Goal: Task Accomplishment & Management: Use online tool/utility

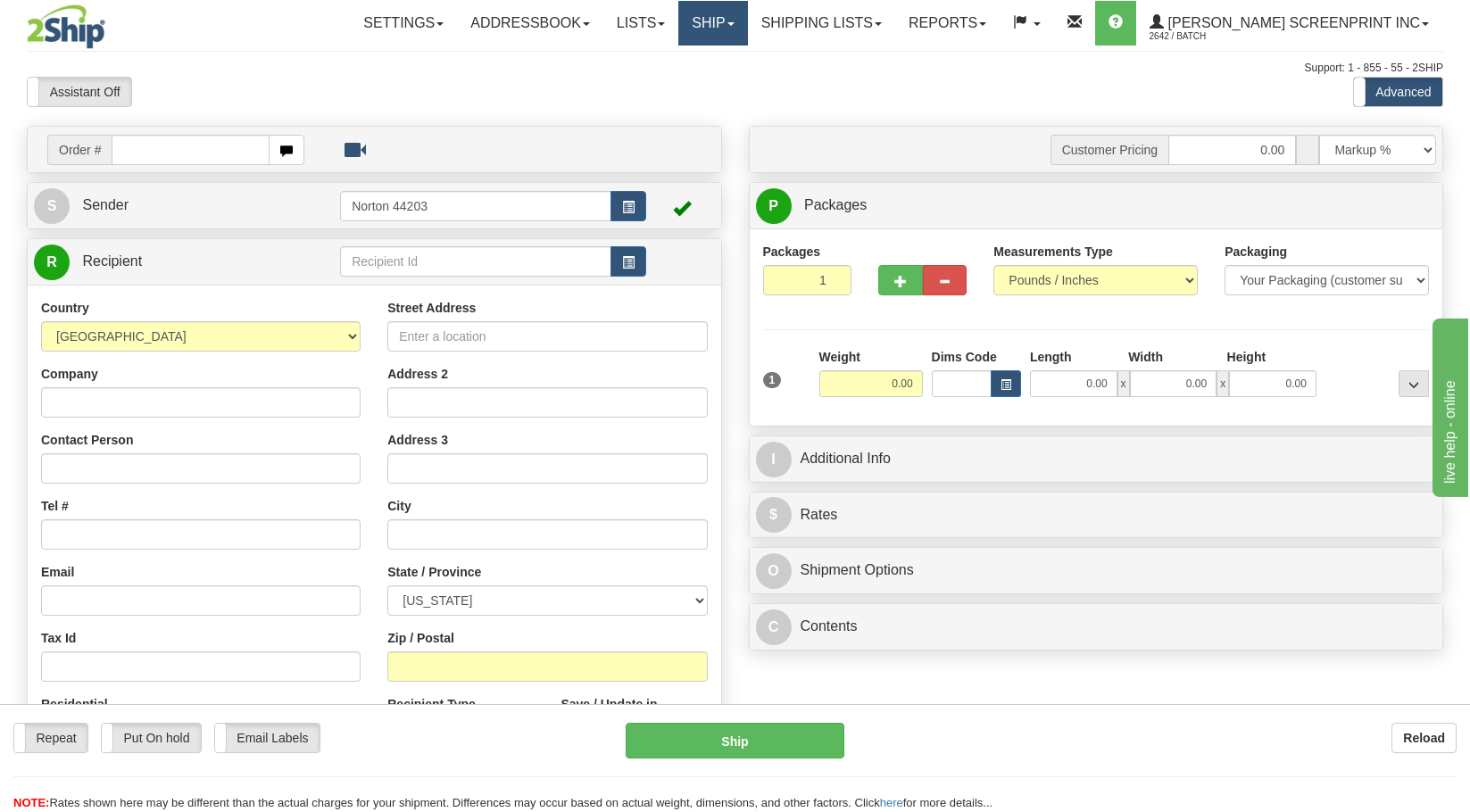
click at [747, 24] on link "Ship" at bounding box center [712, 23] width 68 height 45
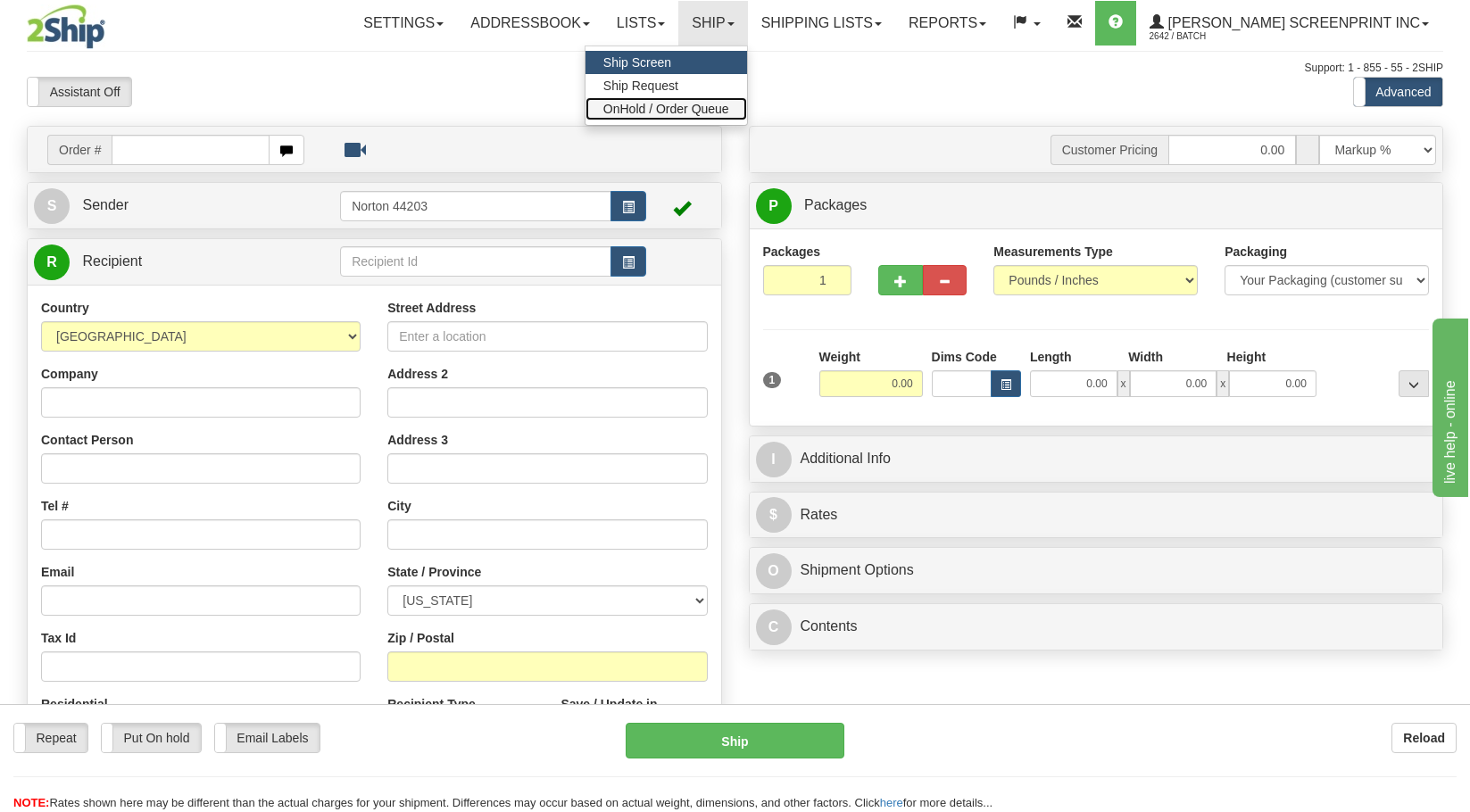
click at [729, 105] on span "OnHold / Order Queue" at bounding box center [666, 109] width 126 height 14
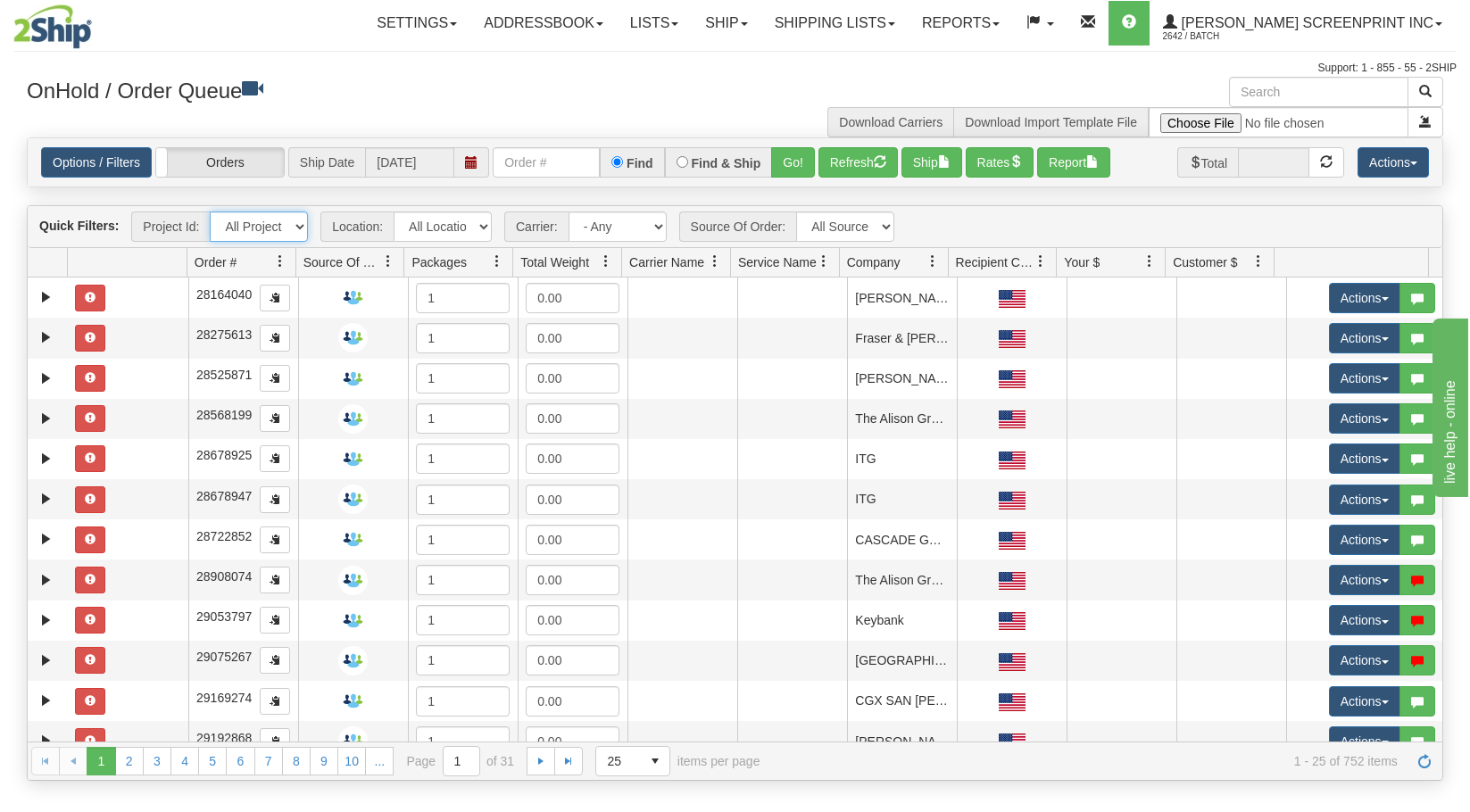
click at [299, 230] on select "All Projects Imagine ShipRequests 01.22.2024 ShipRequests 01.31.2025 ShipReques…" at bounding box center [258, 226] width 98 height 31
select select "TSM Ship List"
click at [210, 212] on select "All Projects Imagine ShipRequests 01.22.2024 ShipRequests 01.31.2025 ShipReques…" at bounding box center [258, 226] width 98 height 31
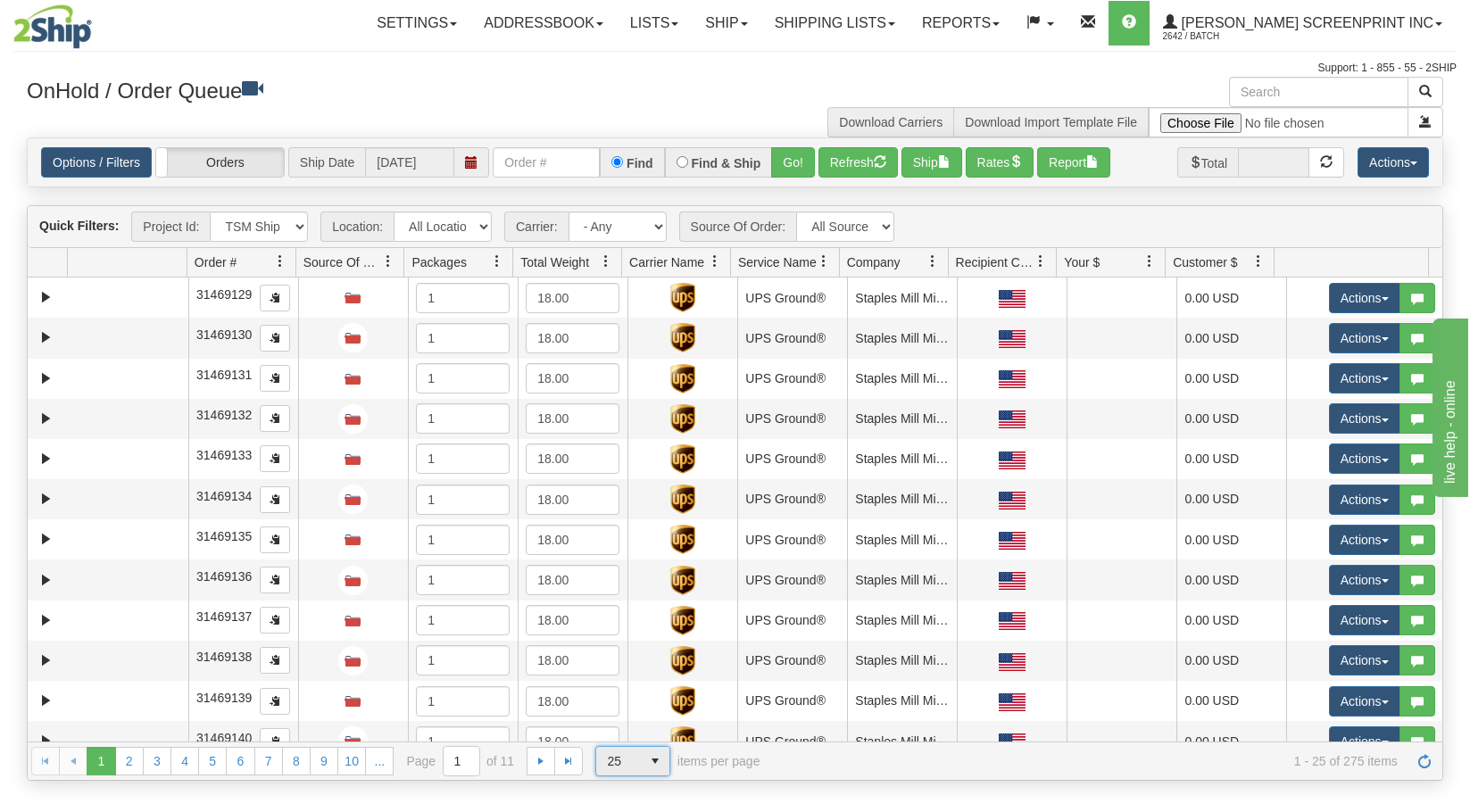
click at [659, 764] on span "select" at bounding box center [655, 761] width 29 height 29
click at [657, 739] on li "100" at bounding box center [632, 732] width 73 height 25
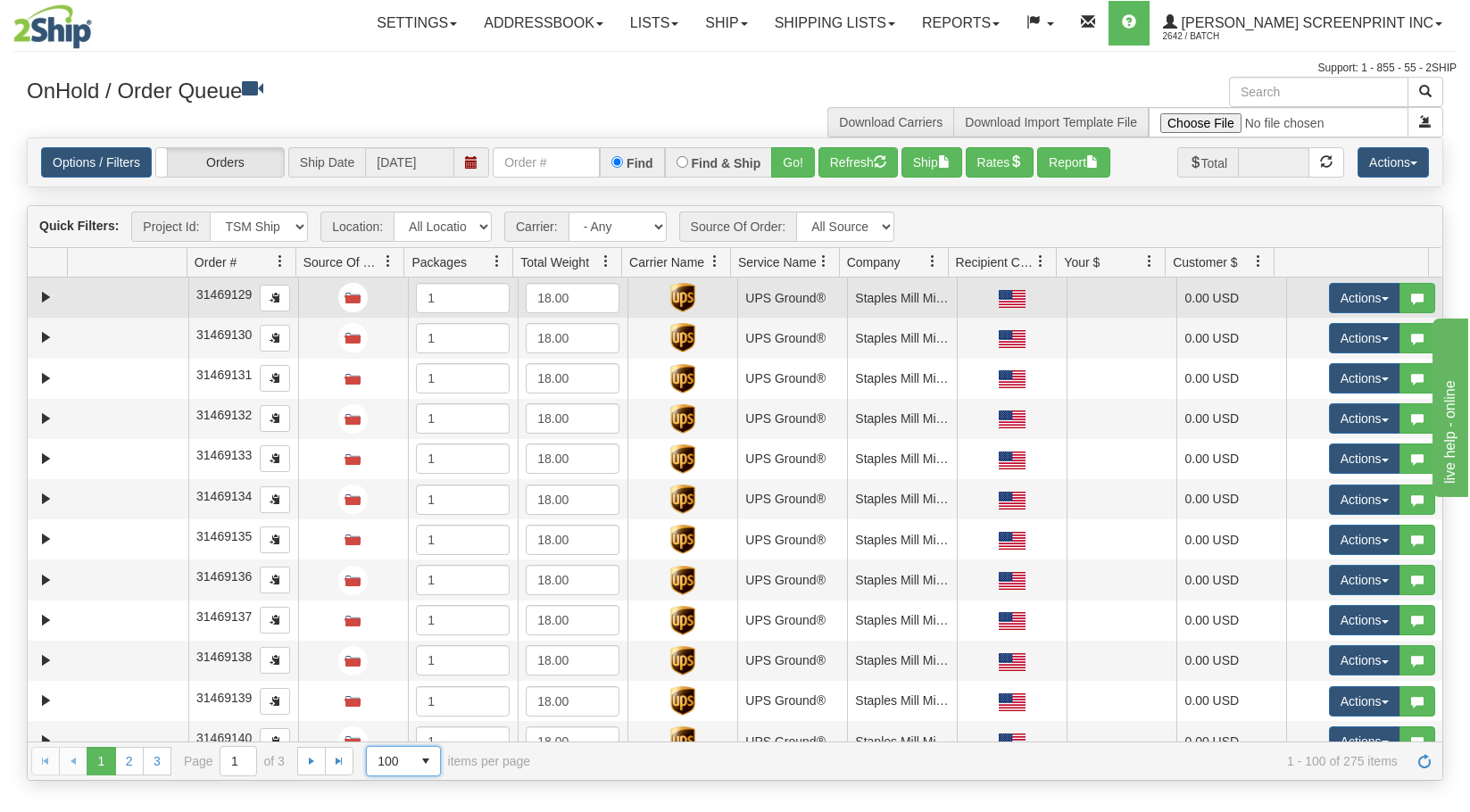
click at [105, 300] on td at bounding box center [128, 298] width 121 height 41
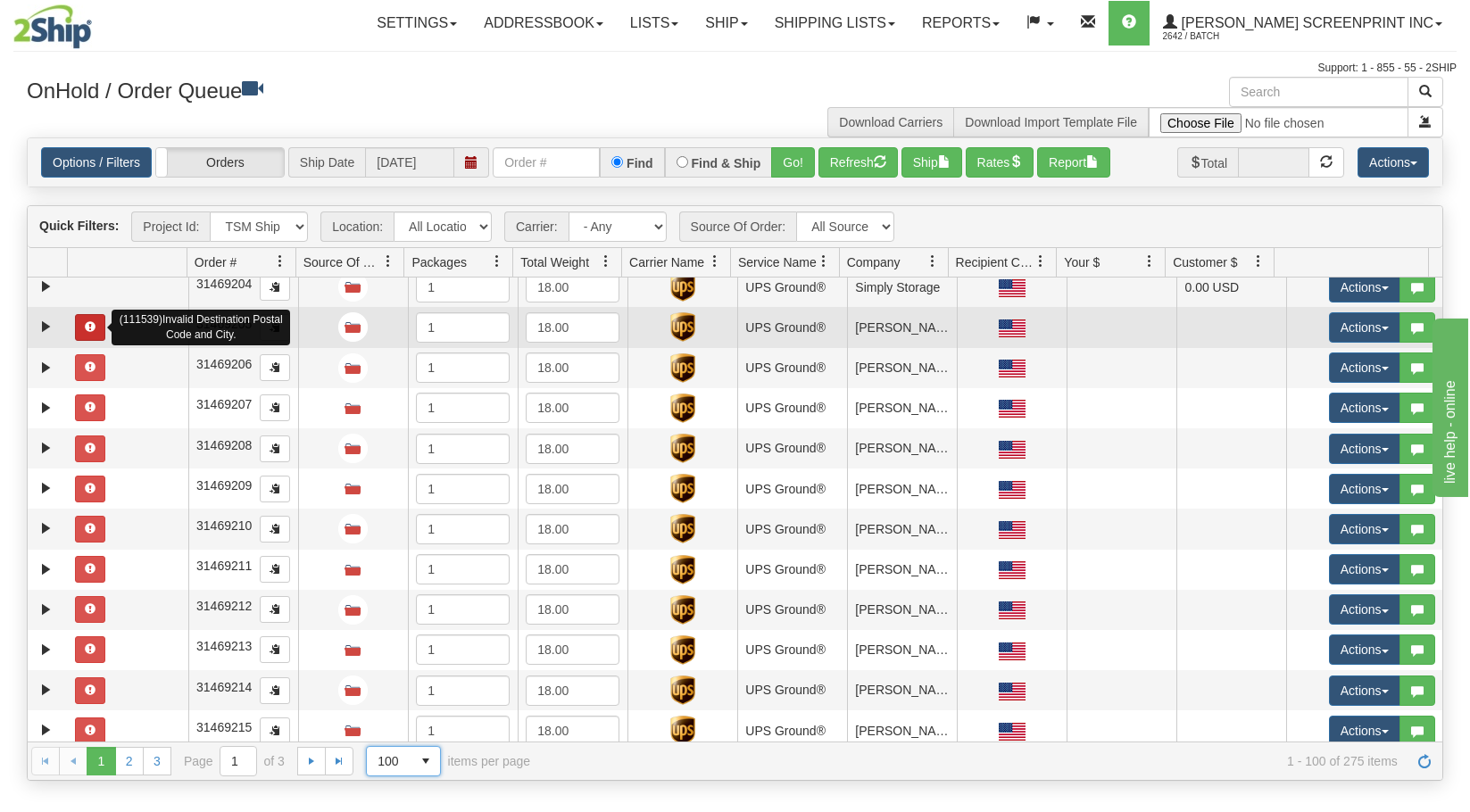
scroll to position [2944, 0]
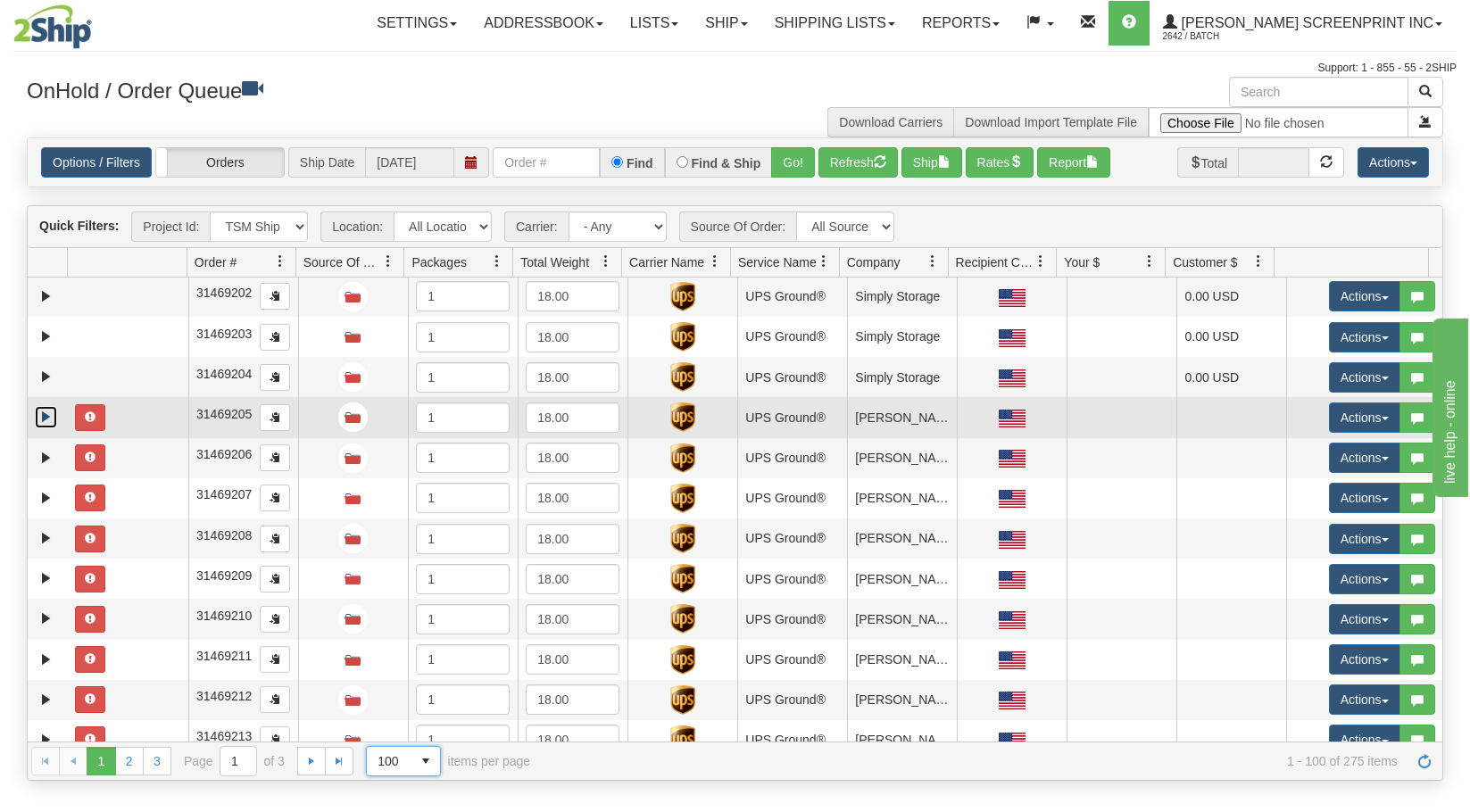
click at [48, 414] on link "Expand" at bounding box center [46, 416] width 23 height 23
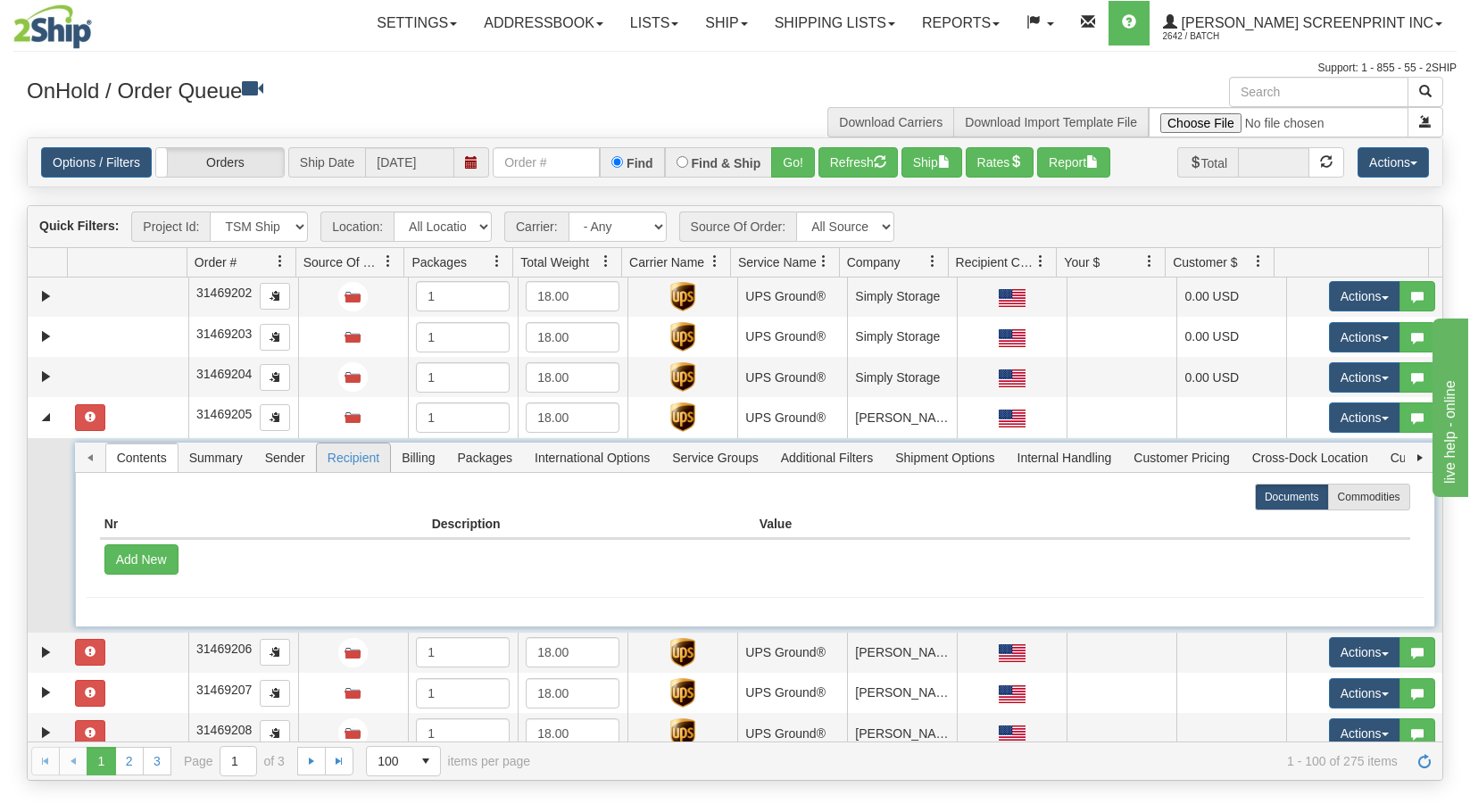
click at [344, 464] on span "Recipient" at bounding box center [353, 457] width 73 height 29
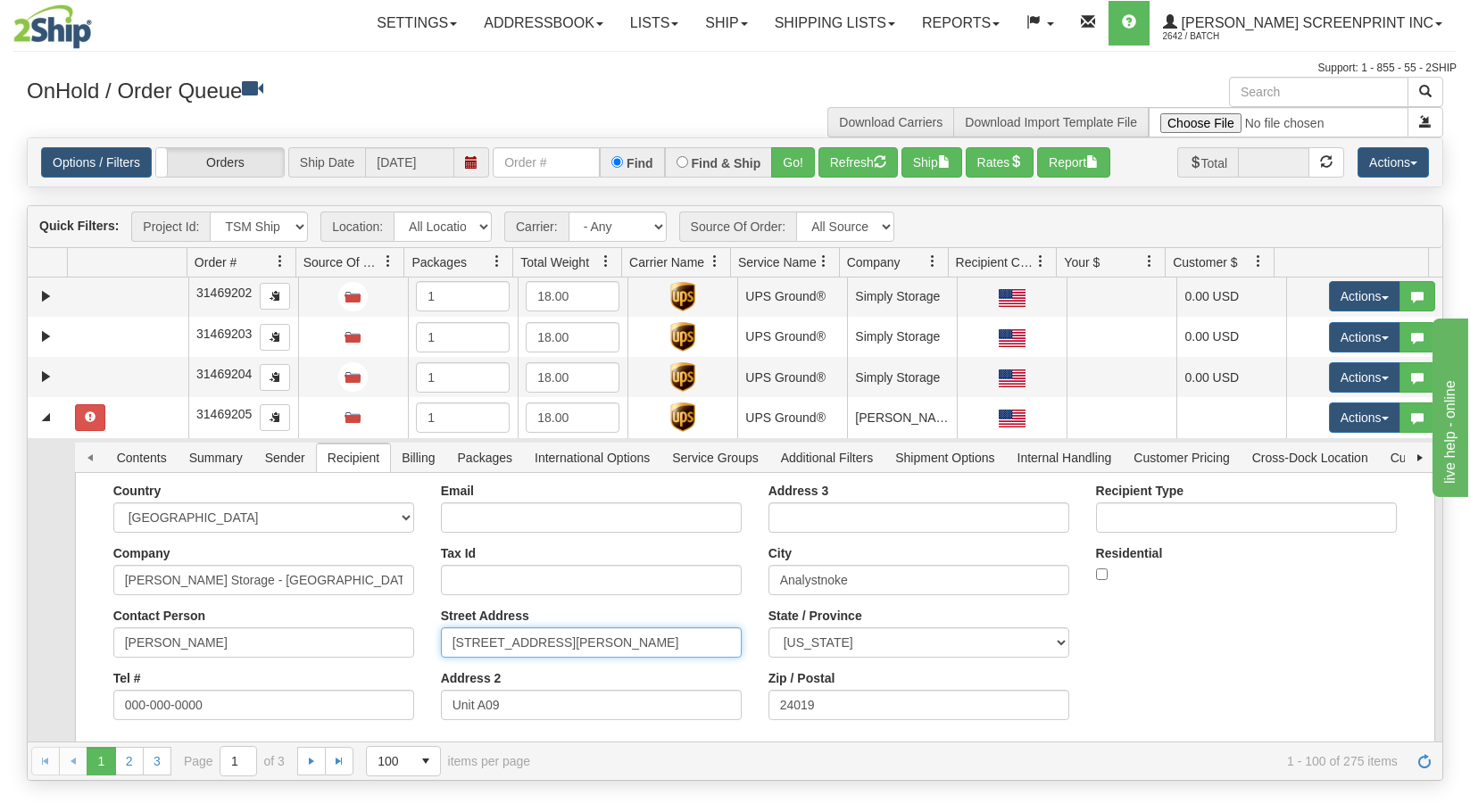
drag, startPoint x: 583, startPoint y: 633, endPoint x: 376, endPoint y: 663, distance: 209.2
click at [376, 663] on div "Country AFGHANISTAN ALAND ISLANDS ALBANIA ALGERIA AMERICAN SAMOA ANDORRA ANGOLA…" at bounding box center [755, 608] width 1336 height 250
drag, startPoint x: 856, startPoint y: 580, endPoint x: 715, endPoint y: 596, distance: 141.9
click at [715, 596] on div "Country AFGHANISTAN ALAND ISLANDS ALBANIA ALGERIA AMERICAN SAMOA ANDORRA ANGOLA…" at bounding box center [755, 608] width 1336 height 250
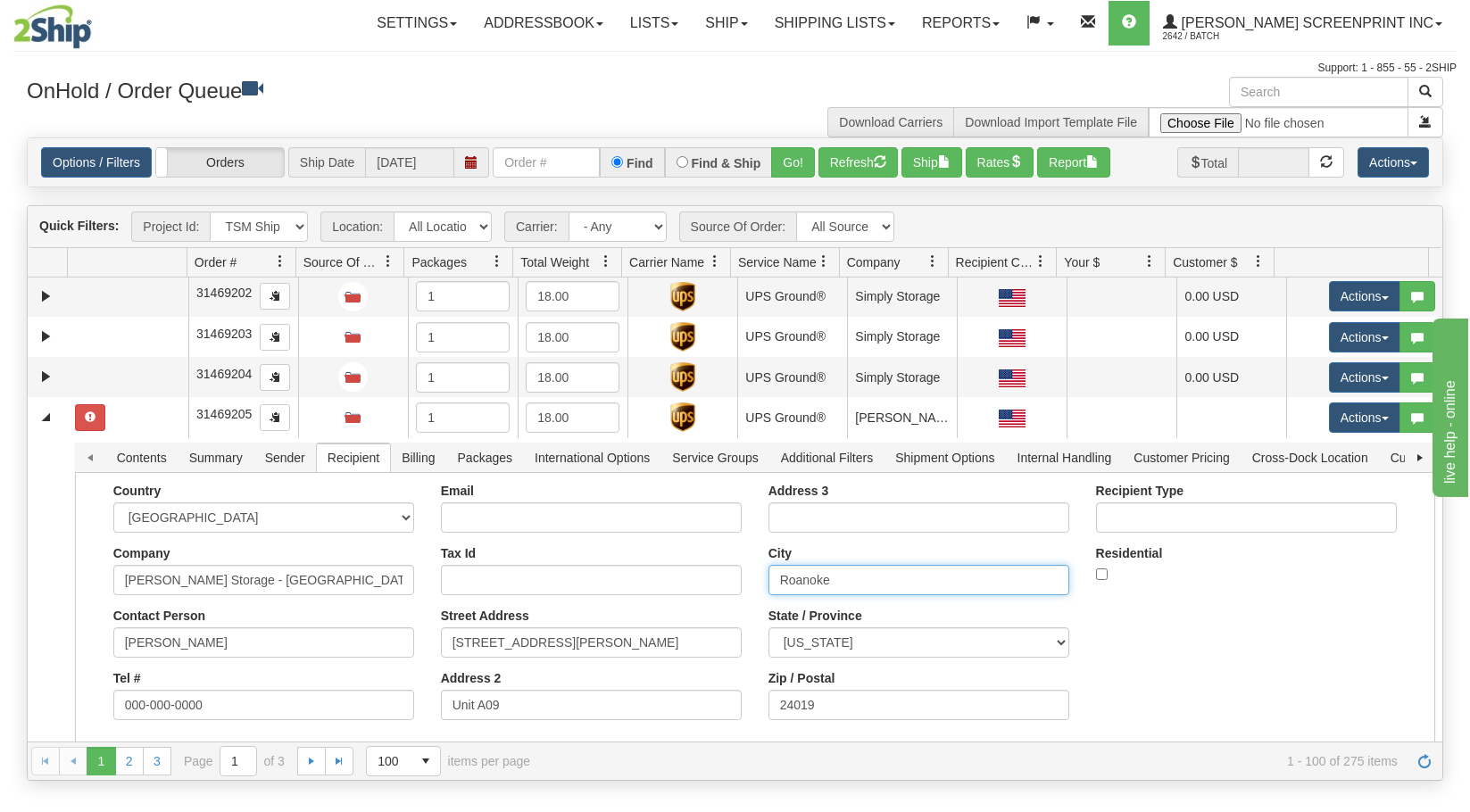
type input "Roanoke"
drag, startPoint x: 863, startPoint y: 572, endPoint x: 593, endPoint y: 596, distance: 271.1
click at [593, 596] on div "Country AFGHANISTAN ALAND ISLANDS ALBANIA ALGERIA AMERICAN SAMOA ANDORRA ANGOLA…" at bounding box center [755, 608] width 1336 height 250
click at [87, 769] on button "Save" at bounding box center [113, 784] width 51 height 31
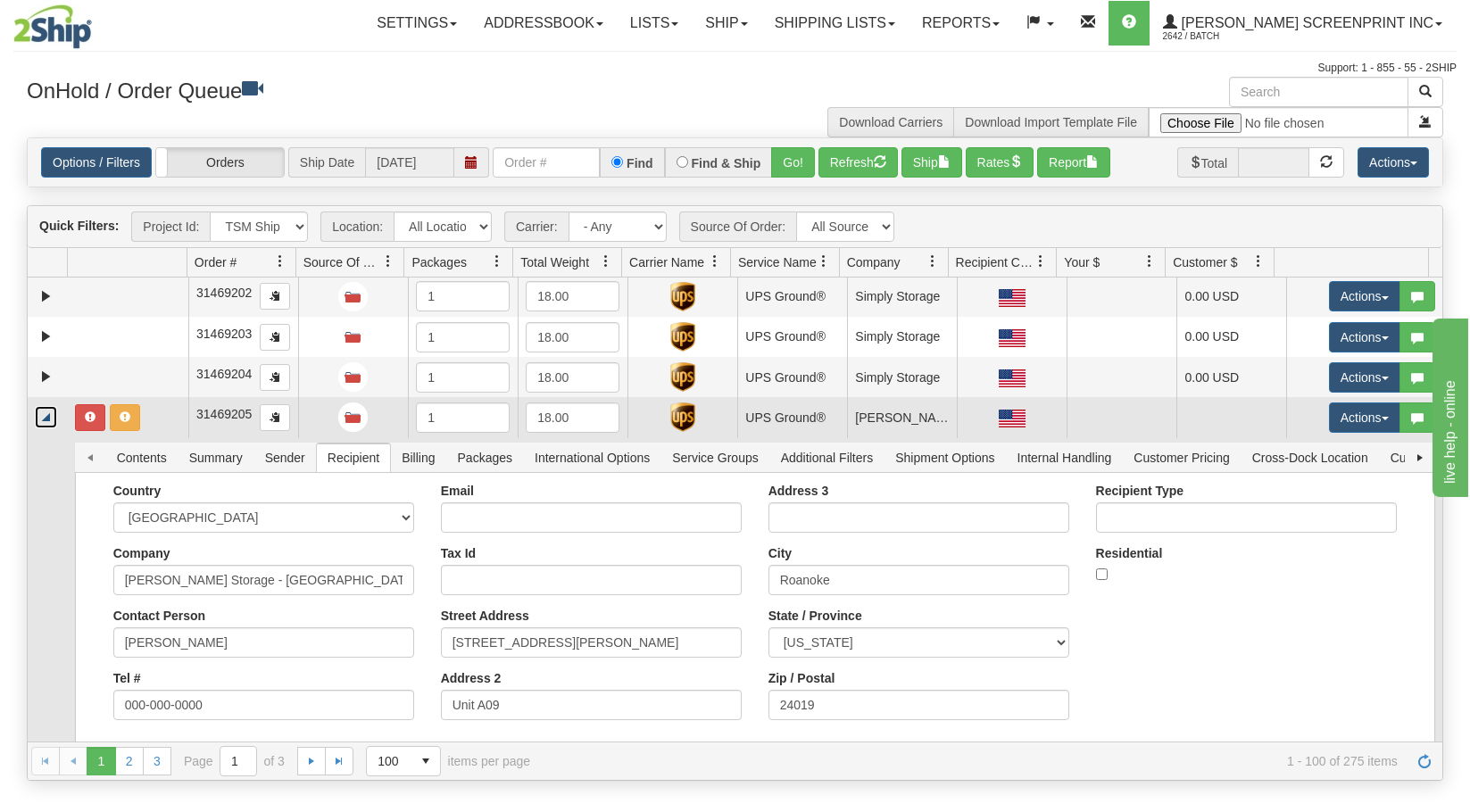
click at [43, 416] on link "Collapse" at bounding box center [46, 416] width 23 height 23
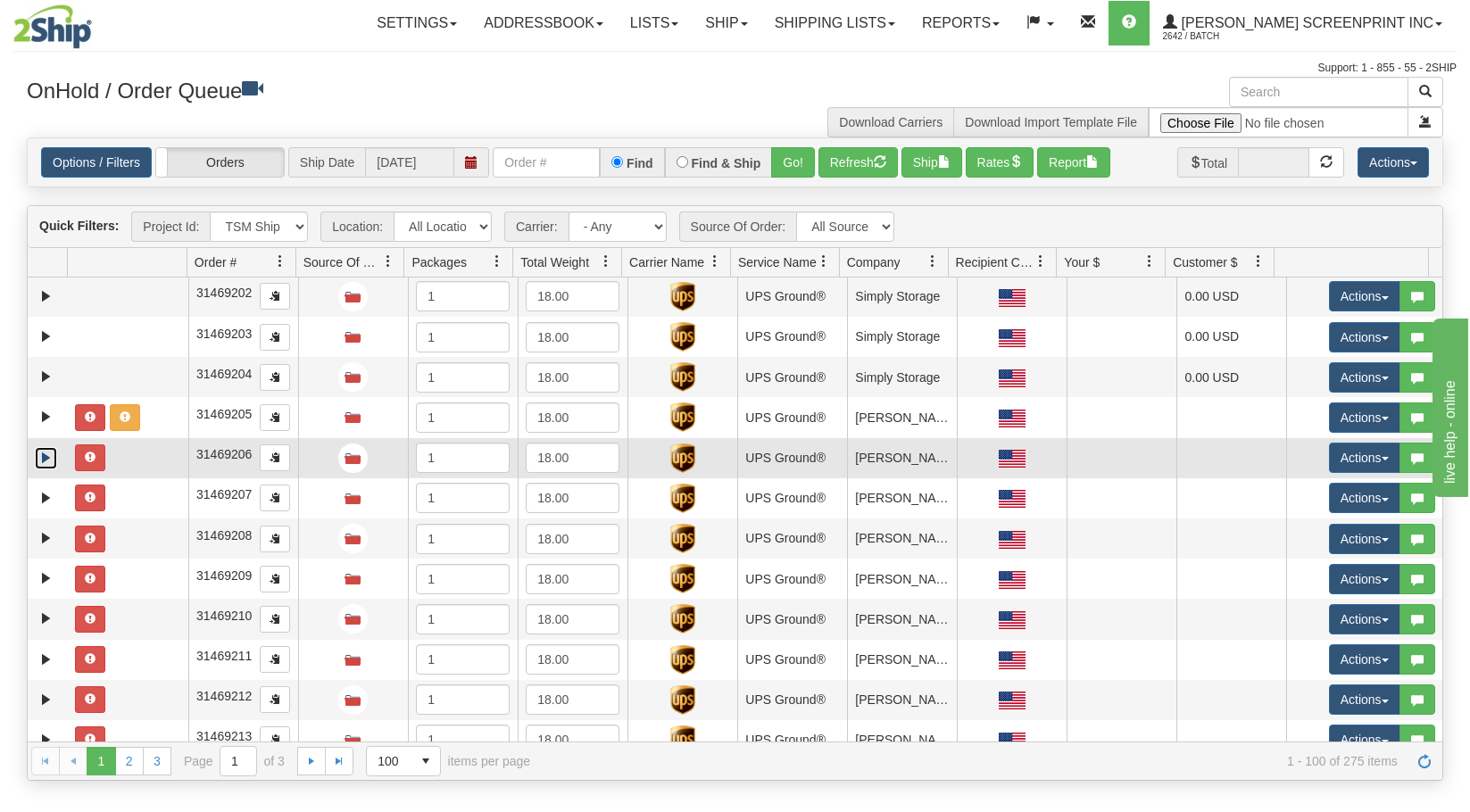
click at [42, 465] on link "Expand" at bounding box center [46, 458] width 23 height 23
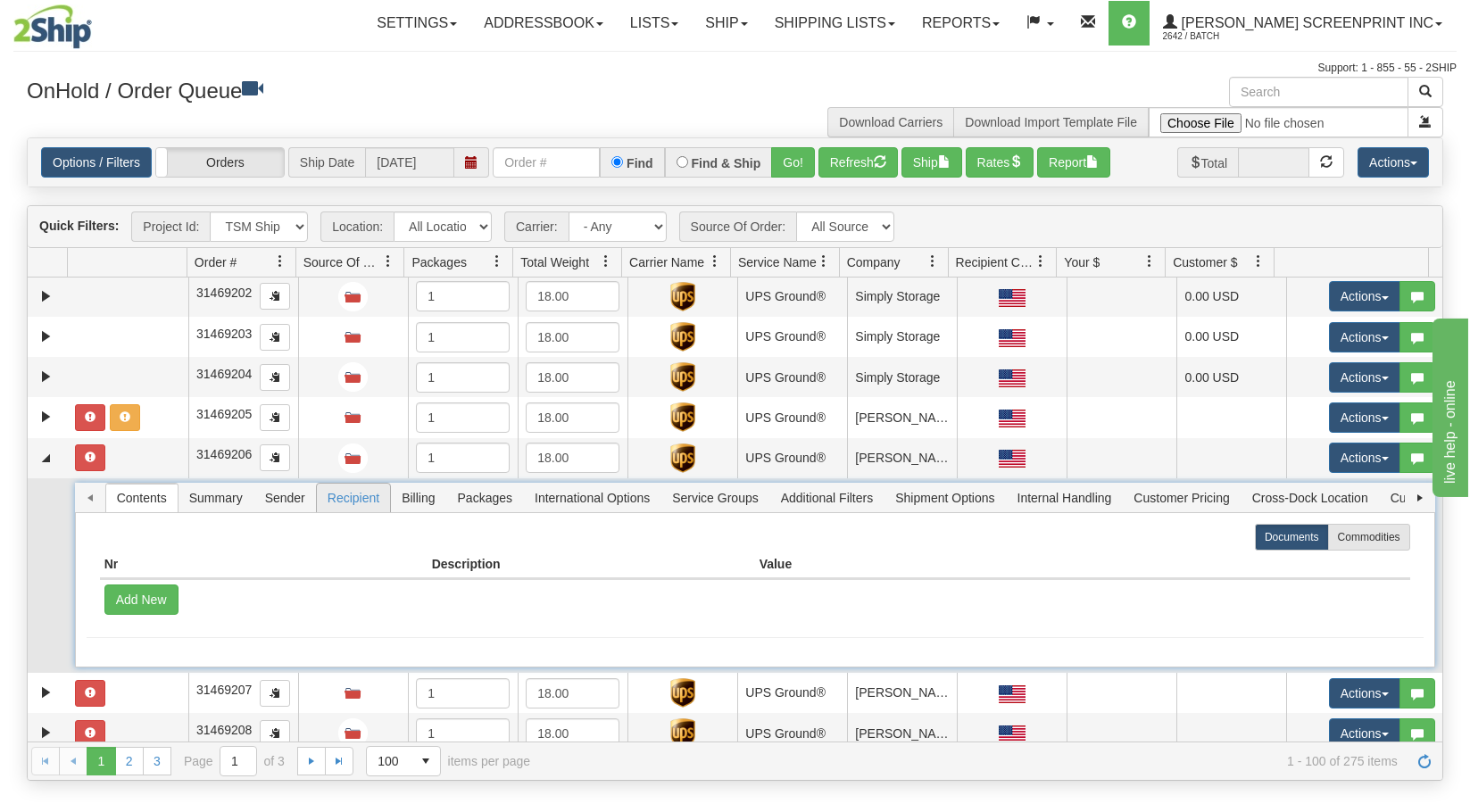
click at [346, 503] on span "Recipient" at bounding box center [353, 497] width 73 height 29
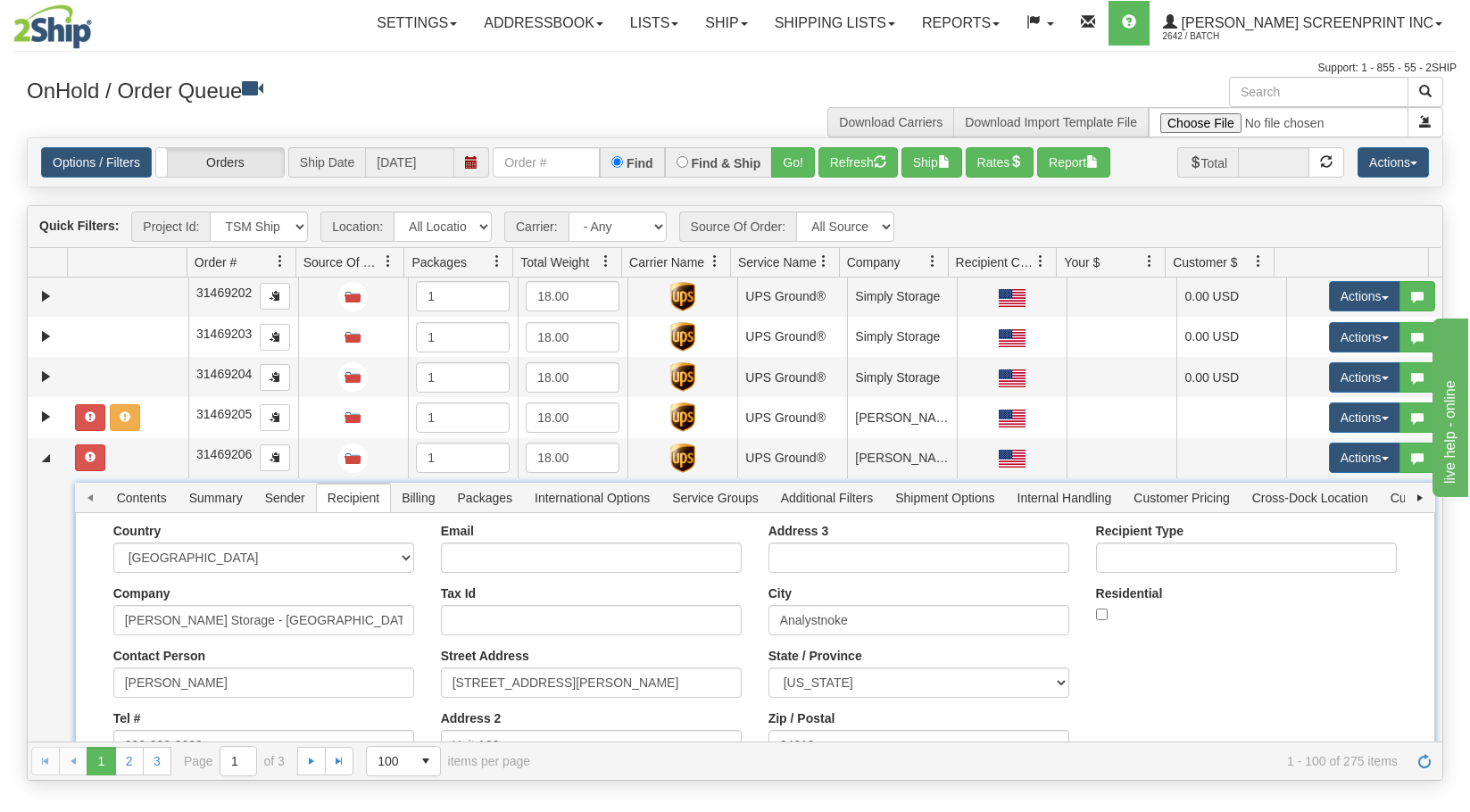
scroll to position [3033, 0]
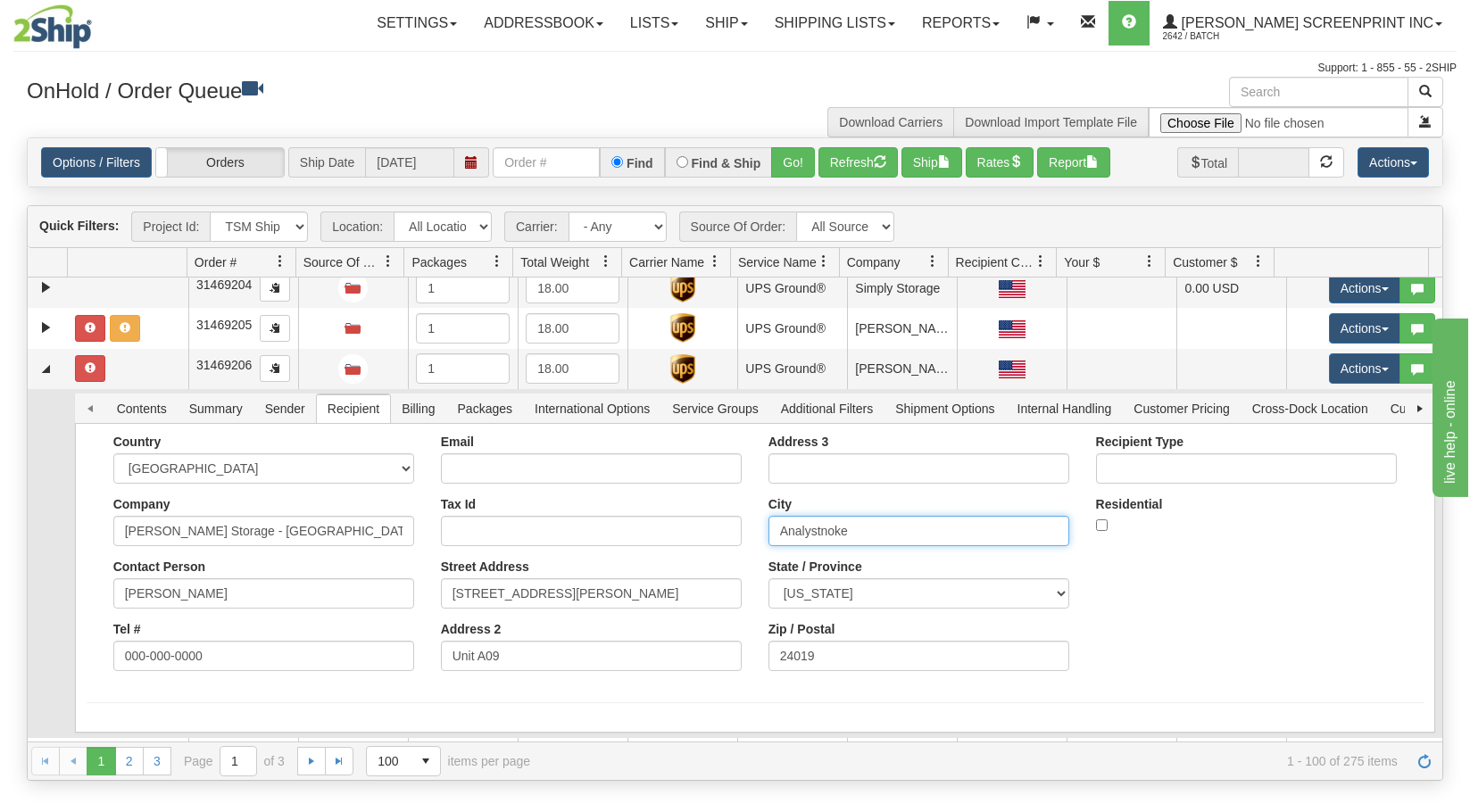
drag, startPoint x: 843, startPoint y: 527, endPoint x: 756, endPoint y: 528, distance: 87.0
click at [756, 528] on div "Address 3 City Analystnoke State / Province ALABAMA ALASKA ARIZONA ARKANSAS Arm…" at bounding box center [918, 559] width 327 height 250
paste input "Roa"
type input "Roanoke"
click at [0, 0] on button "Save" at bounding box center [0, 0] width 0 height 0
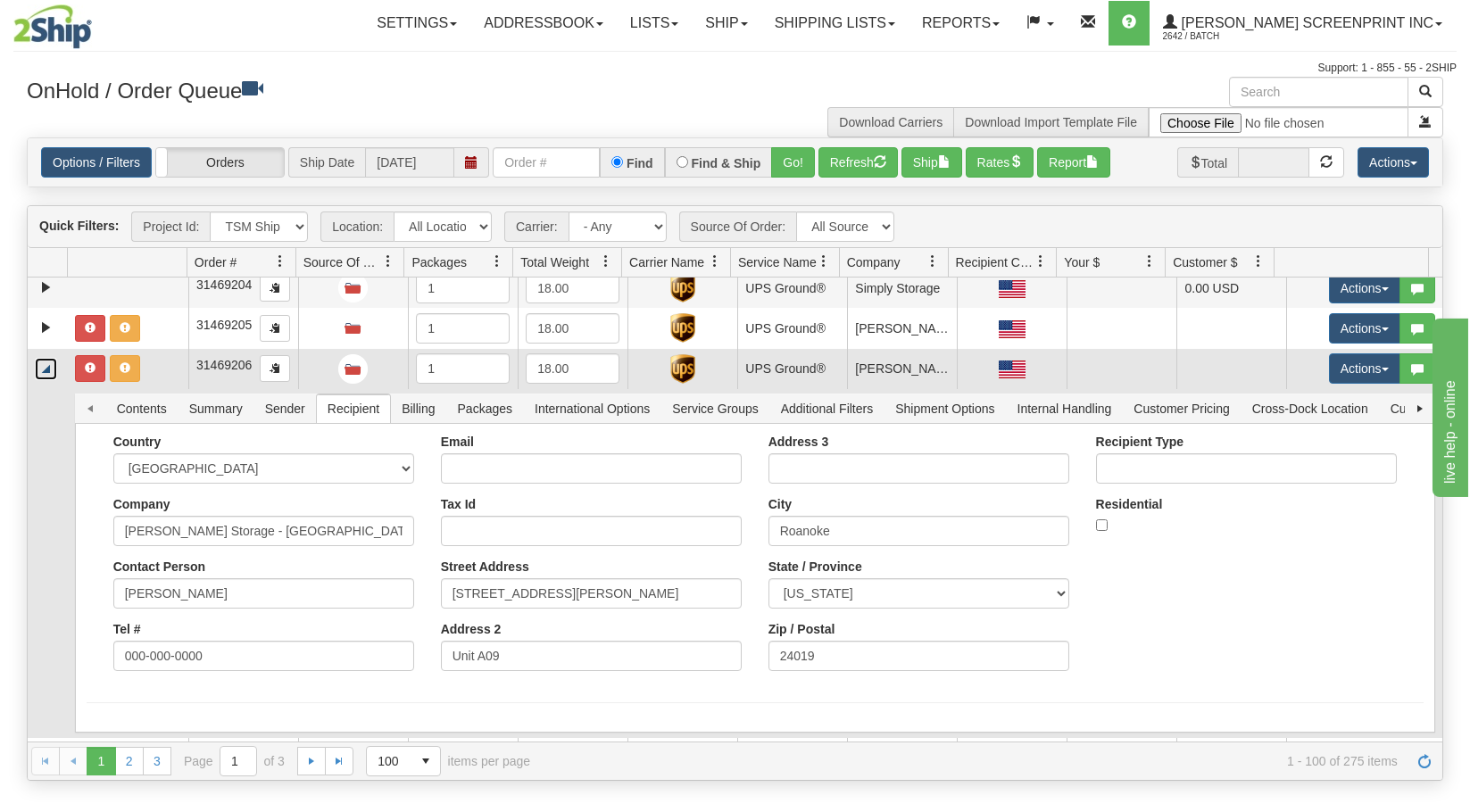
click at [46, 369] on link "Collapse" at bounding box center [46, 369] width 23 height 23
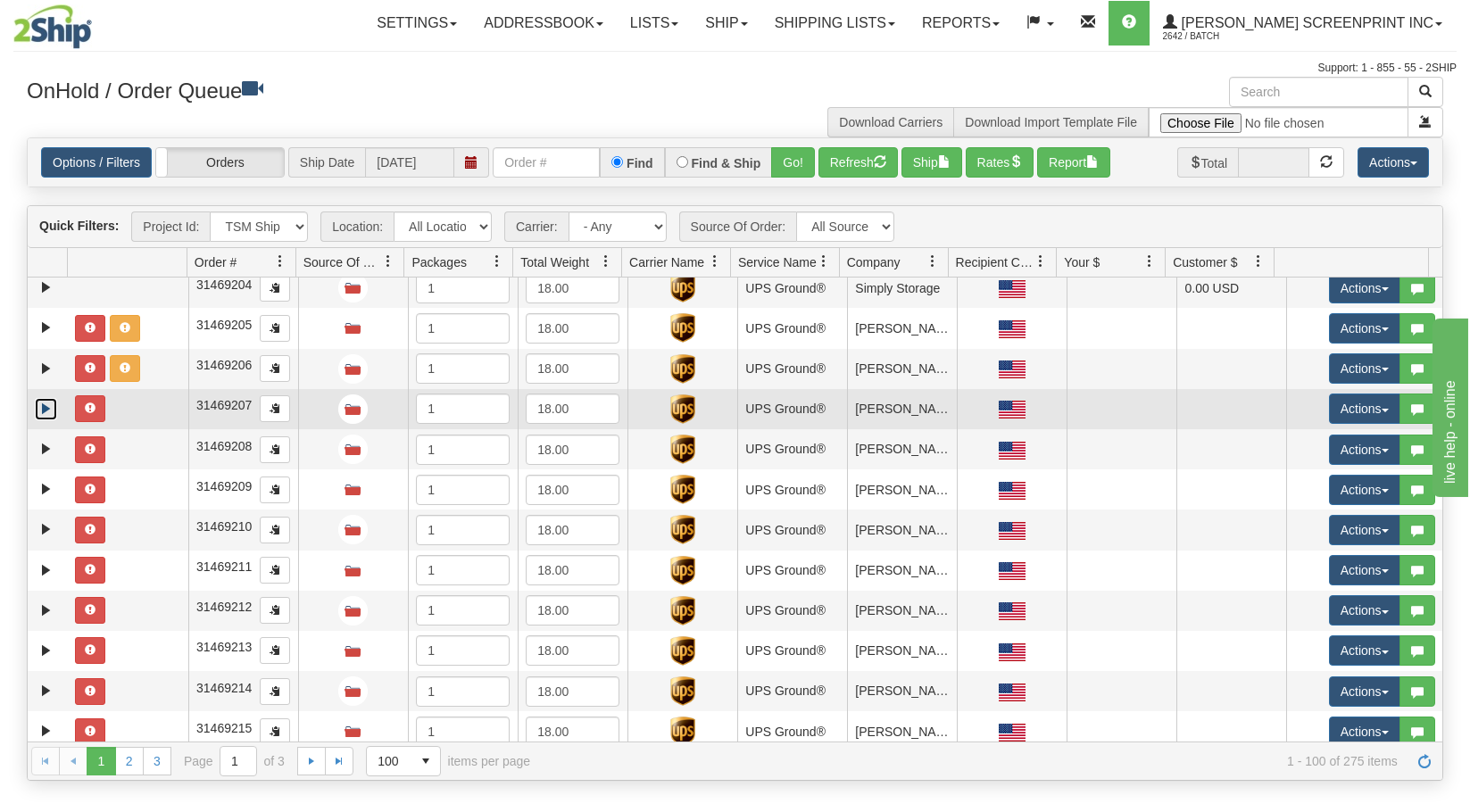
click at [43, 406] on link "Expand" at bounding box center [46, 408] width 23 height 23
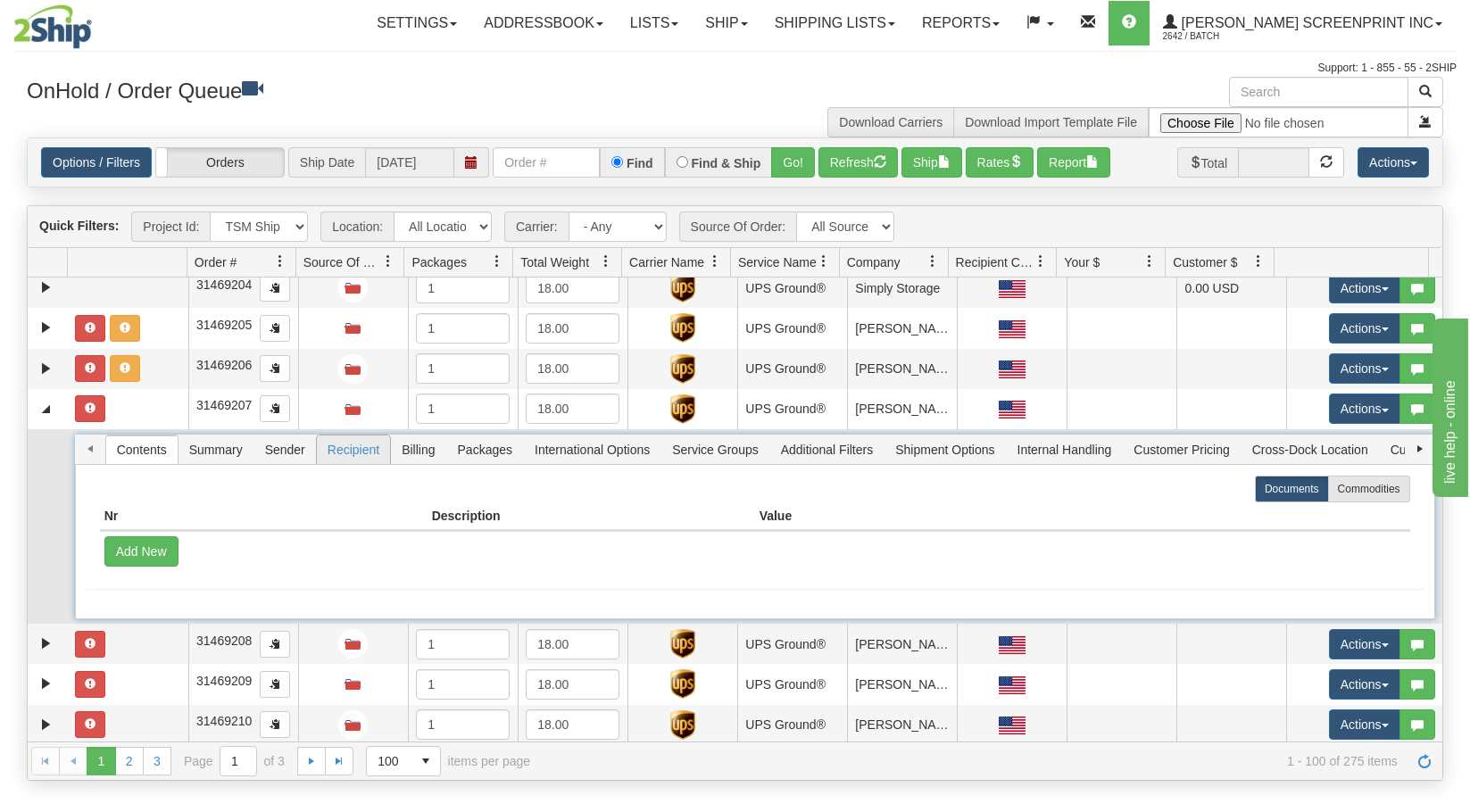
click at [355, 449] on span "Recipient" at bounding box center [353, 449] width 73 height 29
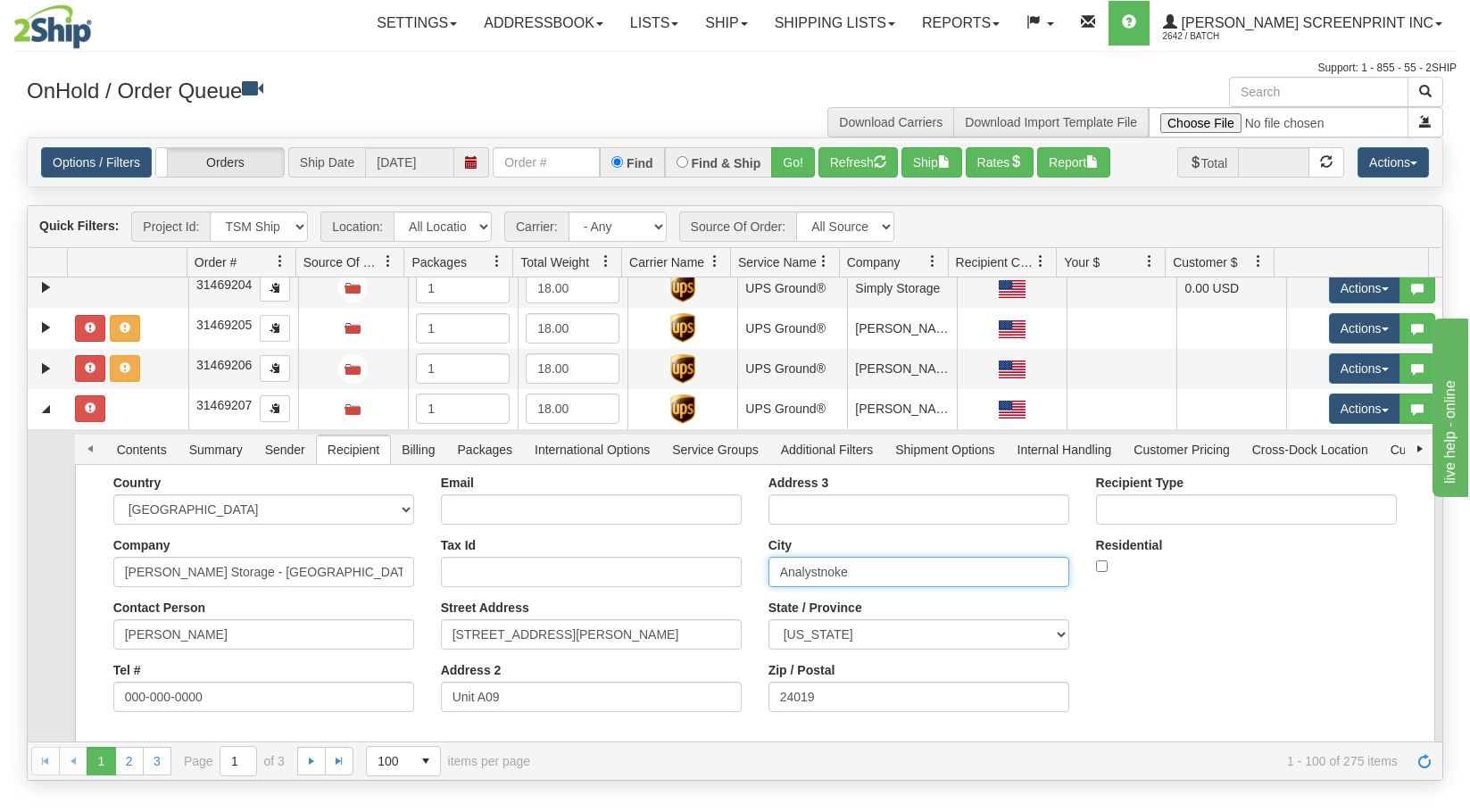
drag, startPoint x: 874, startPoint y: 567, endPoint x: 494, endPoint y: 571, distance: 380.0
click at [494, 571] on div "Country AFGHANISTAN ALAND ISLANDS ALBANIA ALGERIA AMERICAN SAMOA ANDORRA ANGOLA…" at bounding box center [755, 600] width 1336 height 250
paste input "Roa"
type input "Roanoke"
click at [0, 0] on button "Save" at bounding box center [0, 0] width 0 height 0
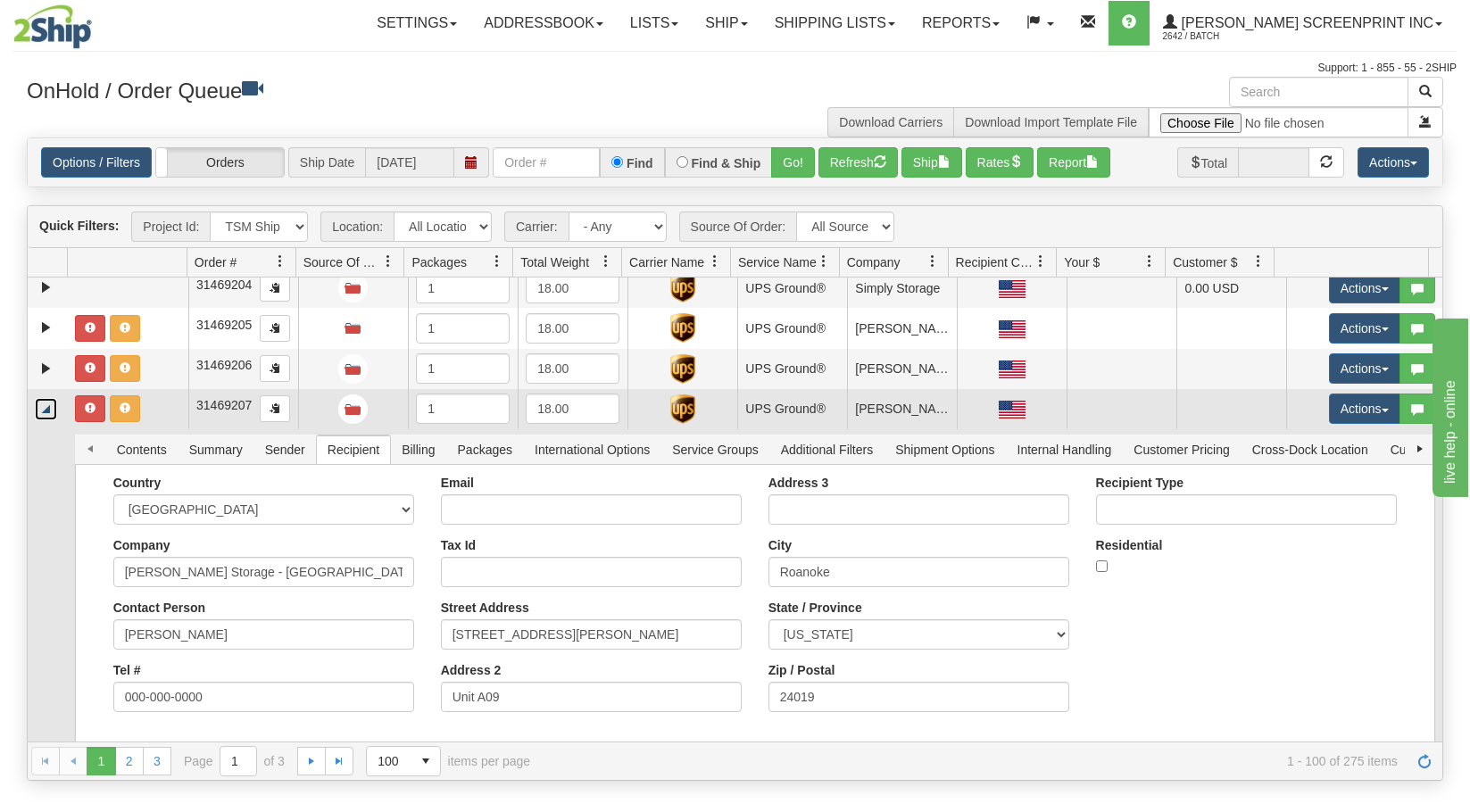
click at [44, 411] on link "Collapse" at bounding box center [46, 408] width 23 height 23
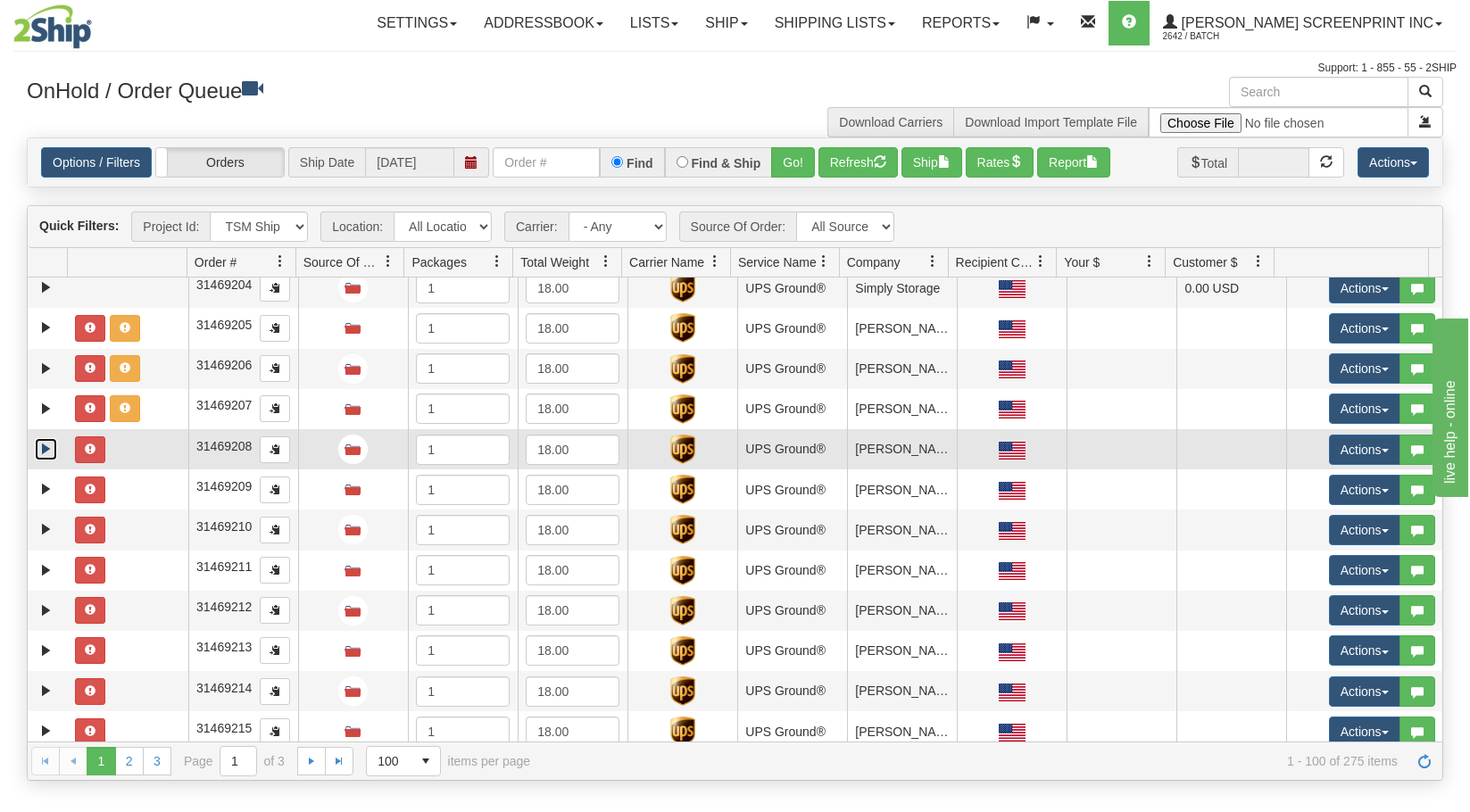
click at [50, 449] on link "Expand" at bounding box center [46, 449] width 23 height 23
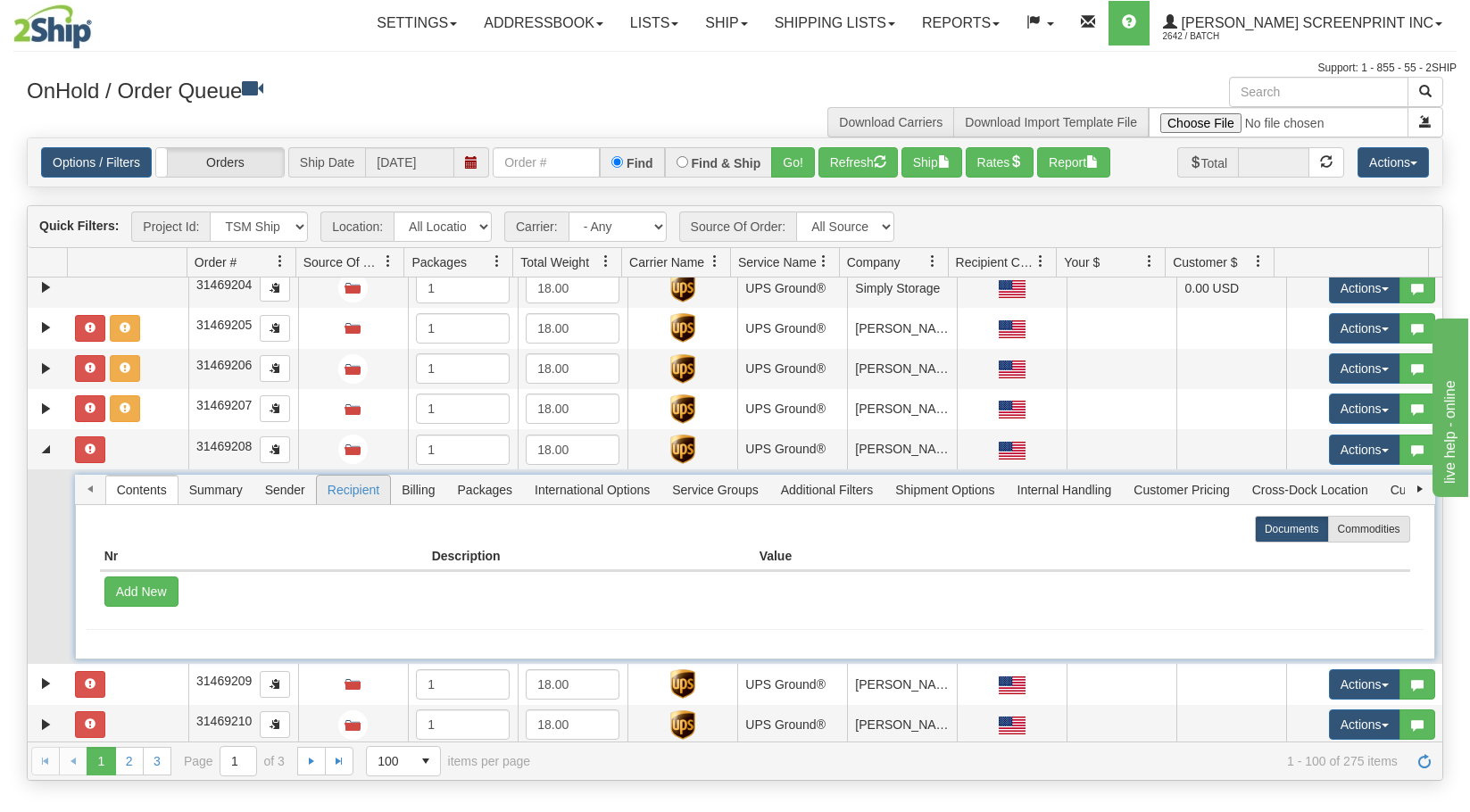
click at [339, 488] on span "Recipient" at bounding box center [353, 490] width 73 height 29
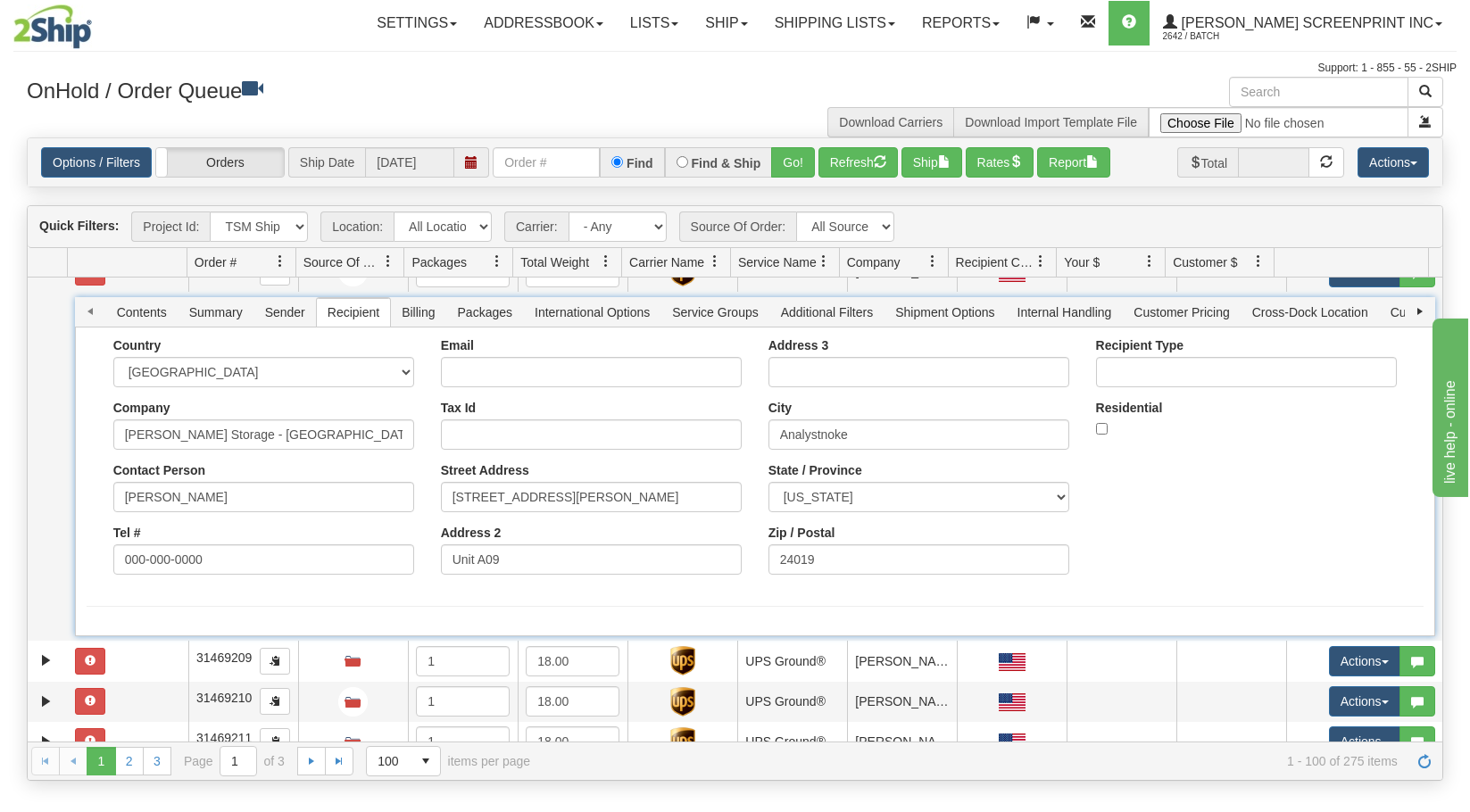
scroll to position [3211, 0]
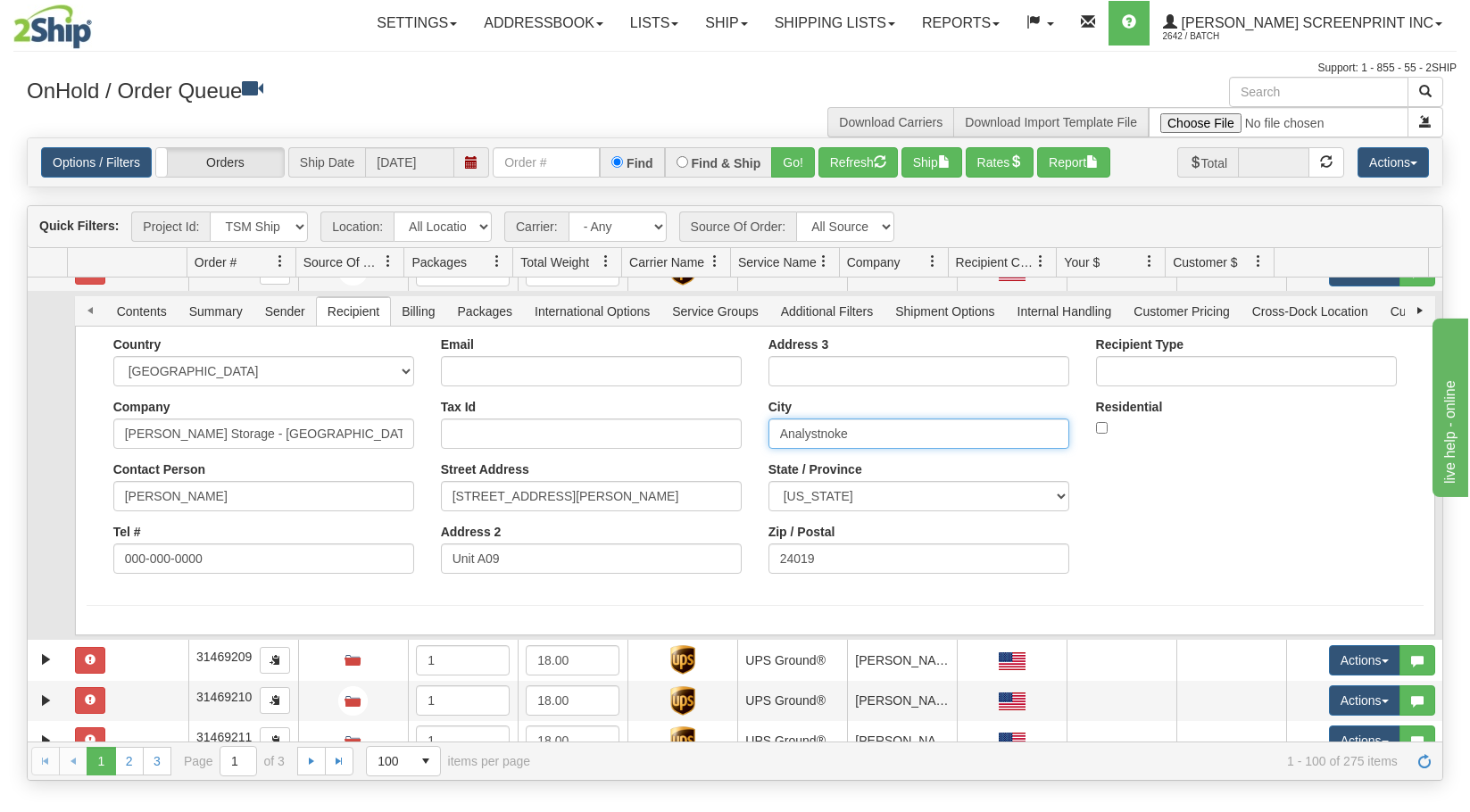
drag, startPoint x: 834, startPoint y: 442, endPoint x: 476, endPoint y: 448, distance: 358.1
click at [476, 448] on div "Country AFGHANISTAN ALAND ISLANDS ALBANIA ALGERIA AMERICAN SAMOA ANDORRA ANGOLA…" at bounding box center [755, 462] width 1336 height 250
click button "Save" at bounding box center [0, 0] width 0 height 0
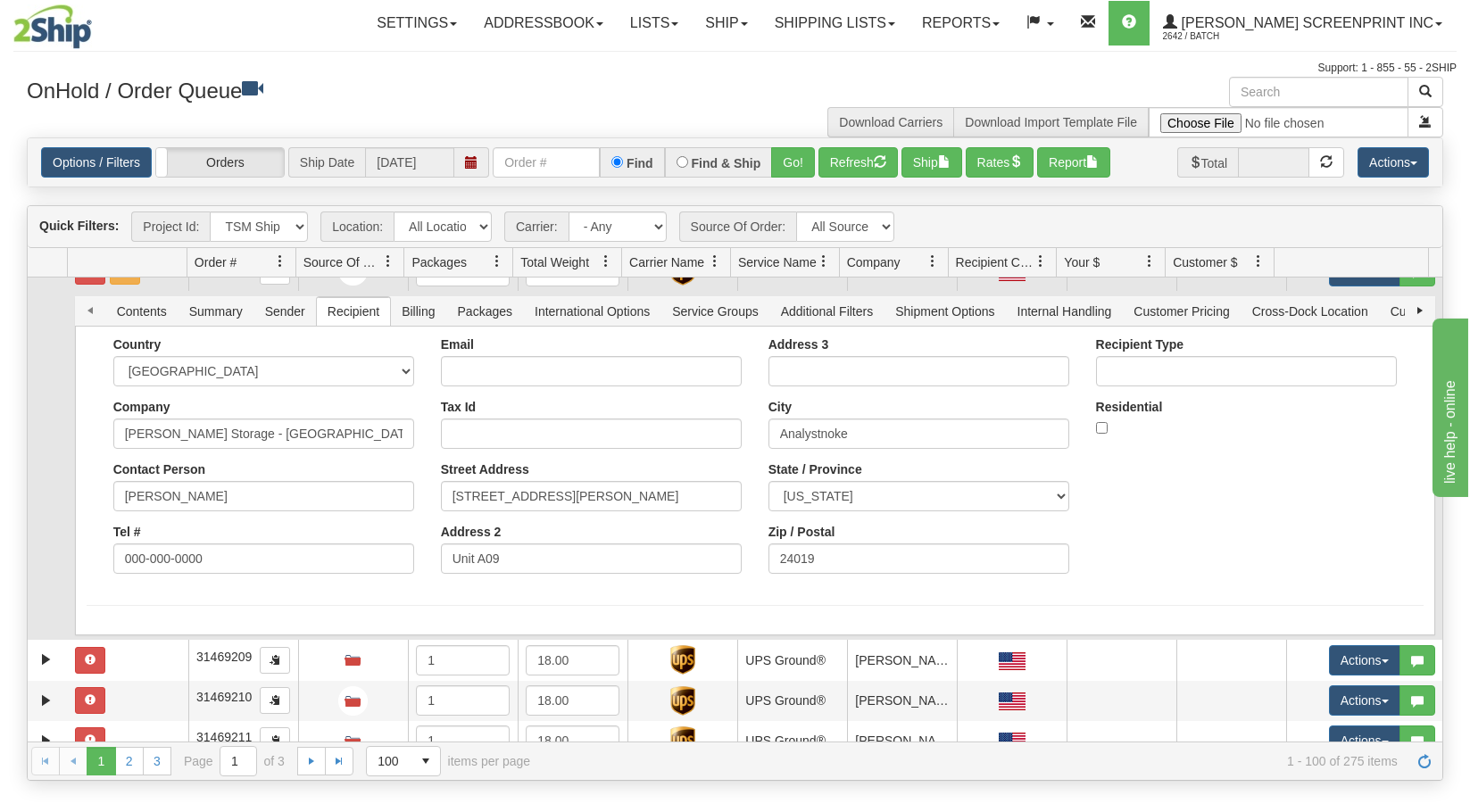
click at [37, 288] on td at bounding box center [47, 270] width 40 height 41
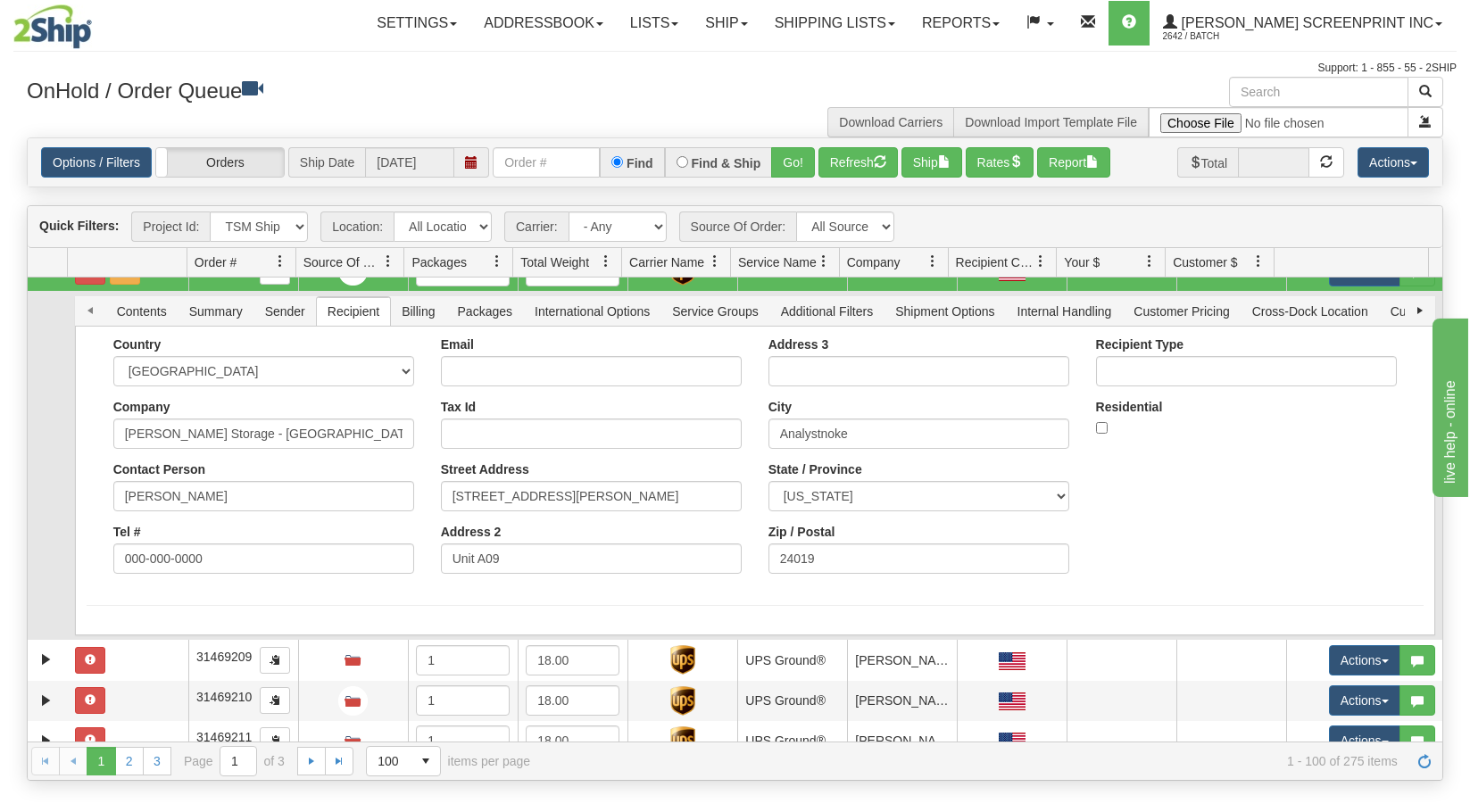
click at [37, 285] on td at bounding box center [47, 270] width 40 height 41
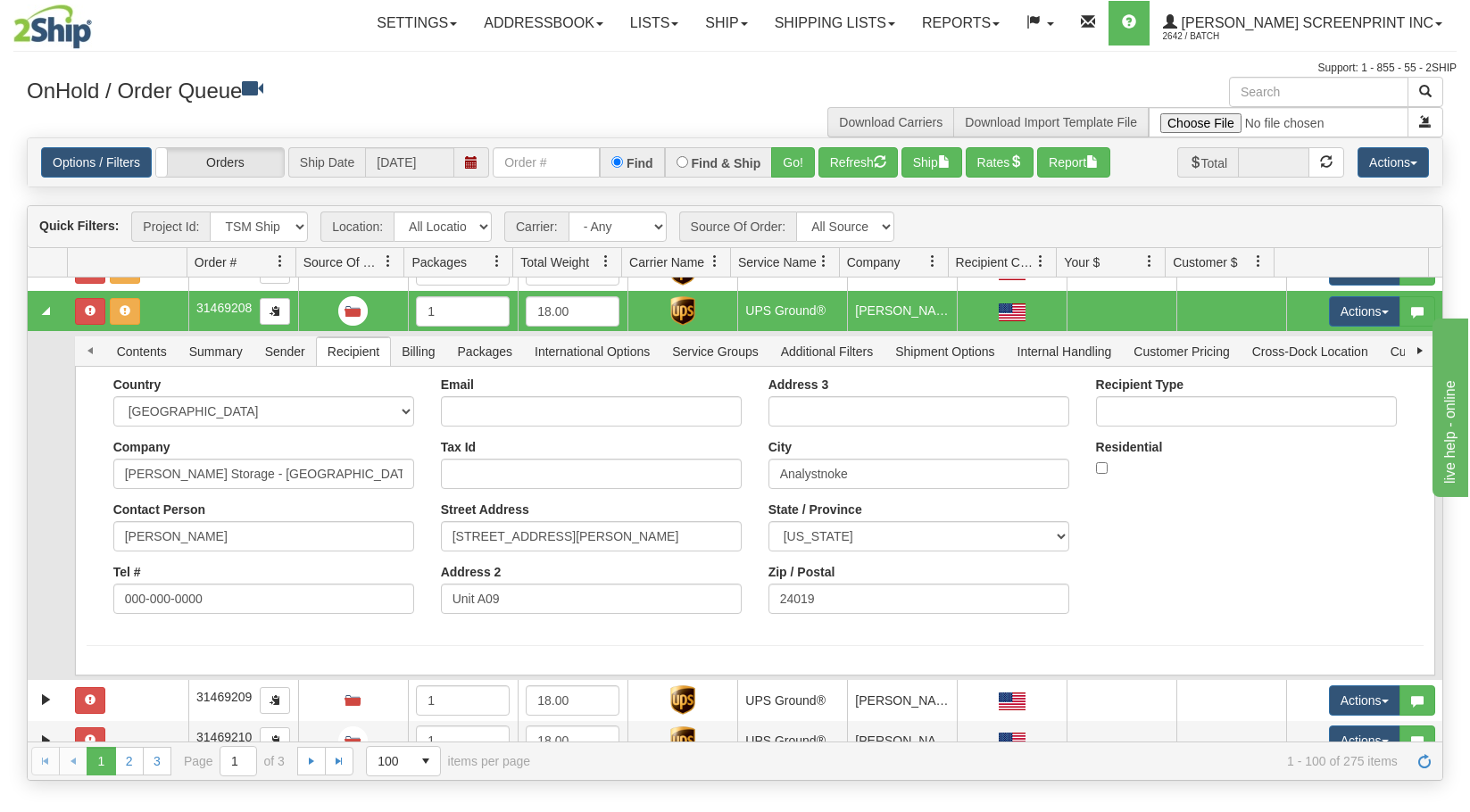
scroll to position [3122, 0]
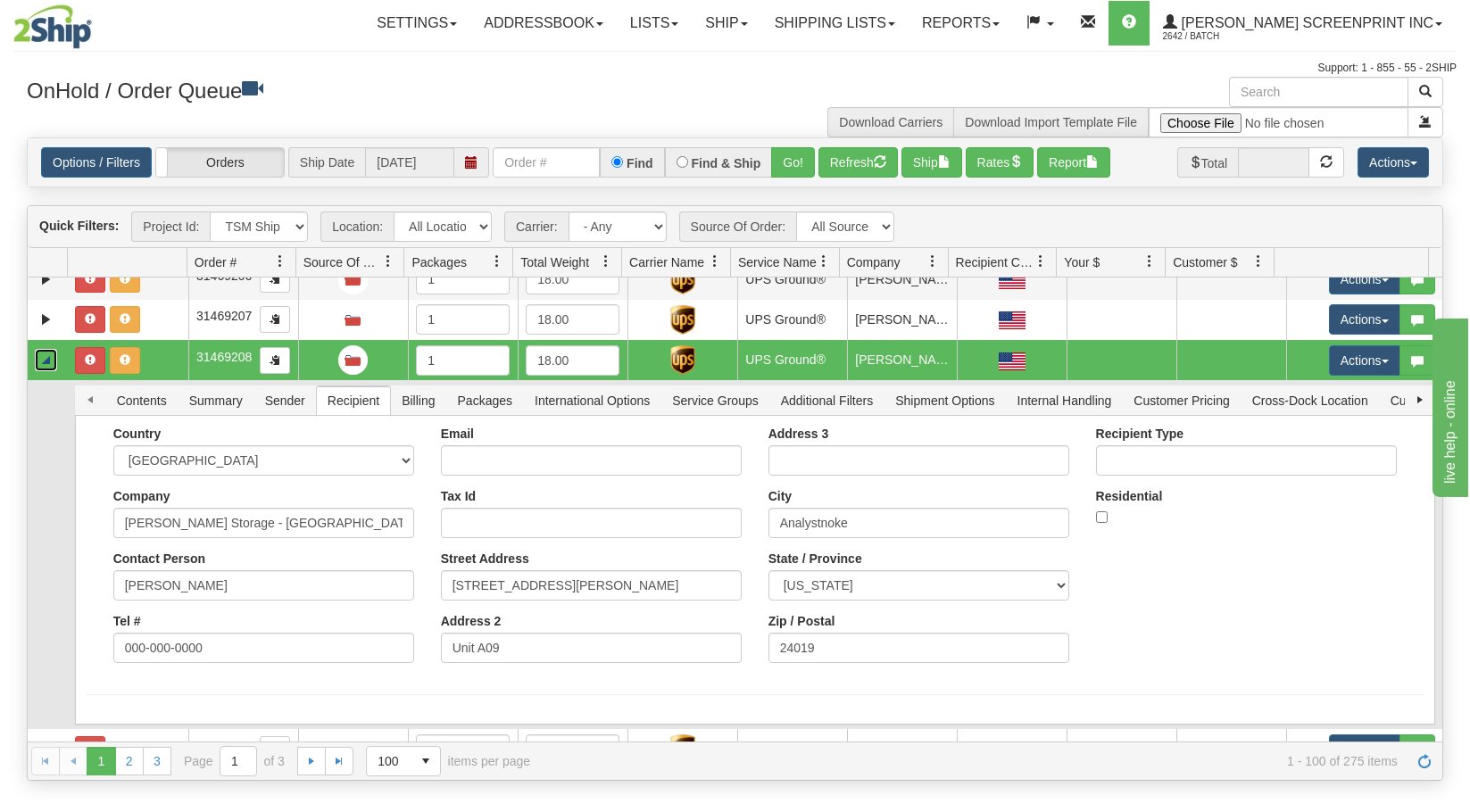
click at [48, 361] on link "Collapse" at bounding box center [46, 360] width 23 height 23
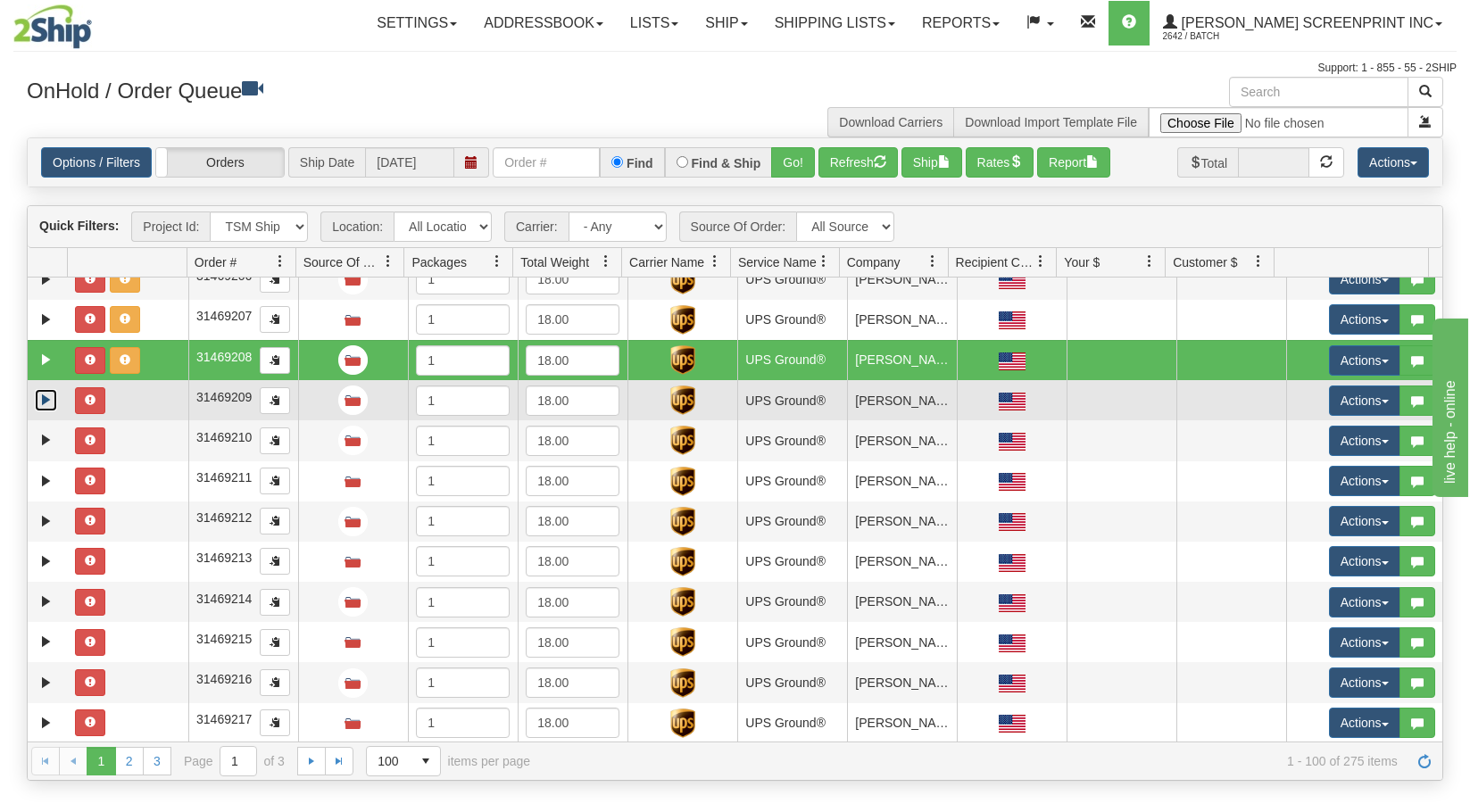
click at [45, 401] on link "Expand" at bounding box center [46, 400] width 23 height 23
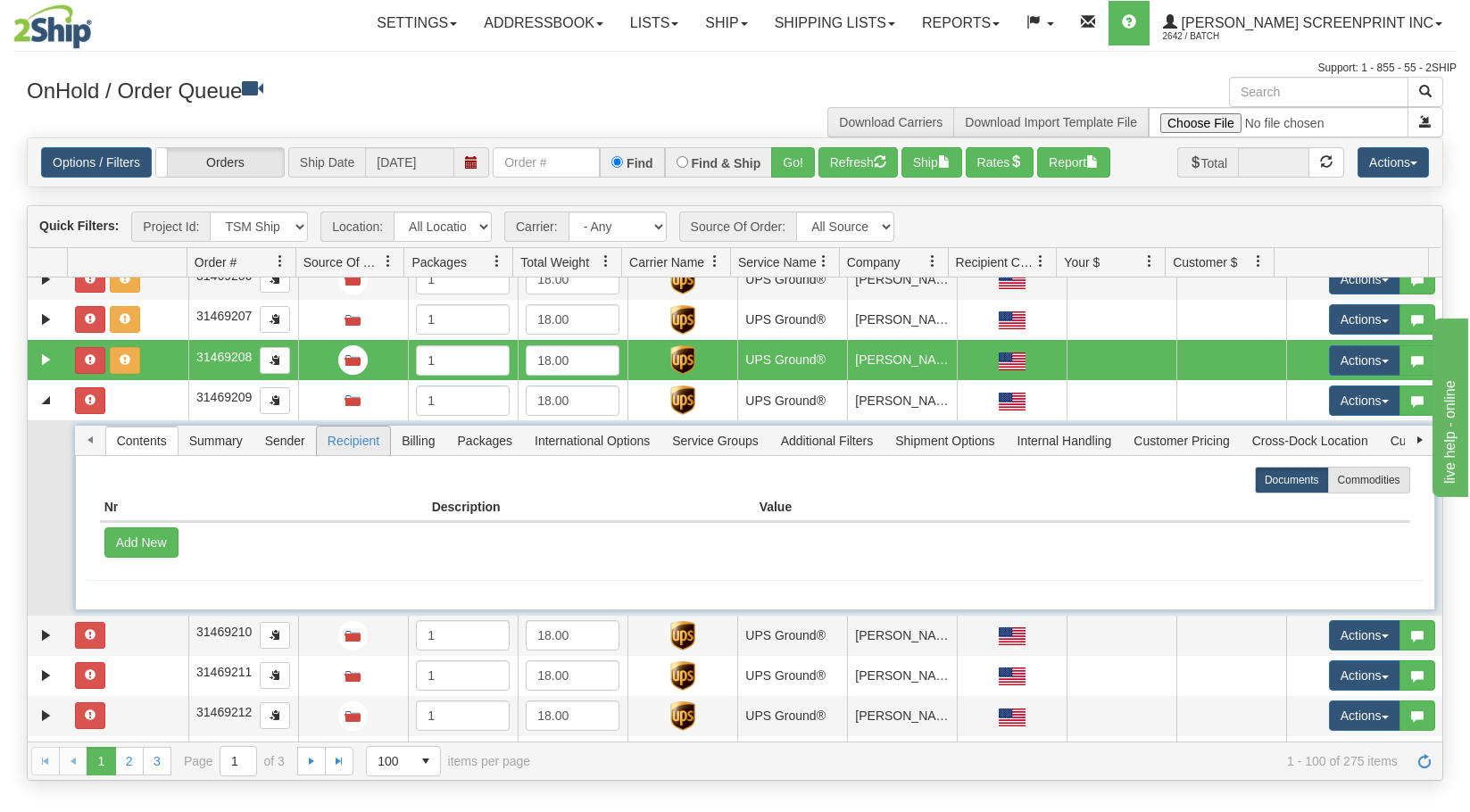
click at [360, 440] on span "Recipient" at bounding box center [353, 440] width 73 height 29
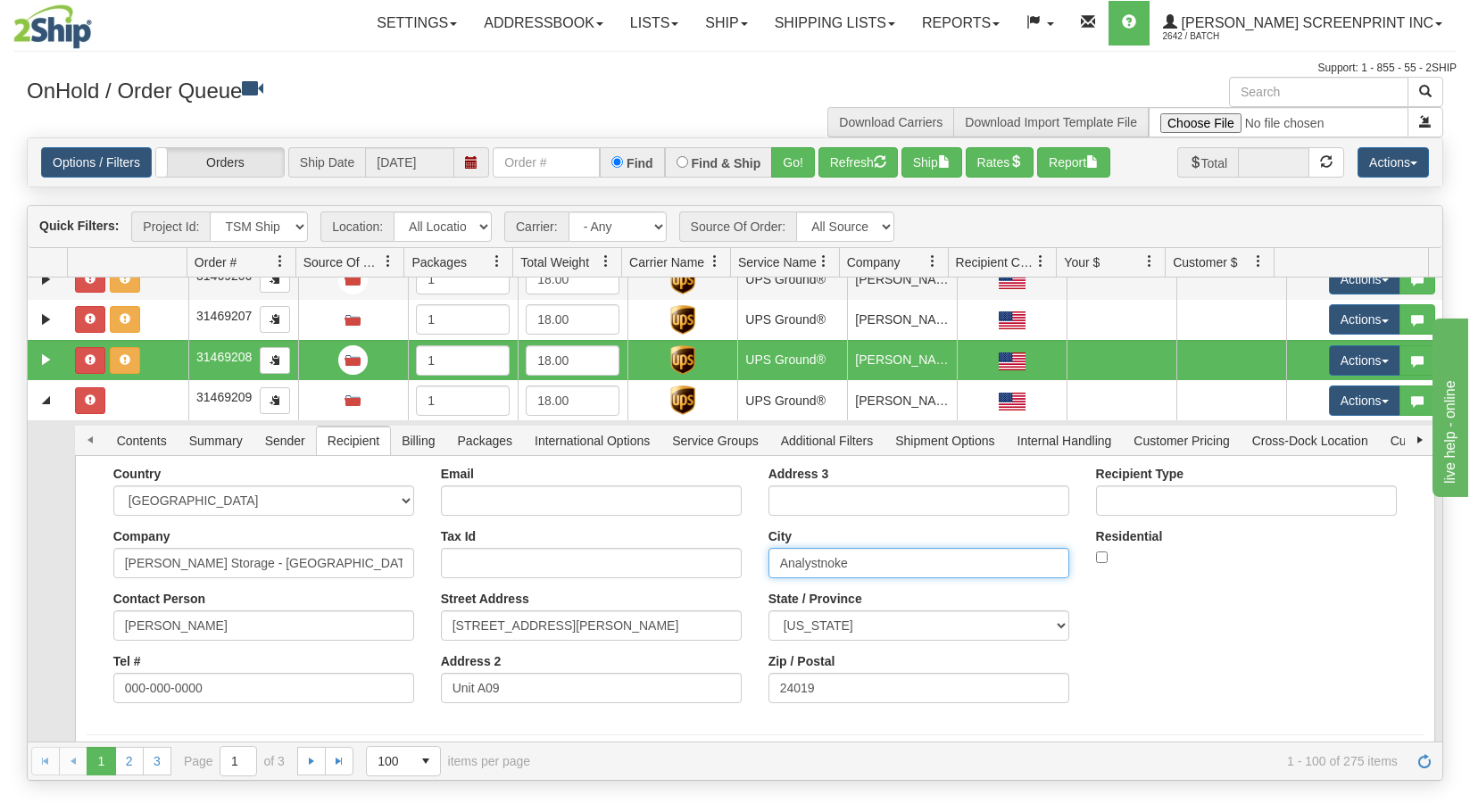
drag, startPoint x: 859, startPoint y: 561, endPoint x: 689, endPoint y: 587, distance: 172.0
click at [689, 587] on div "Country AFGHANISTAN ALAND ISLANDS ALBANIA ALGERIA AMERICAN SAMOA ANDORRA ANGOLA…" at bounding box center [755, 591] width 1336 height 250
drag, startPoint x: 873, startPoint y: 566, endPoint x: 600, endPoint y: 561, distance: 273.0
click at [600, 561] on div "Country AFGHANISTAN ALAND ISLANDS ALBANIA ALGERIA AMERICAN SAMOA ANDORRA ANGOLA…" at bounding box center [755, 591] width 1336 height 250
type input "Roanoke"
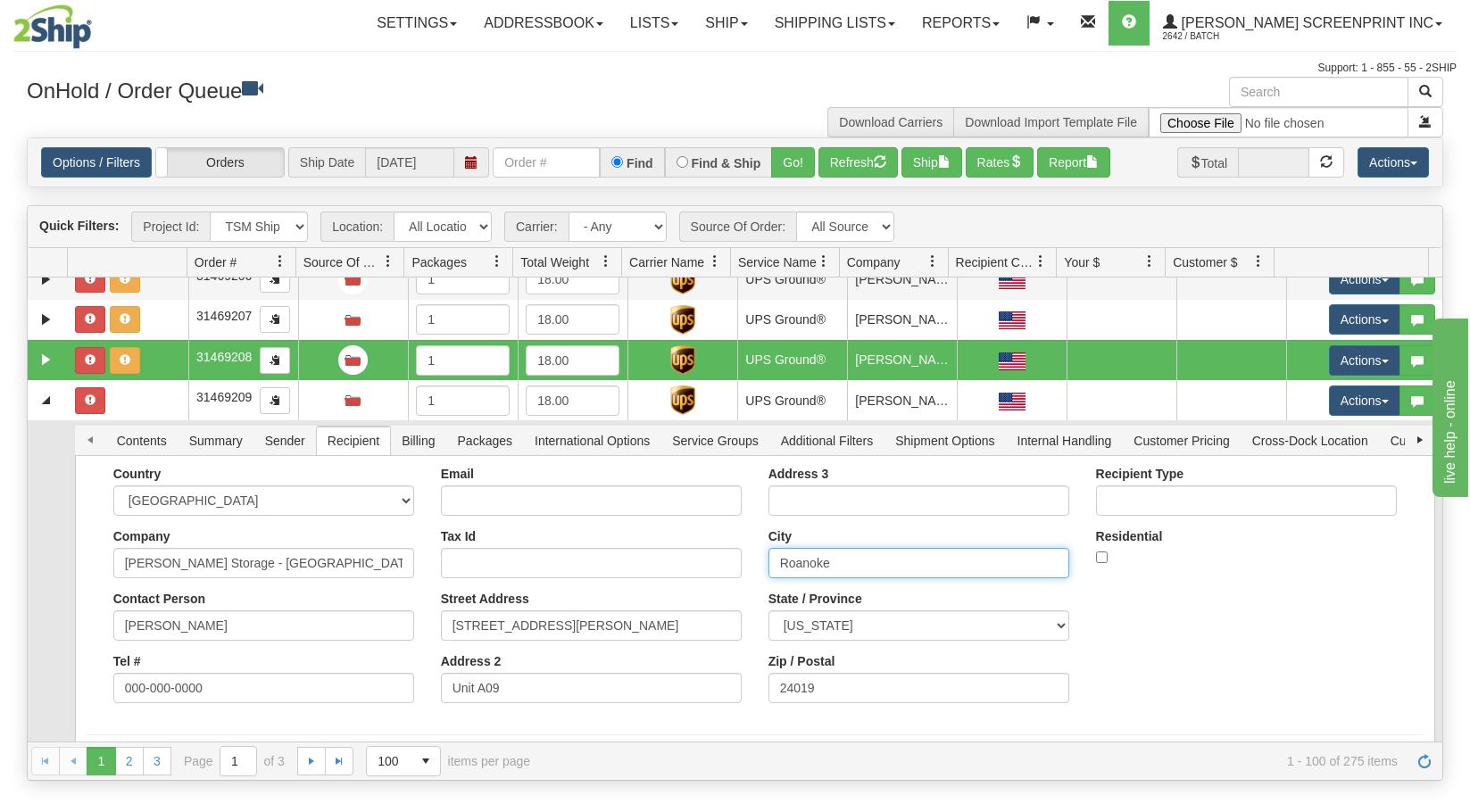
click at [0, 0] on button "Save" at bounding box center [0, 0] width 0 height 0
click at [50, 360] on link "Expand" at bounding box center [46, 360] width 23 height 23
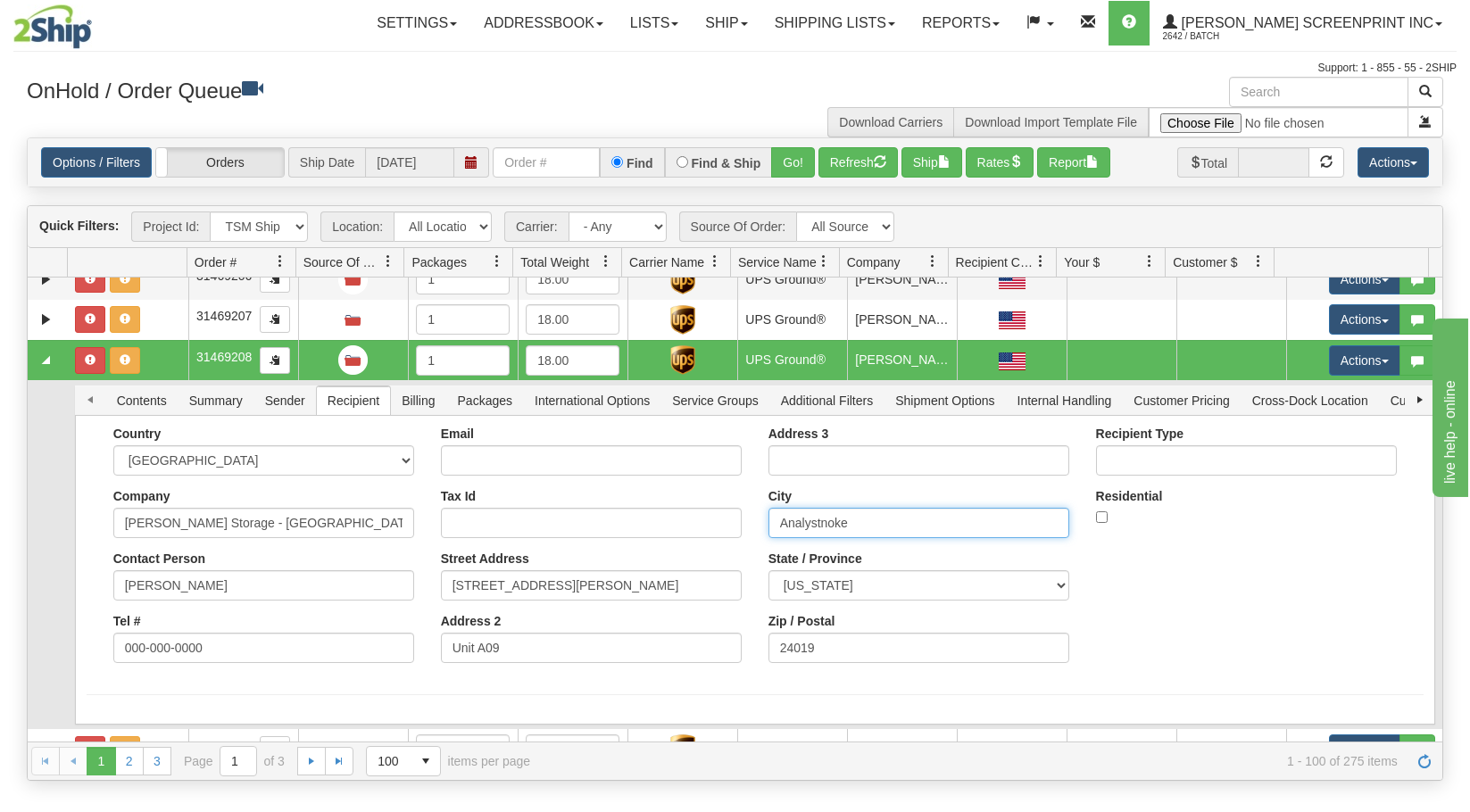
drag, startPoint x: 842, startPoint y: 524, endPoint x: 680, endPoint y: 524, distance: 162.0
click at [680, 524] on div "Country AFGHANISTAN ALAND ISLANDS ALBANIA ALGERIA AMERICAN SAMOA ANDORRA ANGOLA…" at bounding box center [755, 551] width 1336 height 250
type input "Roanoke"
click at [0, 0] on button "Save" at bounding box center [0, 0] width 0 height 0
drag, startPoint x: 803, startPoint y: 516, endPoint x: 721, endPoint y: 516, distance: 82.0
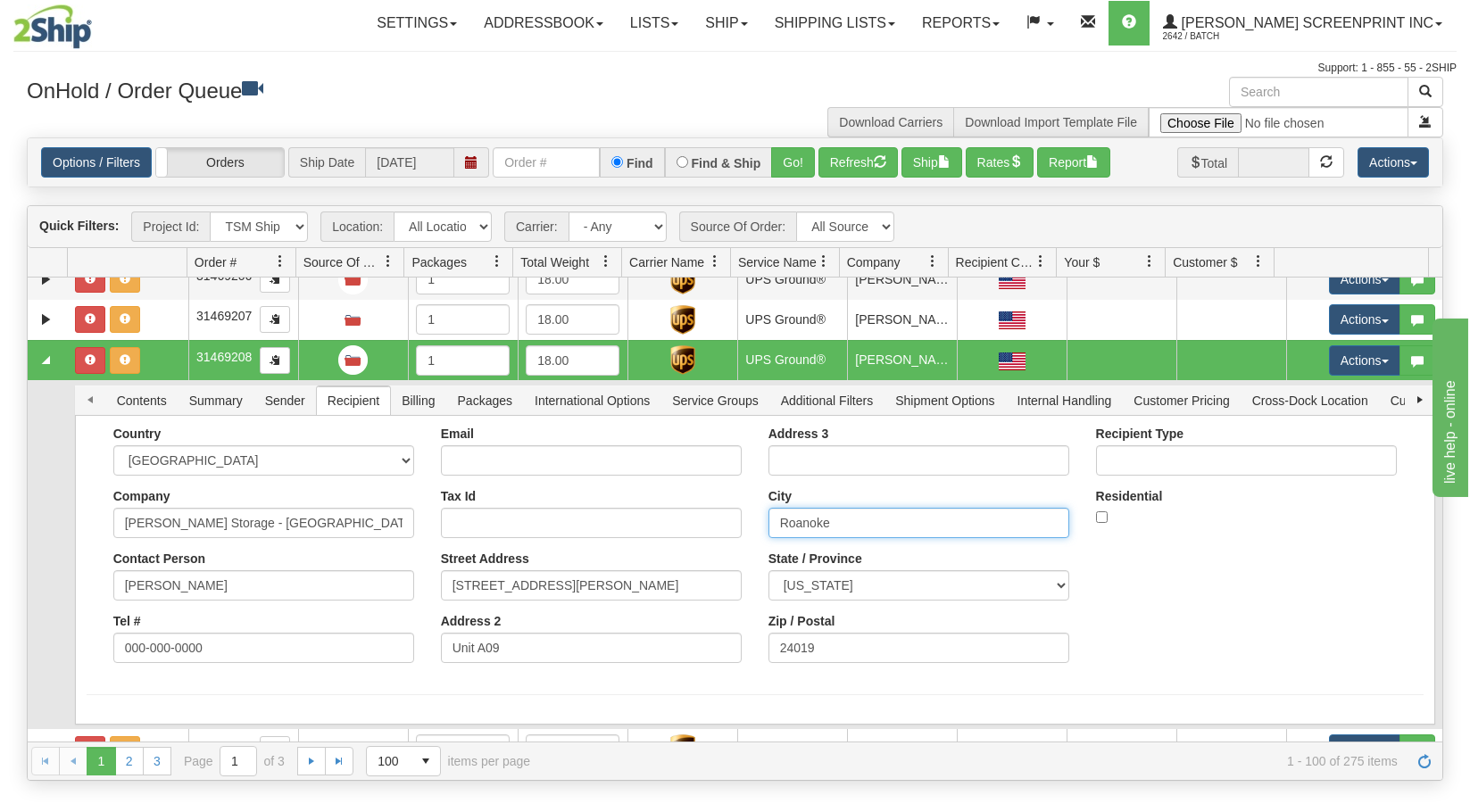
click at [721, 516] on div "Country AFGHANISTAN ALAND ISLANDS ALBANIA ALGERIA AMERICAN SAMOA ANDORRA ANGOLA…" at bounding box center [755, 551] width 1336 height 250
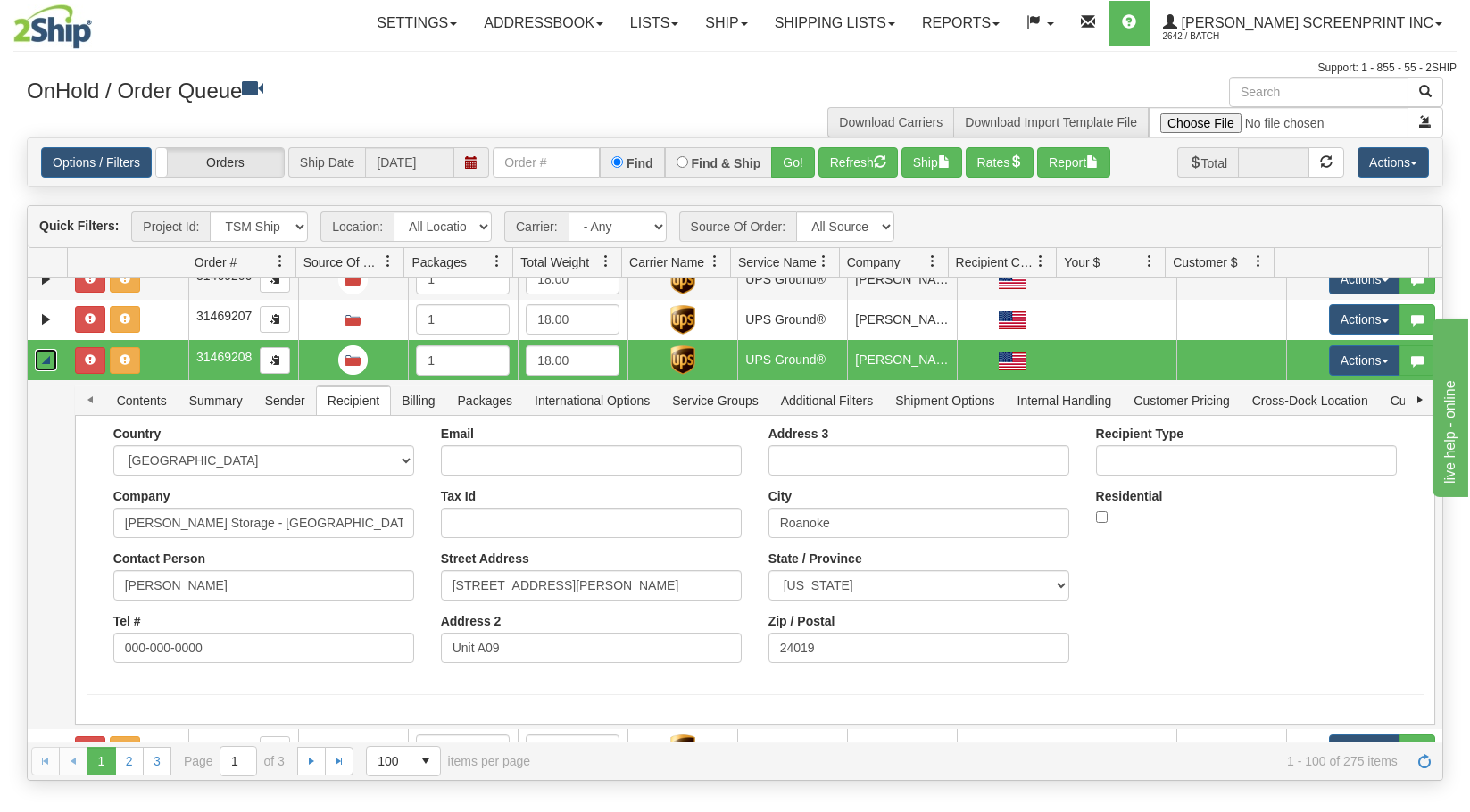
click at [48, 355] on link "Collapse" at bounding box center [46, 360] width 23 height 23
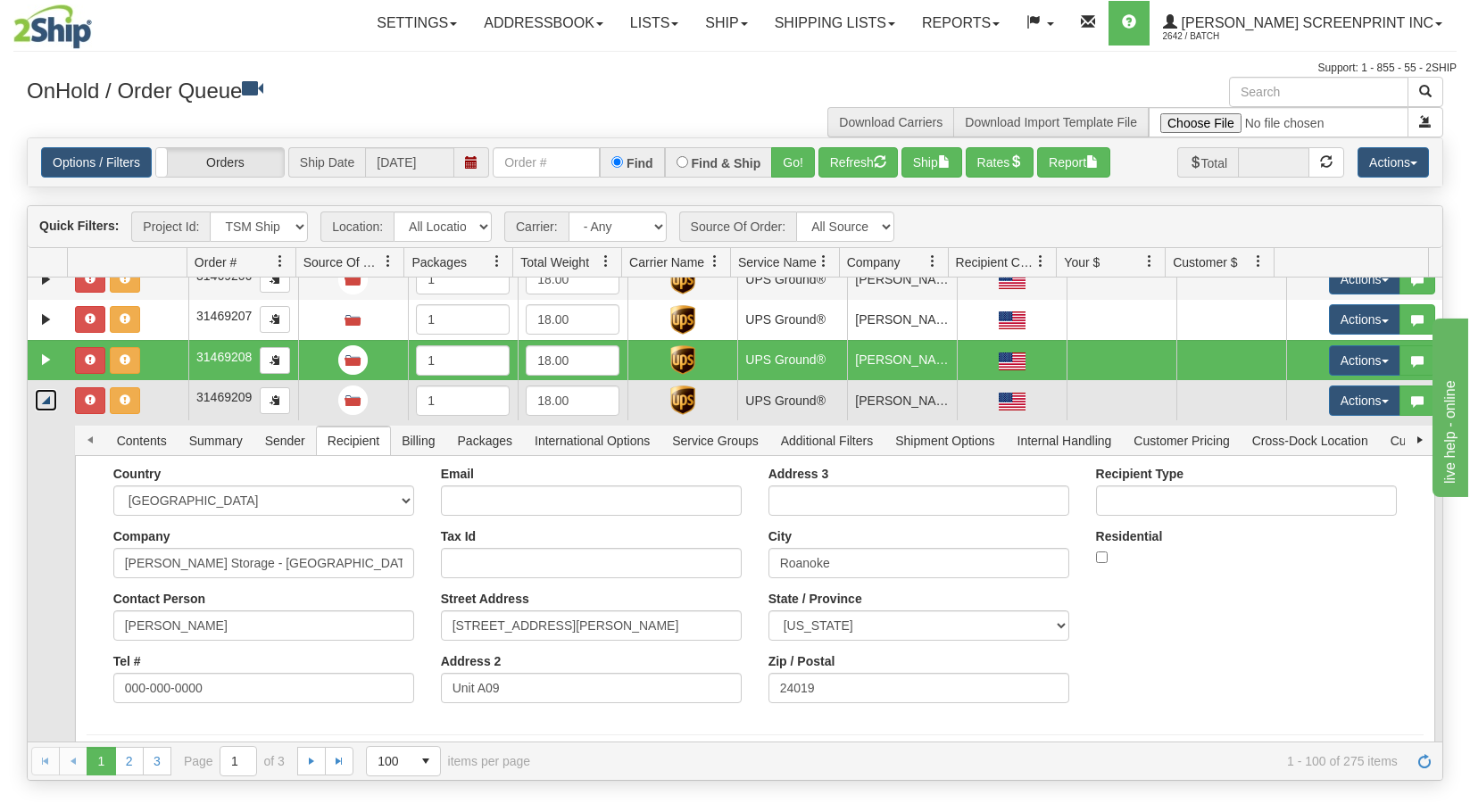
click at [51, 397] on link "Collapse" at bounding box center [46, 400] width 23 height 23
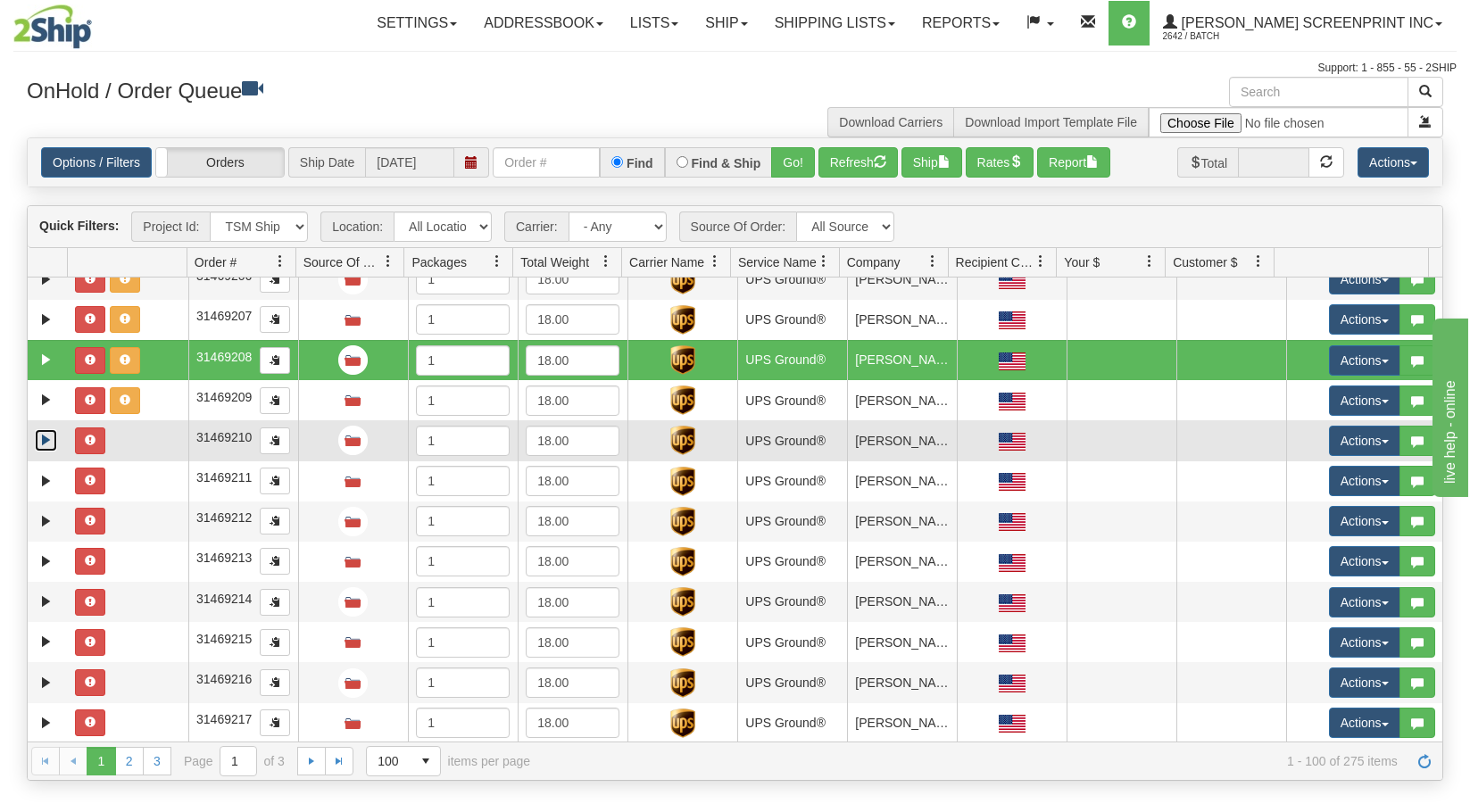
click at [46, 442] on link "Expand" at bounding box center [46, 440] width 23 height 23
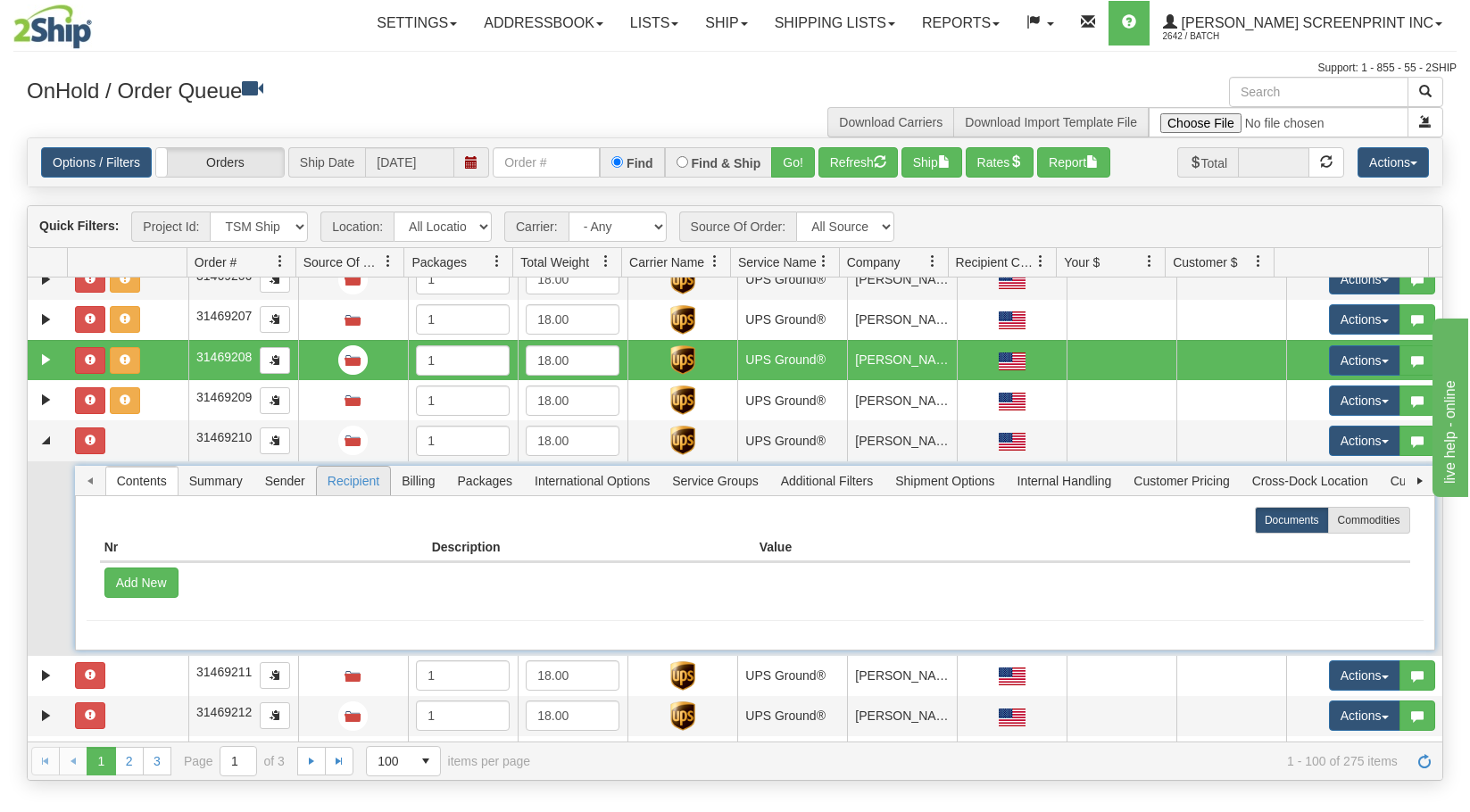
click at [358, 481] on span "Recipient" at bounding box center [353, 481] width 73 height 29
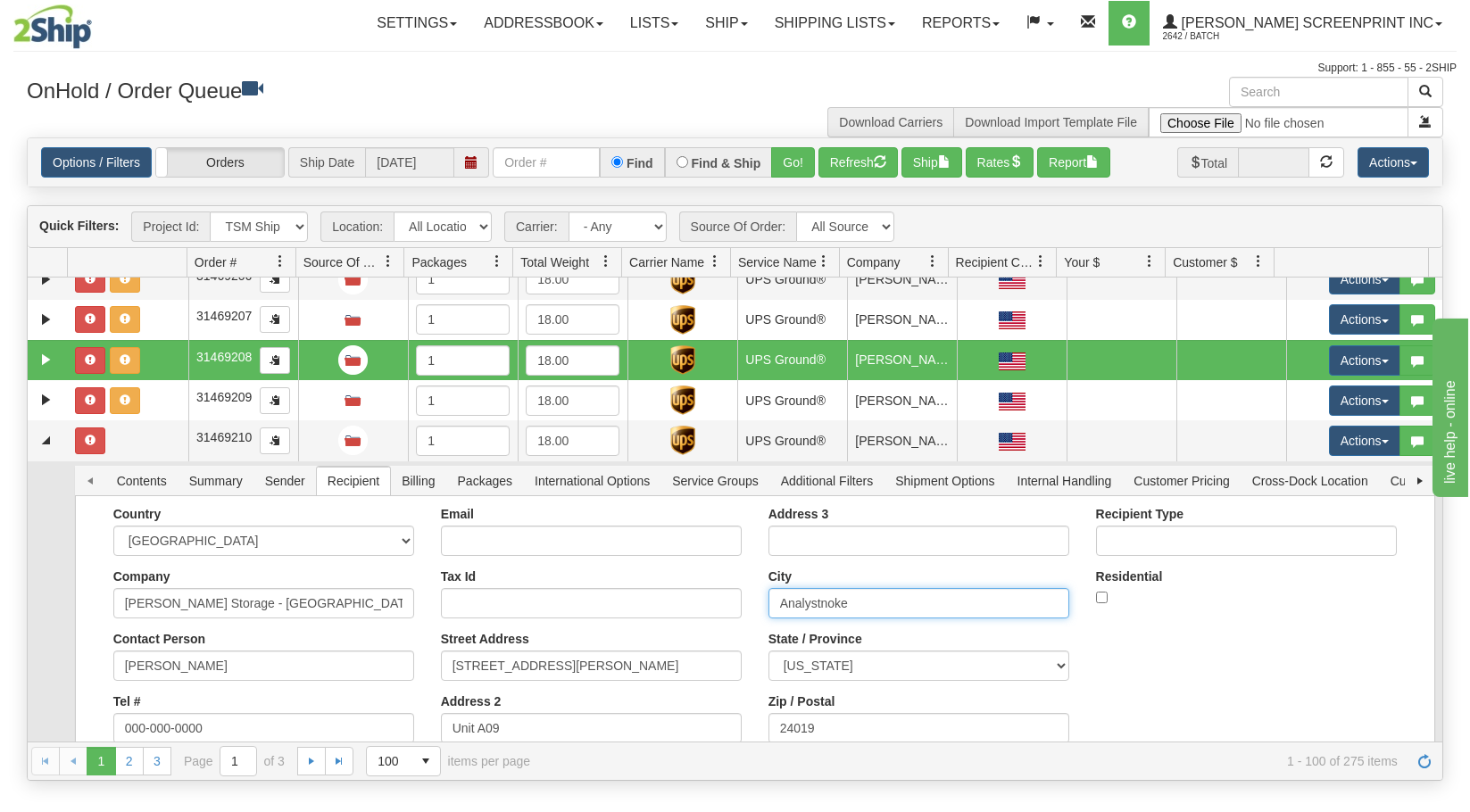
drag, startPoint x: 858, startPoint y: 605, endPoint x: 697, endPoint y: 604, distance: 161.0
click at [697, 604] on div "Country AFGHANISTAN ALAND ISLANDS ALBANIA ALGERIA AMERICAN SAMOA ANDORRA ANGOLA…" at bounding box center [755, 631] width 1336 height 250
paste input "Roa"
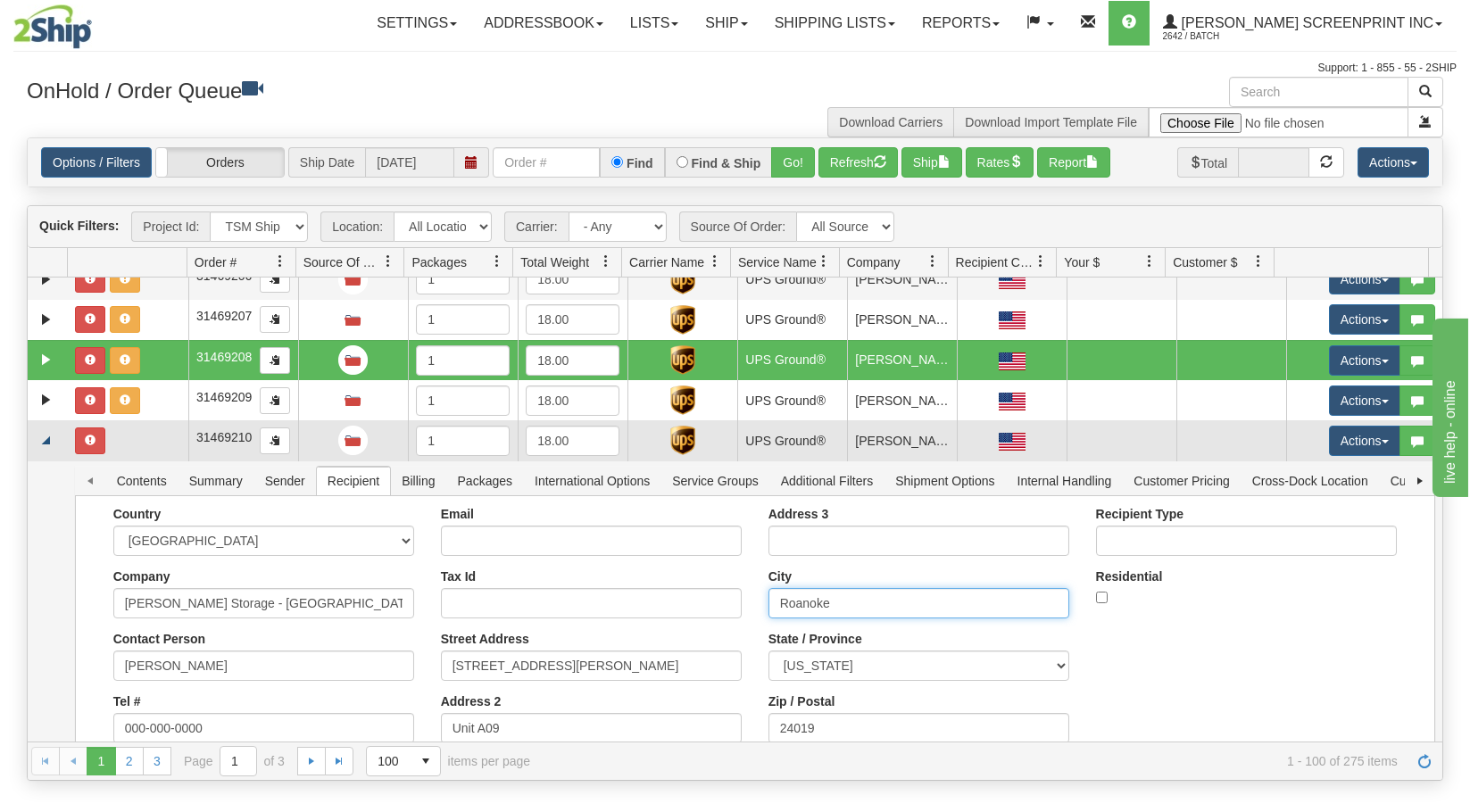
type input "Roanoke"
click at [44, 443] on link "Collapse" at bounding box center [46, 440] width 23 height 23
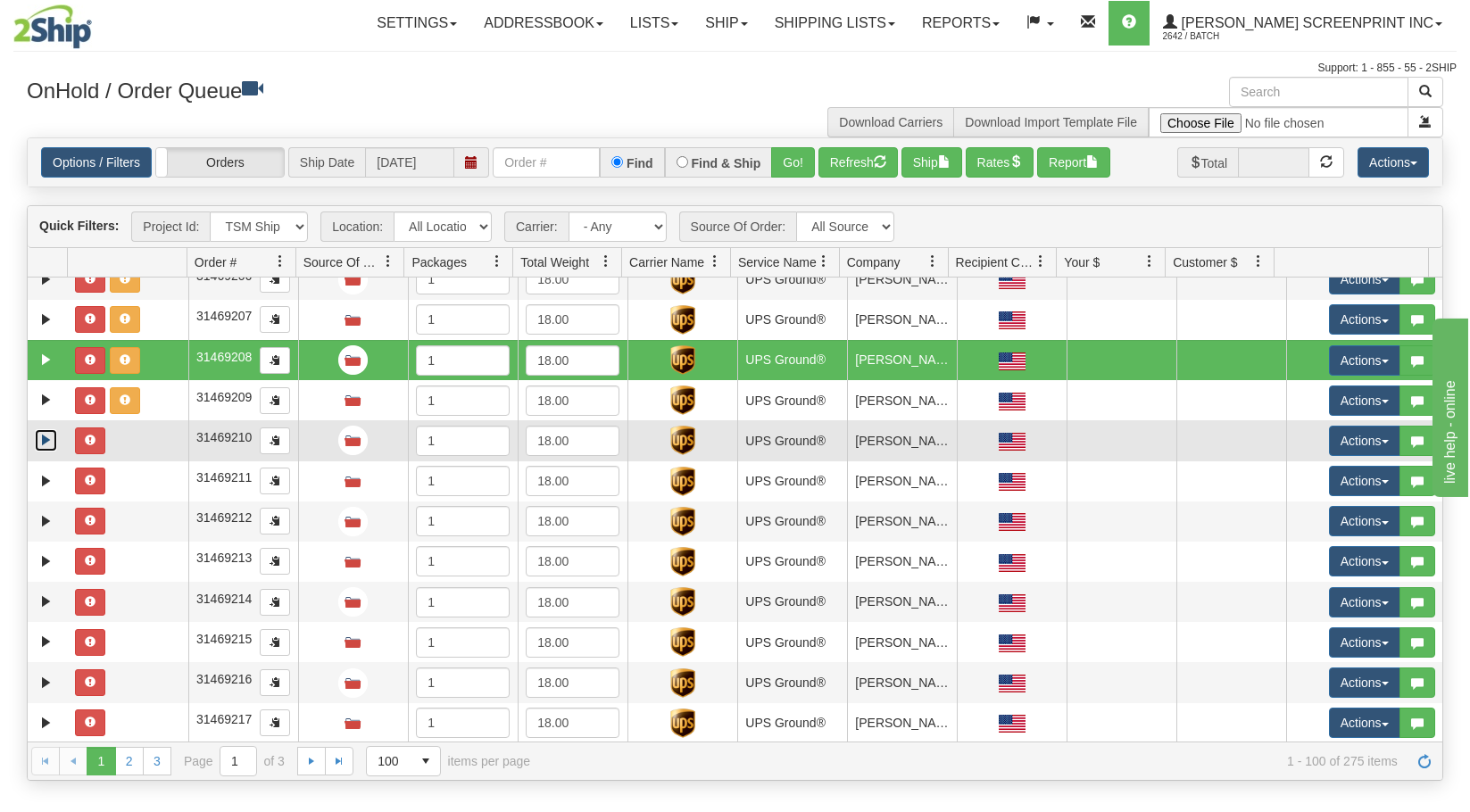
click at [45, 441] on link "Expand" at bounding box center [46, 440] width 23 height 23
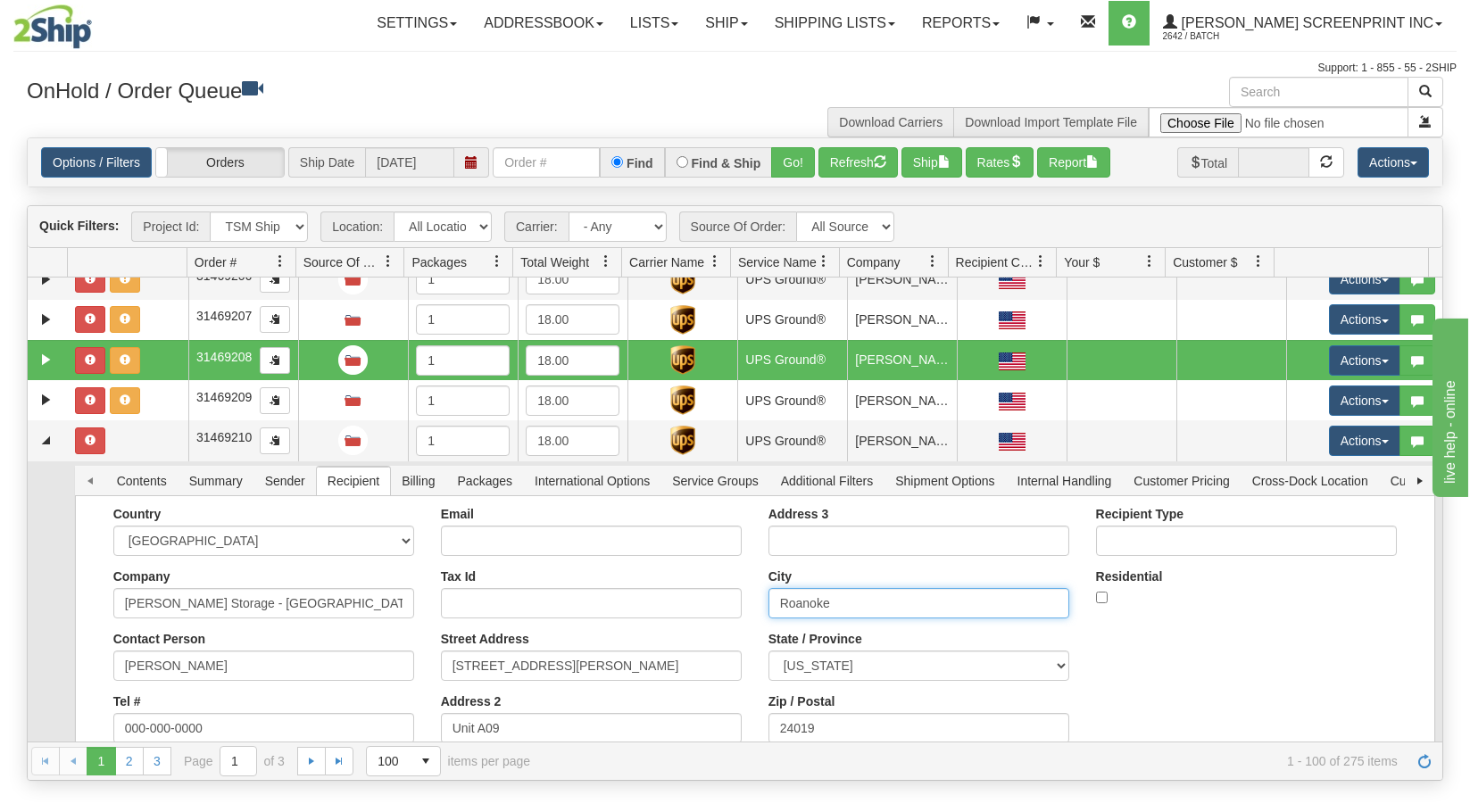
click at [836, 599] on input "Roanoke" at bounding box center [919, 602] width 301 height 31
click at [87, 793] on button "Save" at bounding box center [113, 808] width 51 height 31
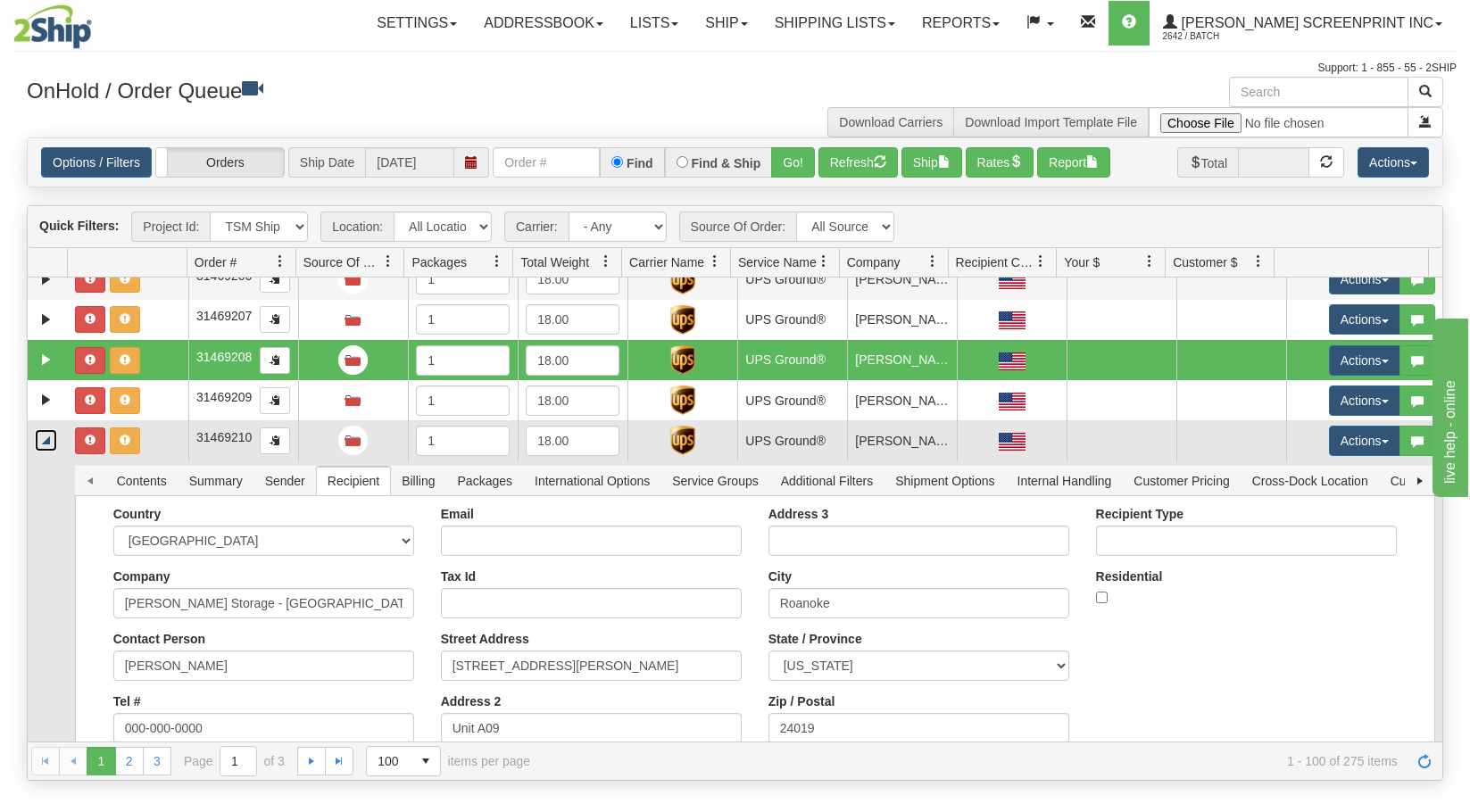
click at [46, 442] on link "Collapse" at bounding box center [46, 440] width 23 height 23
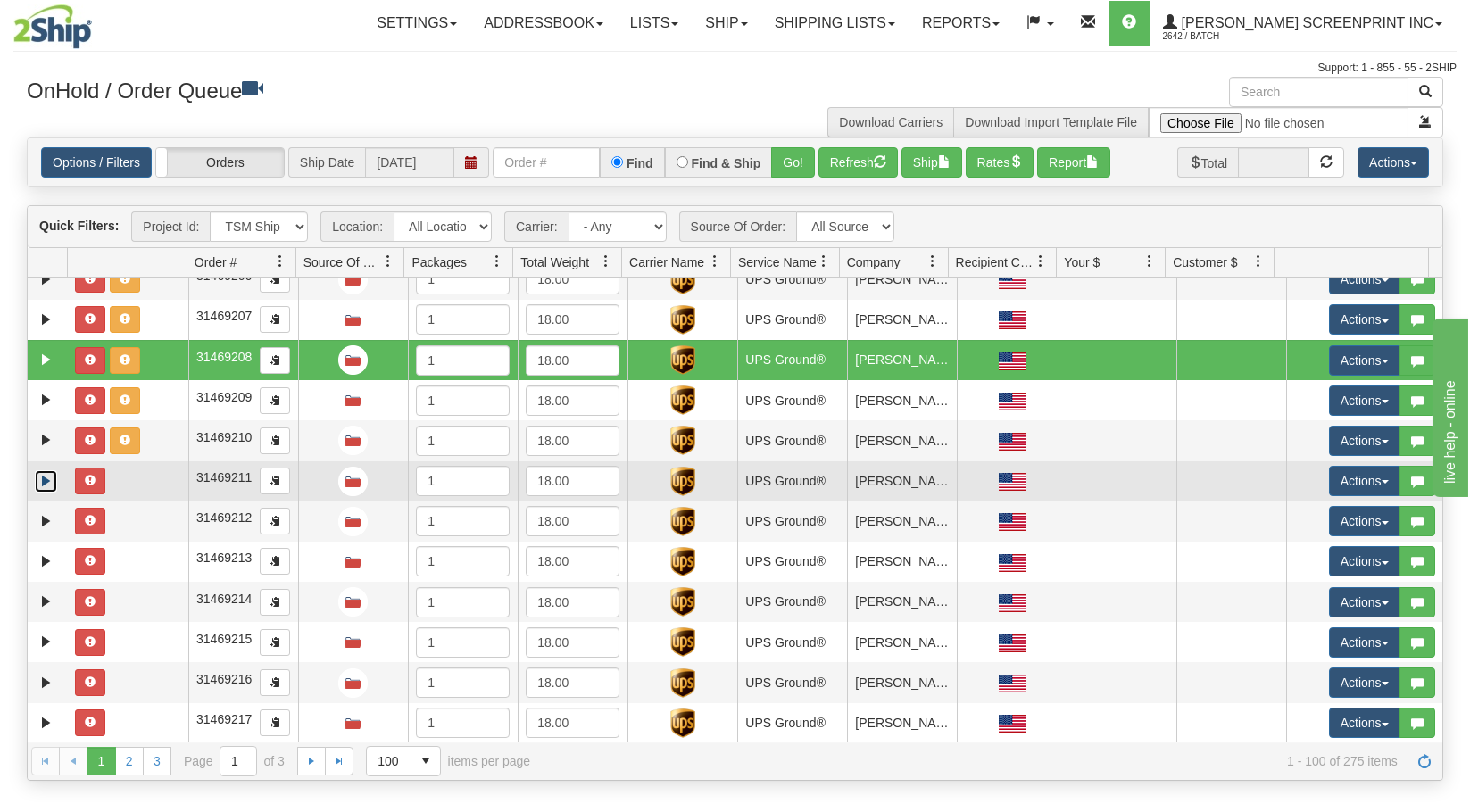
click at [44, 479] on link "Expand" at bounding box center [46, 481] width 23 height 23
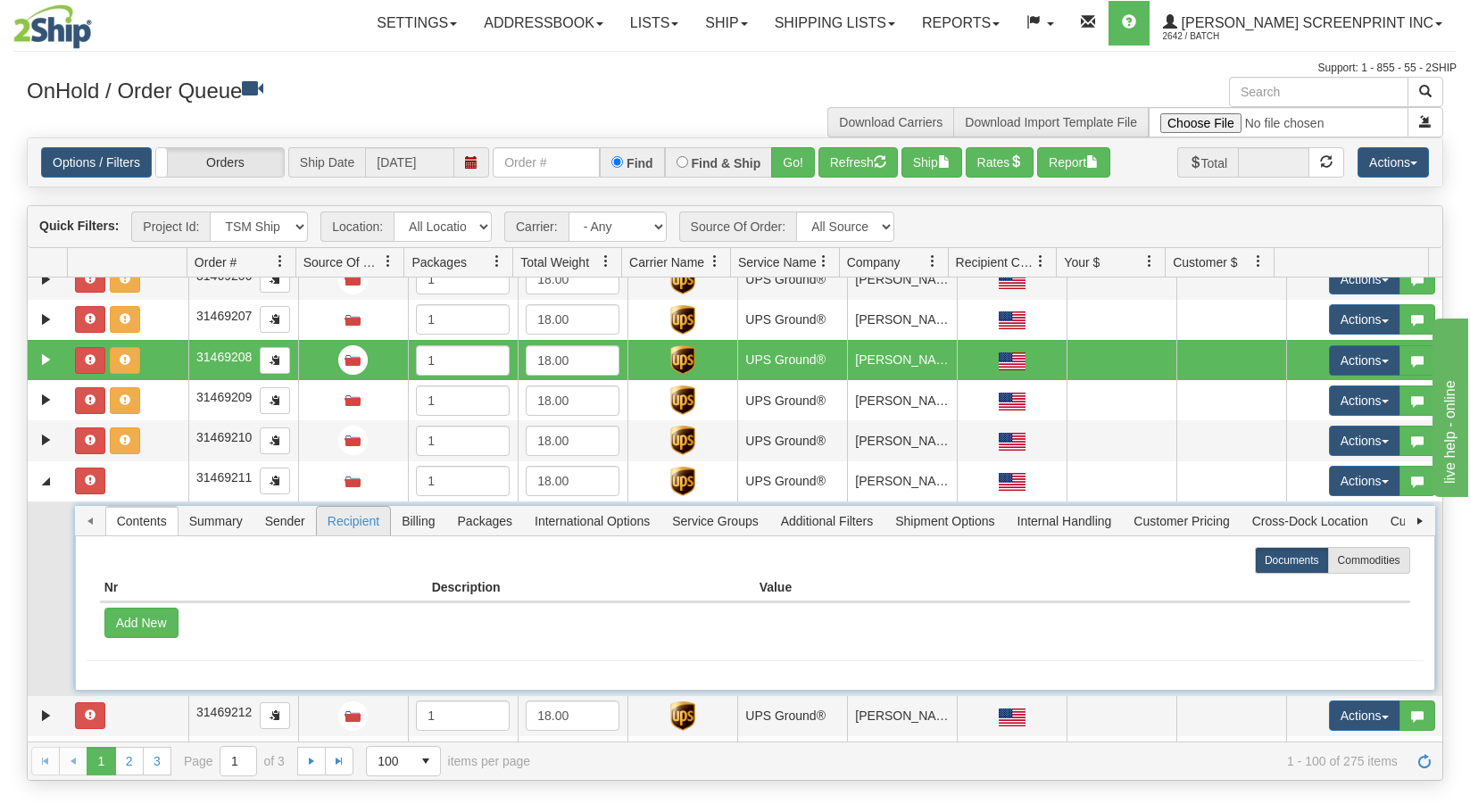
click at [351, 519] on span "Recipient" at bounding box center [353, 520] width 73 height 29
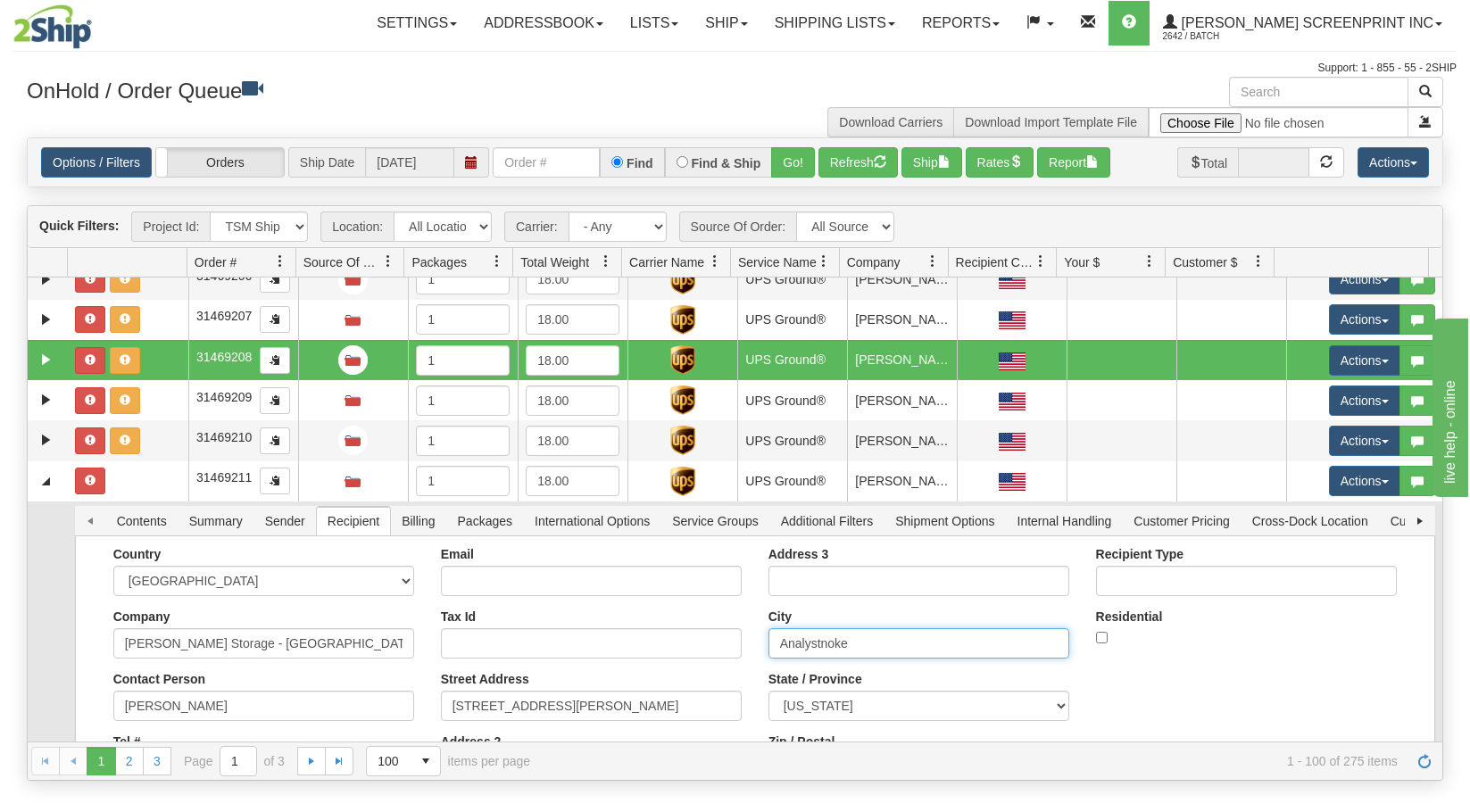
drag, startPoint x: 801, startPoint y: 646, endPoint x: 744, endPoint y: 646, distance: 57.0
click at [744, 646] on div "Country AFGHANISTAN ALAND ISLANDS ALBANIA ALGERIA AMERICAN SAMOA ANDORRA ANGOLA…" at bounding box center [755, 672] width 1336 height 250
paste input "Roa"
type input "Roanoke"
click at [0, 0] on button "Save" at bounding box center [0, 0] width 0 height 0
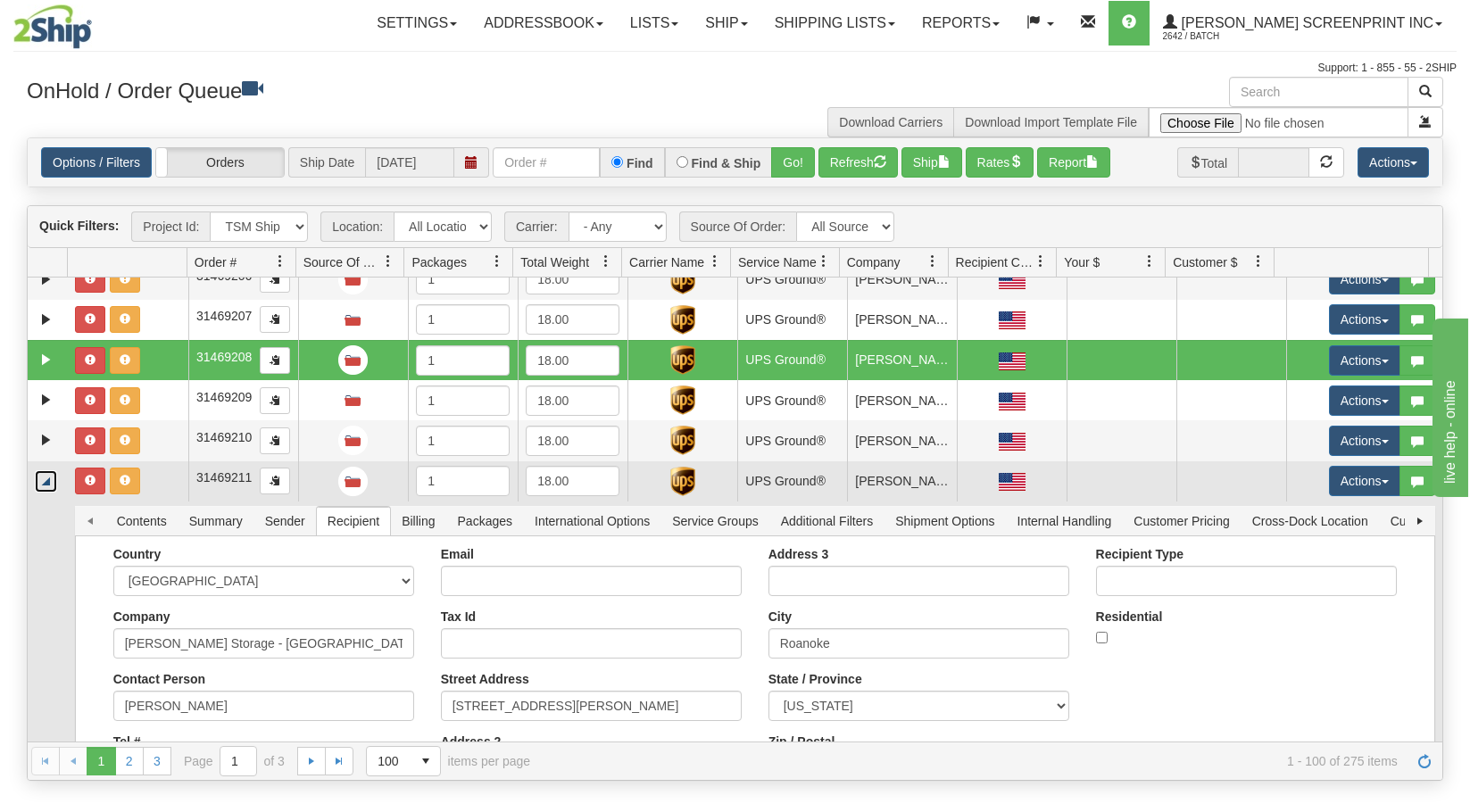
click at [41, 484] on link "Collapse" at bounding box center [46, 481] width 23 height 23
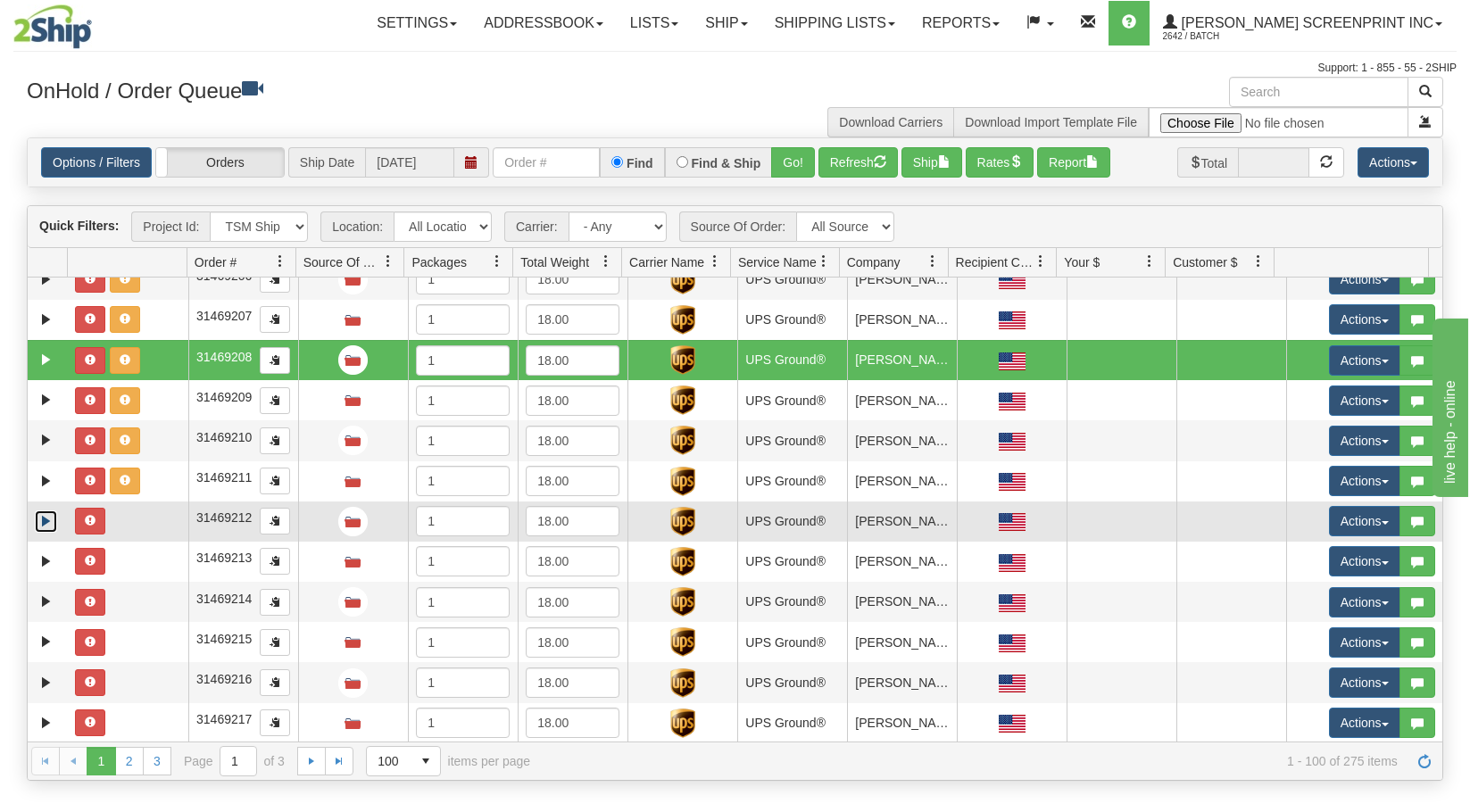
click at [46, 524] on link "Expand" at bounding box center [46, 521] width 23 height 23
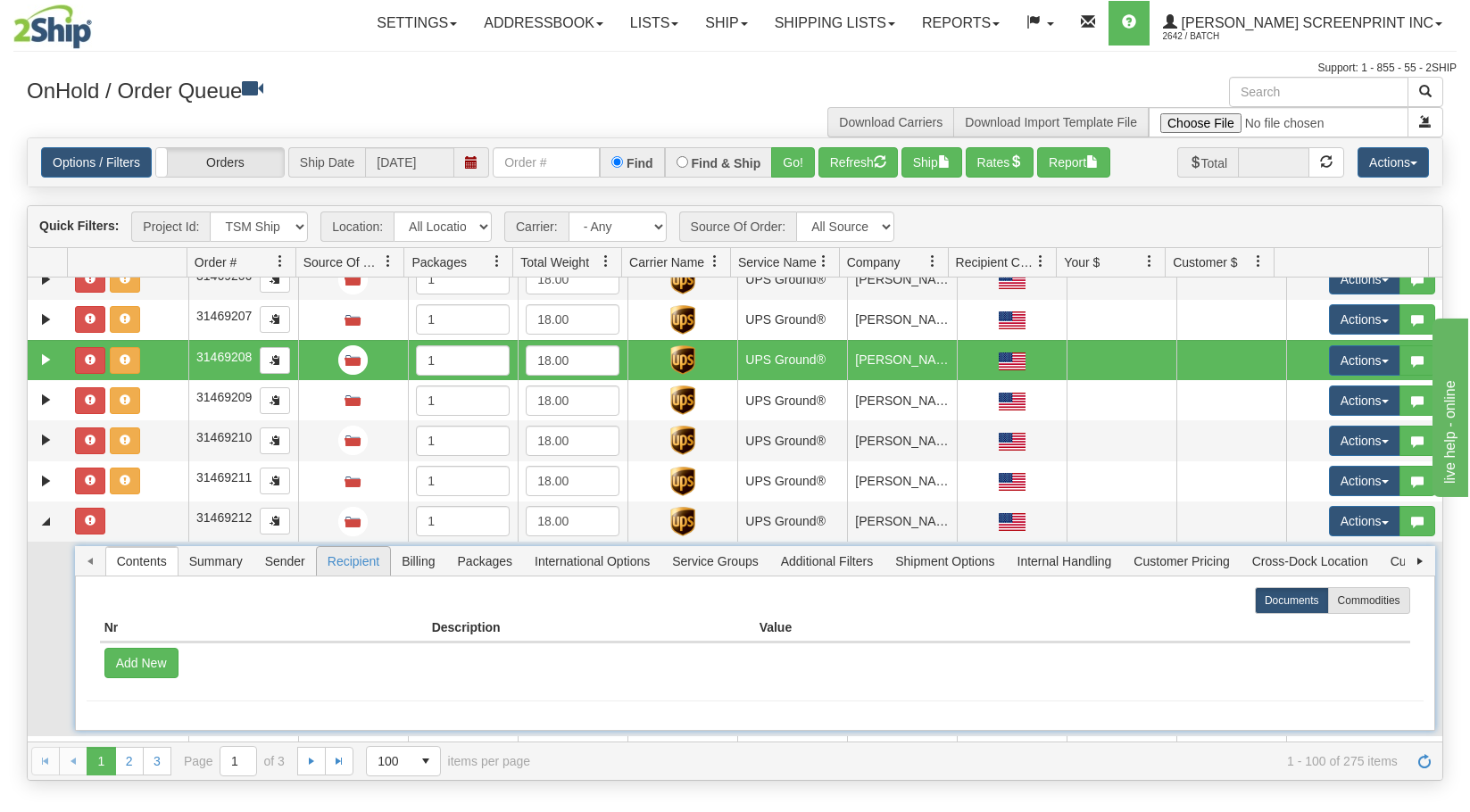
click at [340, 561] on span "Recipient" at bounding box center [353, 561] width 73 height 29
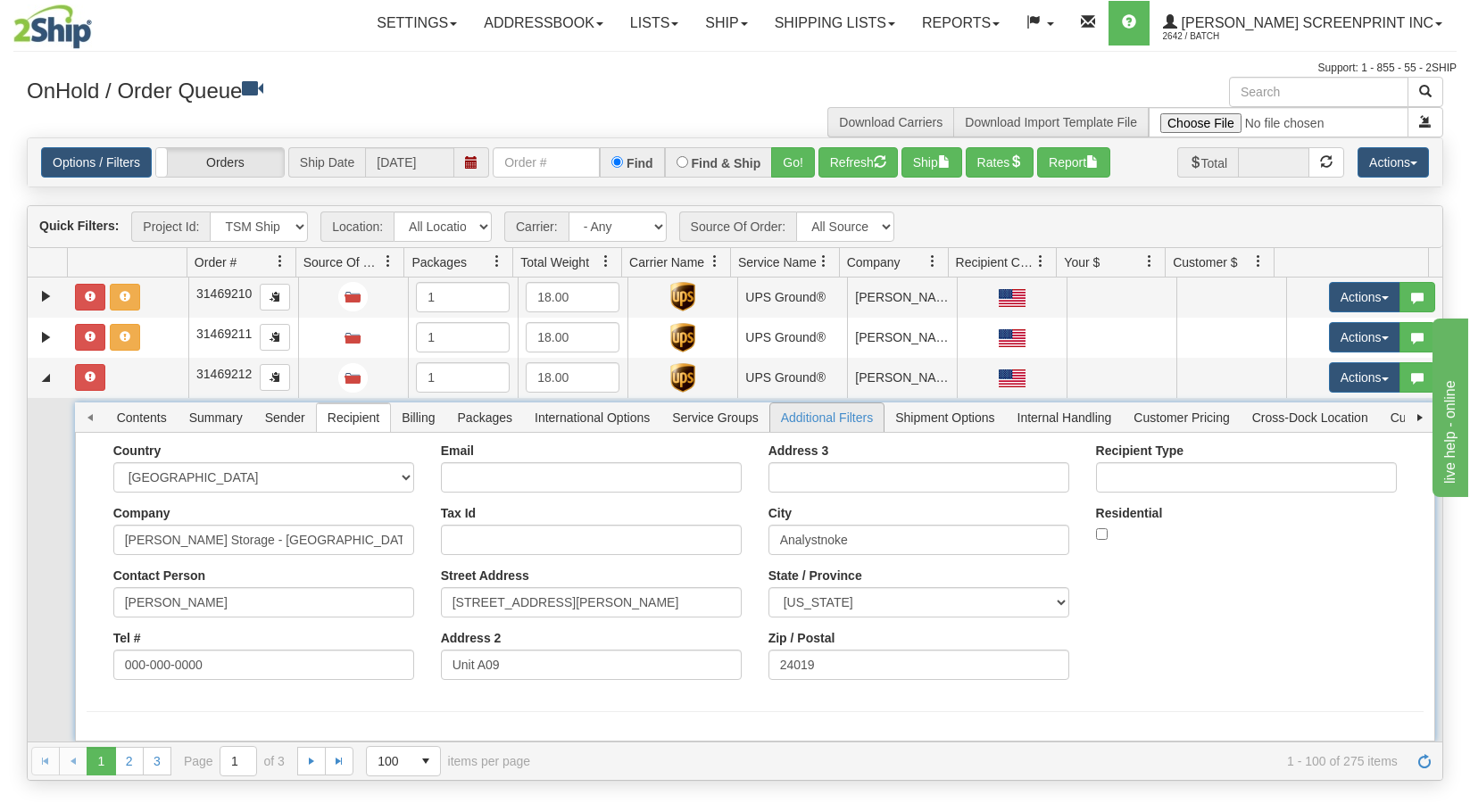
scroll to position [3301, 0]
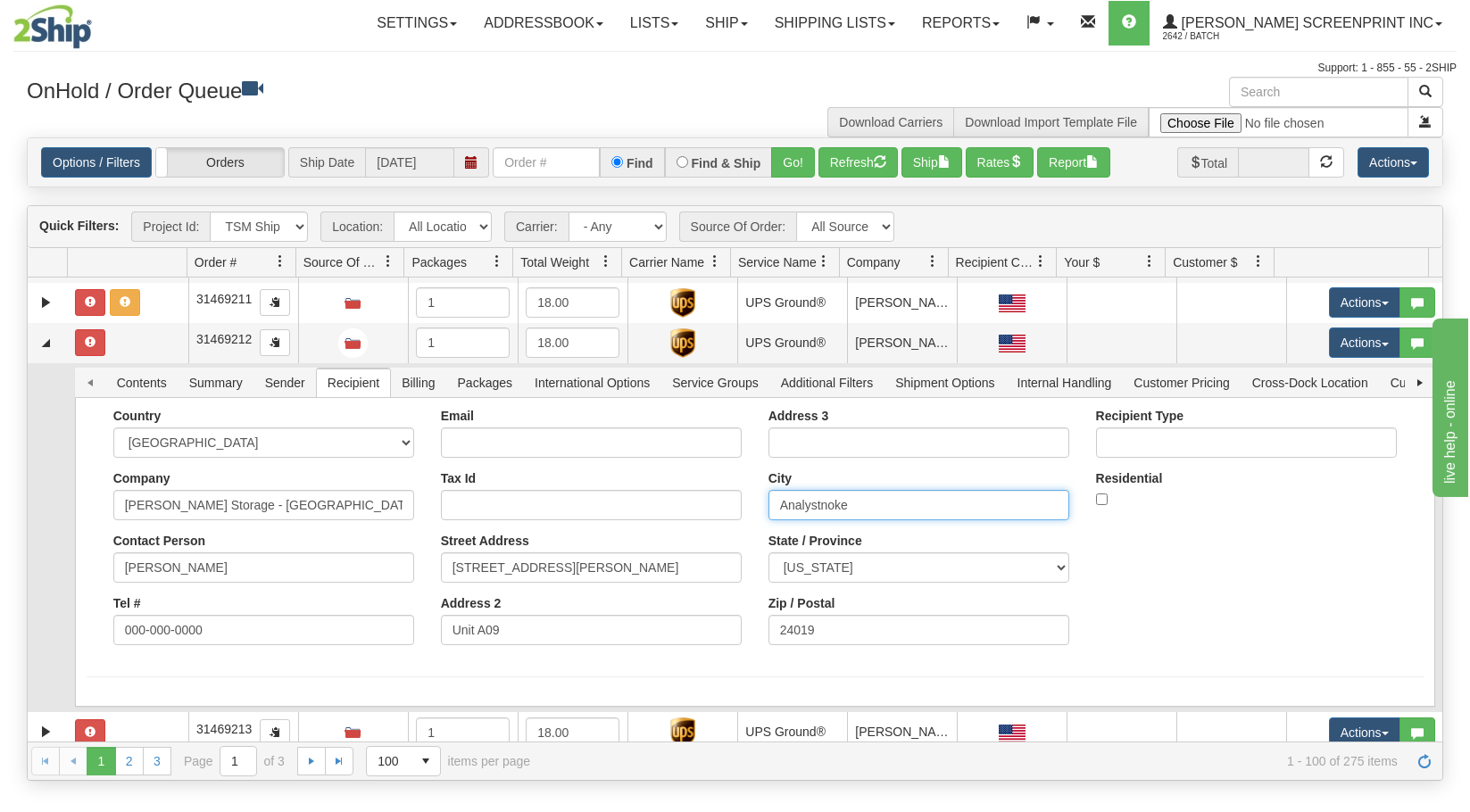
drag, startPoint x: 858, startPoint y: 504, endPoint x: 639, endPoint y: 536, distance: 221.3
click at [639, 536] on div "Country AFGHANISTAN ALAND ISLANDS ALBANIA ALGERIA AMERICAN SAMOA ANDORRA ANGOLA…" at bounding box center [755, 533] width 1336 height 250
paste input "Roa"
type input "Roanoke"
click at [0, 0] on button "Save" at bounding box center [0, 0] width 0 height 0
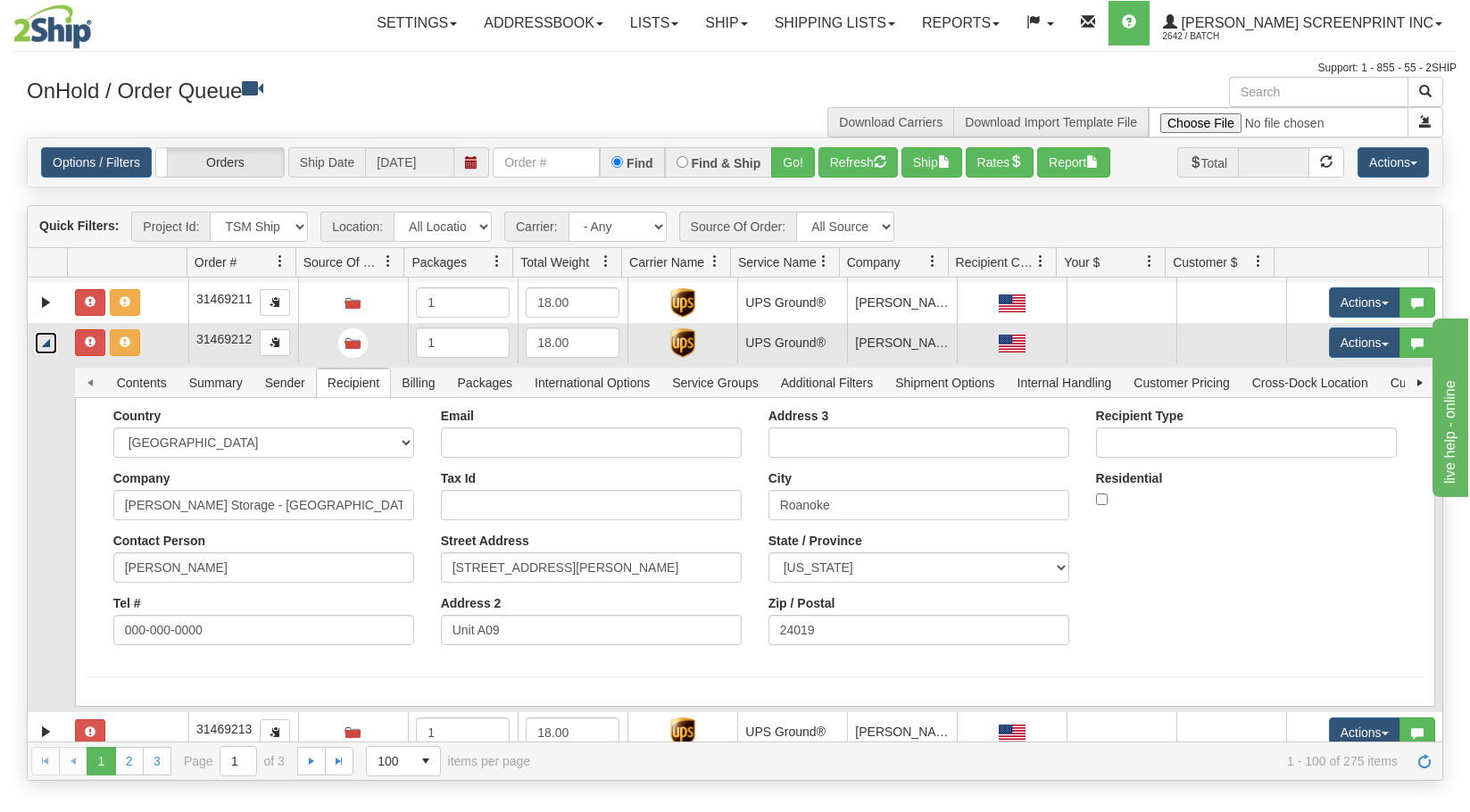
click at [46, 338] on link "Collapse" at bounding box center [46, 343] width 23 height 23
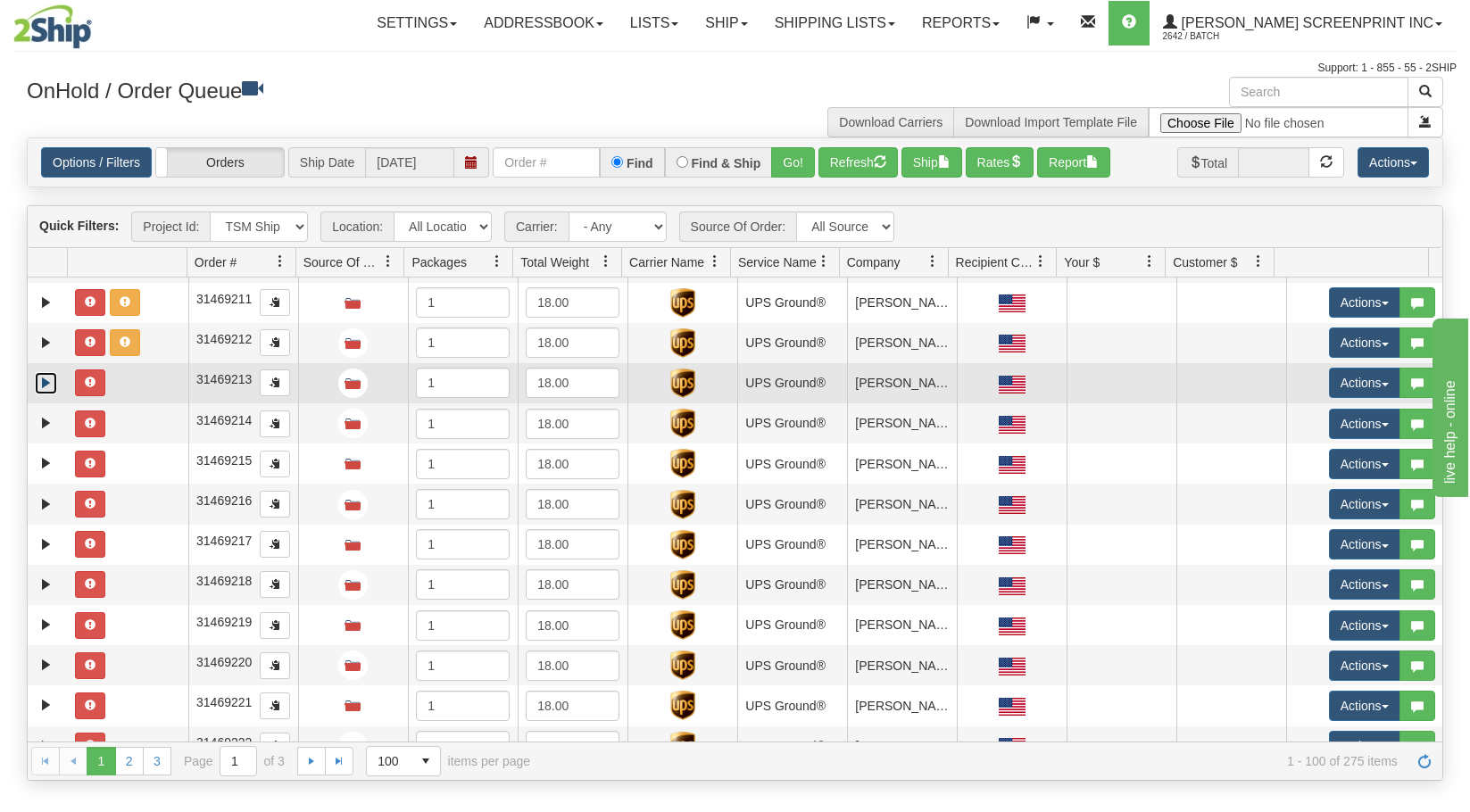
click at [48, 386] on link "Expand" at bounding box center [46, 383] width 23 height 23
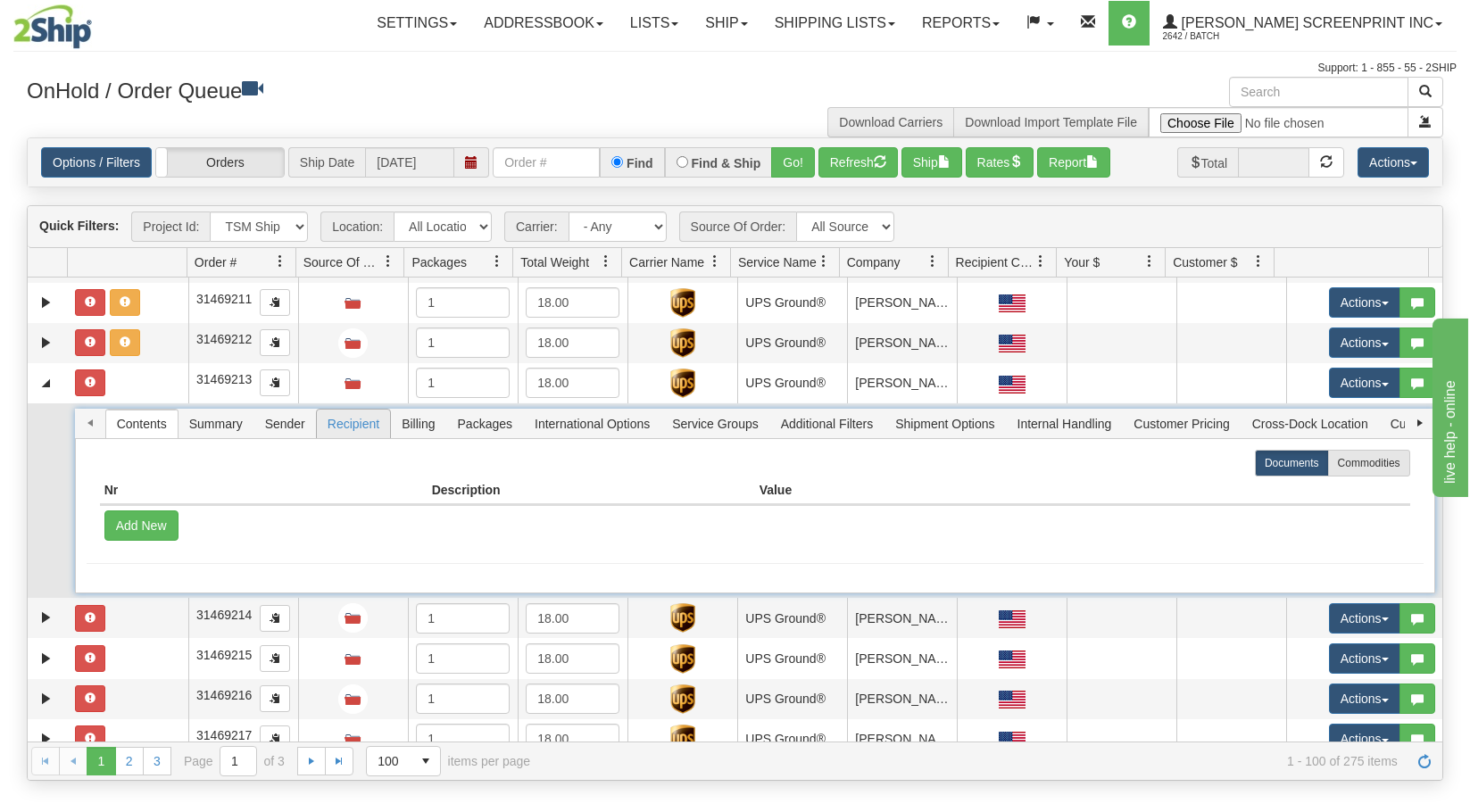
click at [358, 421] on span "Recipient" at bounding box center [353, 423] width 73 height 29
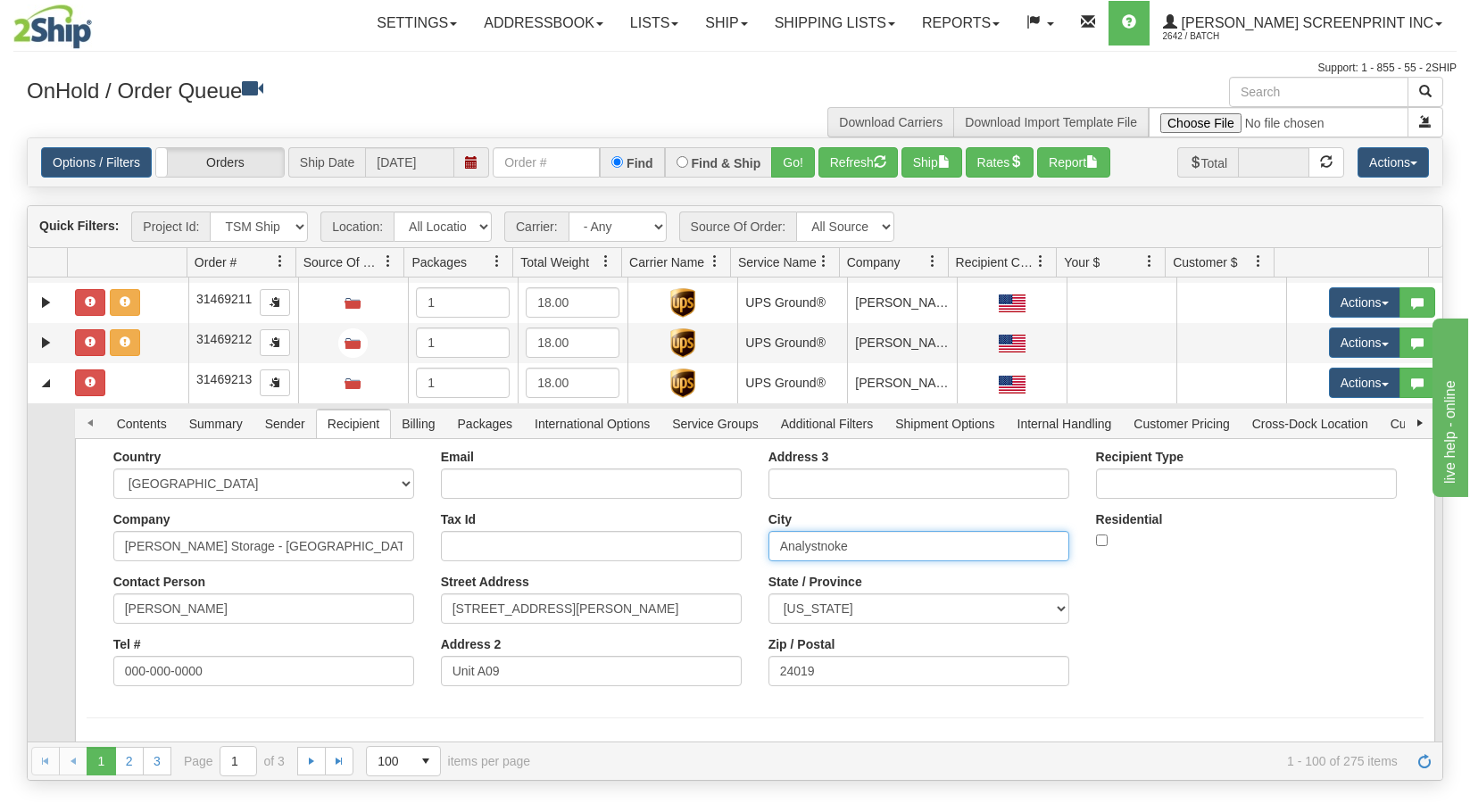
drag, startPoint x: 789, startPoint y: 548, endPoint x: 657, endPoint y: 553, distance: 132.1
click at [657, 553] on div "Country AFGHANISTAN ALAND ISLANDS ALBANIA ALGERIA AMERICAN SAMOA ANDORRA ANGOLA…" at bounding box center [755, 575] width 1336 height 250
paste input "Roa"
type input "Roanoke"
click at [0, 0] on button "Save" at bounding box center [0, 0] width 0 height 0
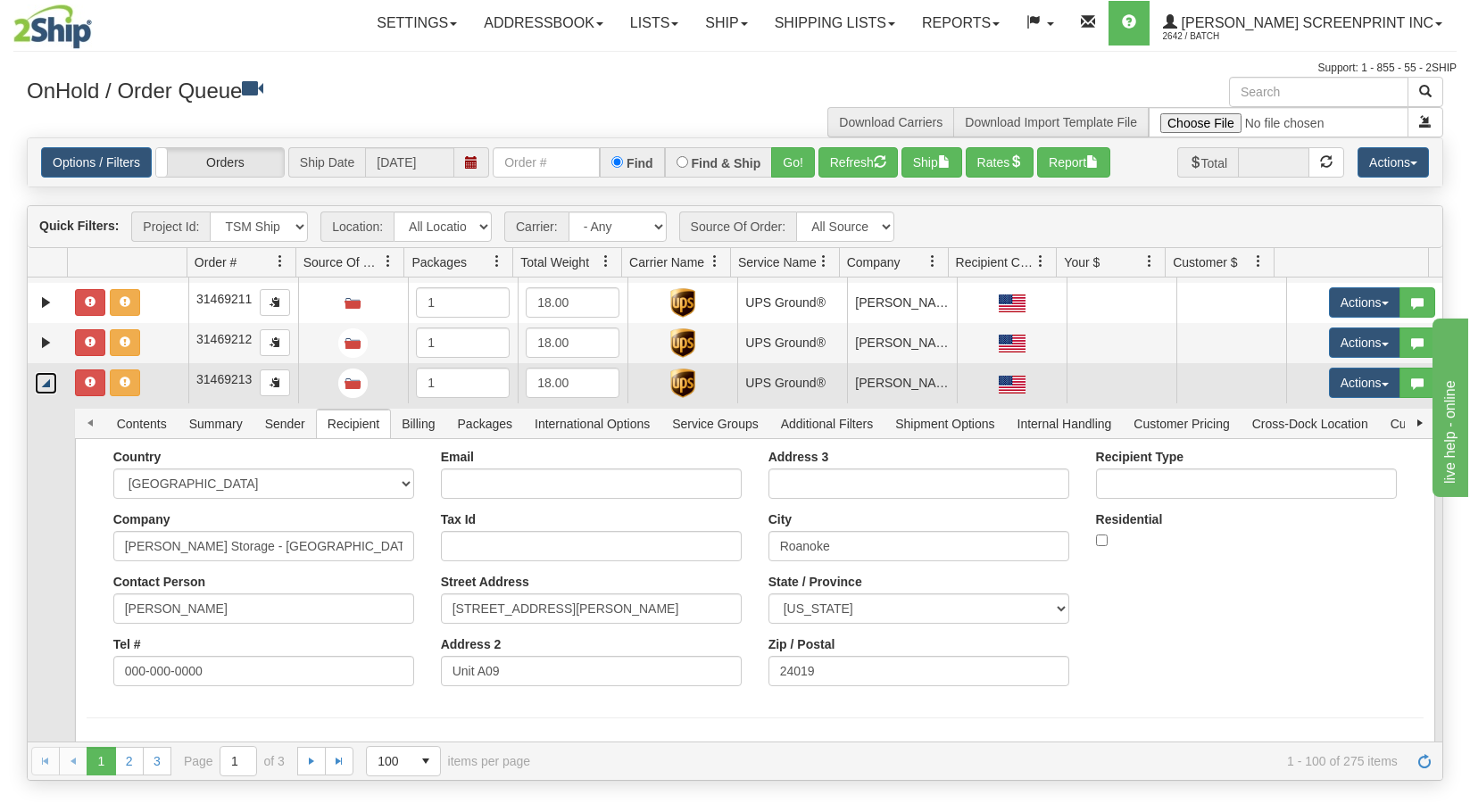
click at [45, 387] on link "Collapse" at bounding box center [46, 383] width 23 height 23
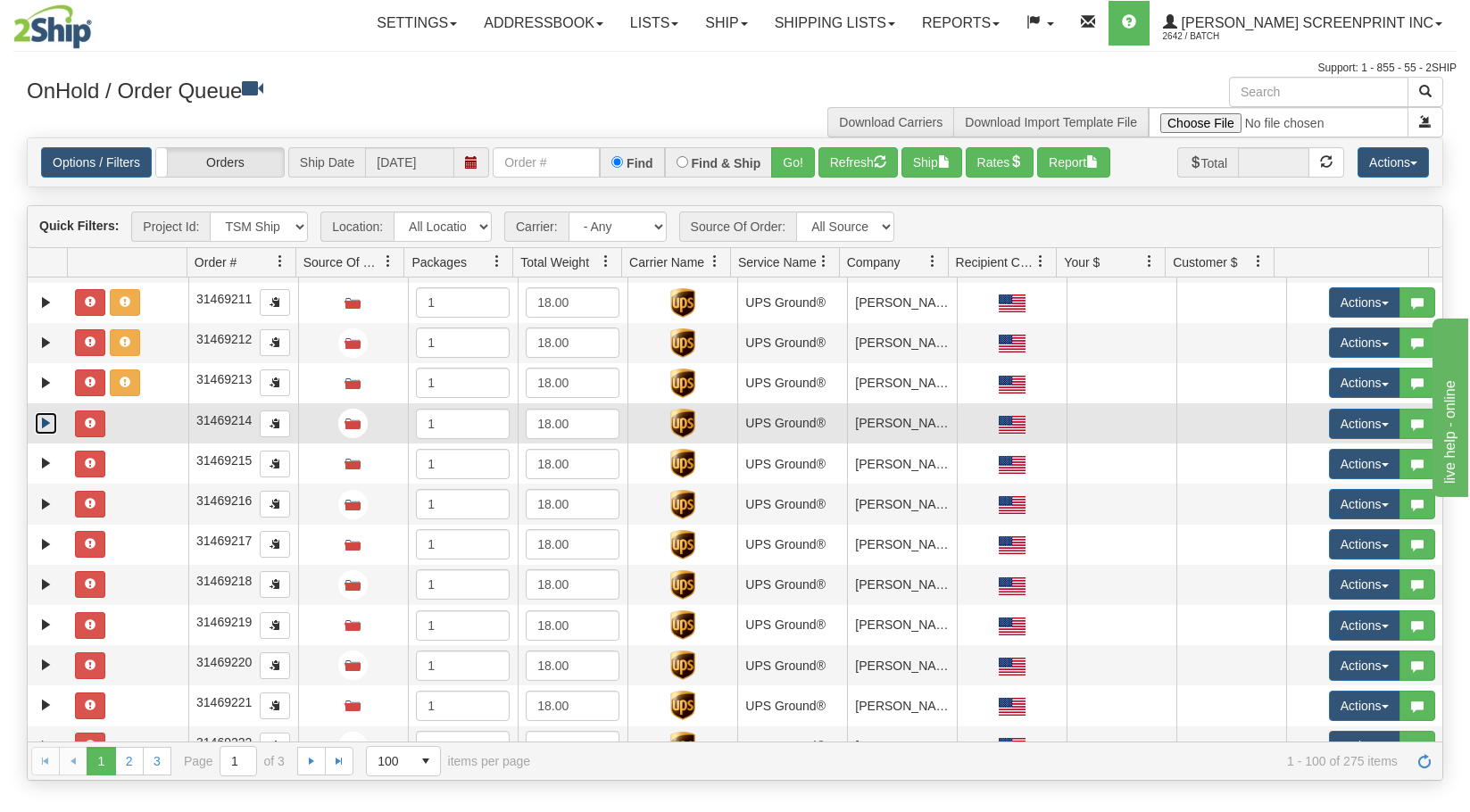
click at [43, 418] on link "Expand" at bounding box center [46, 423] width 23 height 23
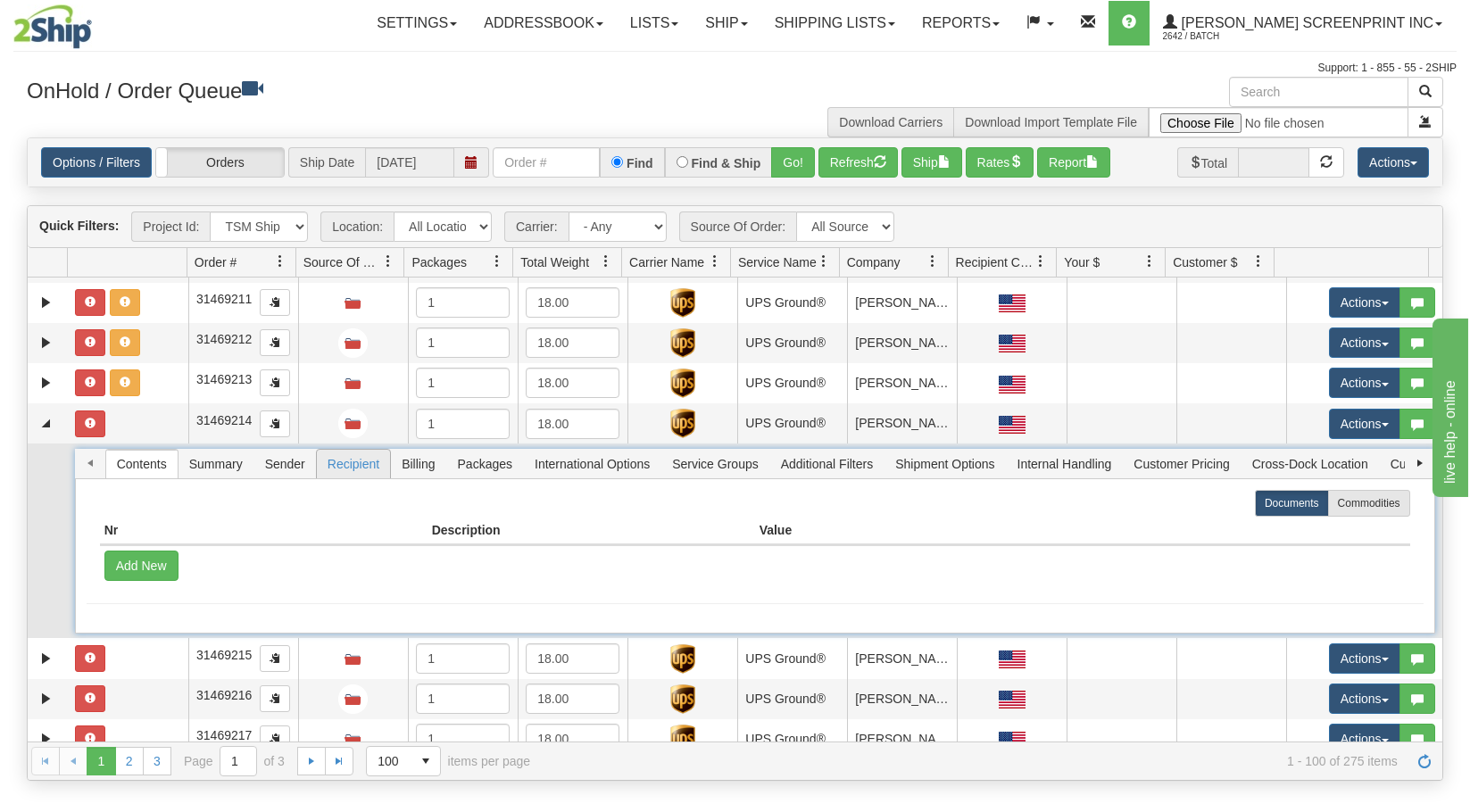
click at [372, 459] on span "Recipient" at bounding box center [353, 464] width 73 height 29
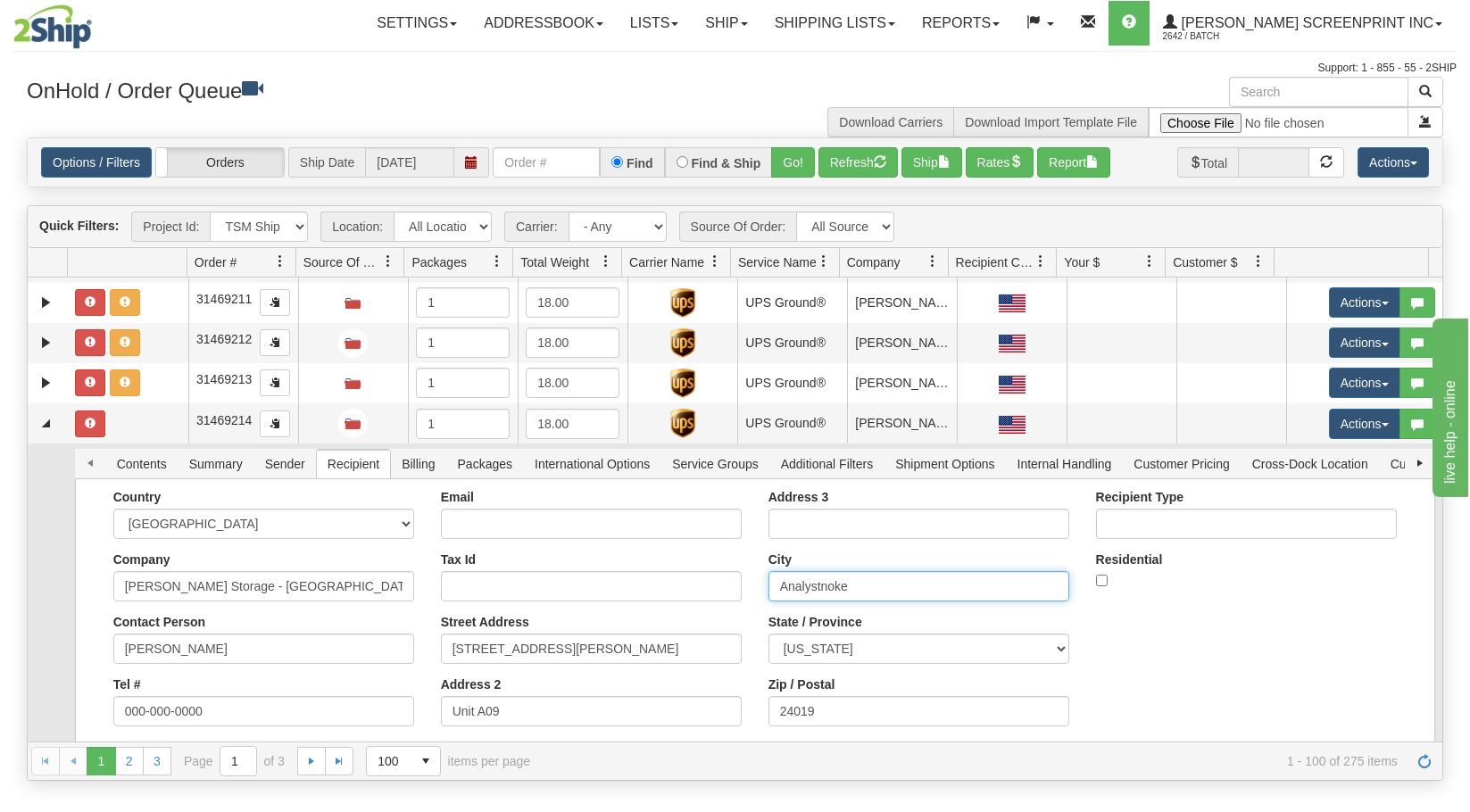
drag, startPoint x: 843, startPoint y: 582, endPoint x: 733, endPoint y: 573, distance: 110.4
click at [733, 573] on div "Country AFGHANISTAN ALAND ISLANDS ALBANIA ALGERIA AMERICAN SAMOA ANDORRA ANGOLA…" at bounding box center [755, 614] width 1336 height 250
paste input "Roa"
type input "Roanoke"
click at [0, 0] on button "Save" at bounding box center [0, 0] width 0 height 0
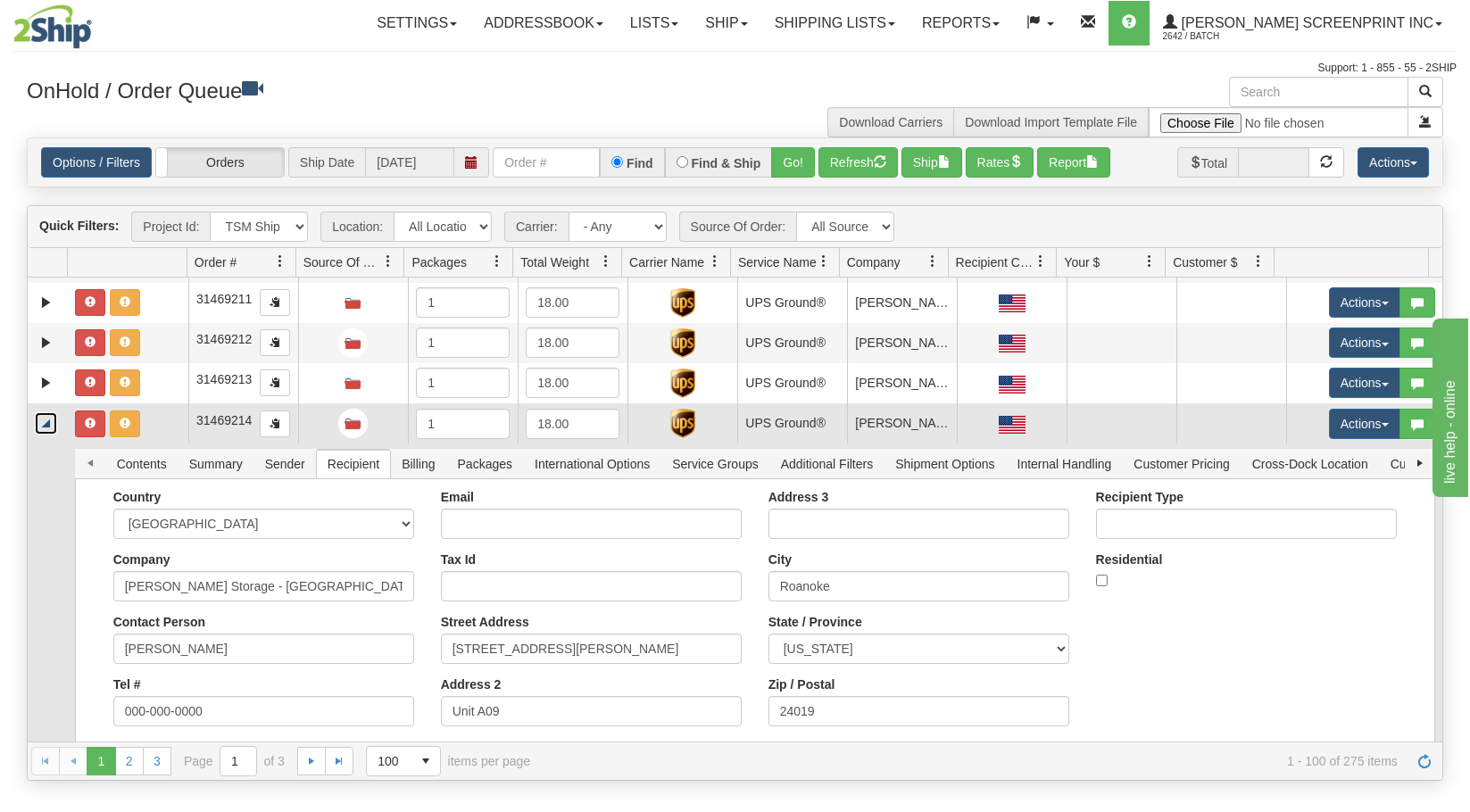
click at [46, 419] on link "Collapse" at bounding box center [46, 423] width 23 height 23
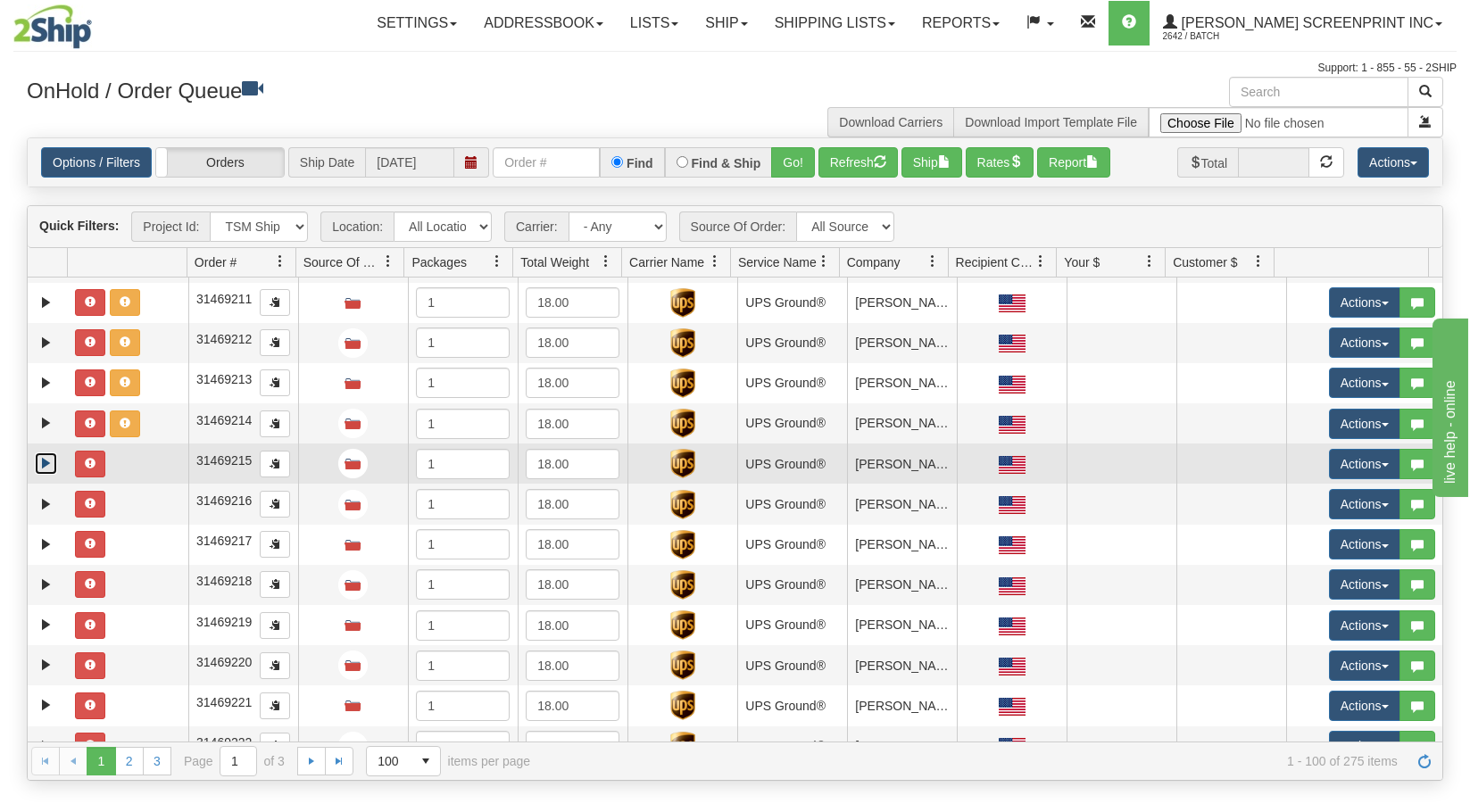
click at [49, 466] on link "Expand" at bounding box center [46, 463] width 23 height 23
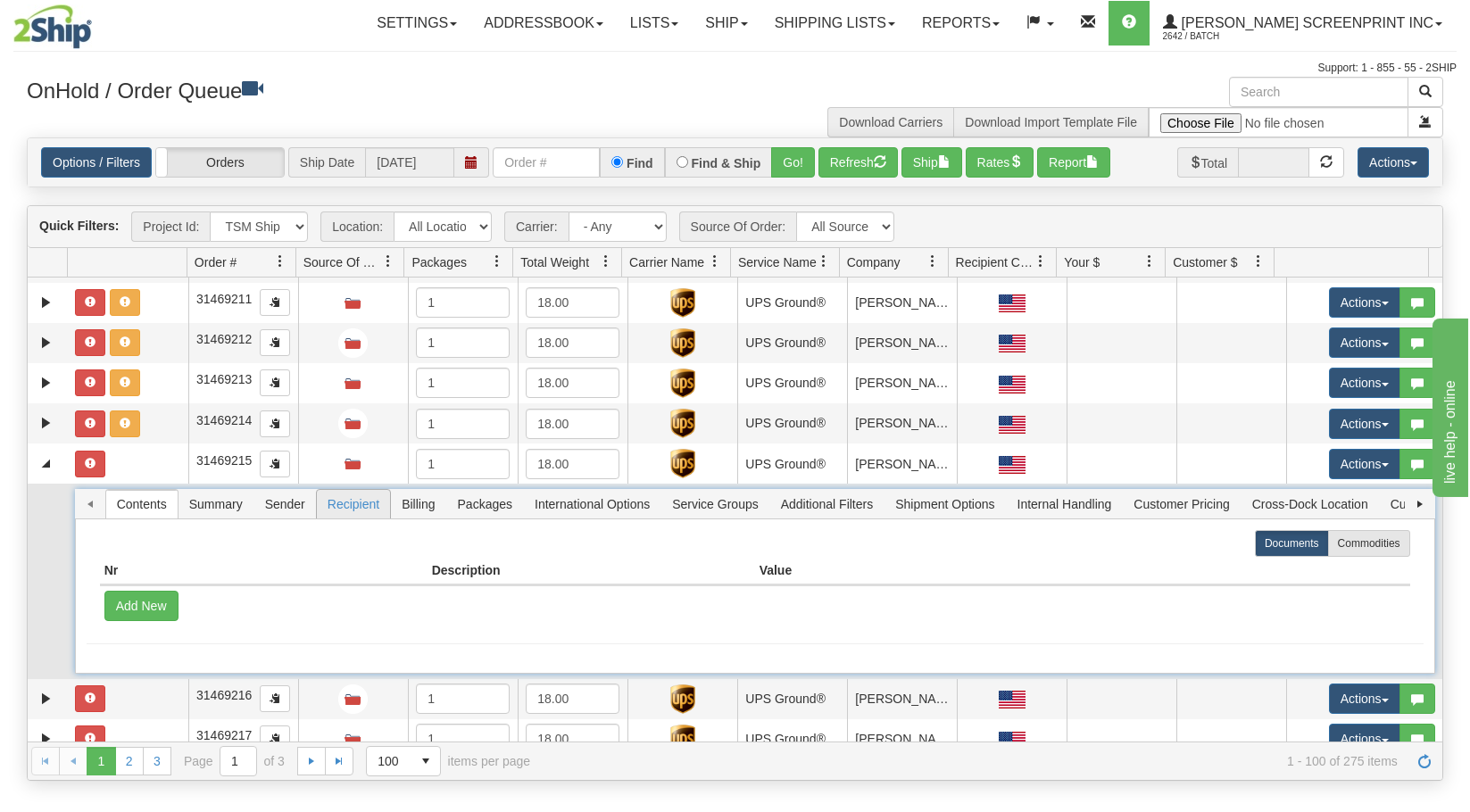
click at [346, 504] on span "Recipient" at bounding box center [353, 503] width 73 height 29
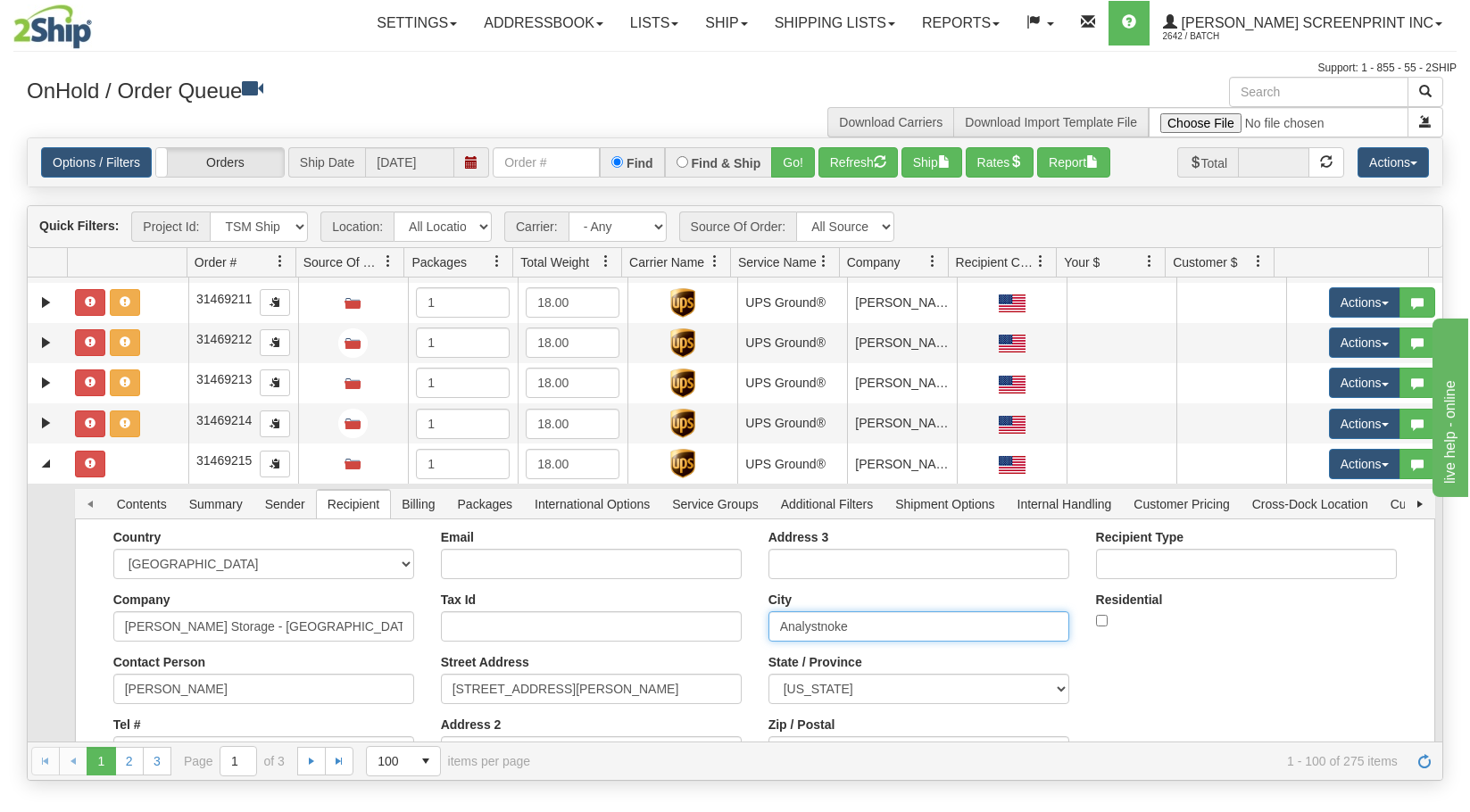
drag, startPoint x: 829, startPoint y: 634, endPoint x: 654, endPoint y: 634, distance: 175.0
click at [654, 634] on div "Country AFGHANISTAN ALAND ISLANDS ALBANIA ALGERIA AMERICAN SAMOA ANDORRA ANGOLA…" at bounding box center [755, 655] width 1336 height 250
paste input "Roa"
type input "Roanoke"
click at [0, 0] on button "Save" at bounding box center [0, 0] width 0 height 0
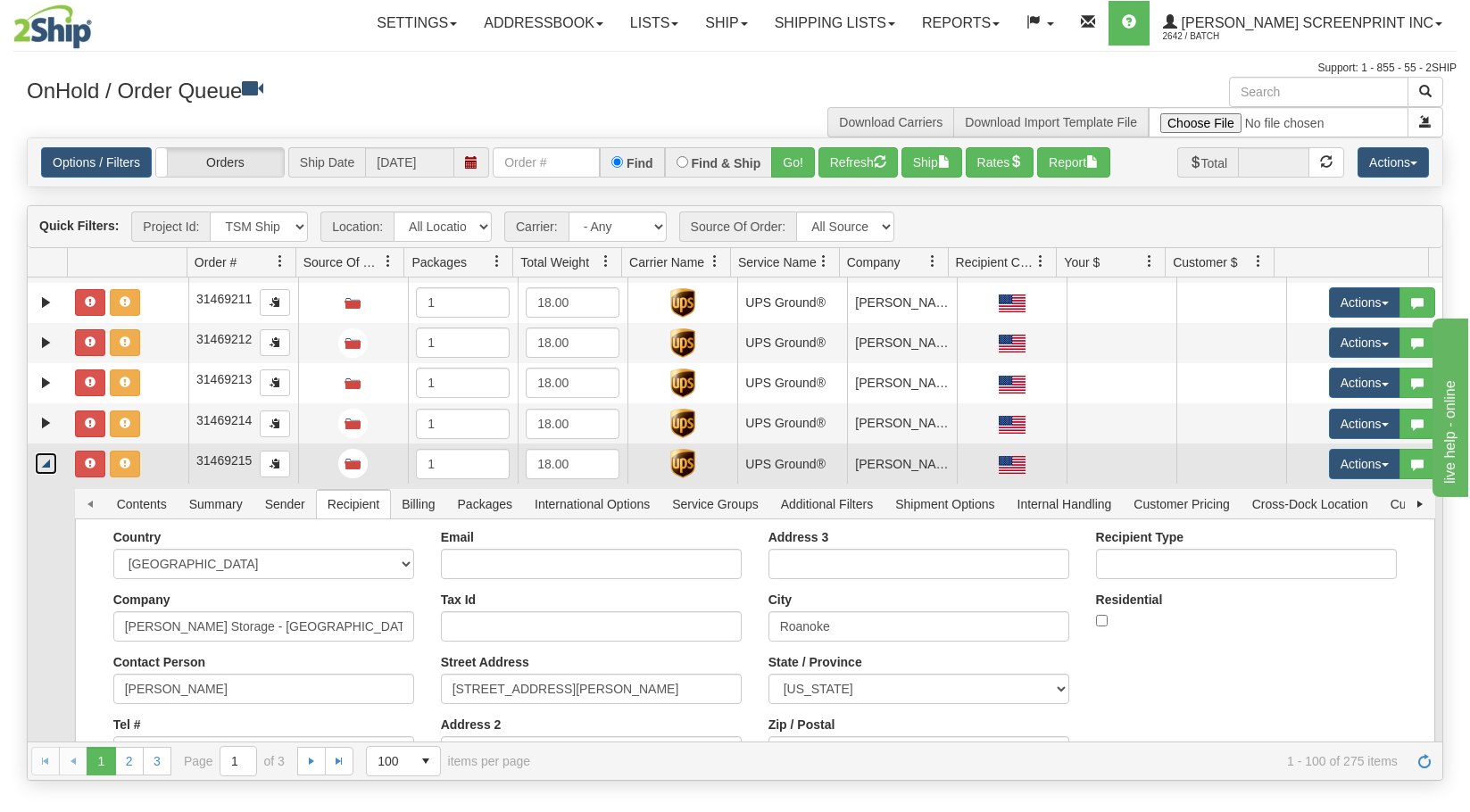
click at [41, 468] on link "Collapse" at bounding box center [46, 463] width 23 height 23
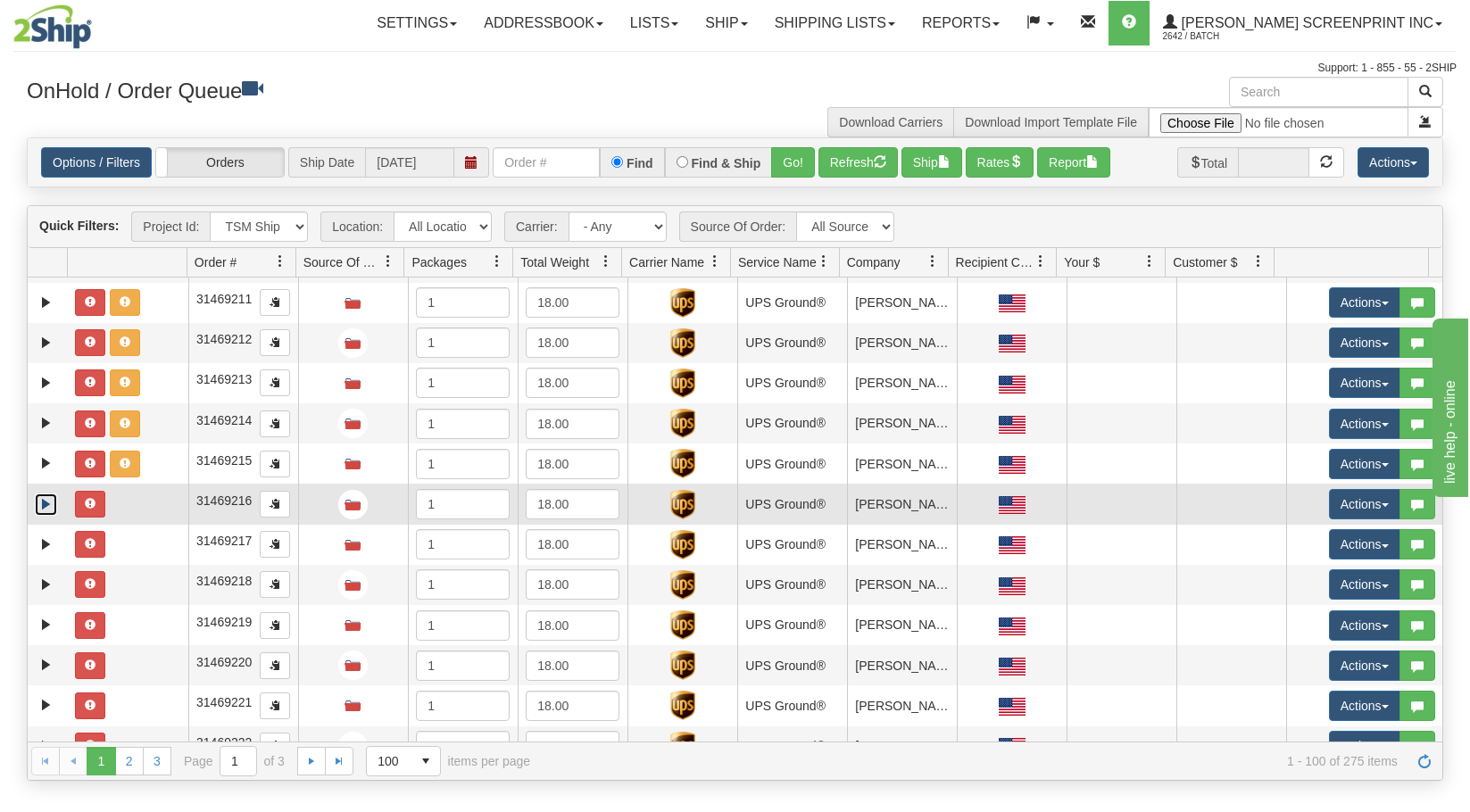
click at [42, 511] on link "Expand" at bounding box center [46, 504] width 23 height 23
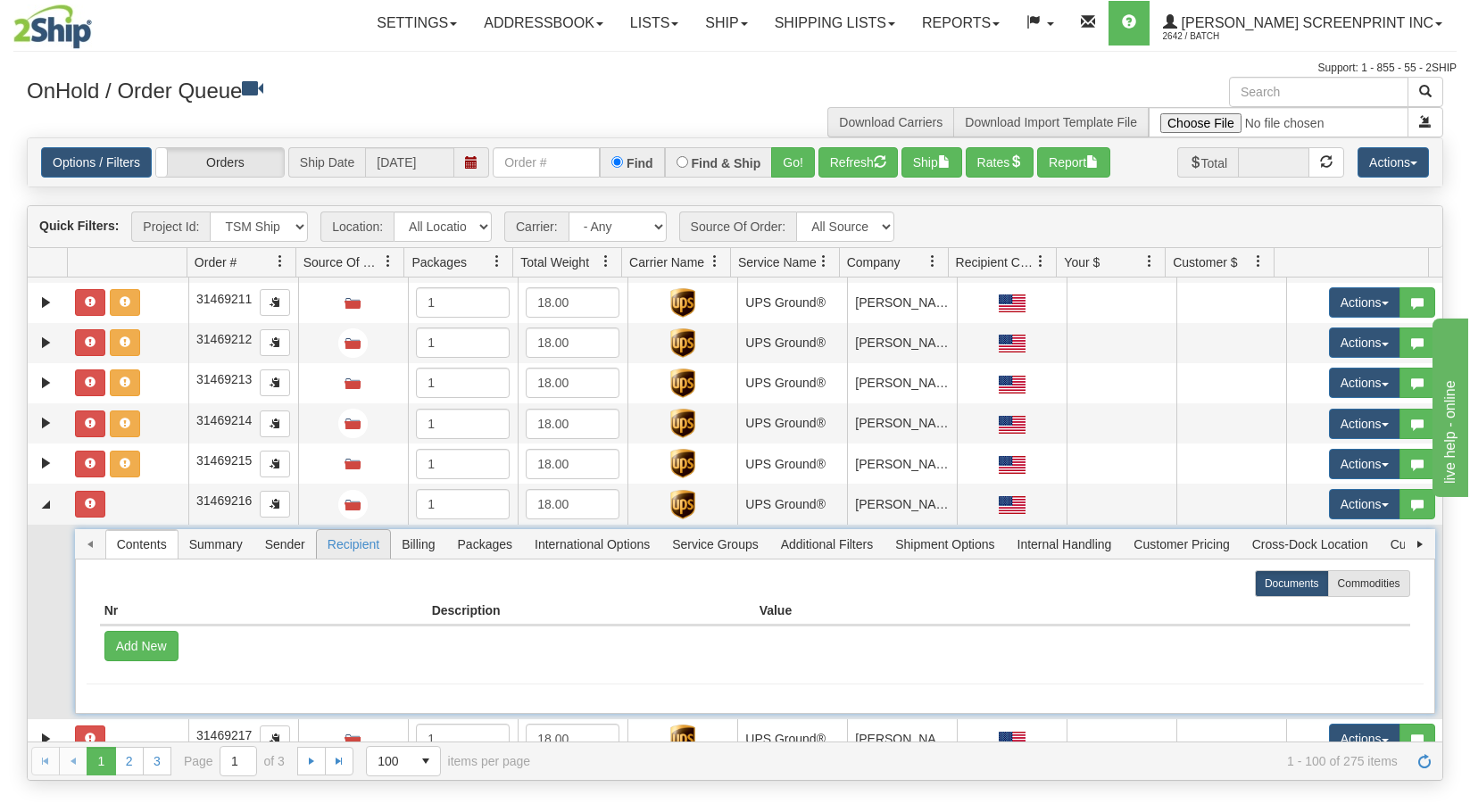
click at [359, 542] on span "Recipient" at bounding box center [353, 544] width 73 height 29
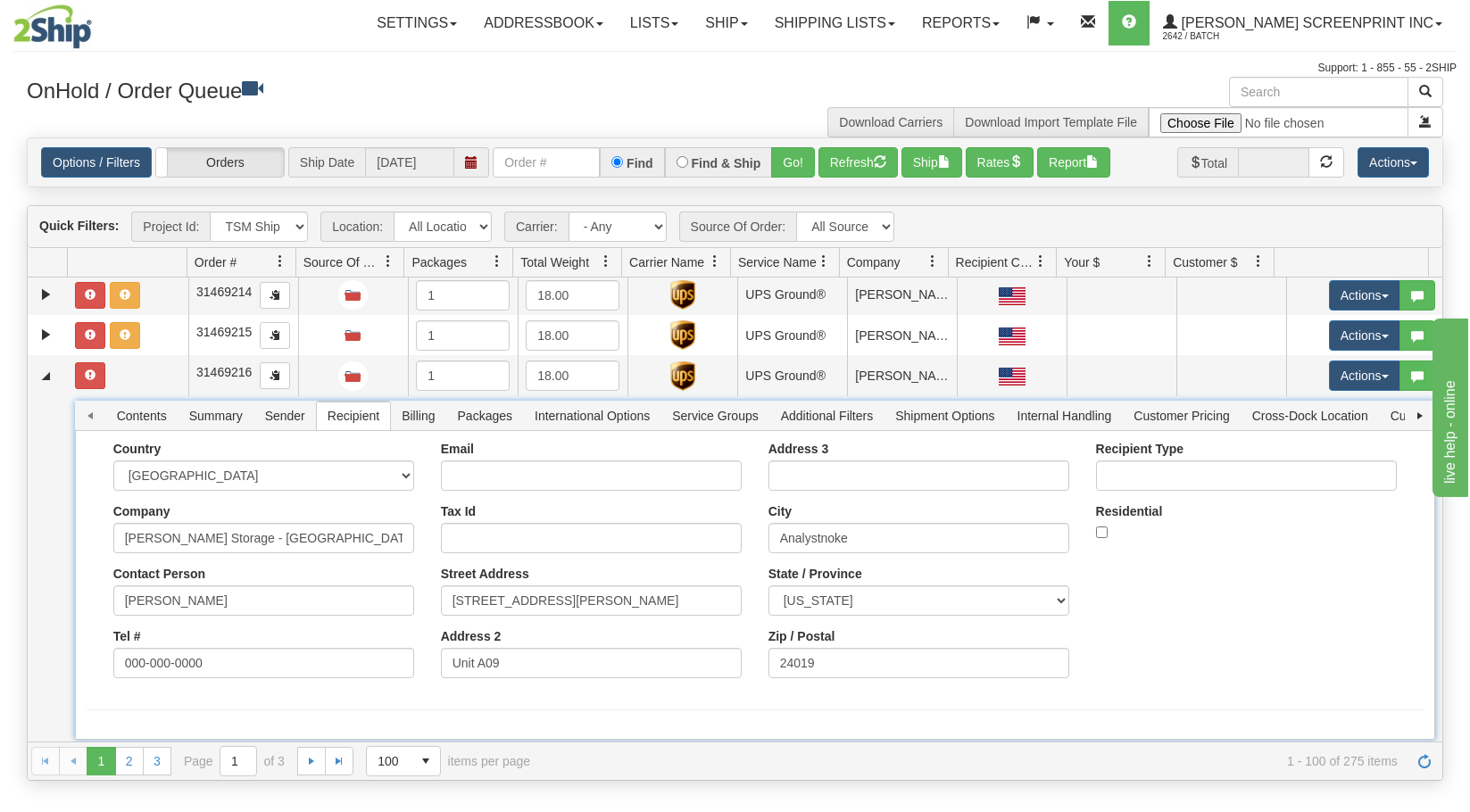
scroll to position [3479, 0]
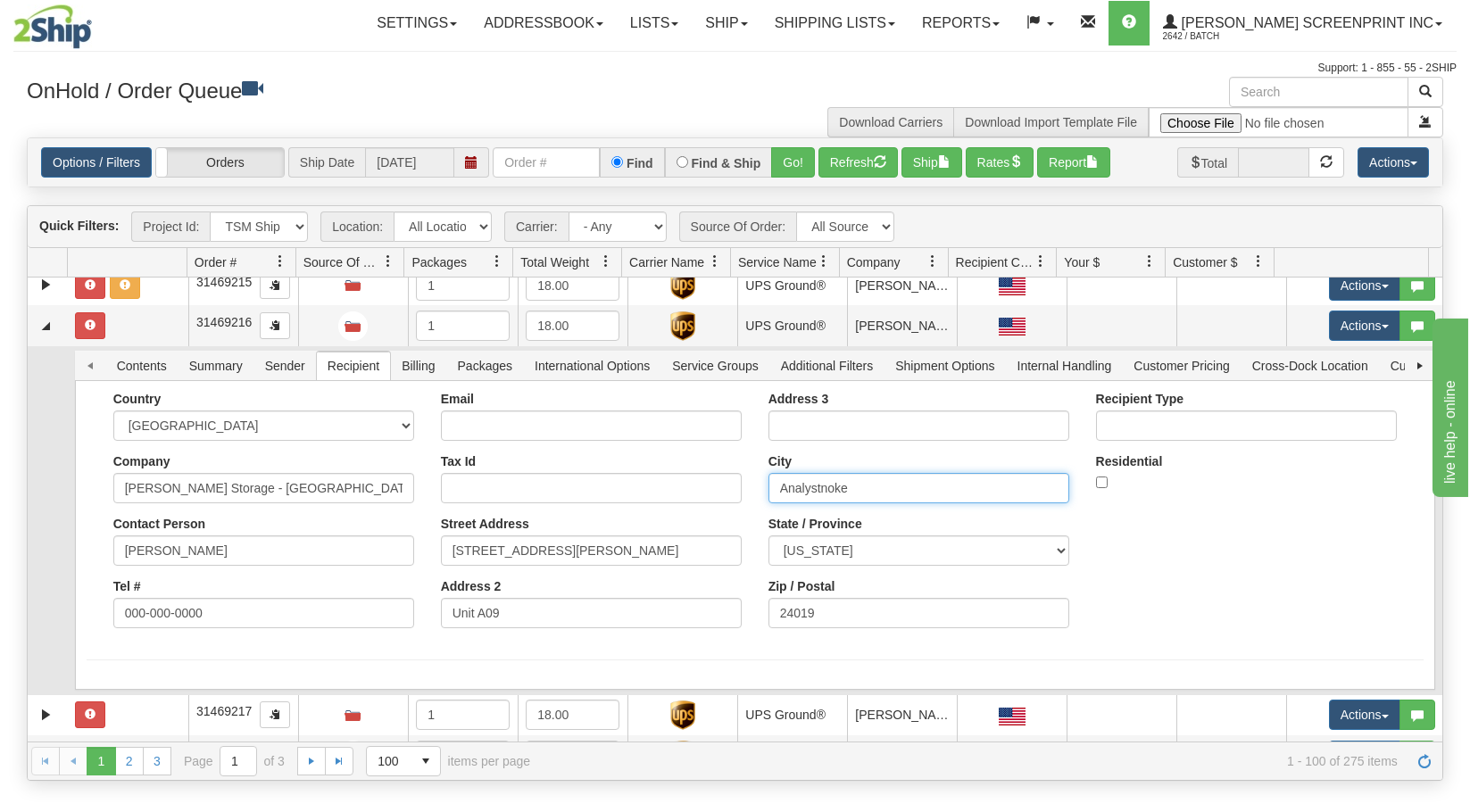
drag, startPoint x: 836, startPoint y: 492, endPoint x: 629, endPoint y: 492, distance: 207.0
click at [629, 492] on div "Country AFGHANISTAN ALAND ISLANDS ALBANIA ALGERIA AMERICAN SAMOA ANDORRA ANGOLA…" at bounding box center [755, 516] width 1336 height 250
drag, startPoint x: 835, startPoint y: 488, endPoint x: 633, endPoint y: 492, distance: 202.0
click at [633, 492] on div "Country AFGHANISTAN ALAND ISLANDS ALBANIA ALGERIA AMERICAN SAMOA ANDORRA ANGOLA…" at bounding box center [755, 516] width 1336 height 250
paste input "Roa"
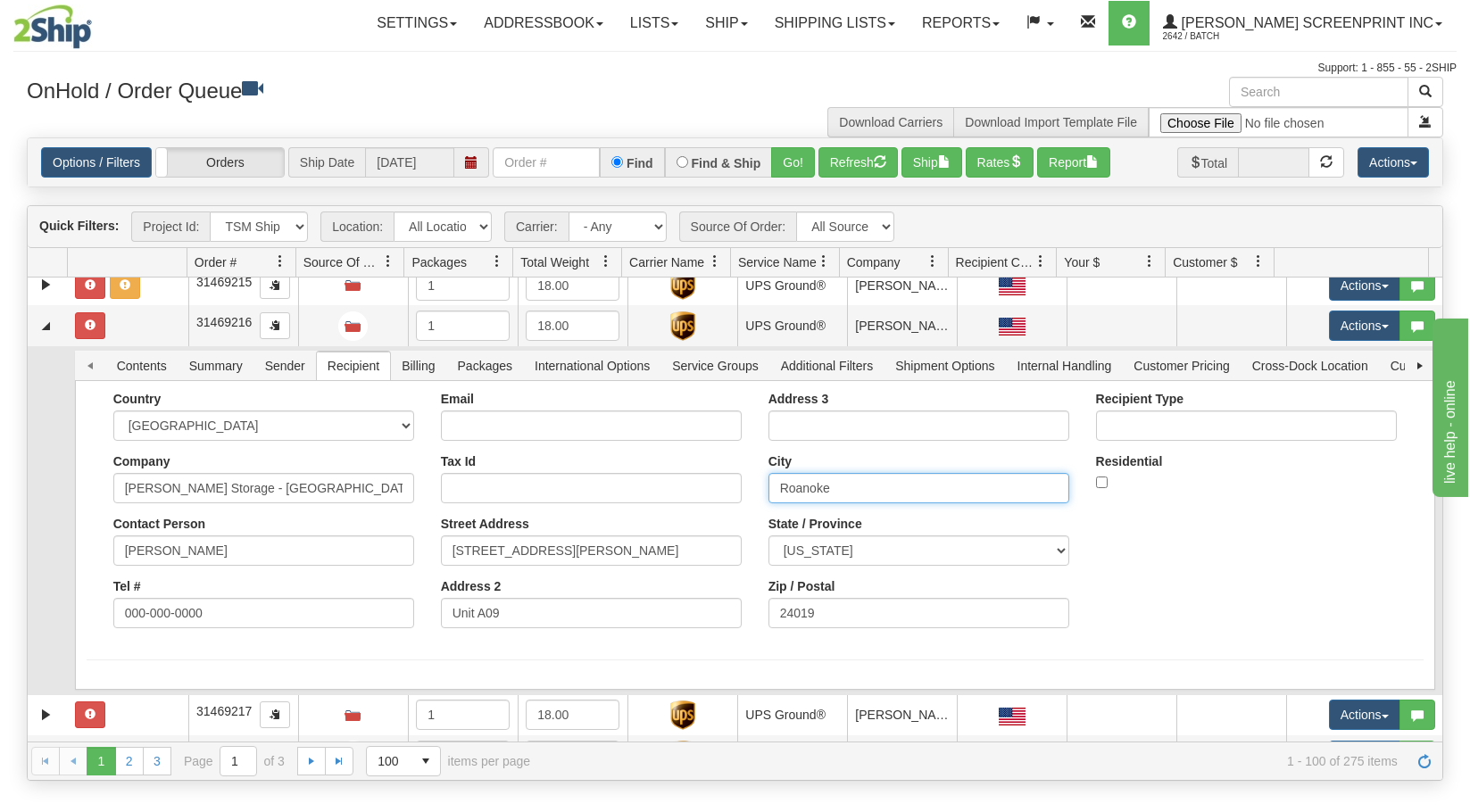
type input "Roanoke"
click at [0, 0] on button "Save" at bounding box center [0, 0] width 0 height 0
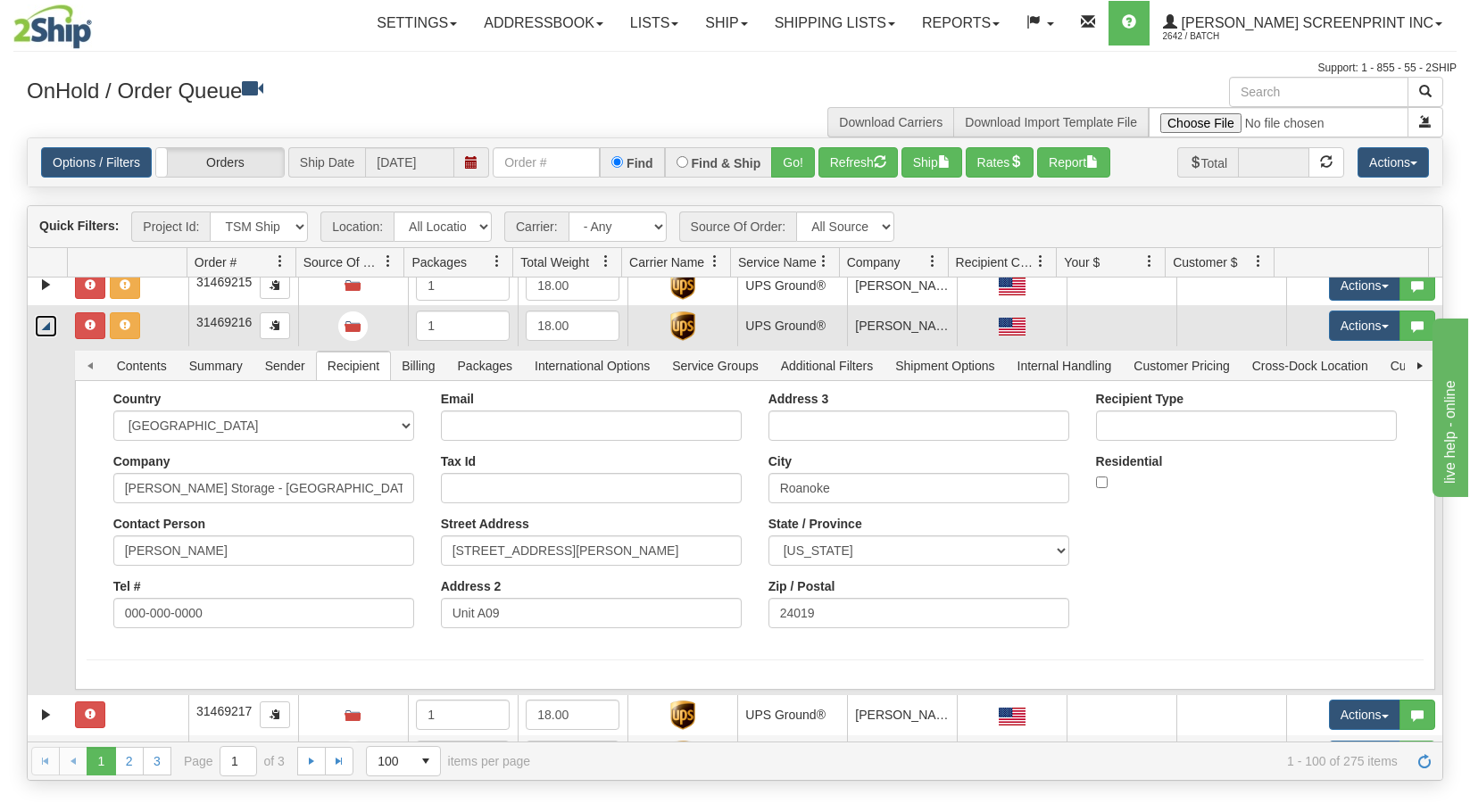
click at [43, 329] on link "Collapse" at bounding box center [46, 325] width 23 height 23
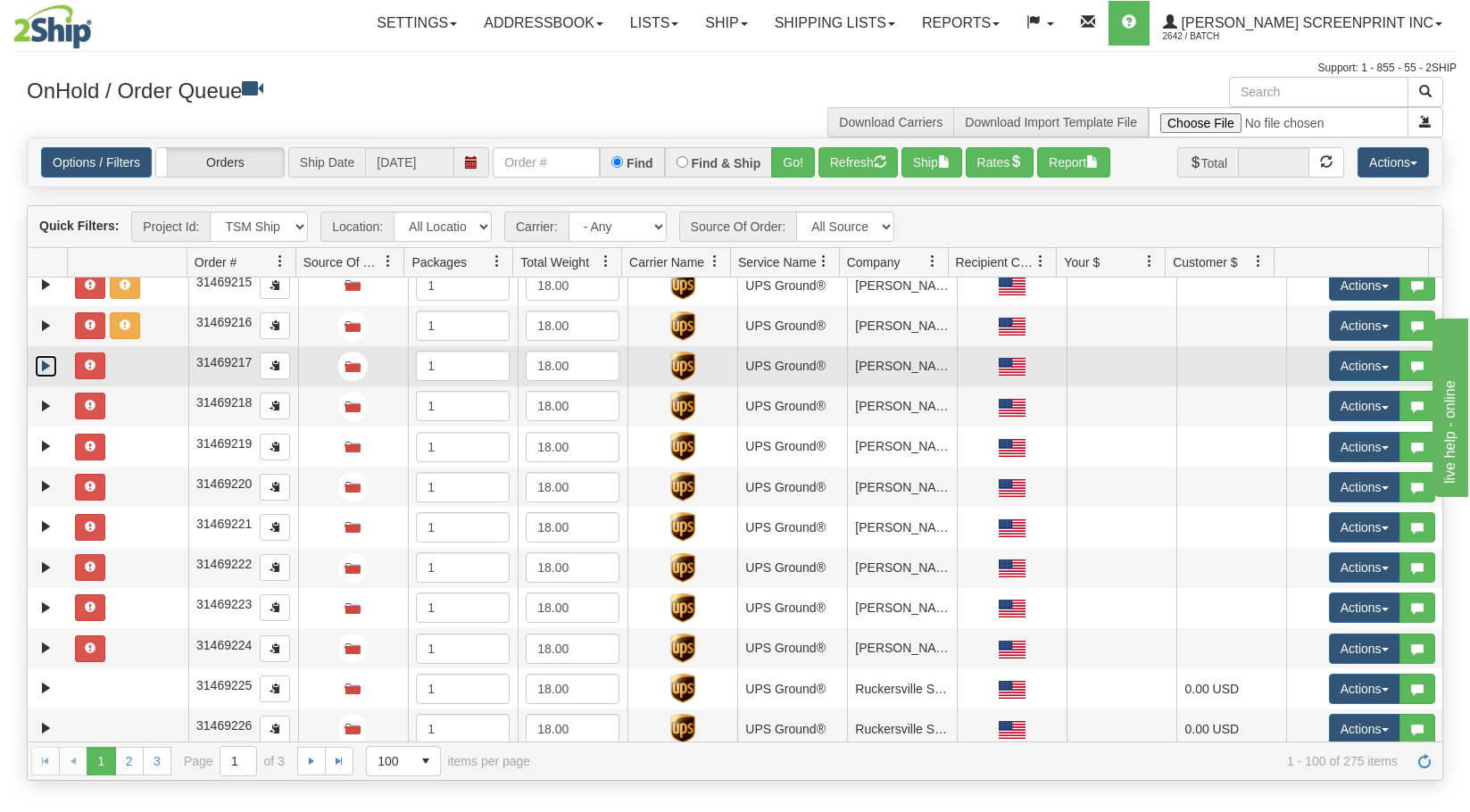
click at [44, 360] on link "Expand" at bounding box center [46, 366] width 23 height 23
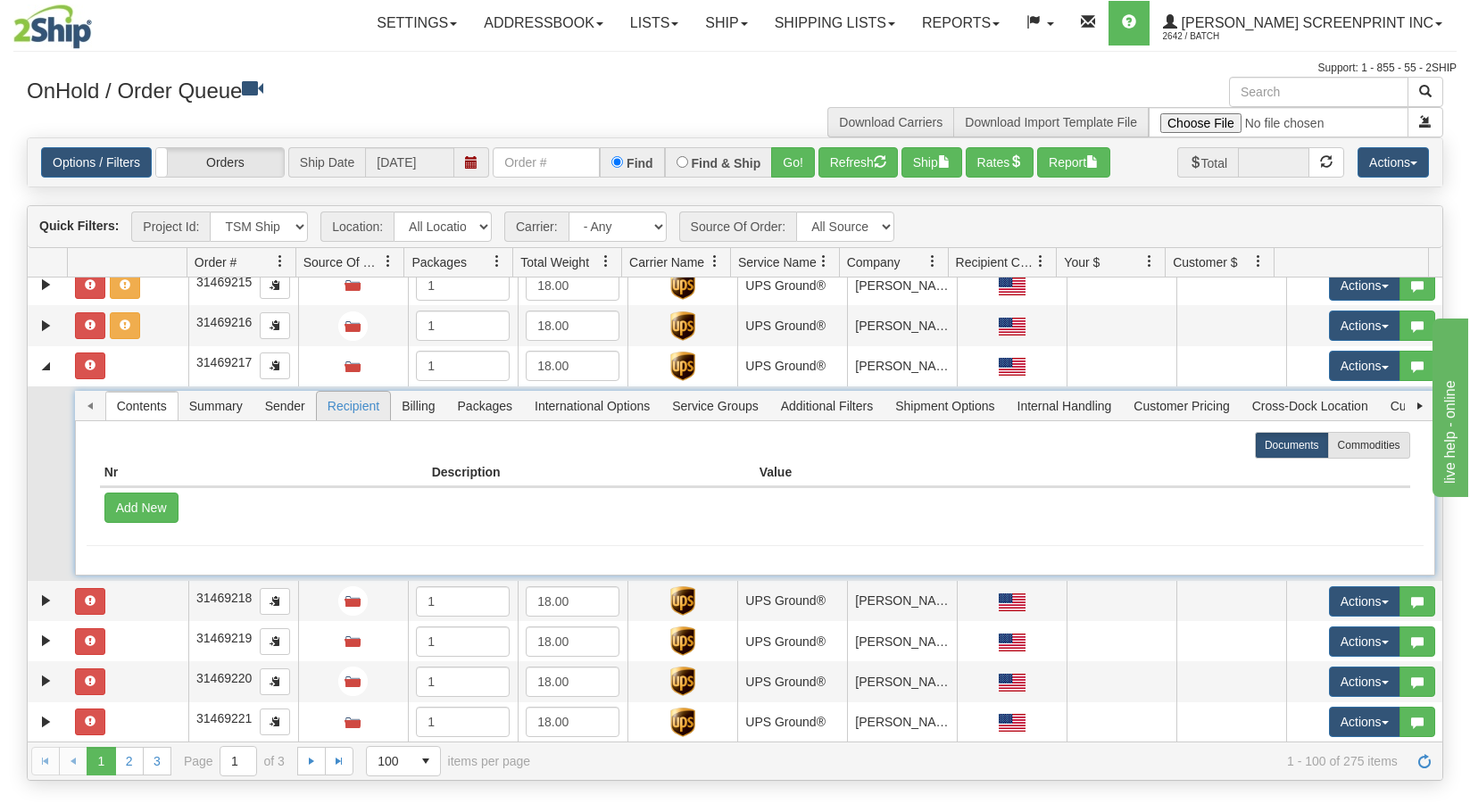
click at [356, 407] on span "Recipient" at bounding box center [353, 406] width 73 height 29
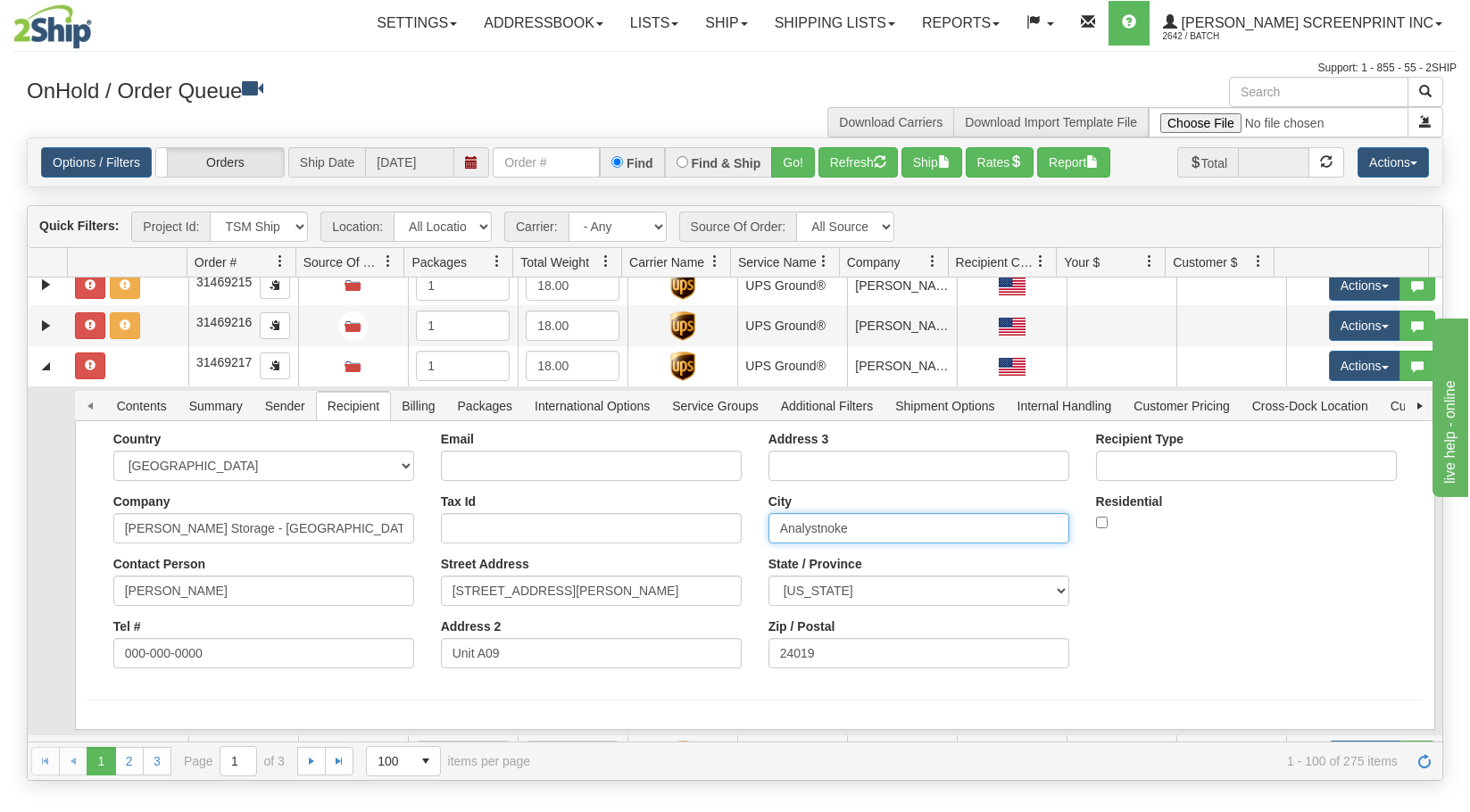
drag, startPoint x: 773, startPoint y: 538, endPoint x: 711, endPoint y: 542, distance: 62.1
click at [711, 542] on div "Country AFGHANISTAN ALAND ISLANDS ALBANIA ALGERIA AMERICAN SAMOA ANDORRA ANGOLA…" at bounding box center [755, 557] width 1336 height 250
paste input "Roa"
type input "Roanoke"
click at [0, 0] on button "Save" at bounding box center [0, 0] width 0 height 0
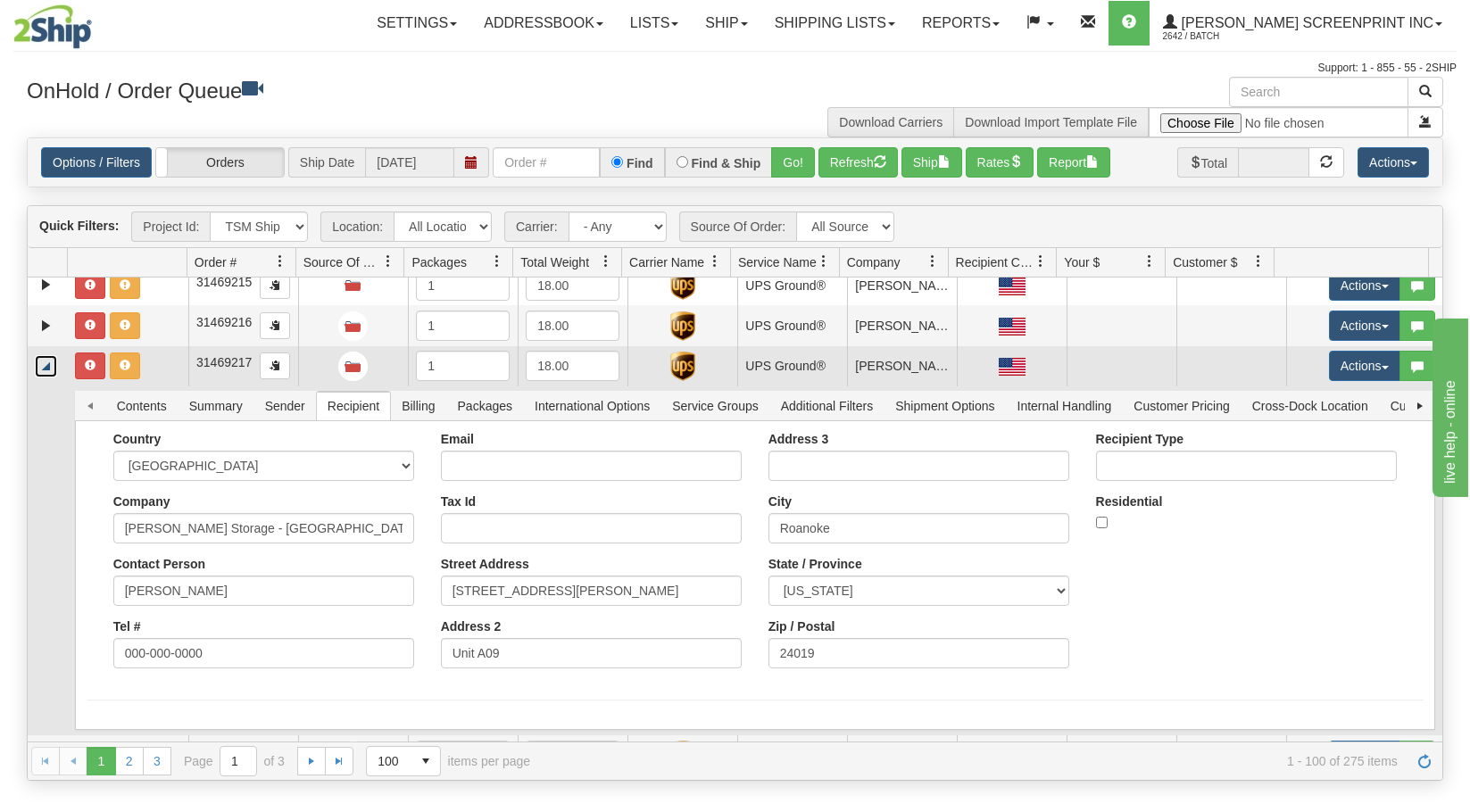
click at [46, 372] on link "Collapse" at bounding box center [46, 366] width 23 height 23
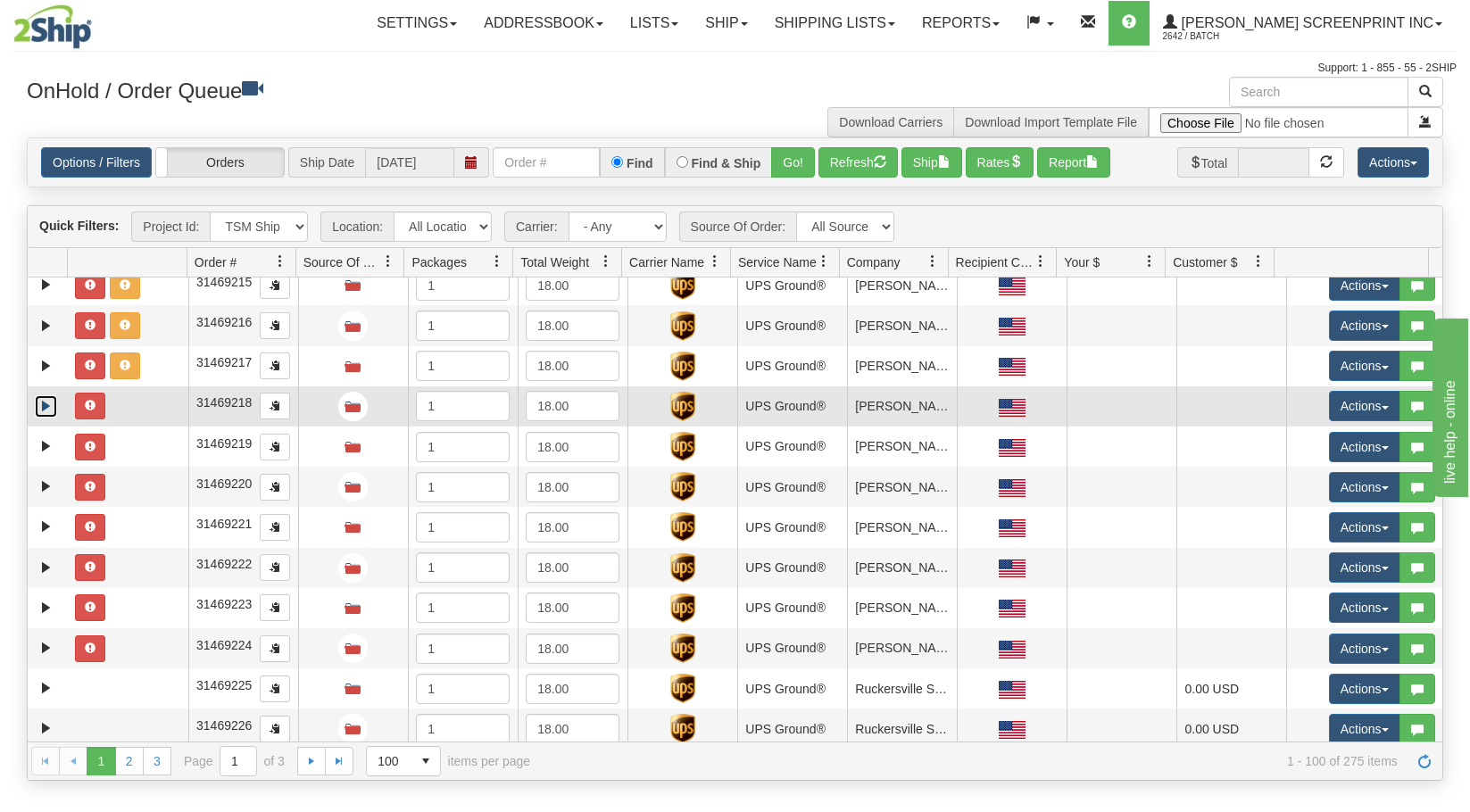
click at [50, 405] on link "Expand" at bounding box center [46, 406] width 23 height 23
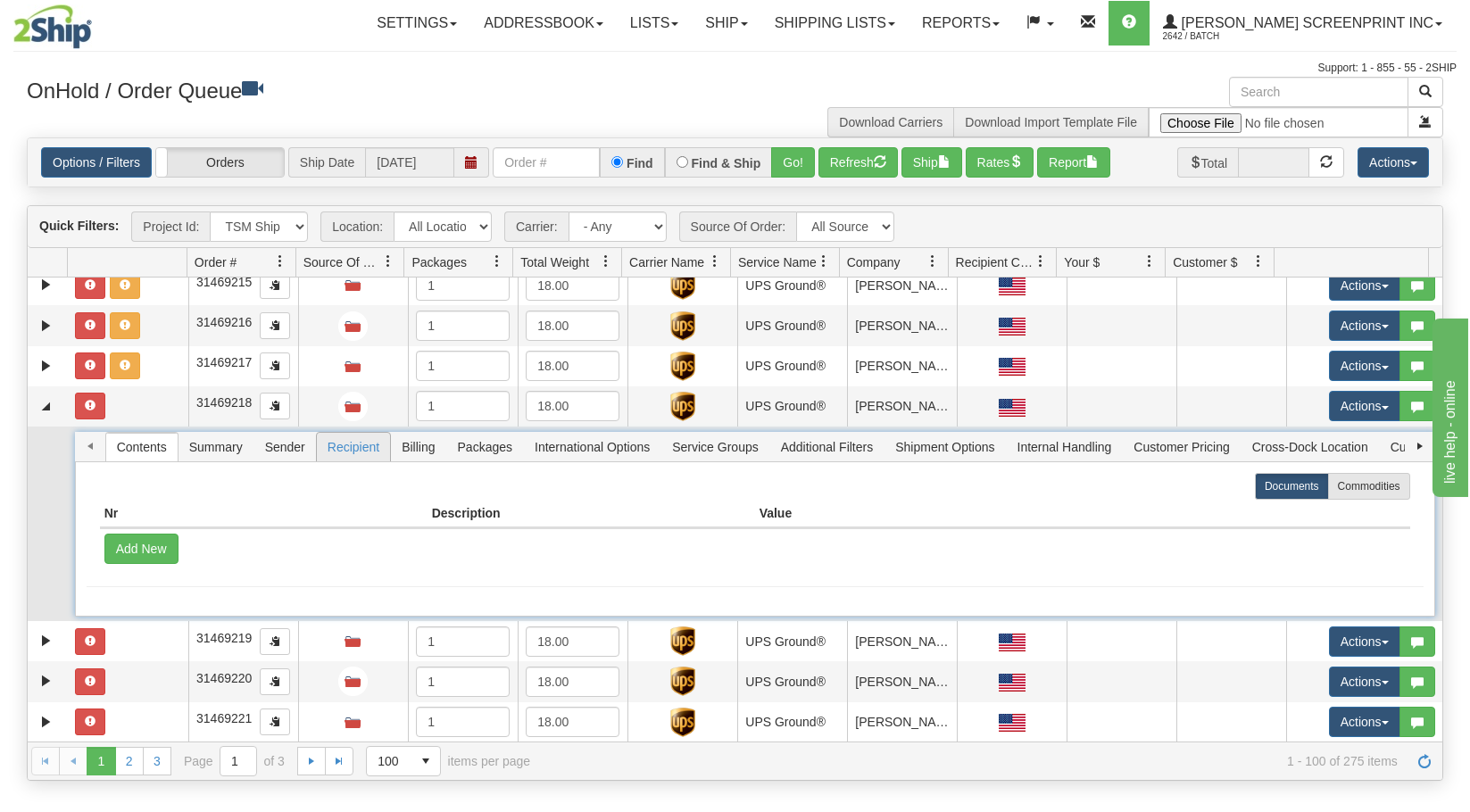
click at [368, 454] on span "Recipient" at bounding box center [353, 447] width 73 height 29
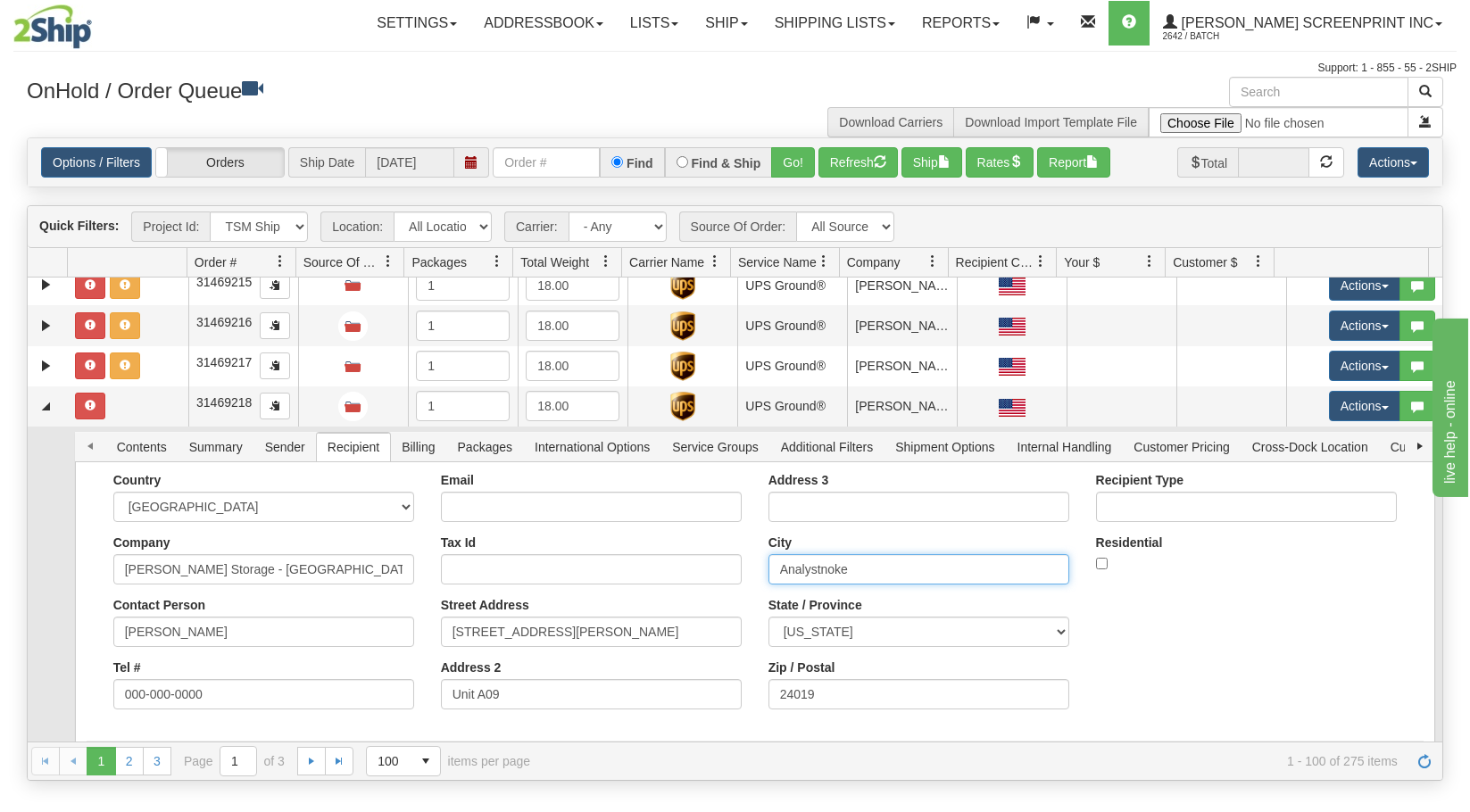
drag, startPoint x: 865, startPoint y: 572, endPoint x: 724, endPoint y: 564, distance: 141.2
click at [724, 564] on div "Country AFGHANISTAN ALAND ISLANDS ALBANIA ALGERIA AMERICAN SAMOA ANDORRA ANGOLA…" at bounding box center [755, 597] width 1336 height 250
paste input "Roa"
type input "Roanoke"
click at [0, 0] on button "Save" at bounding box center [0, 0] width 0 height 0
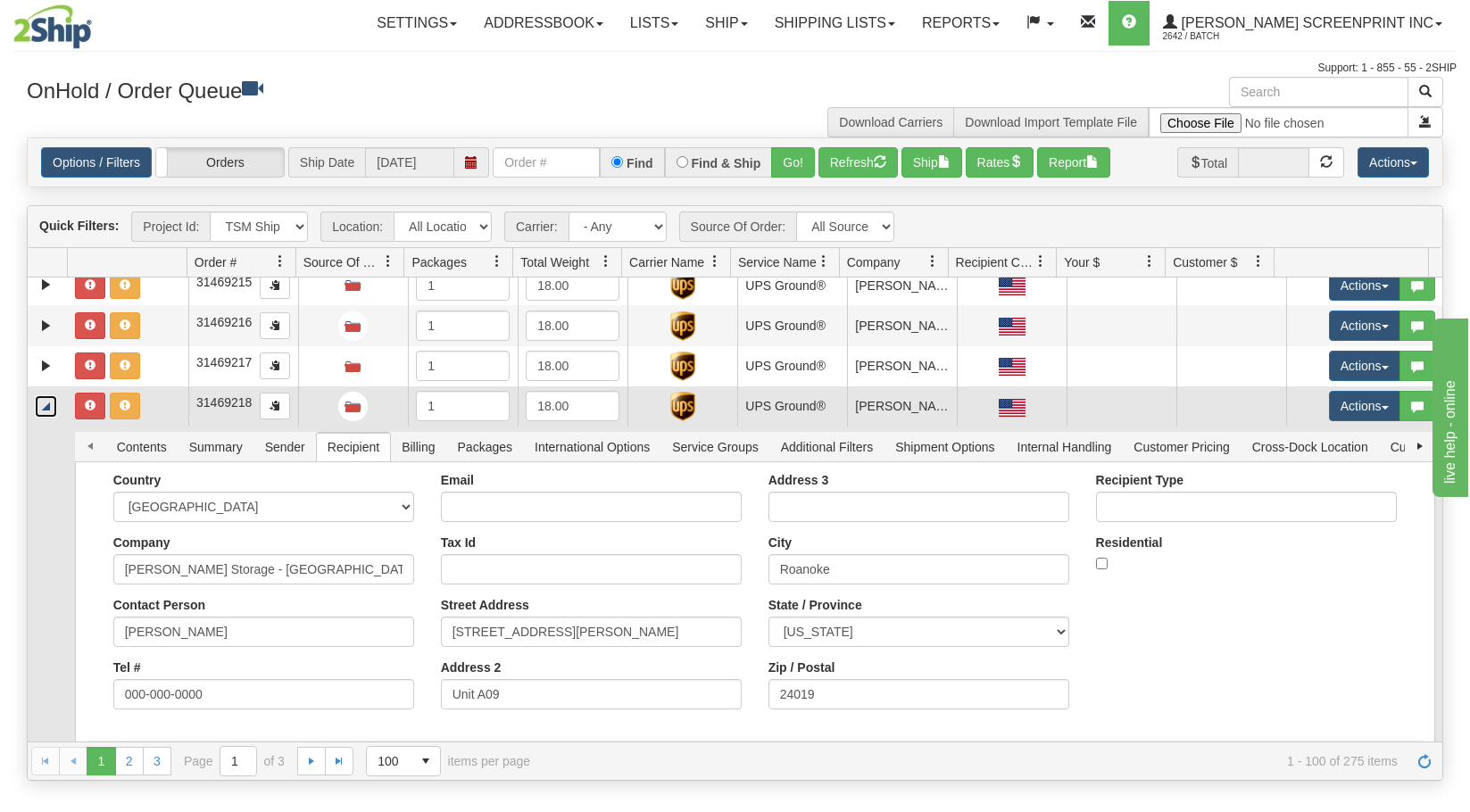
click at [46, 411] on link "Collapse" at bounding box center [46, 406] width 23 height 23
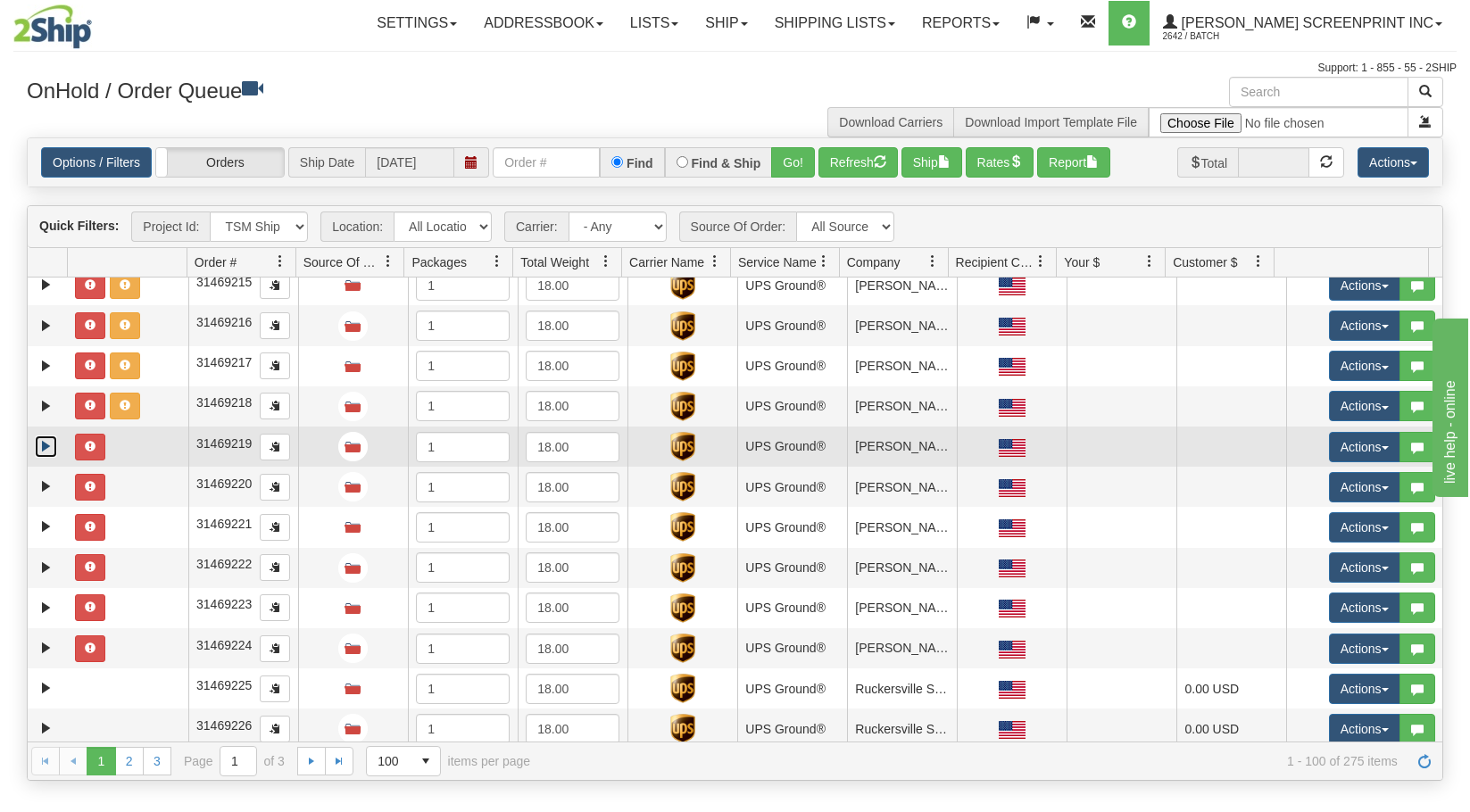
click at [42, 443] on link "Expand" at bounding box center [46, 446] width 23 height 23
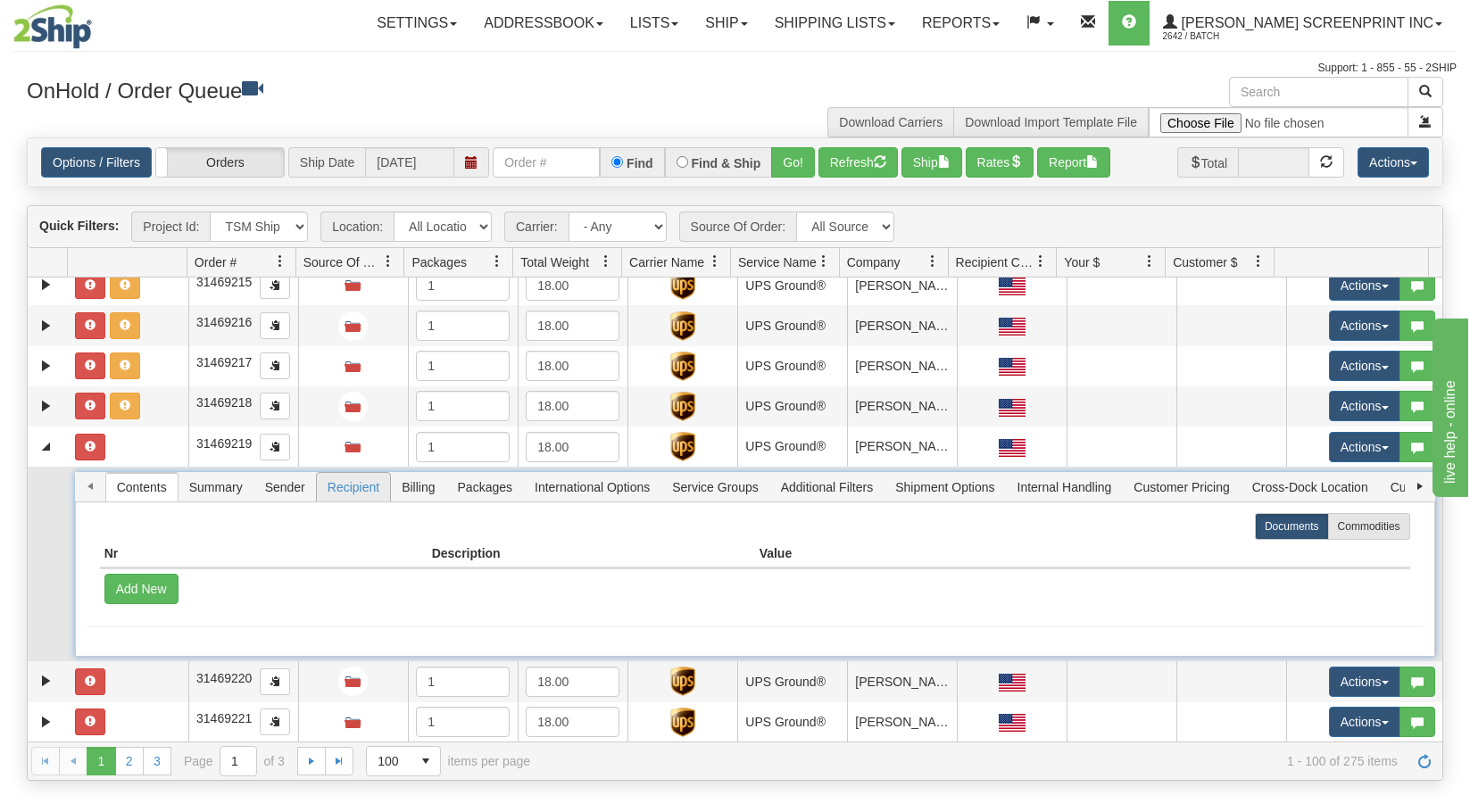
click at [351, 486] on span "Recipient" at bounding box center [353, 487] width 73 height 29
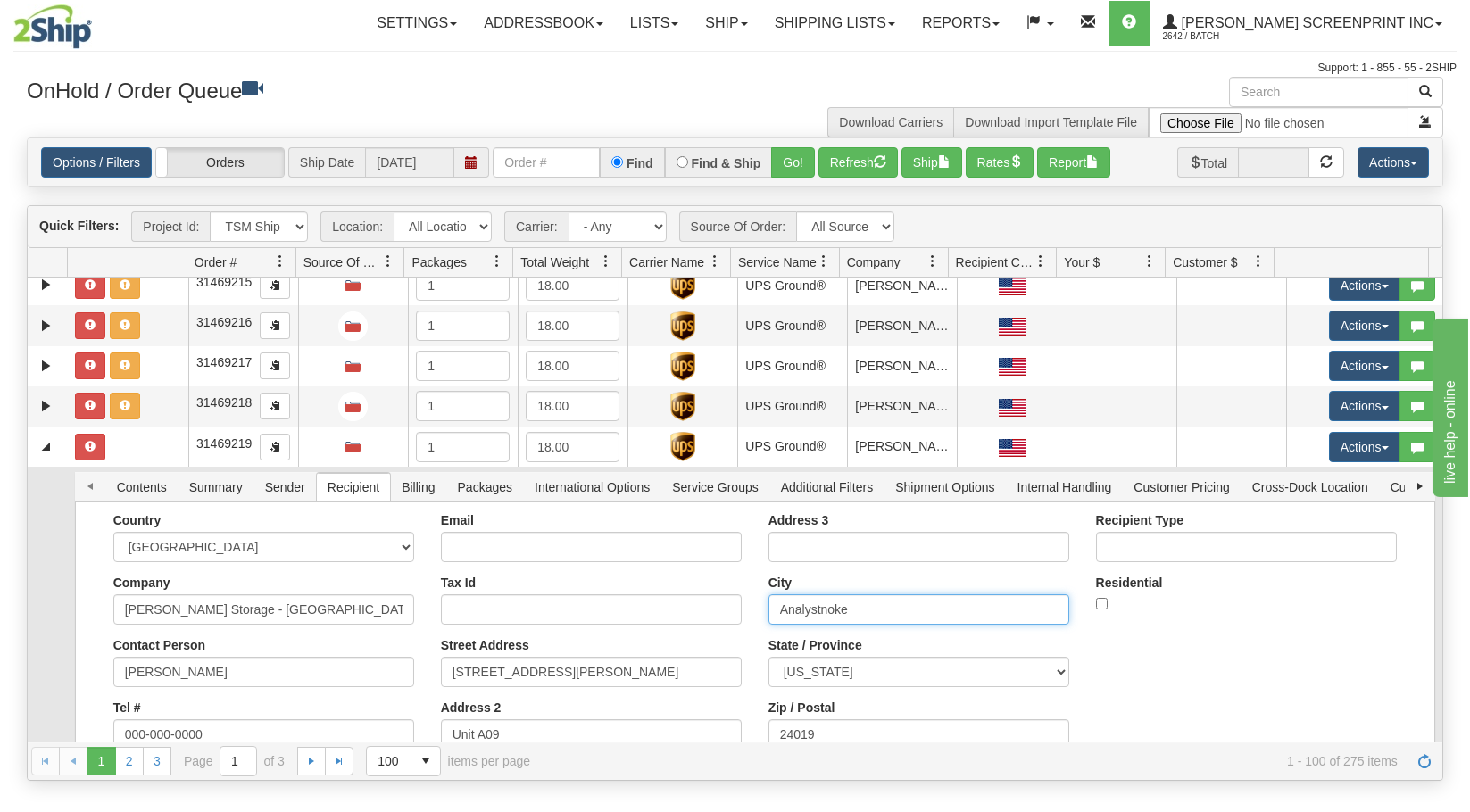
drag, startPoint x: 870, startPoint y: 603, endPoint x: 693, endPoint y: 618, distance: 177.6
click at [693, 618] on div "Country AFGHANISTAN ALAND ISLANDS ALBANIA ALGERIA AMERICAN SAMOA ANDORRA ANGOLA…" at bounding box center [755, 638] width 1336 height 250
paste input "Roa"
type input "Roanoke"
click at [0, 0] on button "Save" at bounding box center [0, 0] width 0 height 0
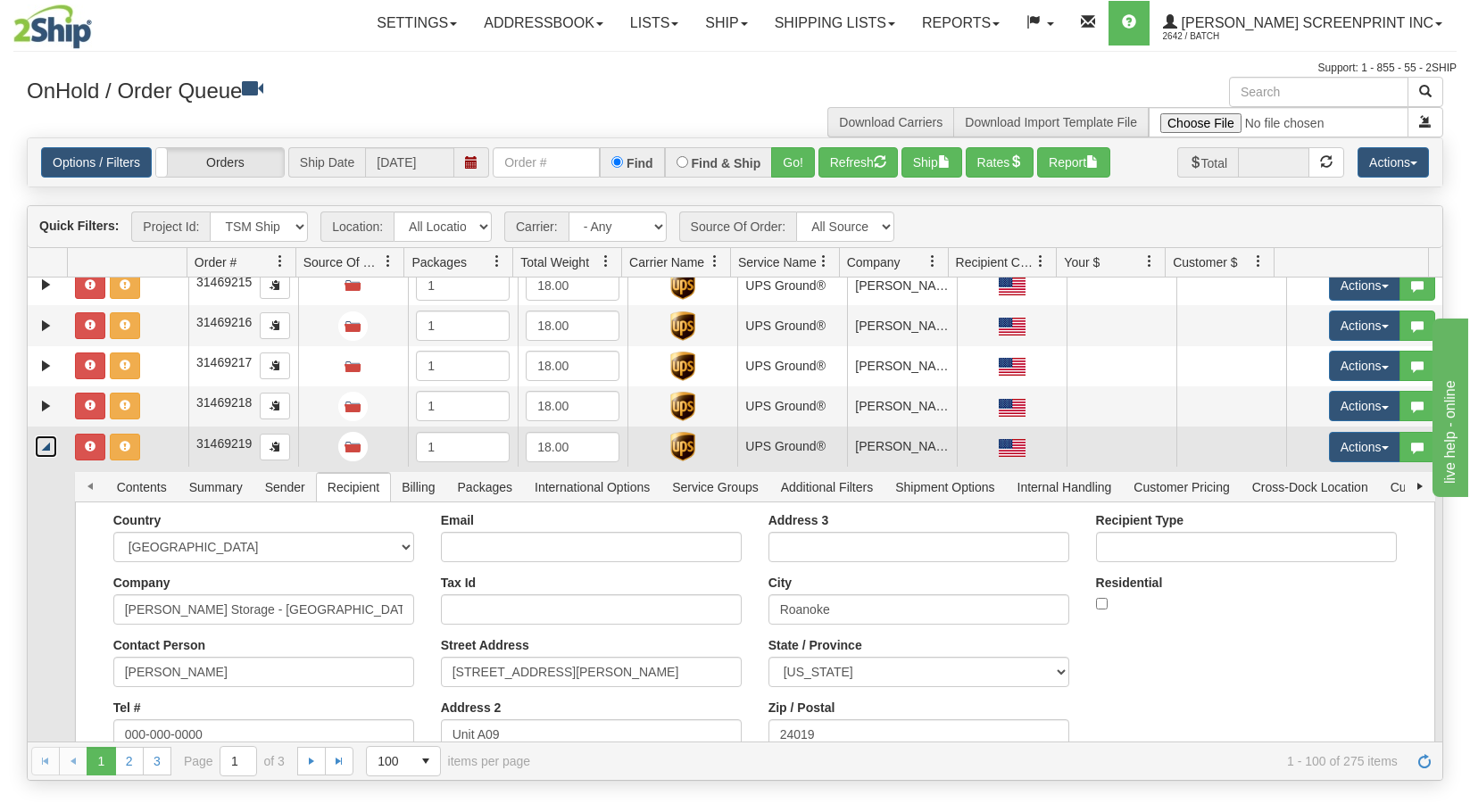
click at [50, 447] on link "Collapse" at bounding box center [46, 446] width 23 height 23
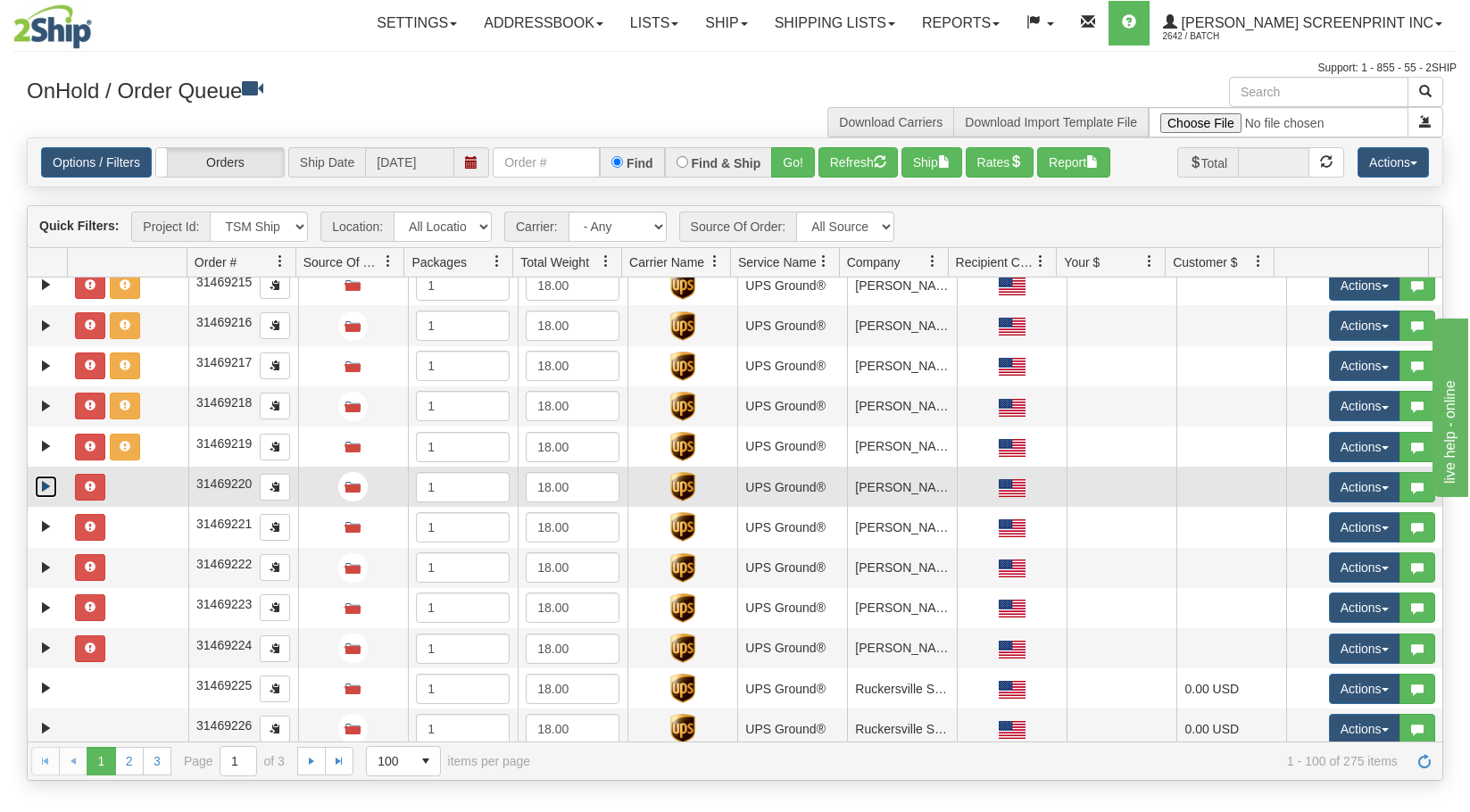
click at [46, 489] on link "Expand" at bounding box center [46, 487] width 23 height 23
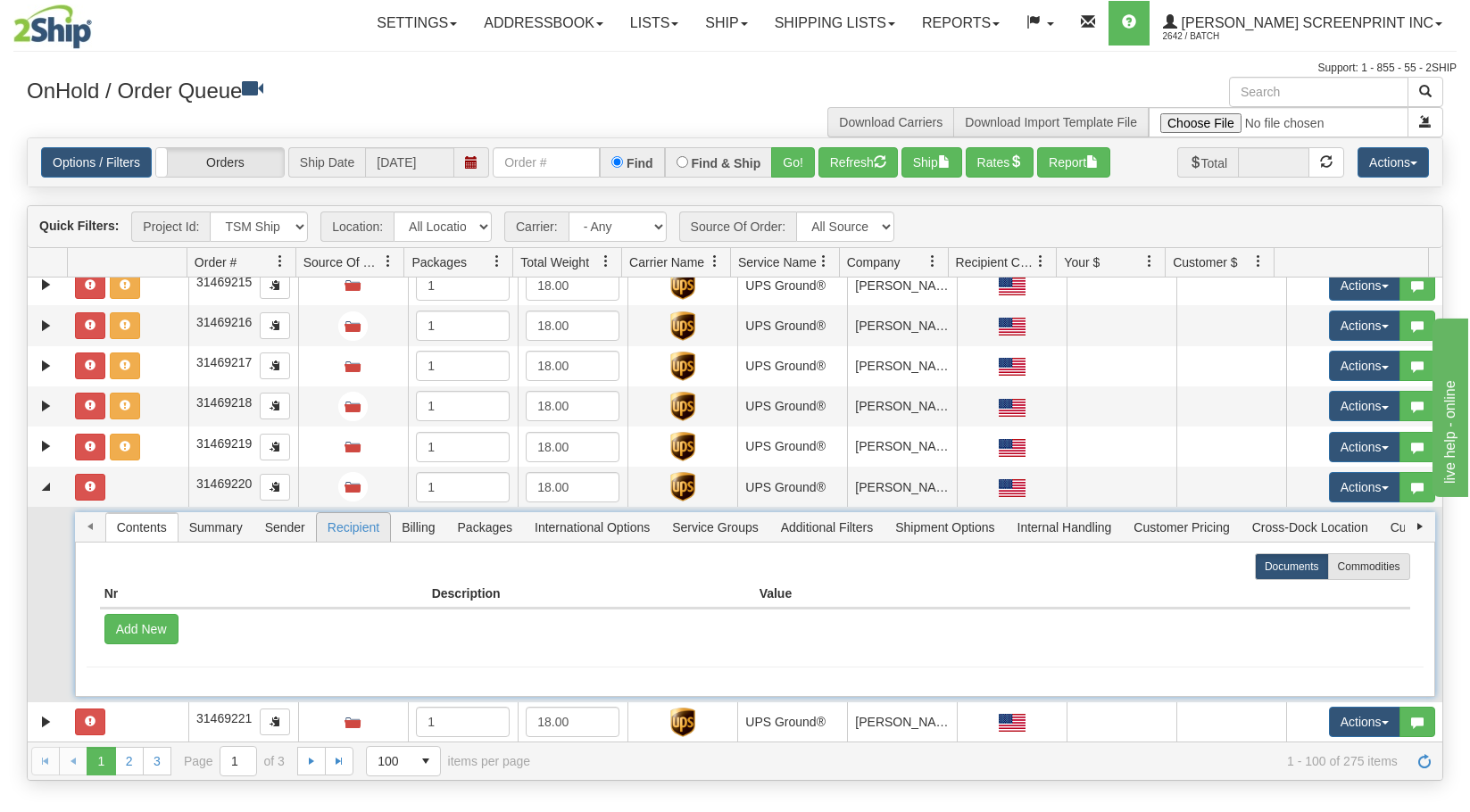
click at [368, 528] on span "Recipient" at bounding box center [353, 527] width 73 height 29
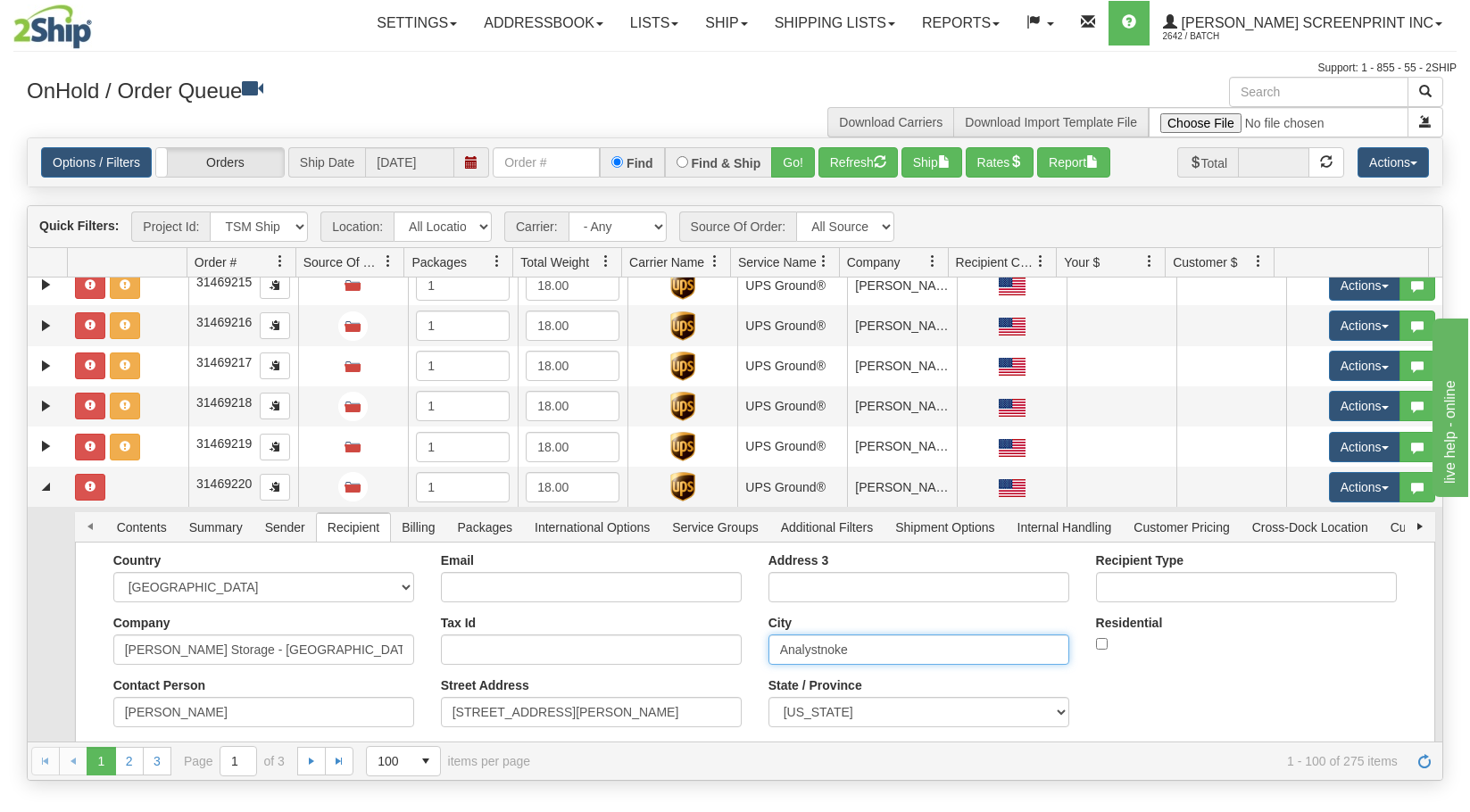
drag, startPoint x: 872, startPoint y: 661, endPoint x: 686, endPoint y: 662, distance: 186.0
click at [686, 662] on div "Country AFGHANISTAN ALAND ISLANDS ALBANIA ALGERIA AMERICAN SAMOA ANDORRA ANGOLA…" at bounding box center [755, 677] width 1336 height 250
paste input "Roa"
type input "Roanoke"
click at [0, 0] on button "Save" at bounding box center [0, 0] width 0 height 0
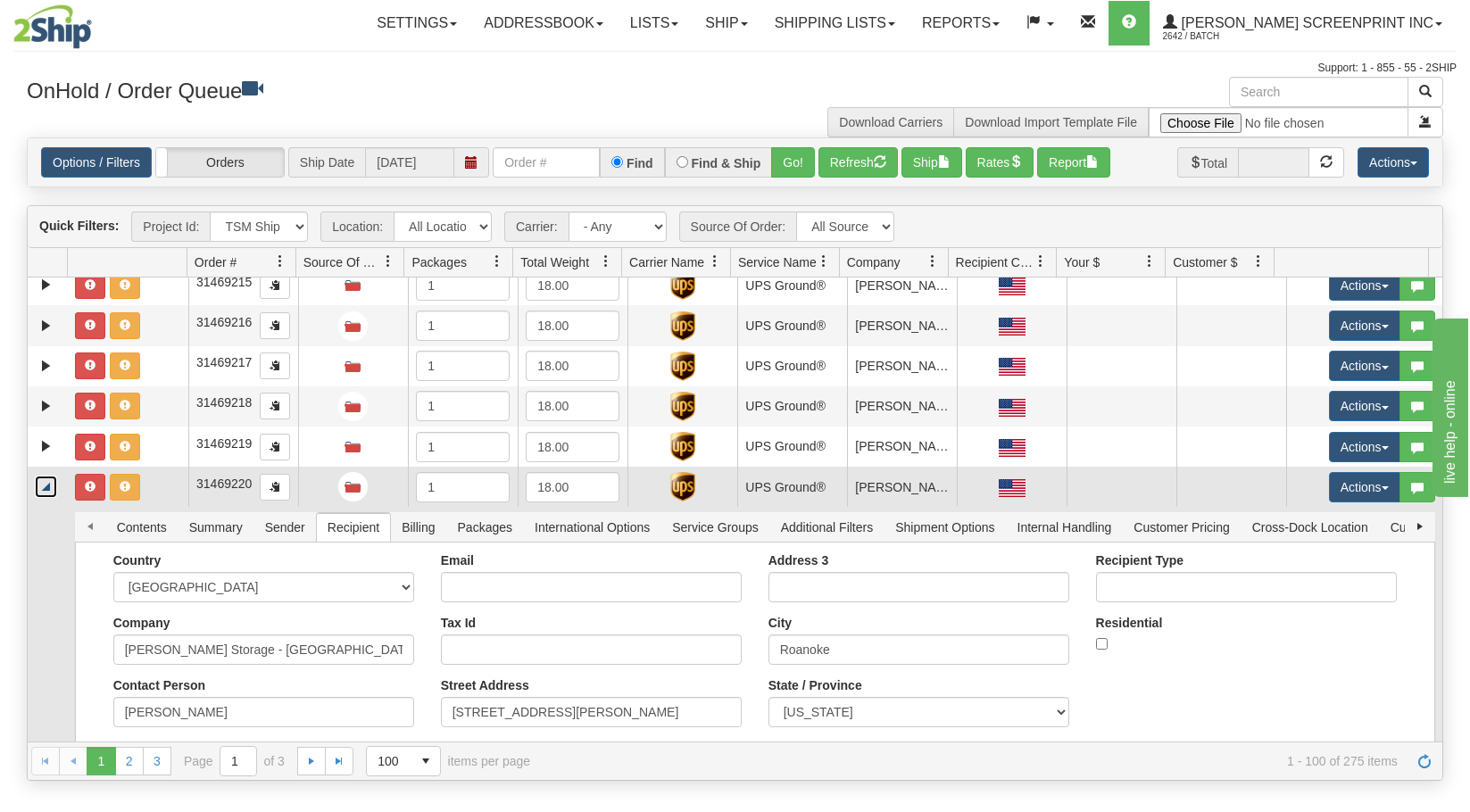
click at [44, 490] on link "Collapse" at bounding box center [46, 487] width 23 height 23
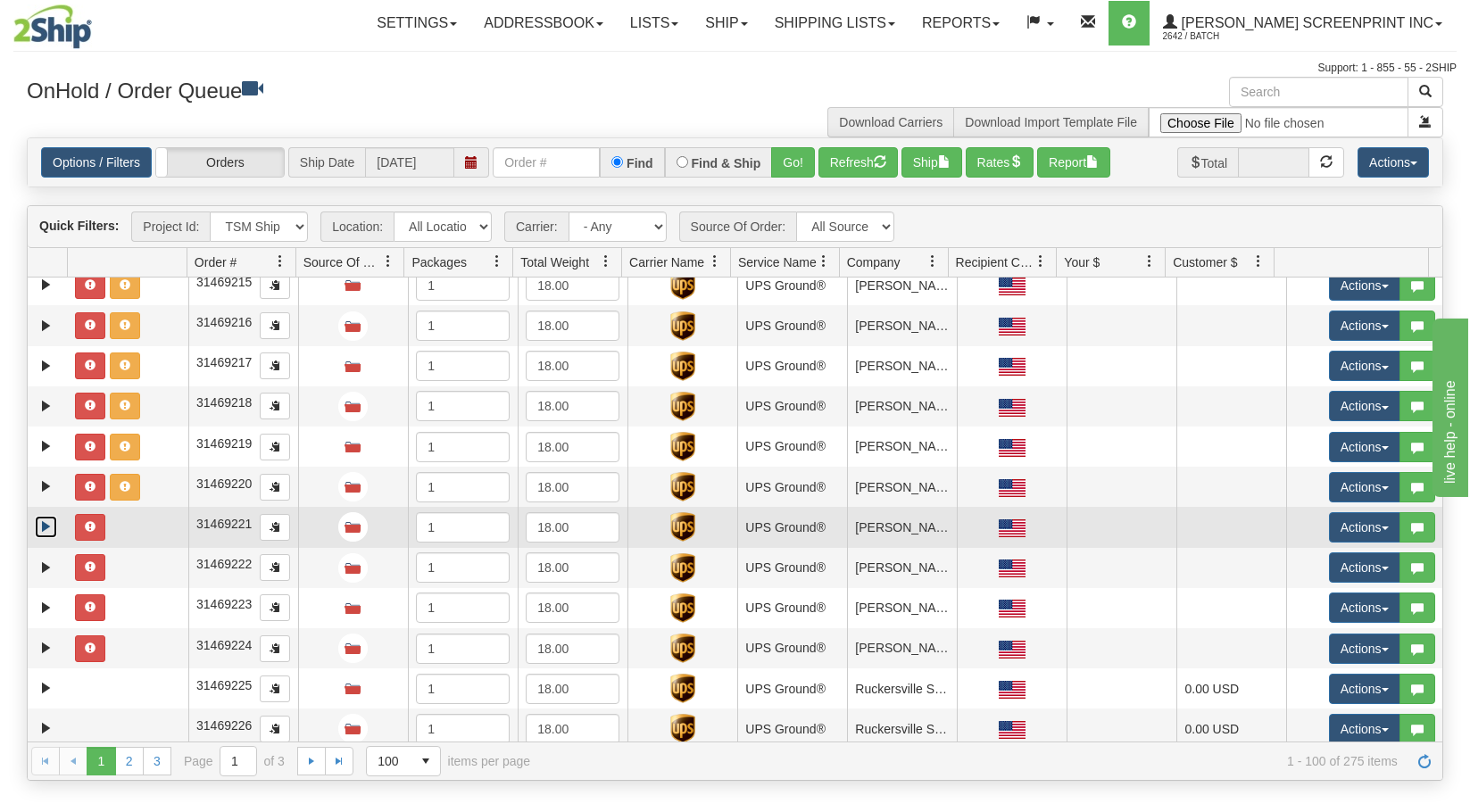
click at [46, 522] on link "Expand" at bounding box center [46, 526] width 23 height 23
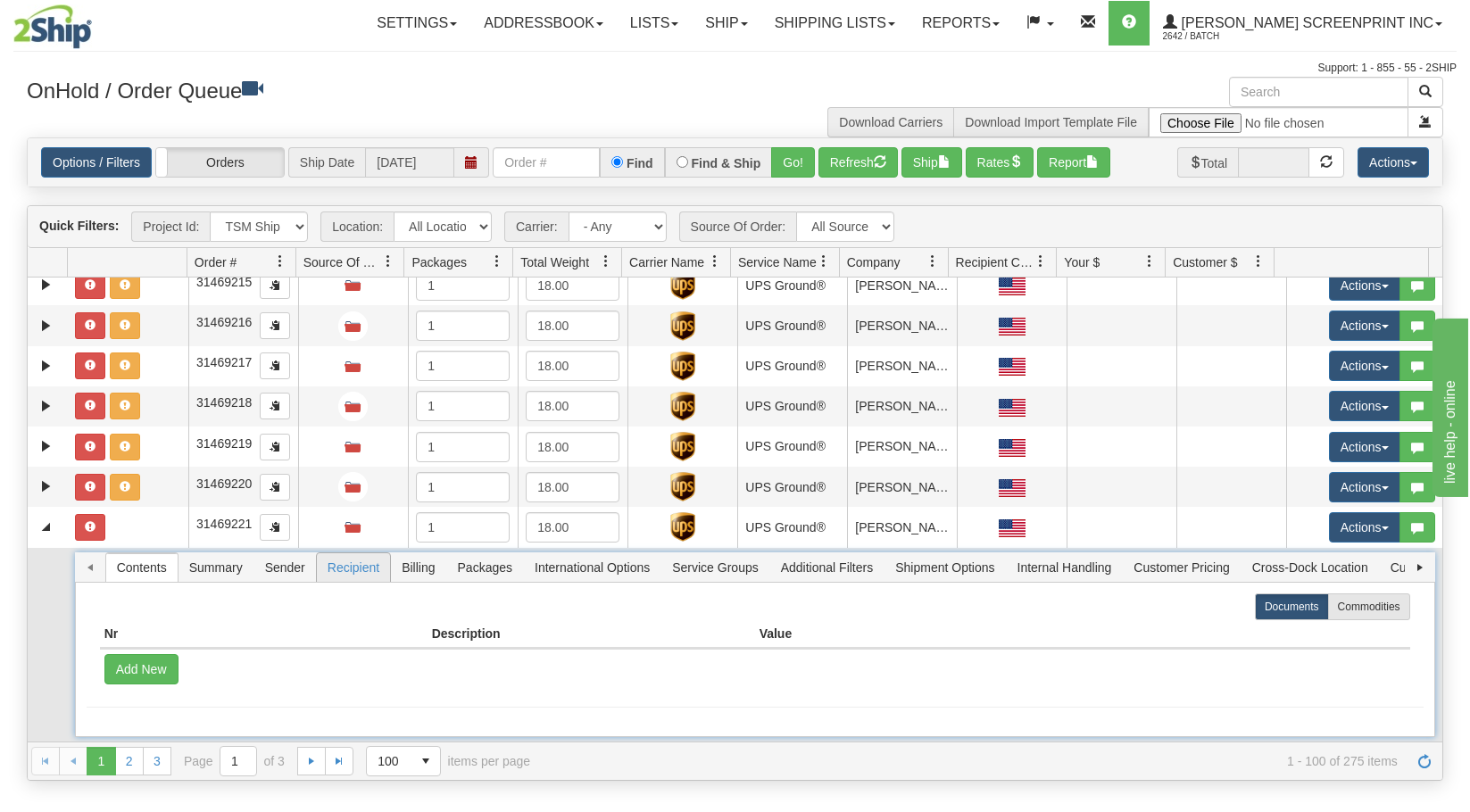
click at [361, 571] on span "Recipient" at bounding box center [353, 567] width 73 height 29
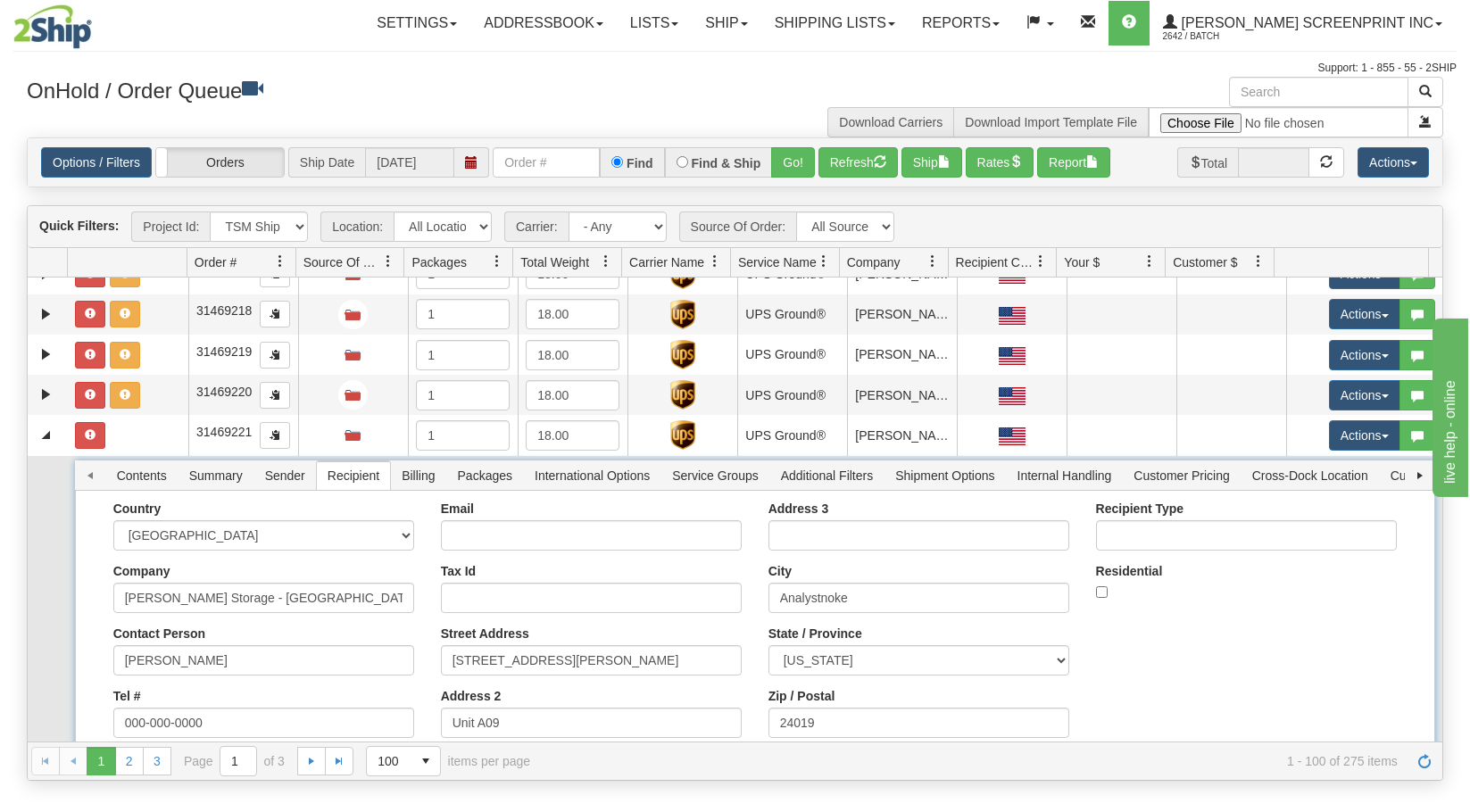
scroll to position [3568, 0]
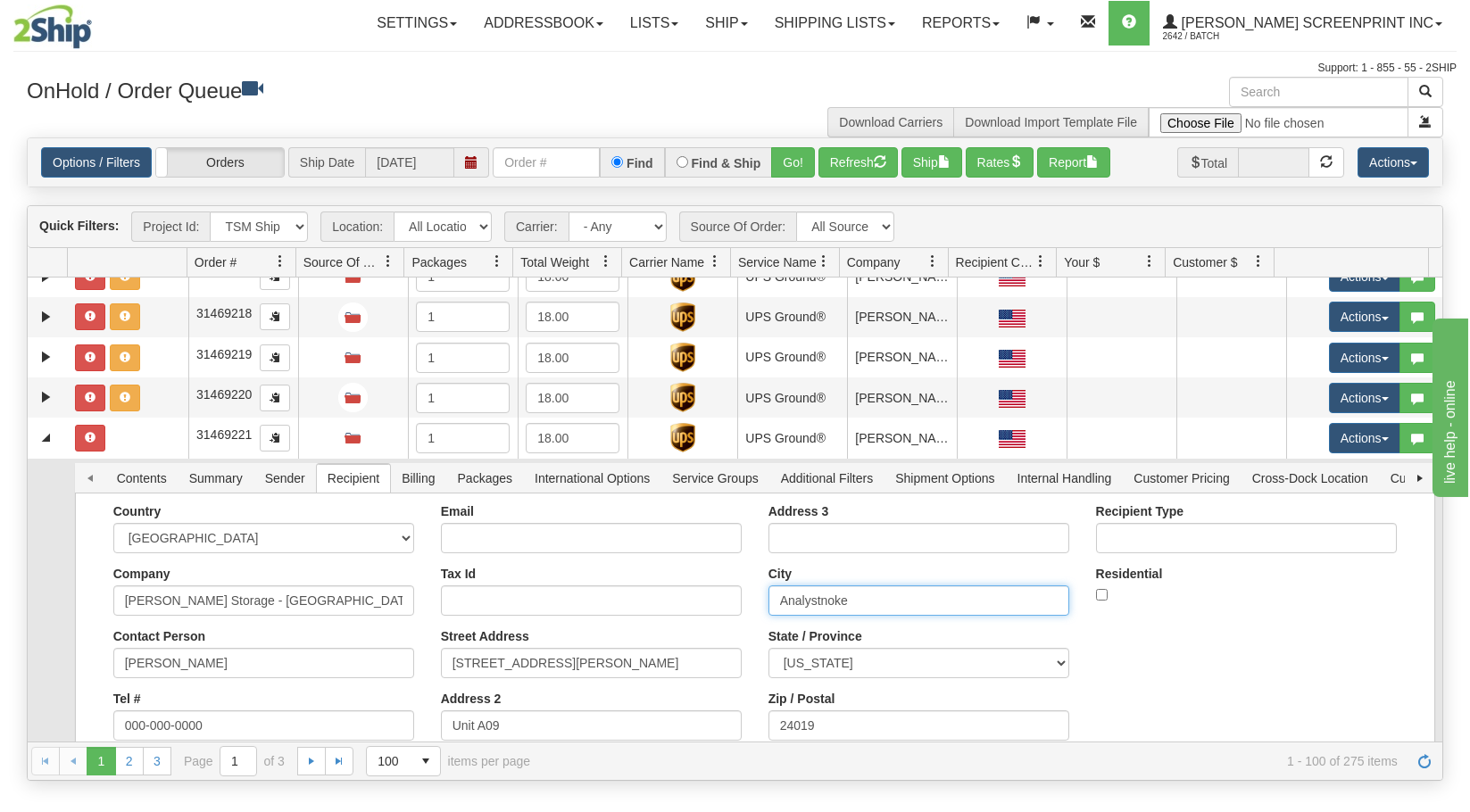
drag, startPoint x: 847, startPoint y: 600, endPoint x: 689, endPoint y: 598, distance: 158.0
click at [689, 598] on div "Country AFGHANISTAN ALAND ISLANDS ALBANIA ALGERIA AMERICAN SAMOA ANDORRA ANGOLA…" at bounding box center [755, 629] width 1336 height 250
paste input "Roa"
type input "Roanoke"
click at [0, 0] on button "Save" at bounding box center [0, 0] width 0 height 0
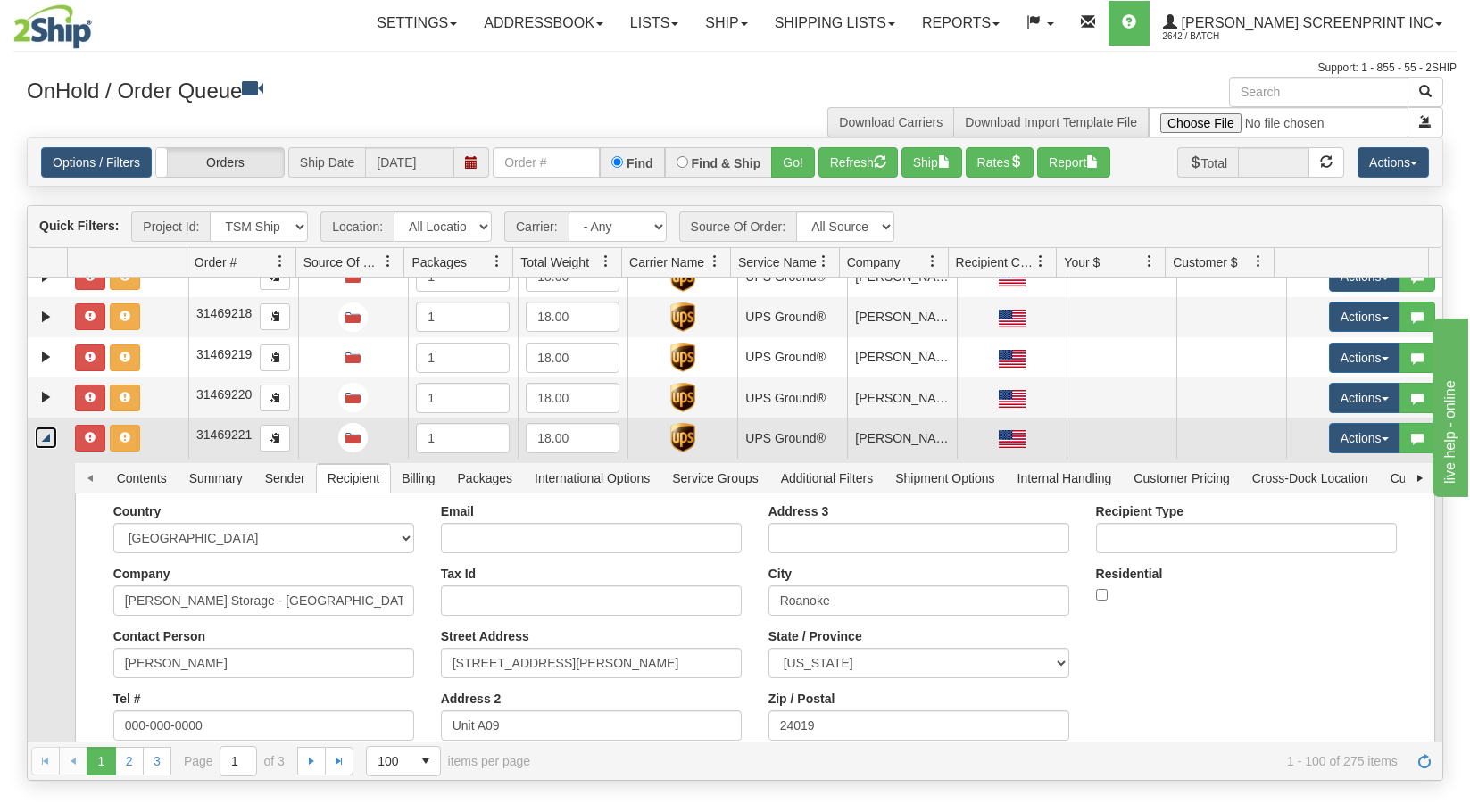
click at [48, 434] on link "Collapse" at bounding box center [46, 437] width 23 height 23
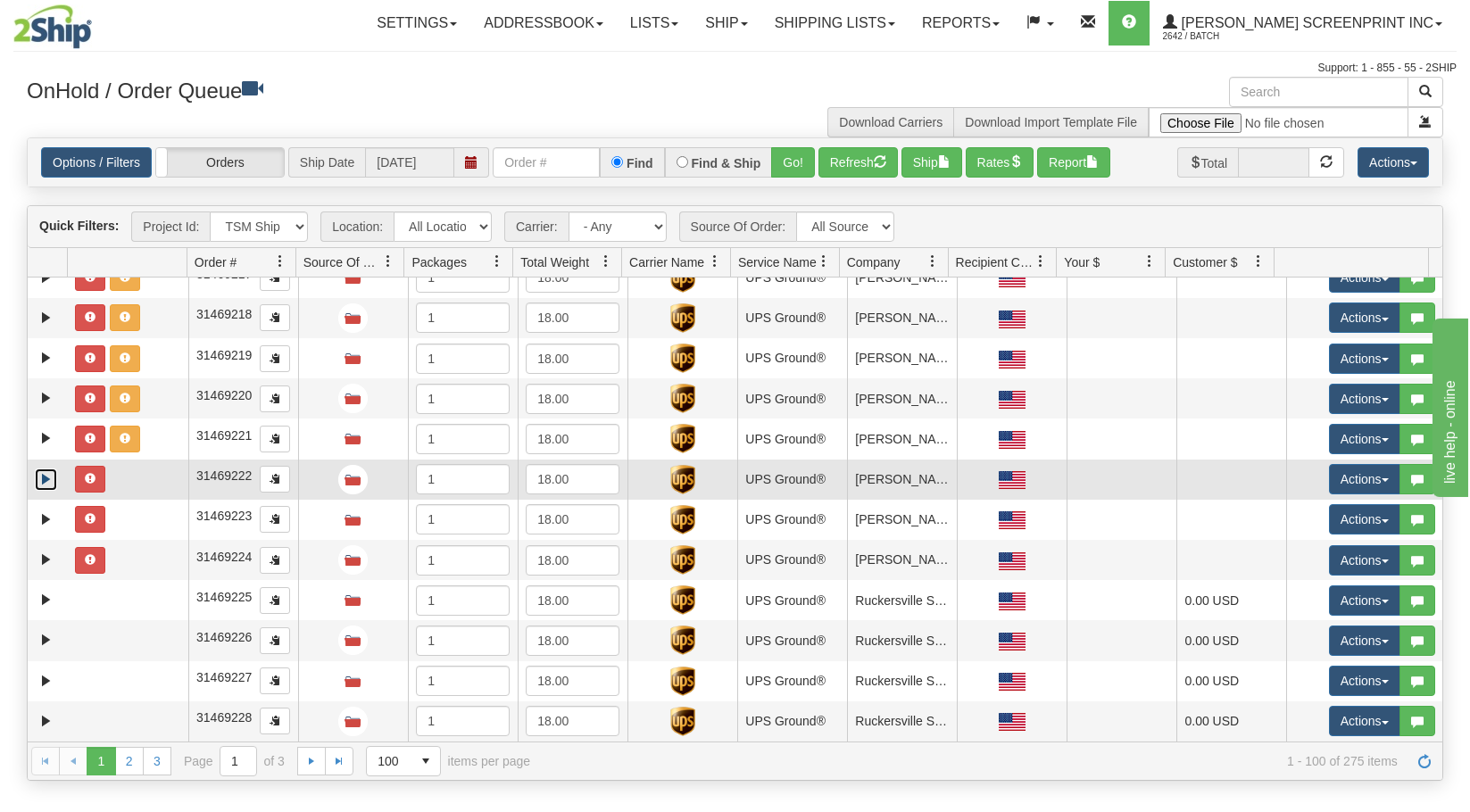
click at [43, 487] on link "Expand" at bounding box center [46, 480] width 23 height 23
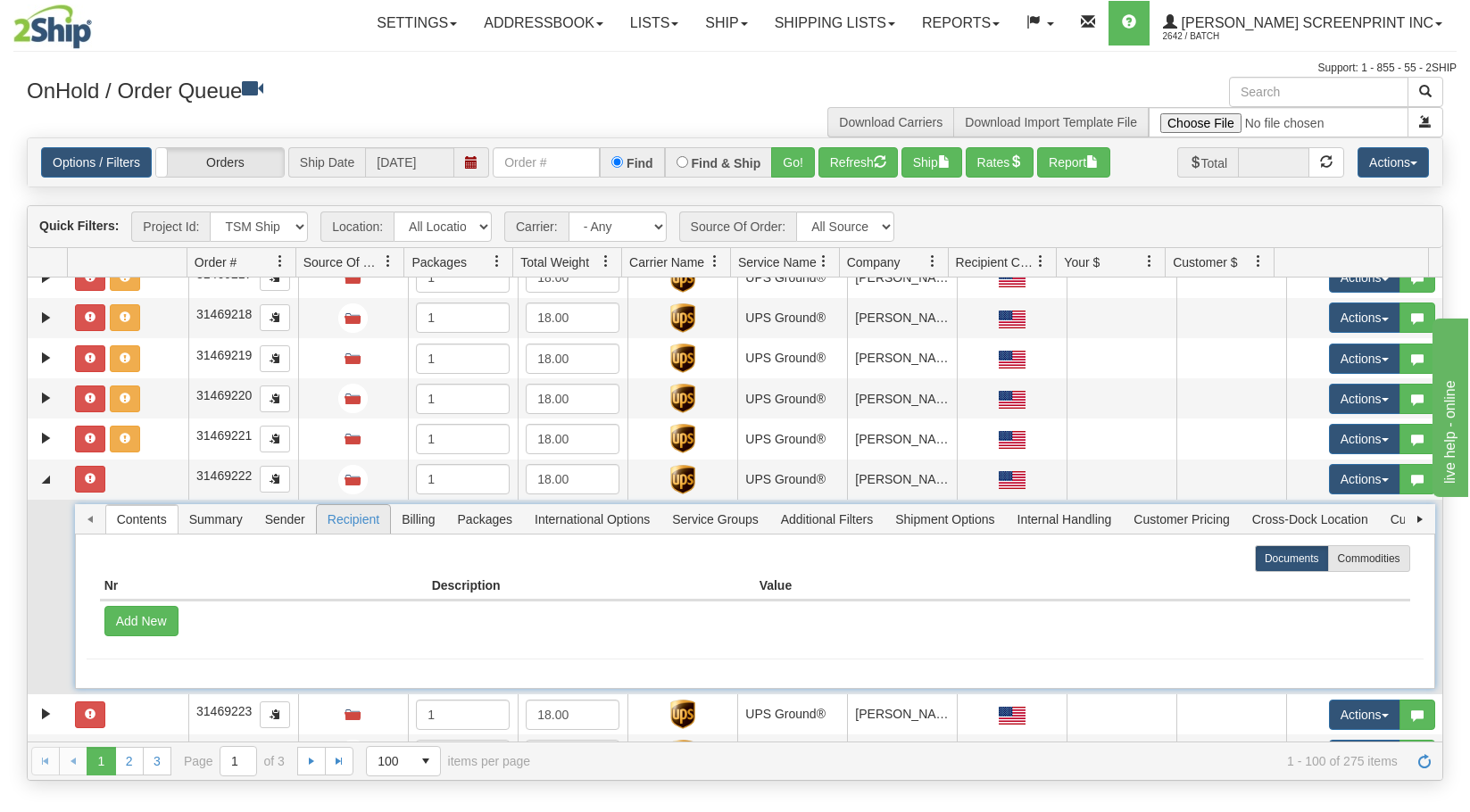
click at [381, 520] on span "Recipient" at bounding box center [353, 519] width 73 height 29
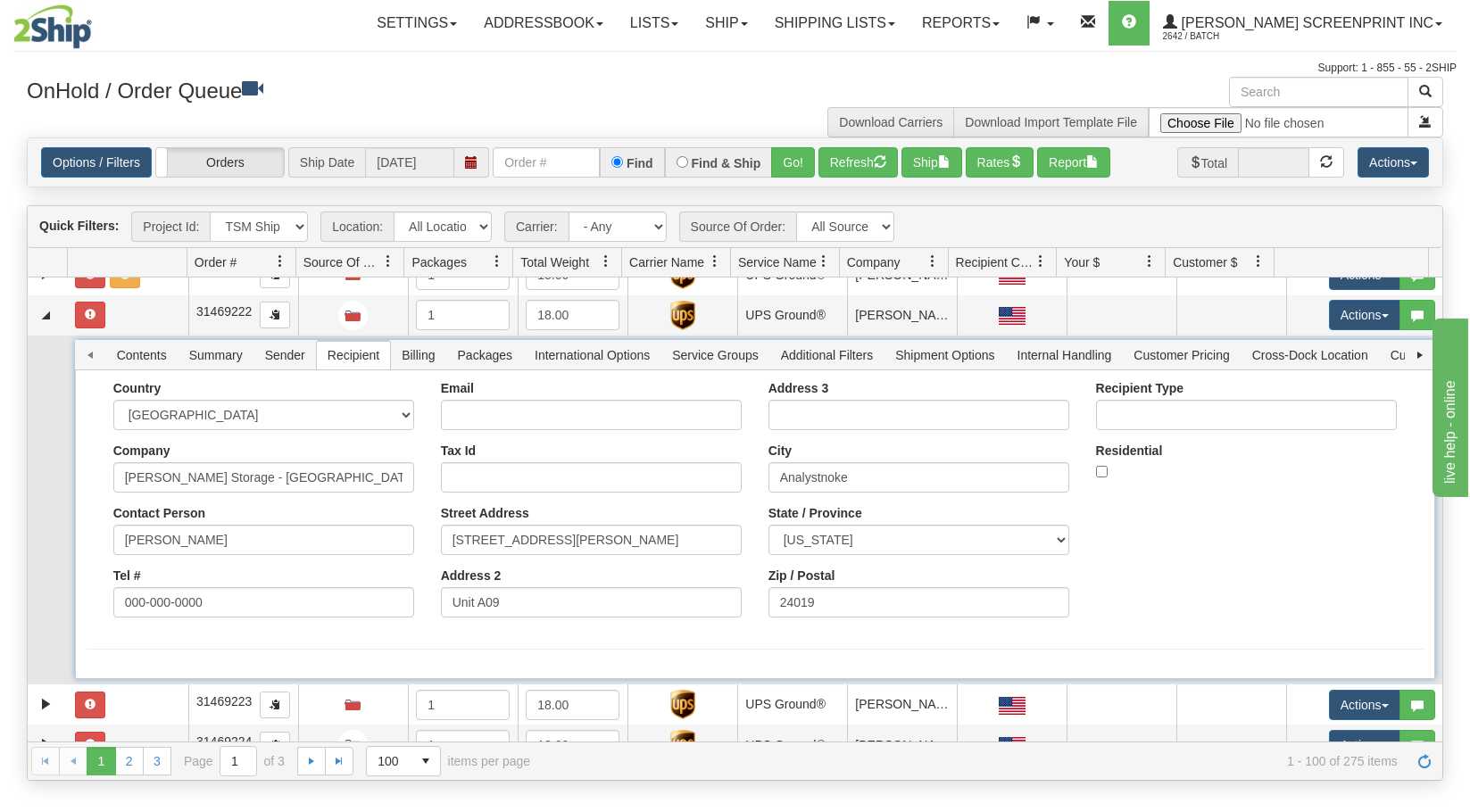
scroll to position [3746, 0]
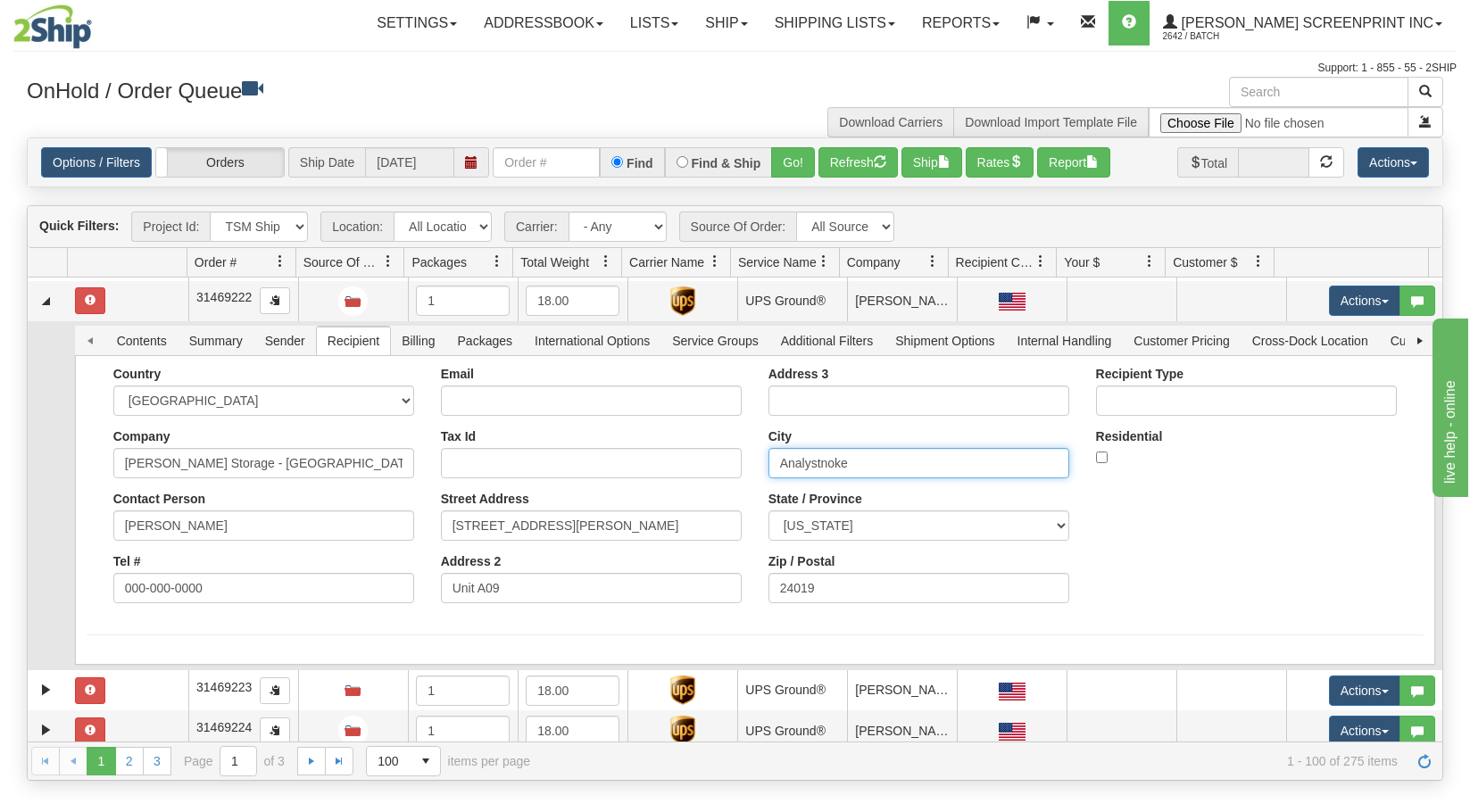
drag, startPoint x: 870, startPoint y: 462, endPoint x: 720, endPoint y: 473, distance: 150.4
click at [720, 473] on div "Country AFGHANISTAN ALAND ISLANDS ALBANIA ALGERIA AMERICAN SAMOA ANDORRA ANGOLA…" at bounding box center [755, 492] width 1336 height 250
paste input "Roa"
type input "Roanoke"
click at [0, 0] on button "Save" at bounding box center [0, 0] width 0 height 0
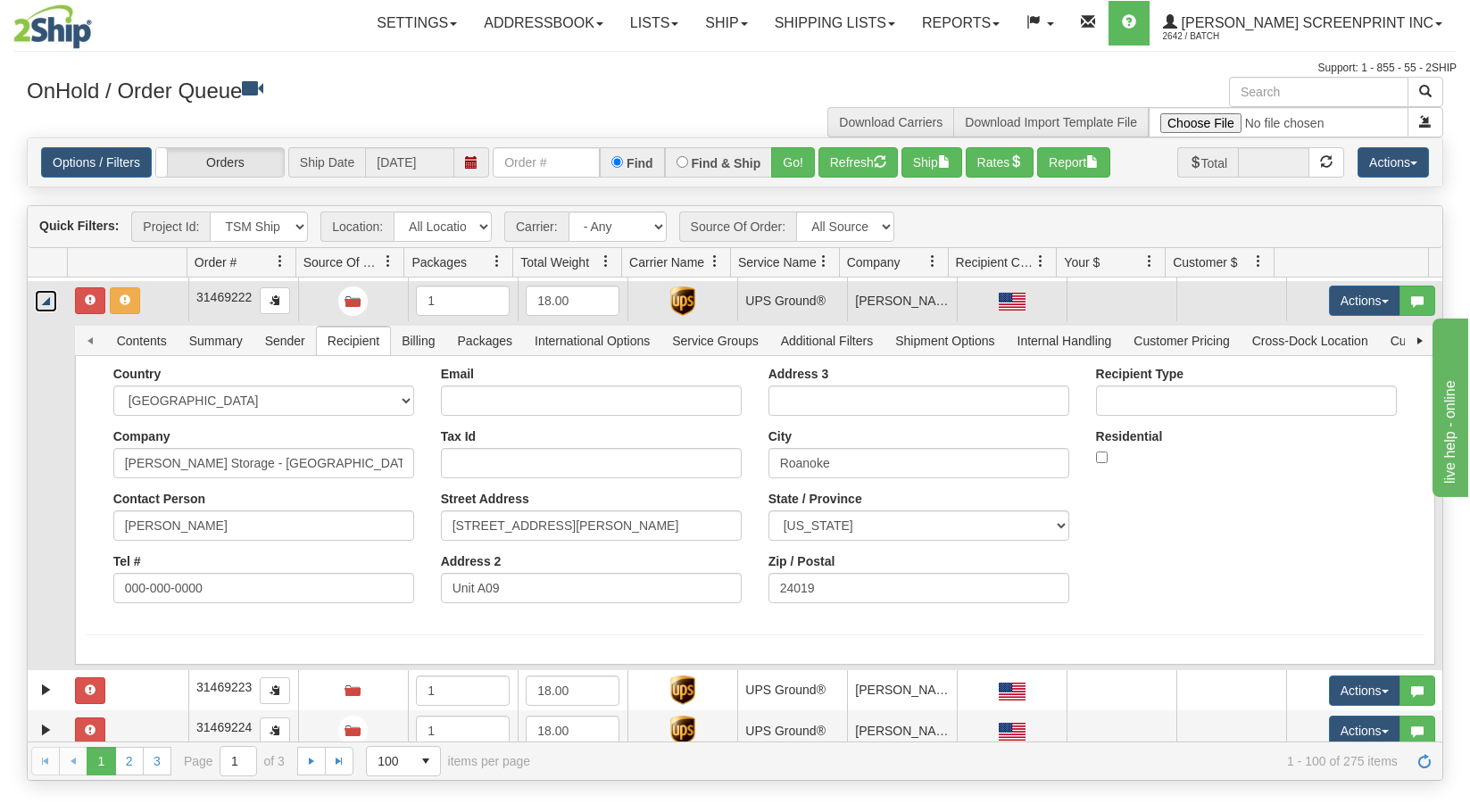
click at [48, 298] on link "Collapse" at bounding box center [46, 301] width 23 height 23
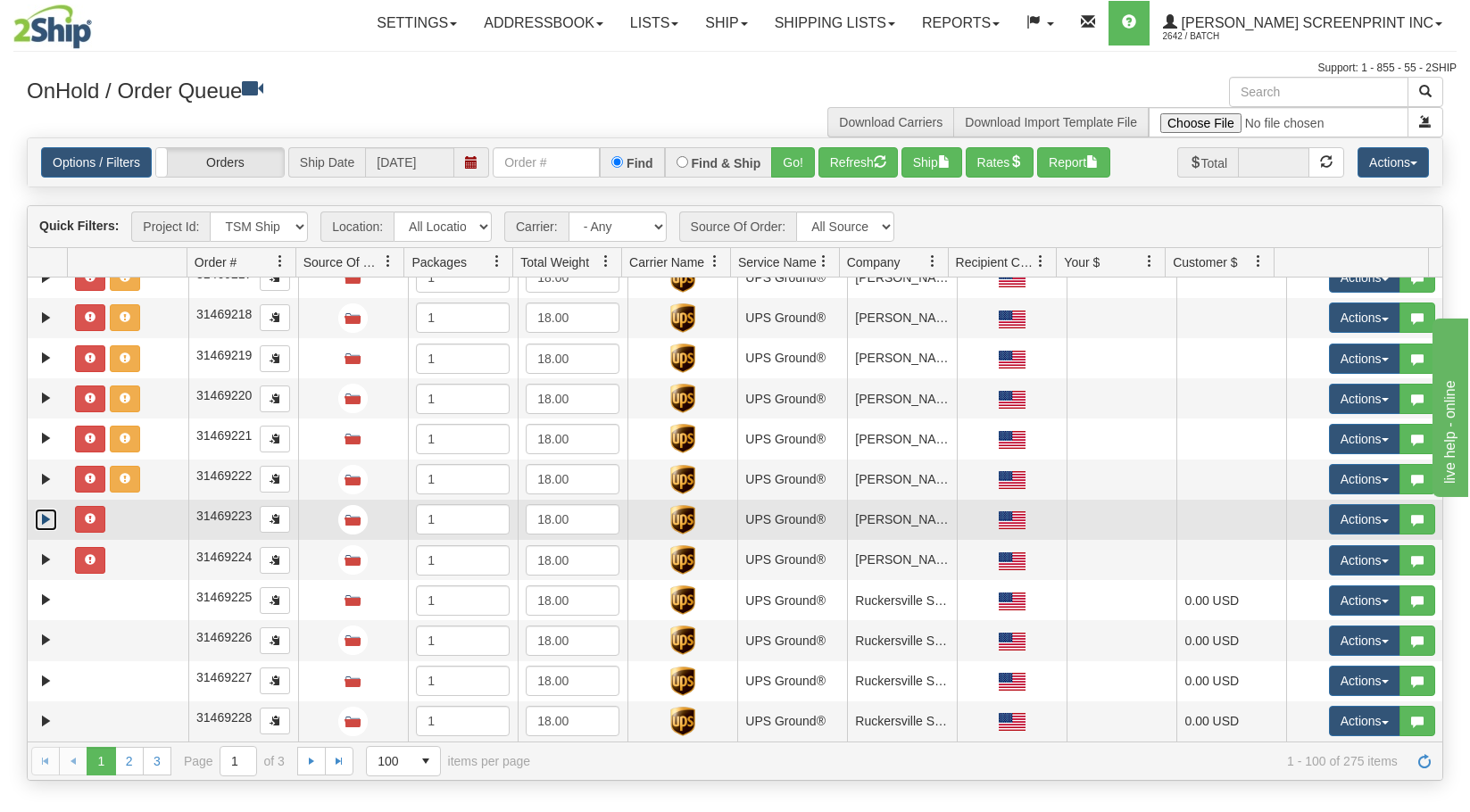
click at [51, 520] on link "Expand" at bounding box center [46, 519] width 23 height 23
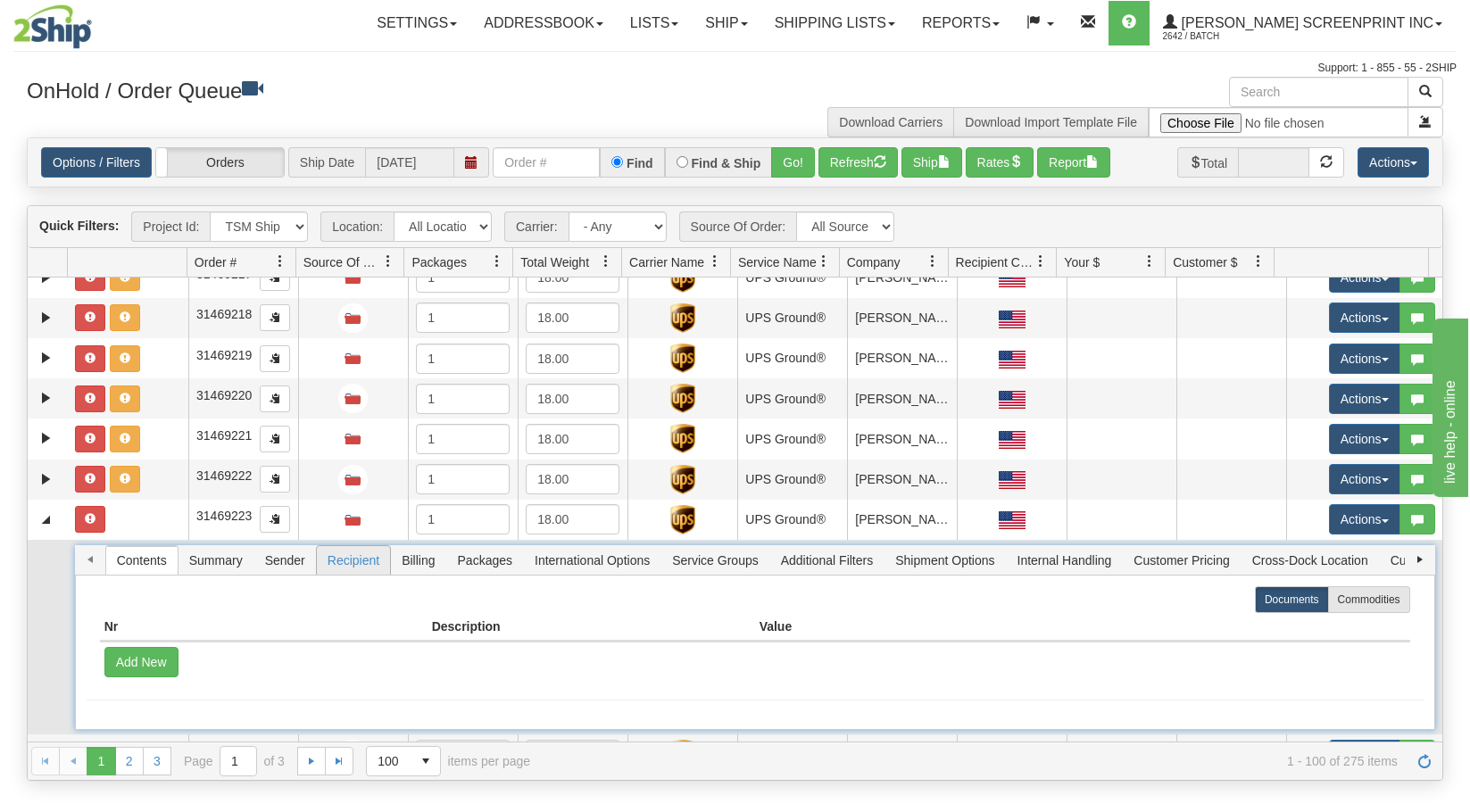
click at [373, 563] on span "Recipient" at bounding box center [353, 560] width 73 height 29
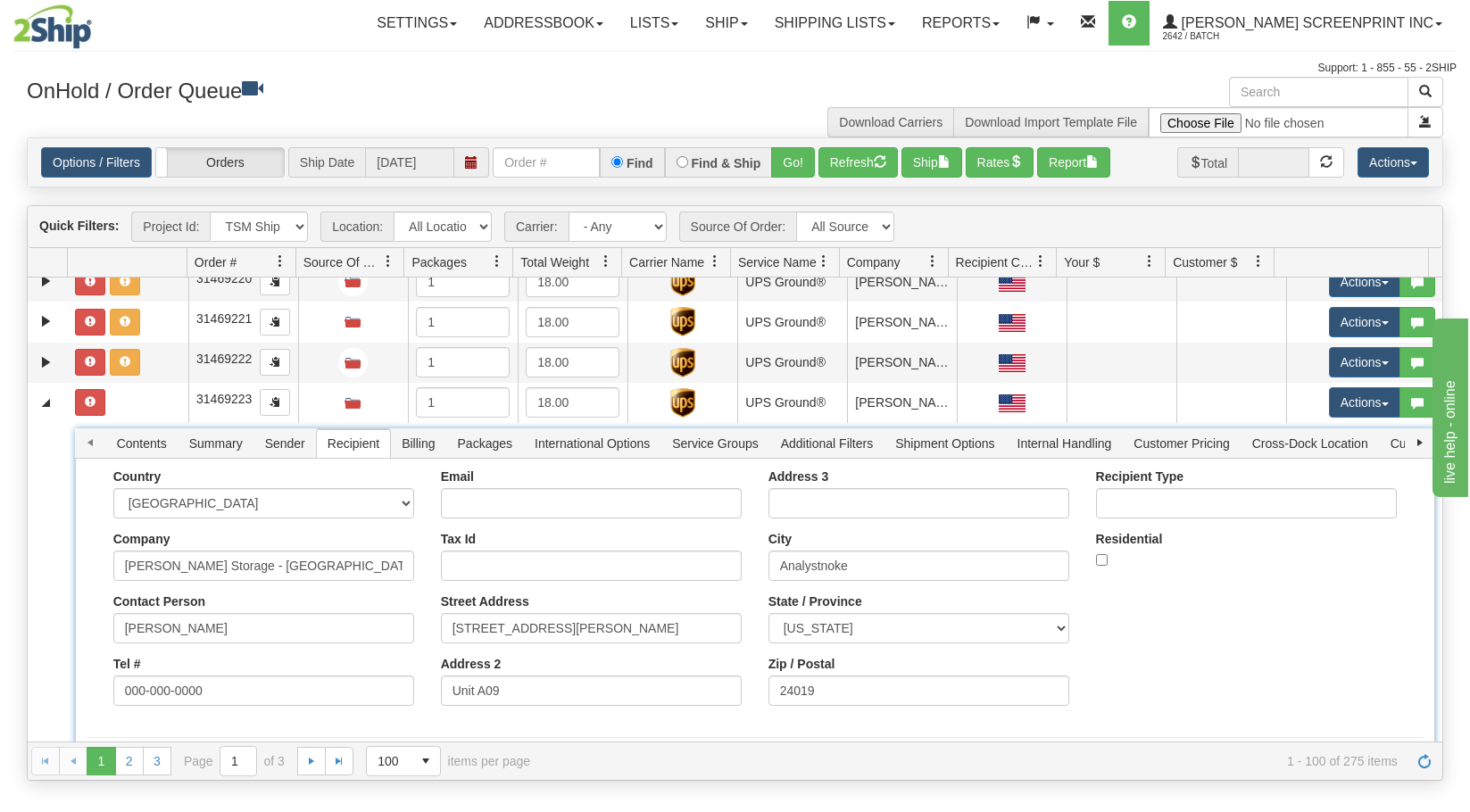
scroll to position [3720, 0]
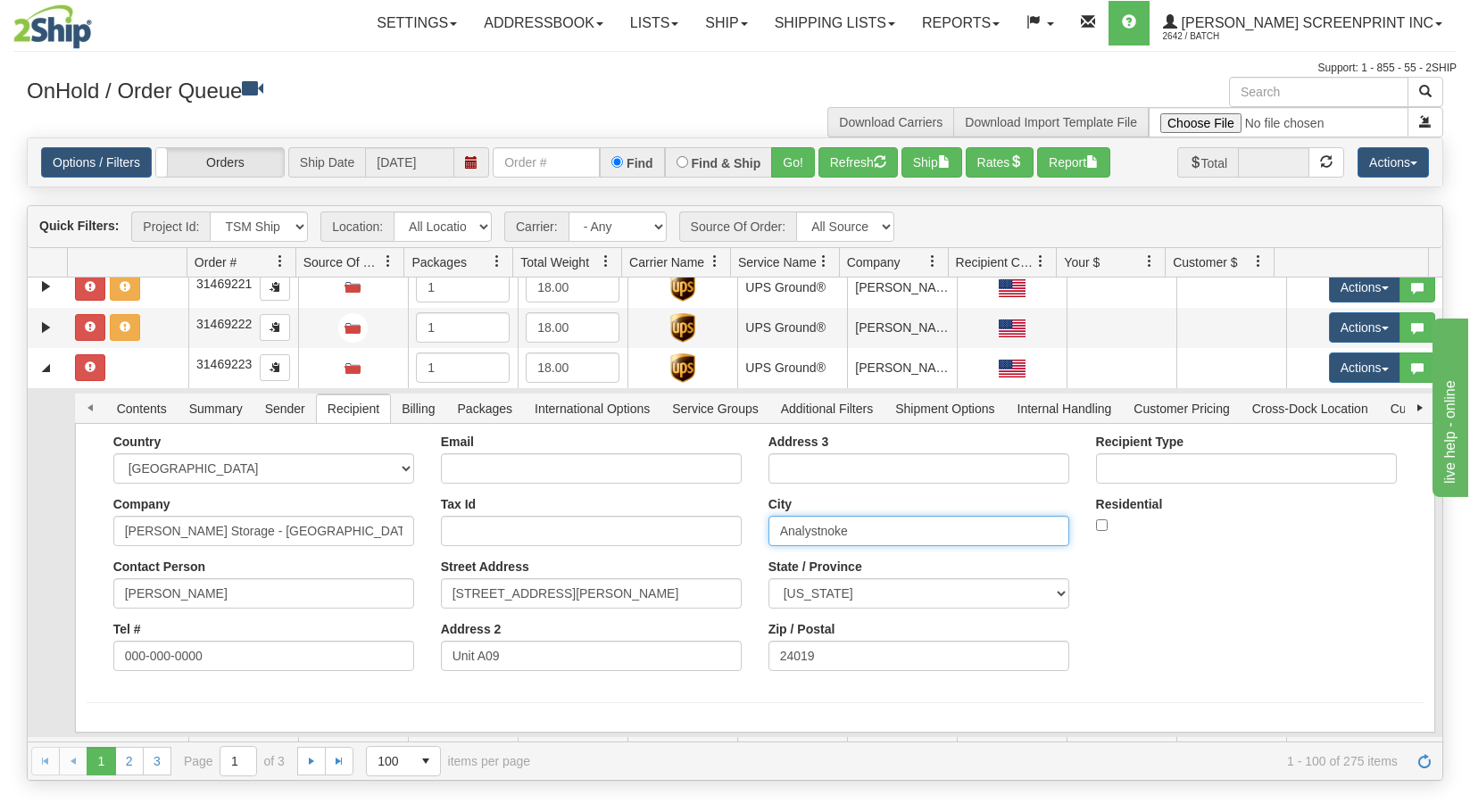
drag, startPoint x: 851, startPoint y: 525, endPoint x: 620, endPoint y: 550, distance: 232.3
click at [620, 550] on div "Country AFGHANISTAN ALAND ISLANDS ALBANIA ALGERIA AMERICAN SAMOA ANDORRA ANGOLA…" at bounding box center [755, 559] width 1336 height 250
paste input "Roa"
type input "Roanoke"
click at [0, 0] on button "Save" at bounding box center [0, 0] width 0 height 0
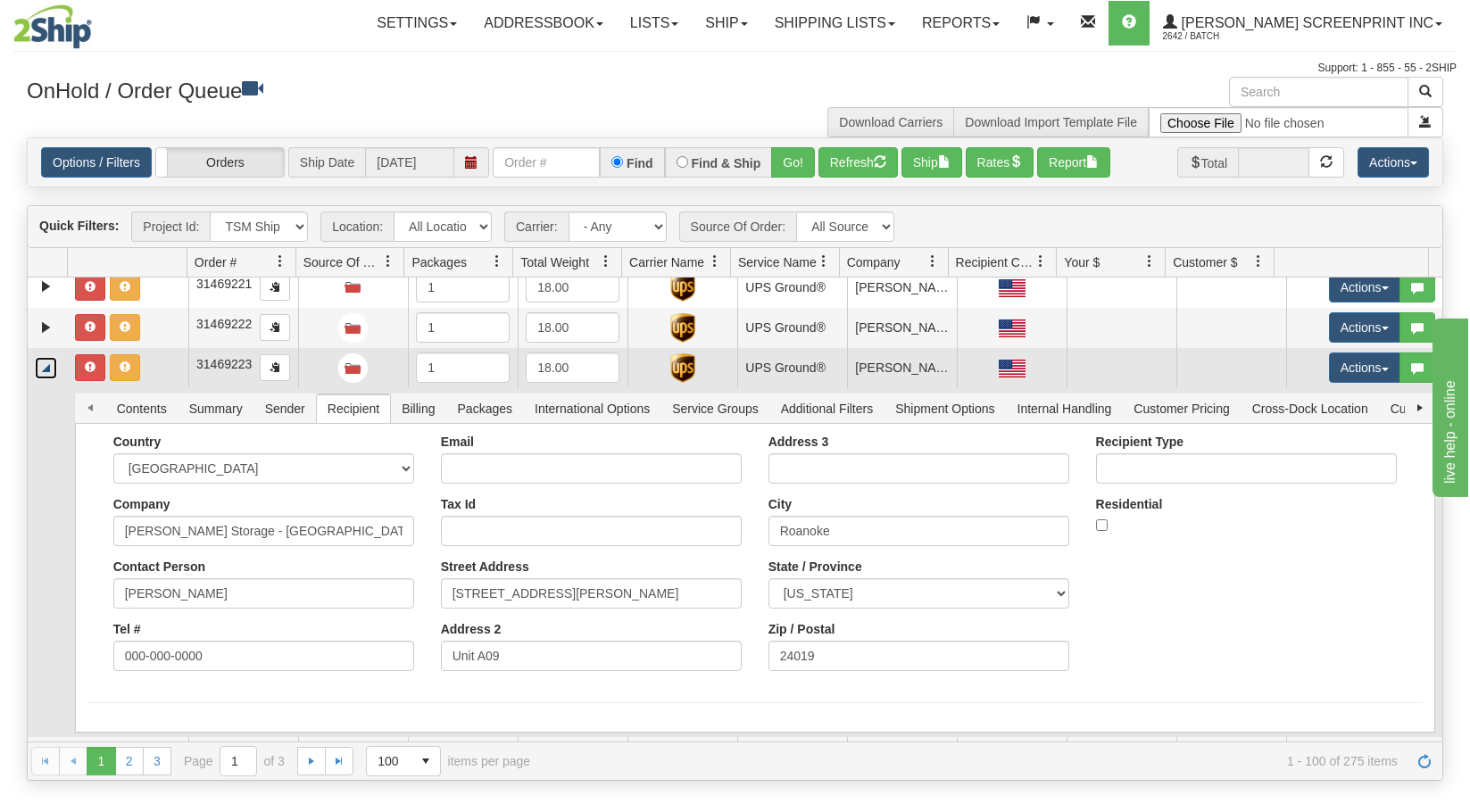
click at [52, 367] on link "Collapse" at bounding box center [46, 368] width 23 height 23
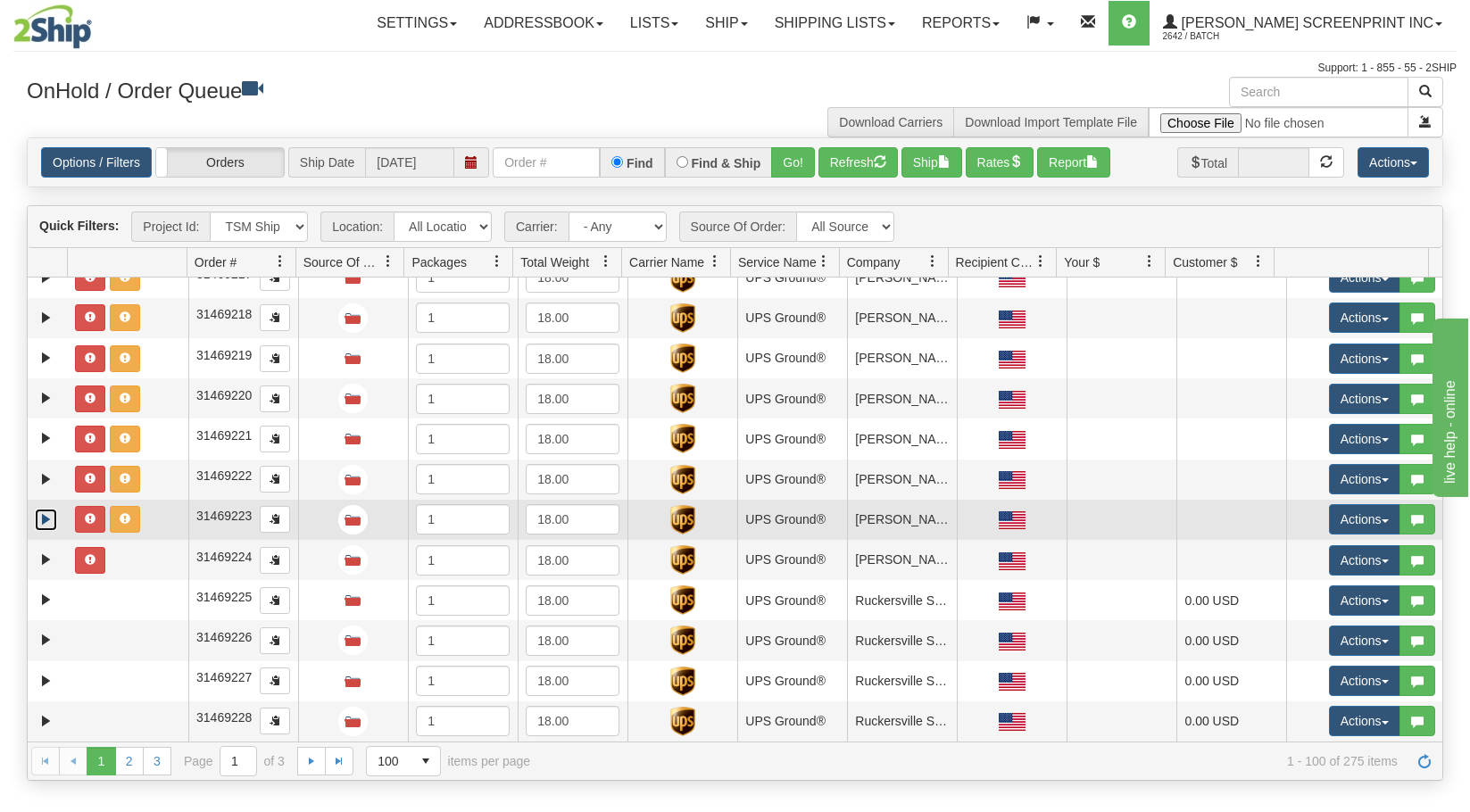
scroll to position [3567, 0]
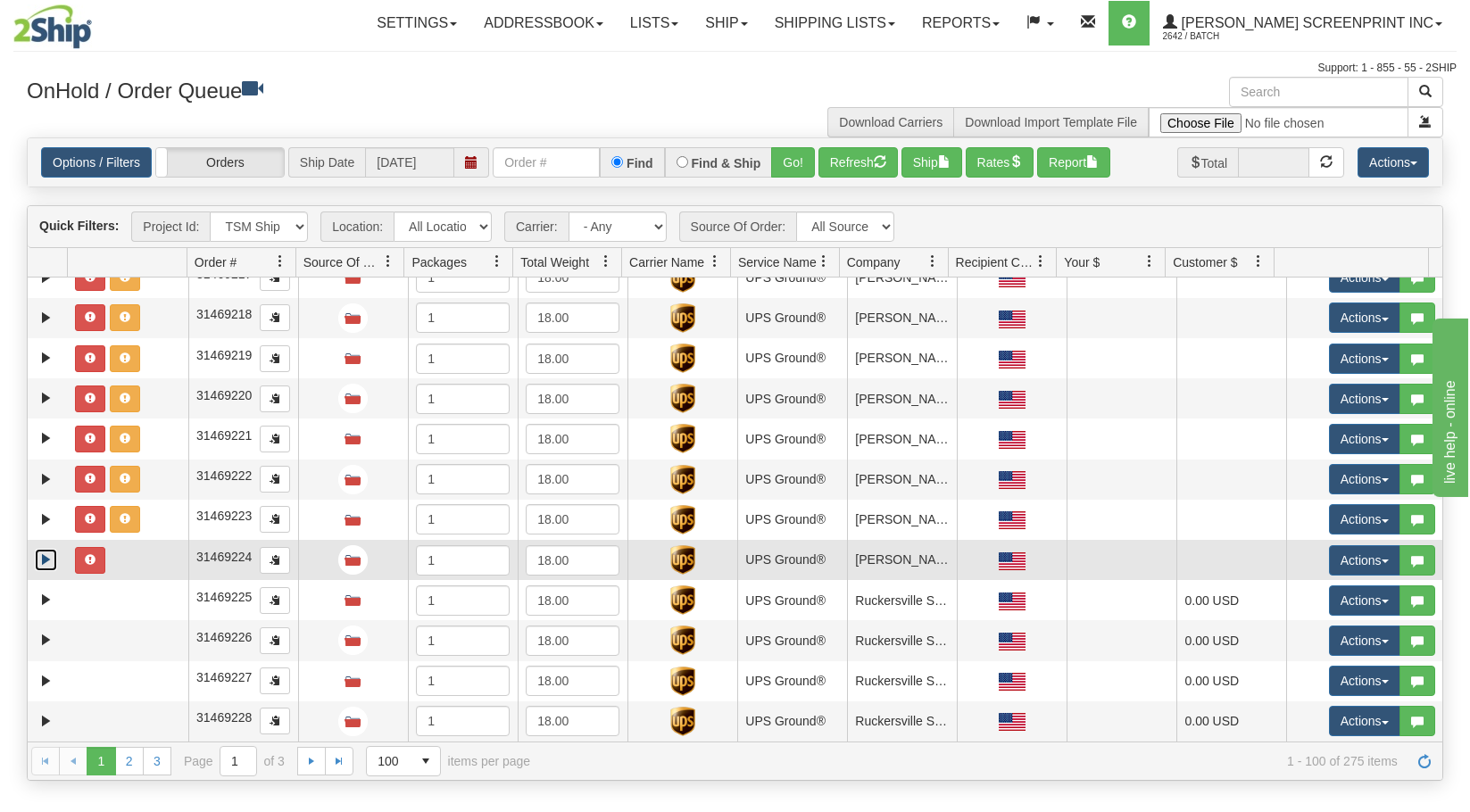
click at [44, 559] on link "Expand" at bounding box center [46, 560] width 23 height 23
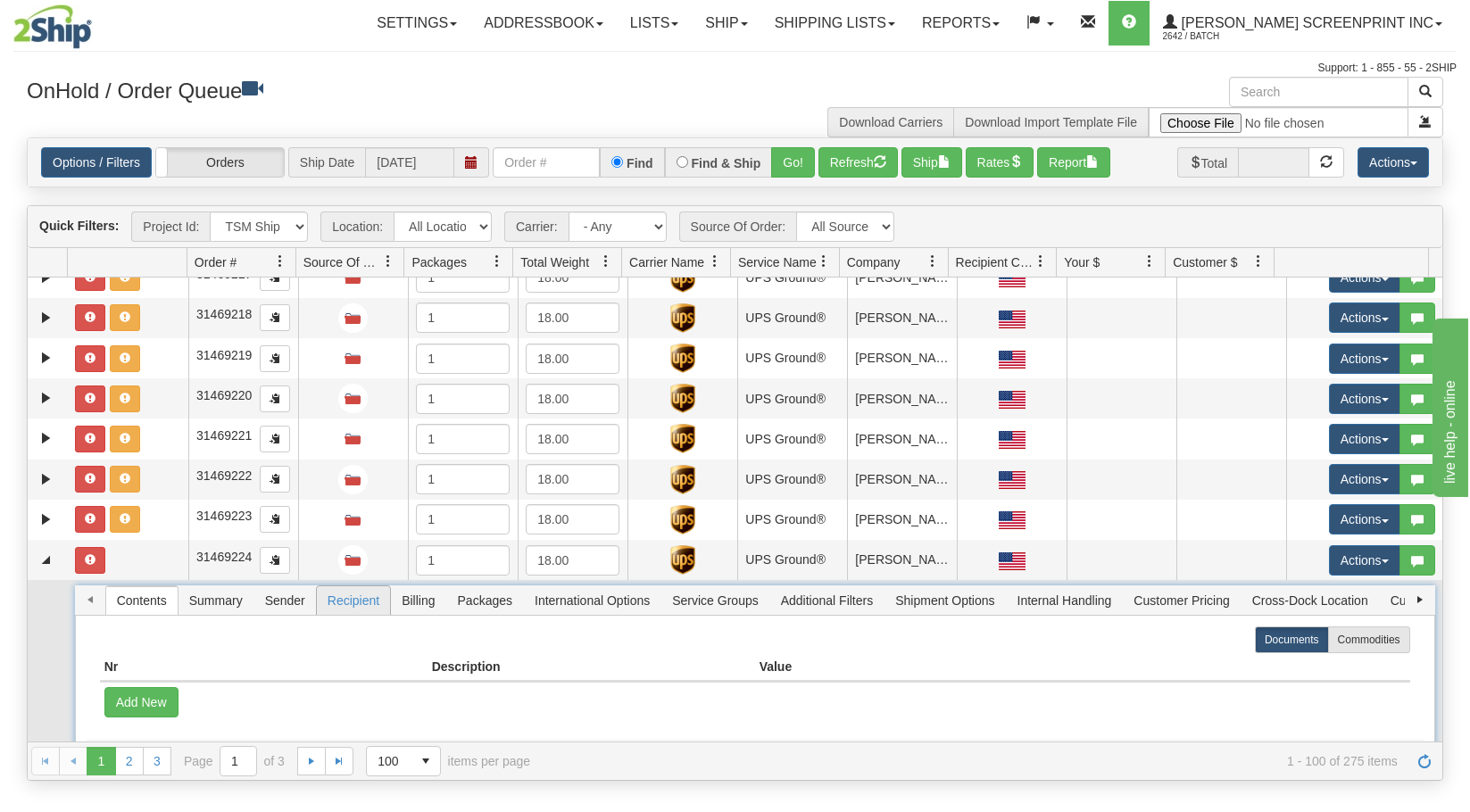
click at [351, 603] on span "Recipient" at bounding box center [353, 600] width 73 height 29
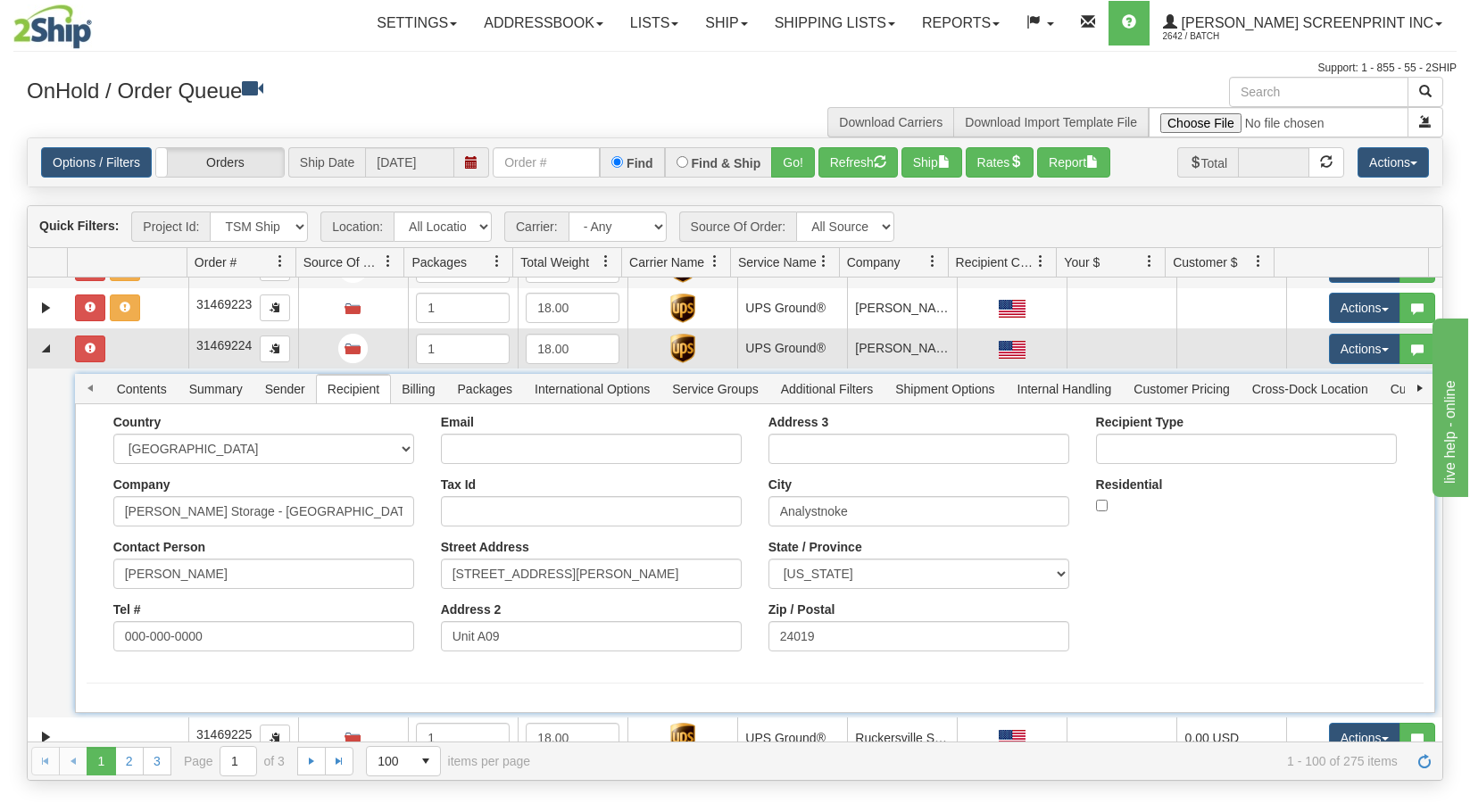
scroll to position [3917, 0]
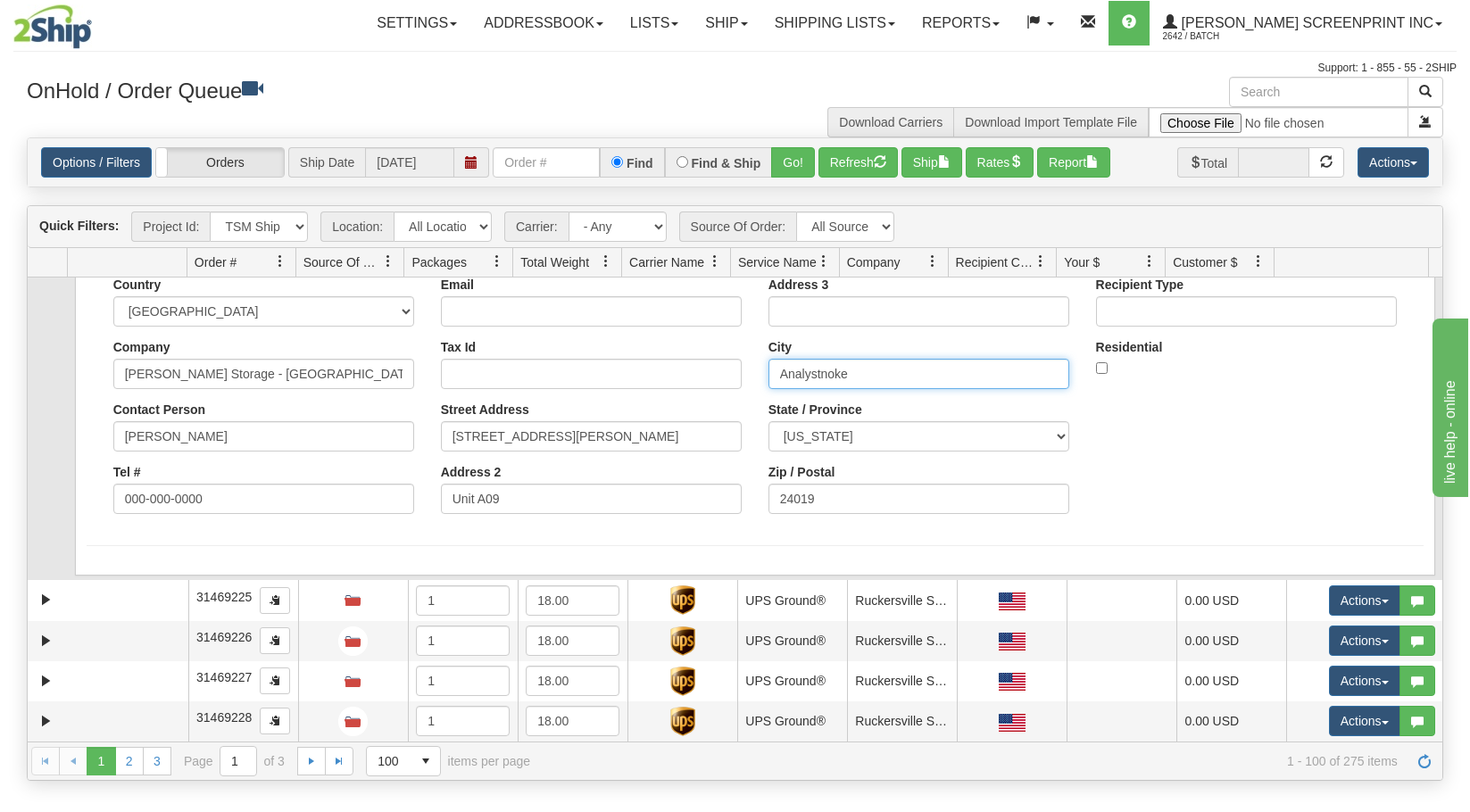
drag, startPoint x: 888, startPoint y: 375, endPoint x: 532, endPoint y: 382, distance: 356.1
click at [532, 382] on div "Country AFGHANISTAN ALAND ISLANDS ALBANIA ALGERIA AMERICAN SAMOA ANDORRA ANGOLA…" at bounding box center [755, 403] width 1336 height 250
paste input "Roa"
type input "Roanoke"
click at [0, 0] on button "Save" at bounding box center [0, 0] width 0 height 0
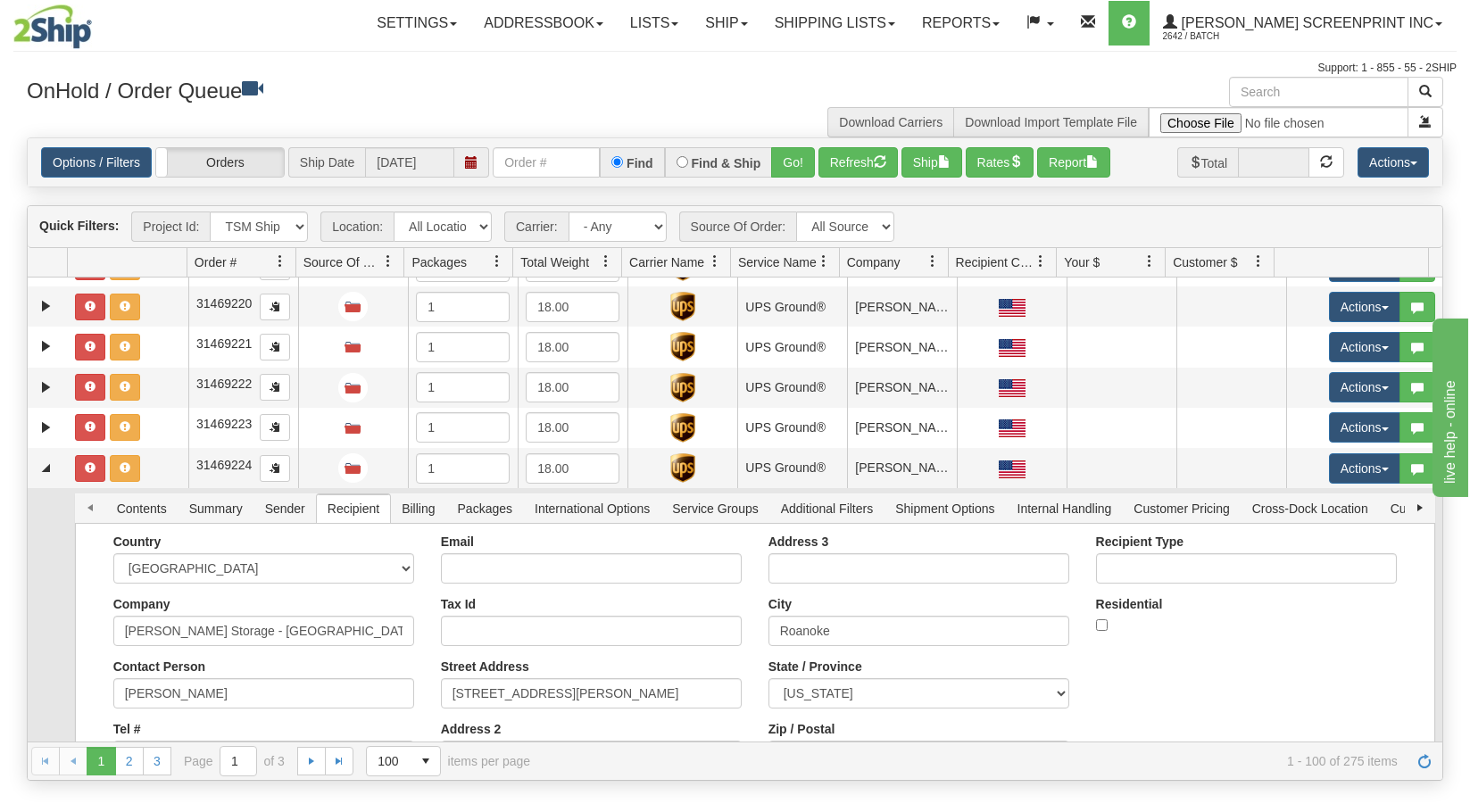
scroll to position [3649, 0]
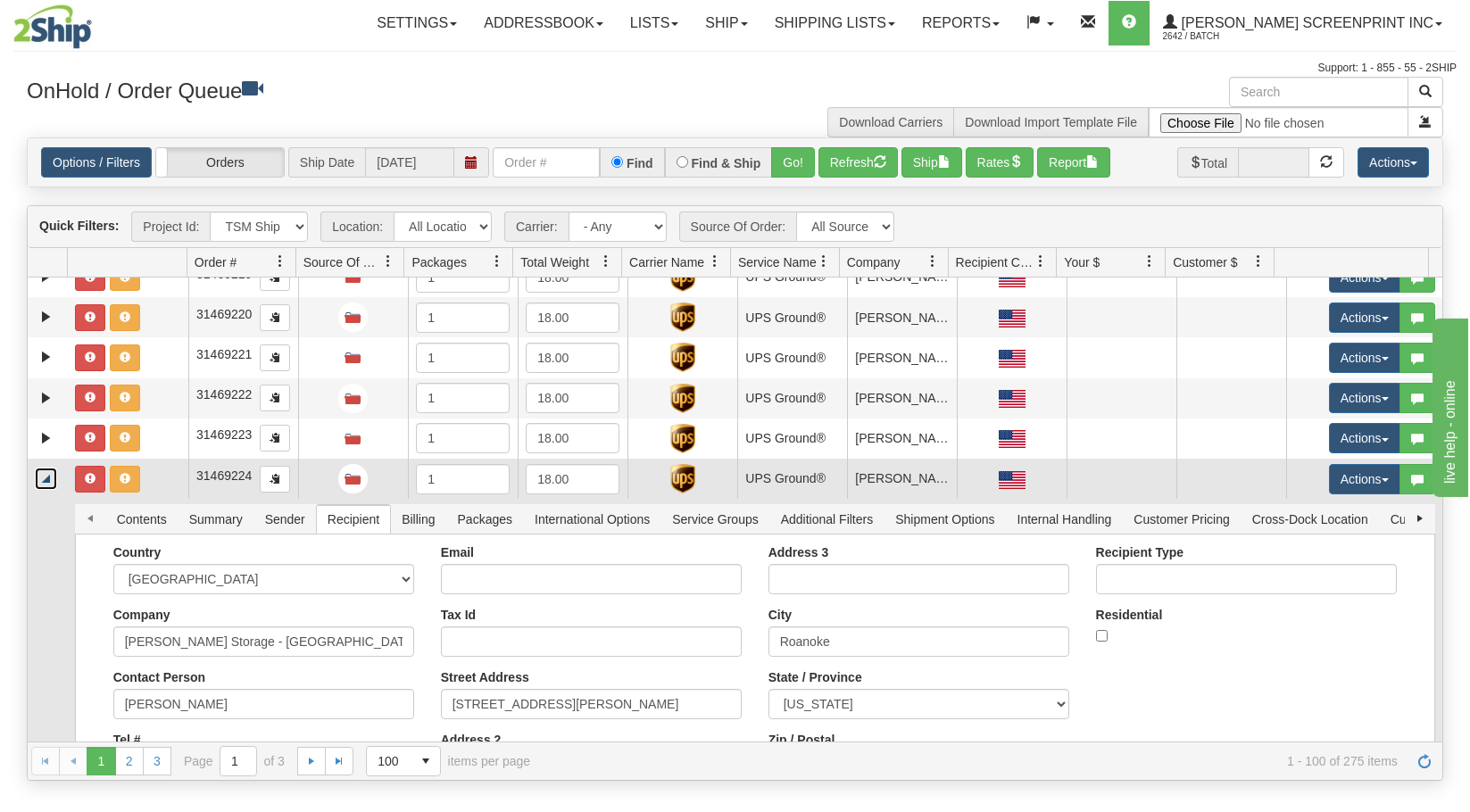
click at [46, 475] on link "Collapse" at bounding box center [46, 479] width 23 height 23
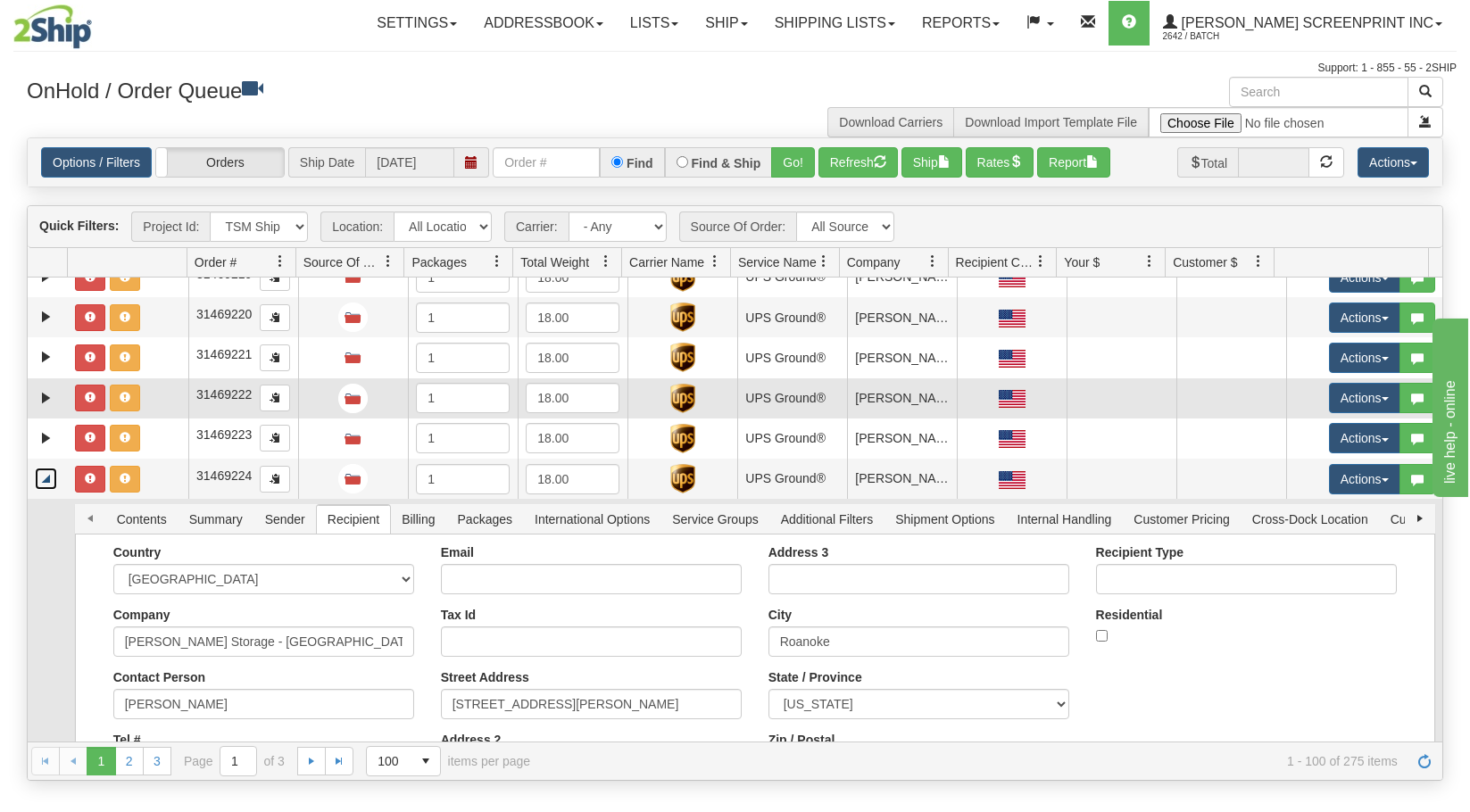
scroll to position [3567, 0]
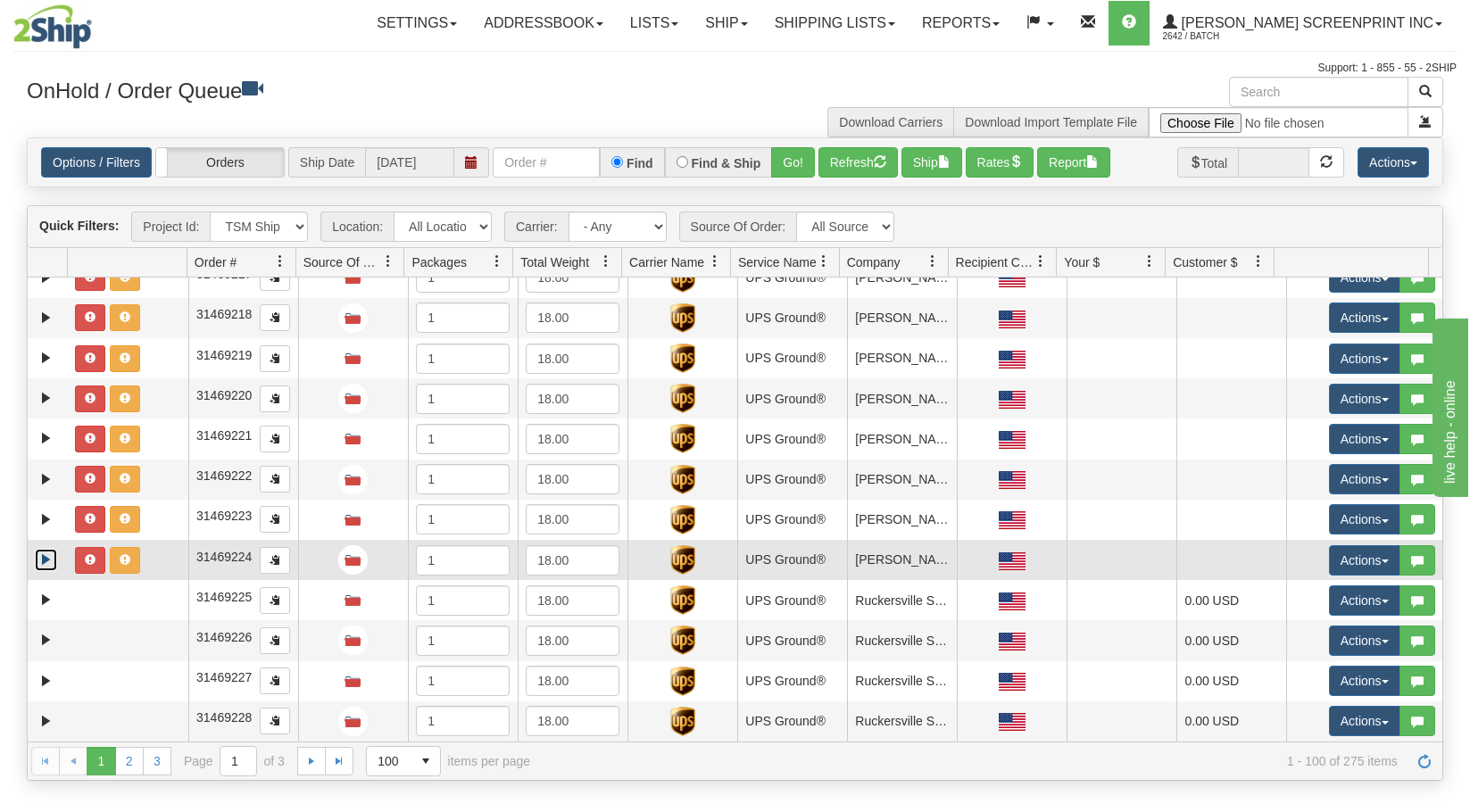
click at [169, 561] on td at bounding box center [128, 560] width 121 height 41
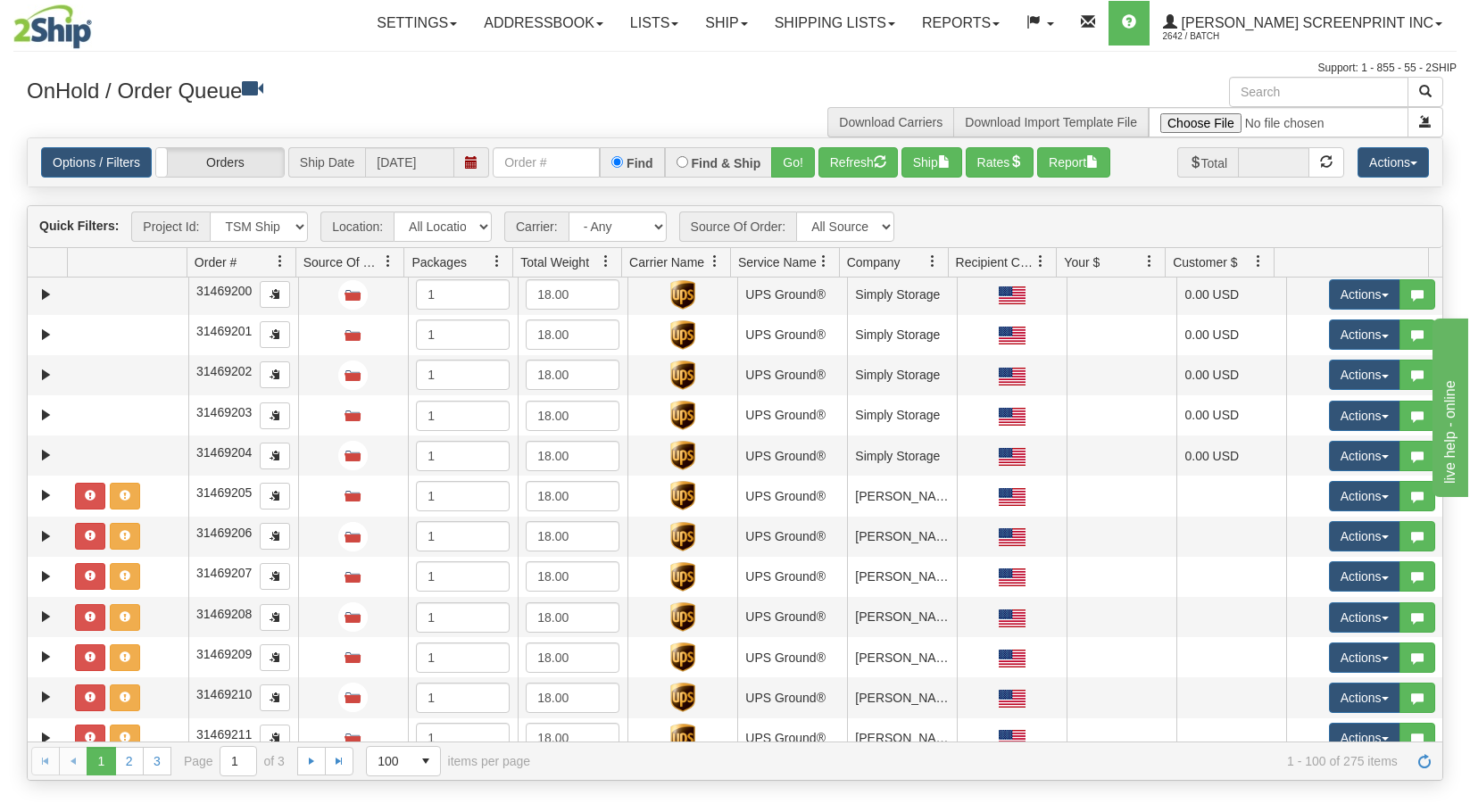
scroll to position [2854, 0]
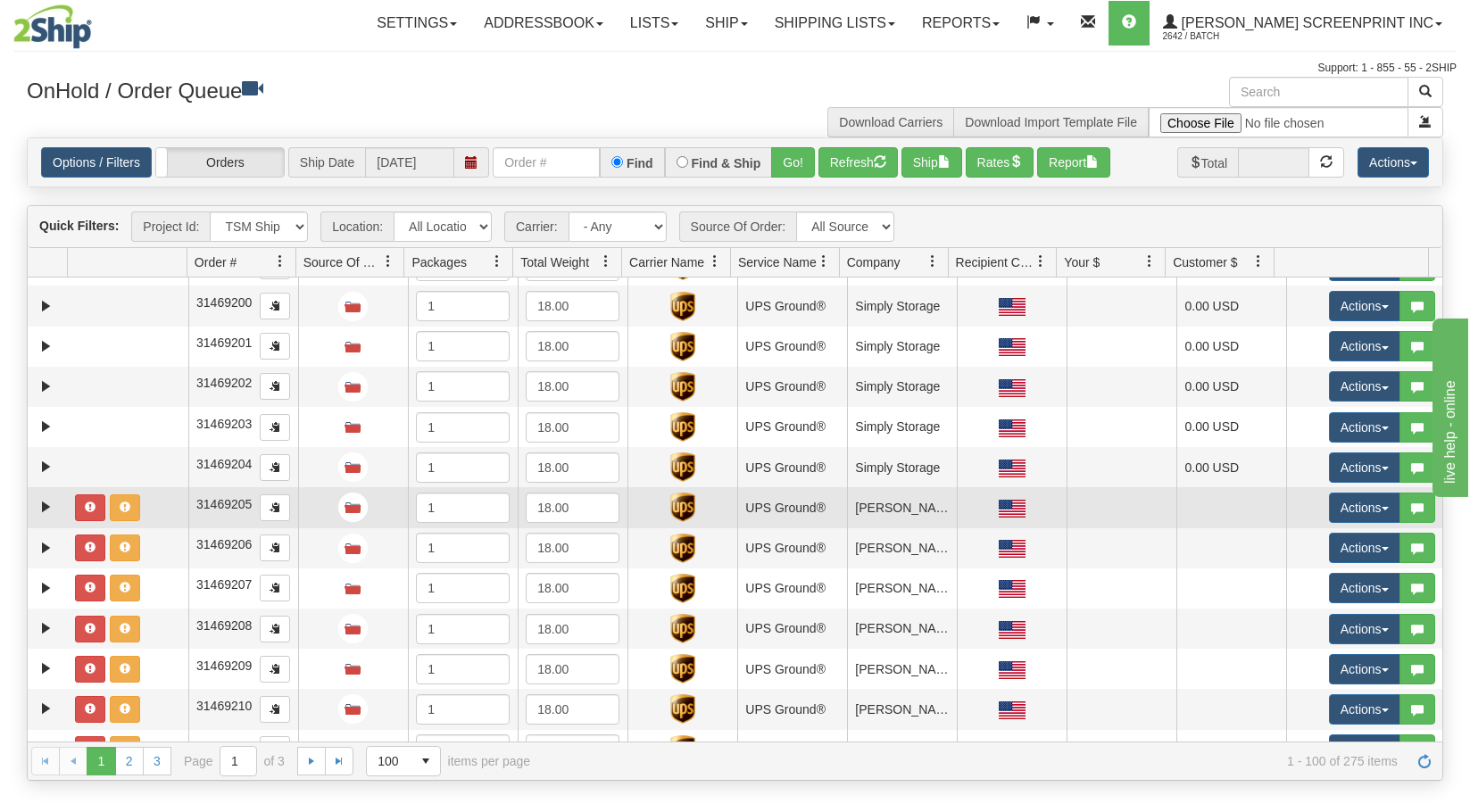
click at [158, 499] on td at bounding box center [128, 507] width 121 height 41
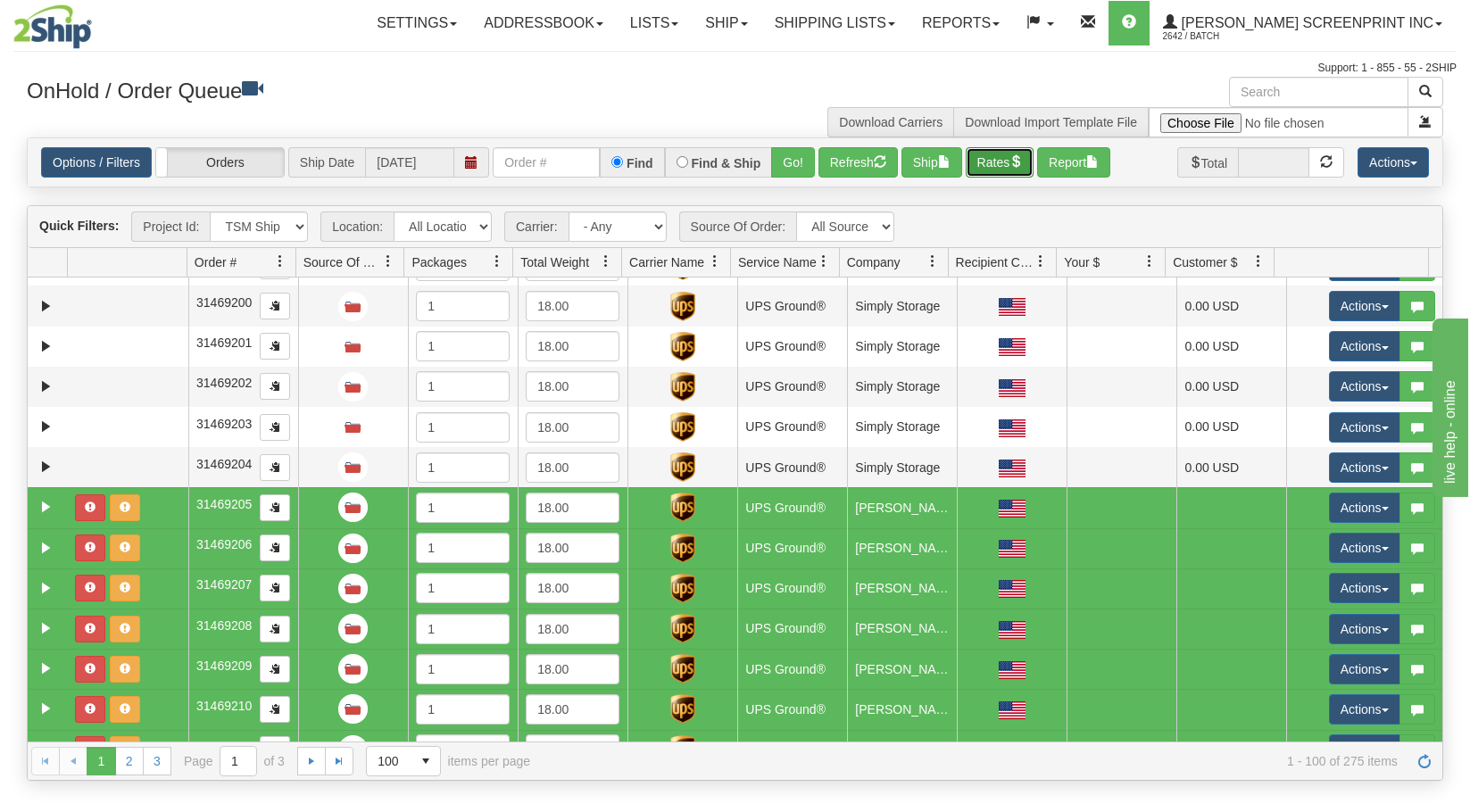
click at [1008, 168] on button "Rates" at bounding box center [999, 162] width 68 height 31
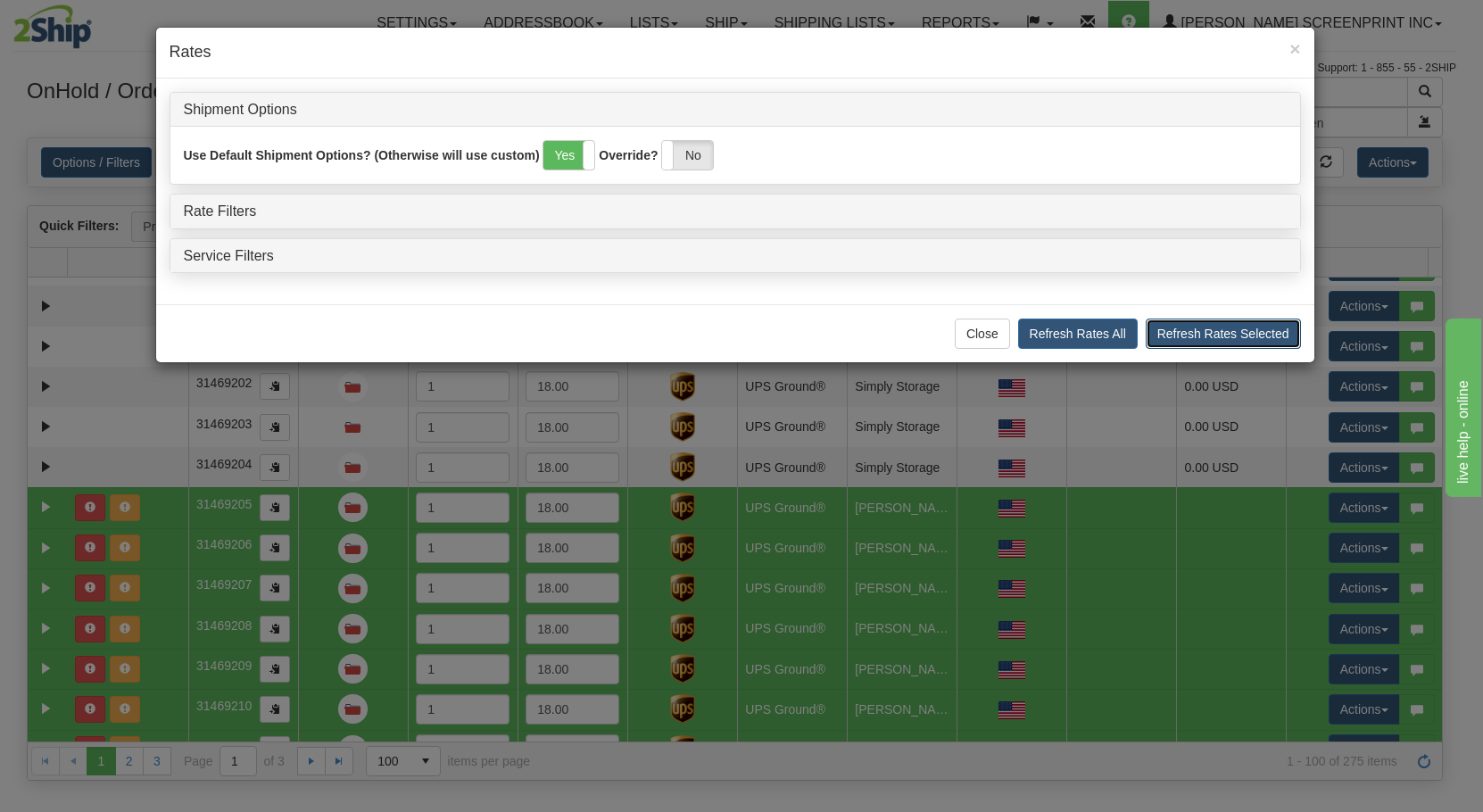
click at [1200, 339] on button "Refresh Rates Selected" at bounding box center [1223, 333] width 155 height 31
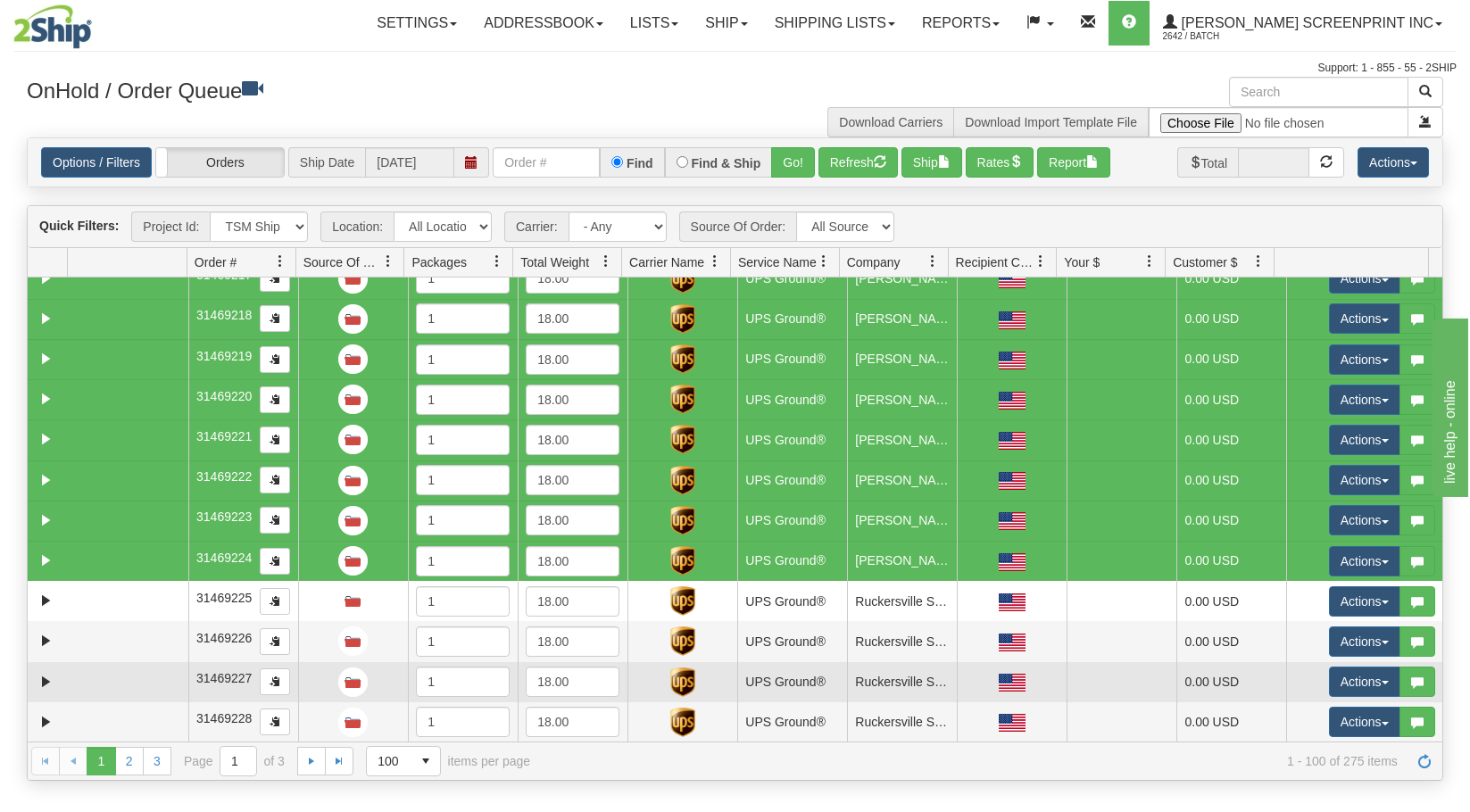
scroll to position [3567, 0]
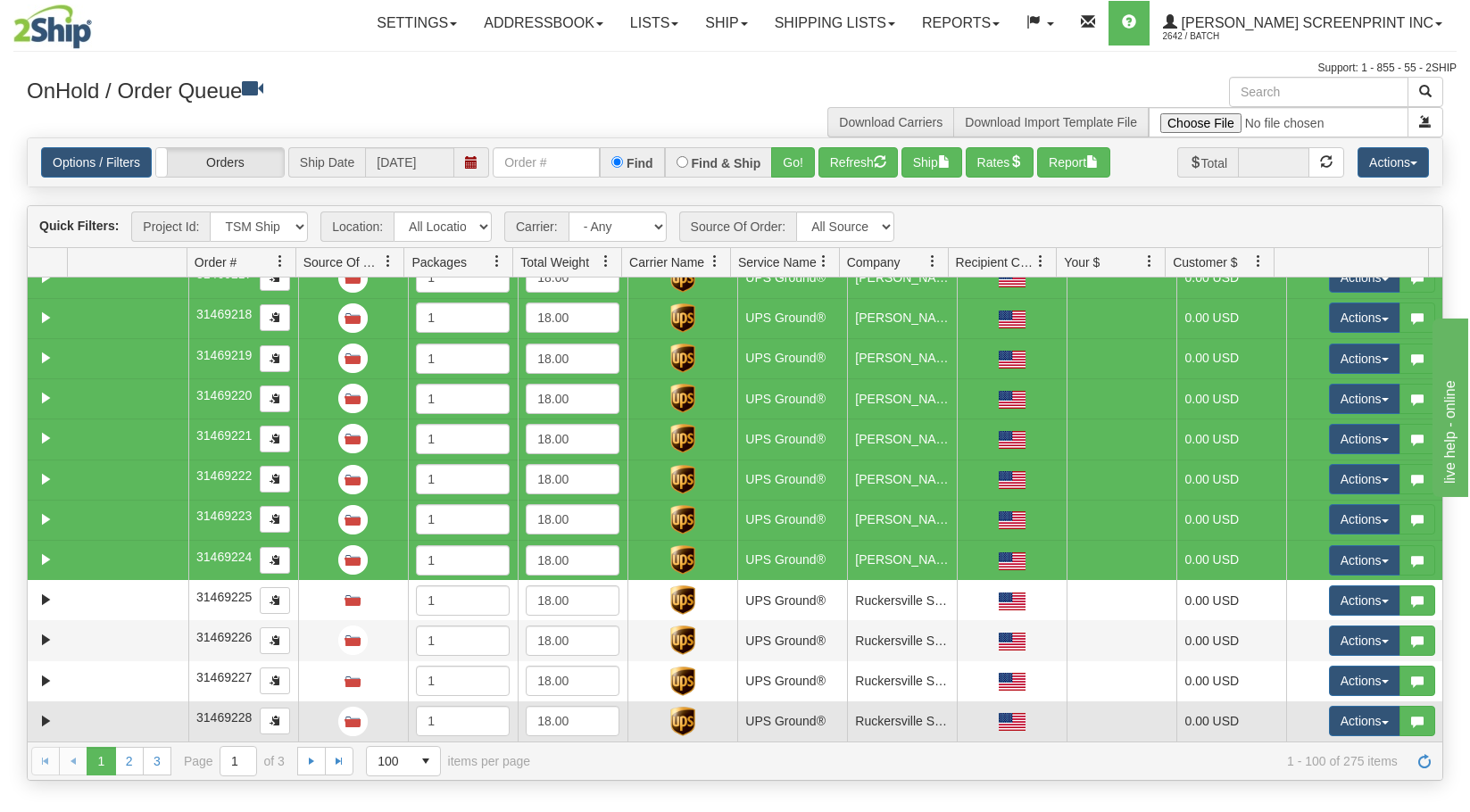
click at [98, 715] on td at bounding box center [128, 721] width 121 height 41
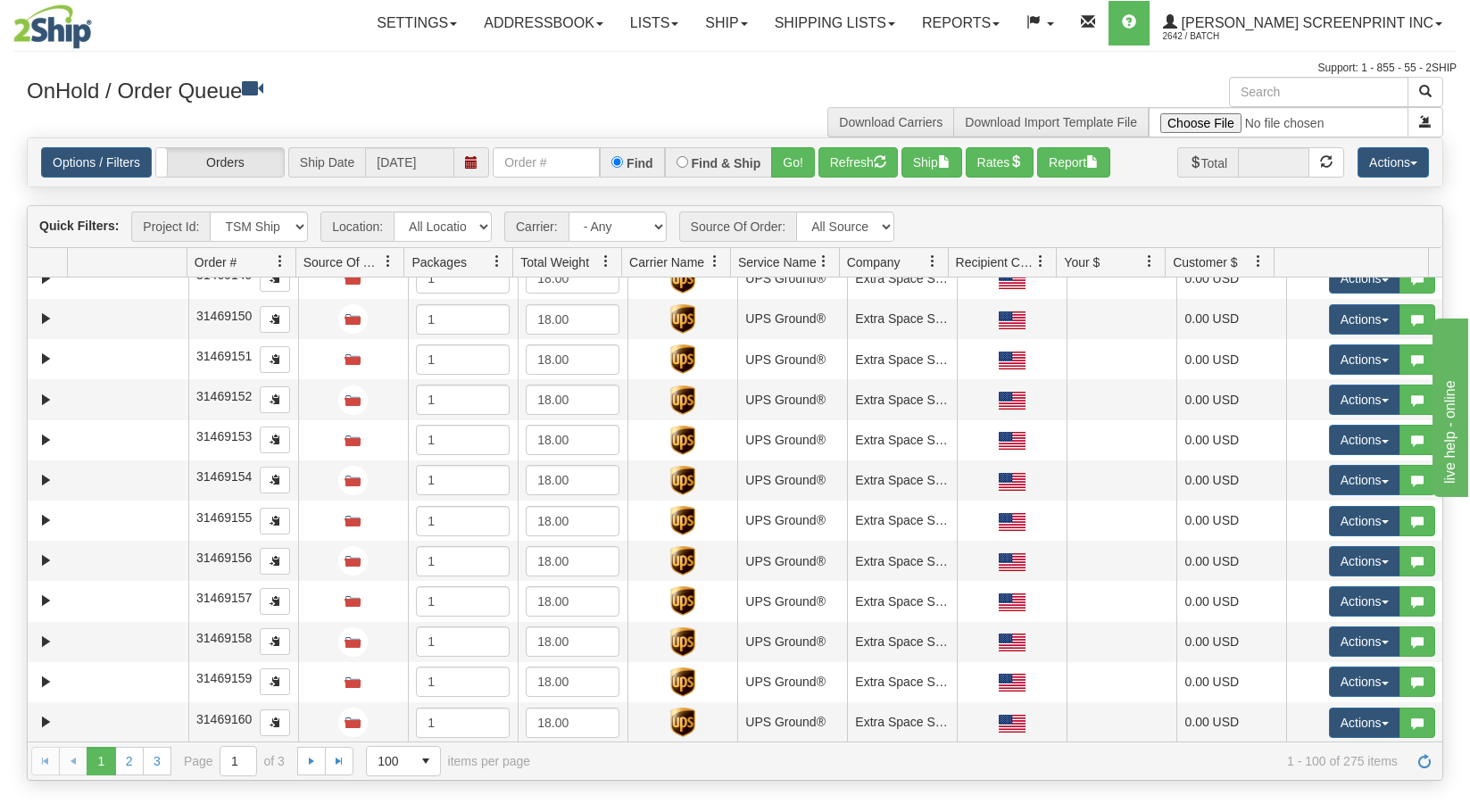
scroll to position [0, 0]
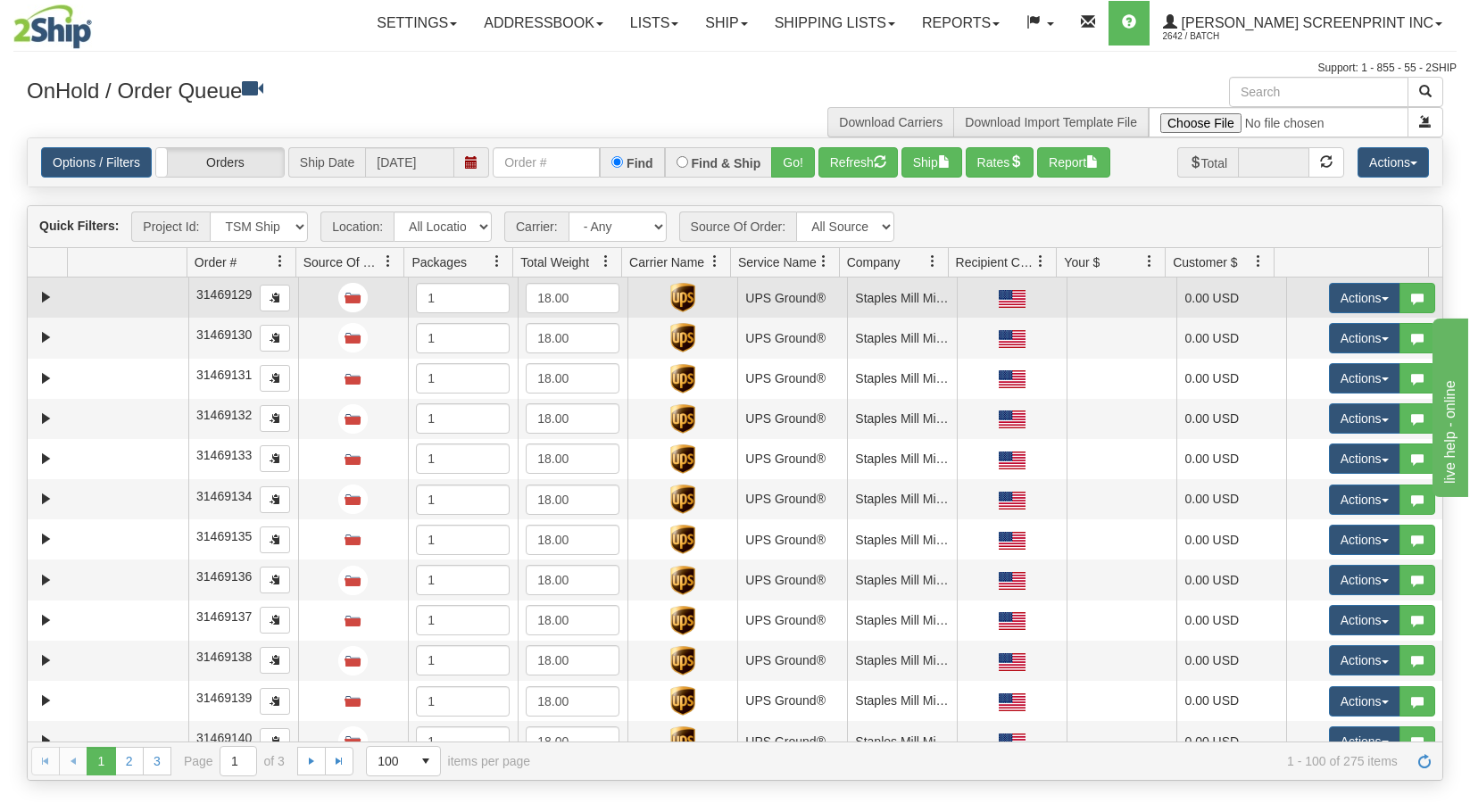
click at [100, 301] on td at bounding box center [128, 298] width 121 height 41
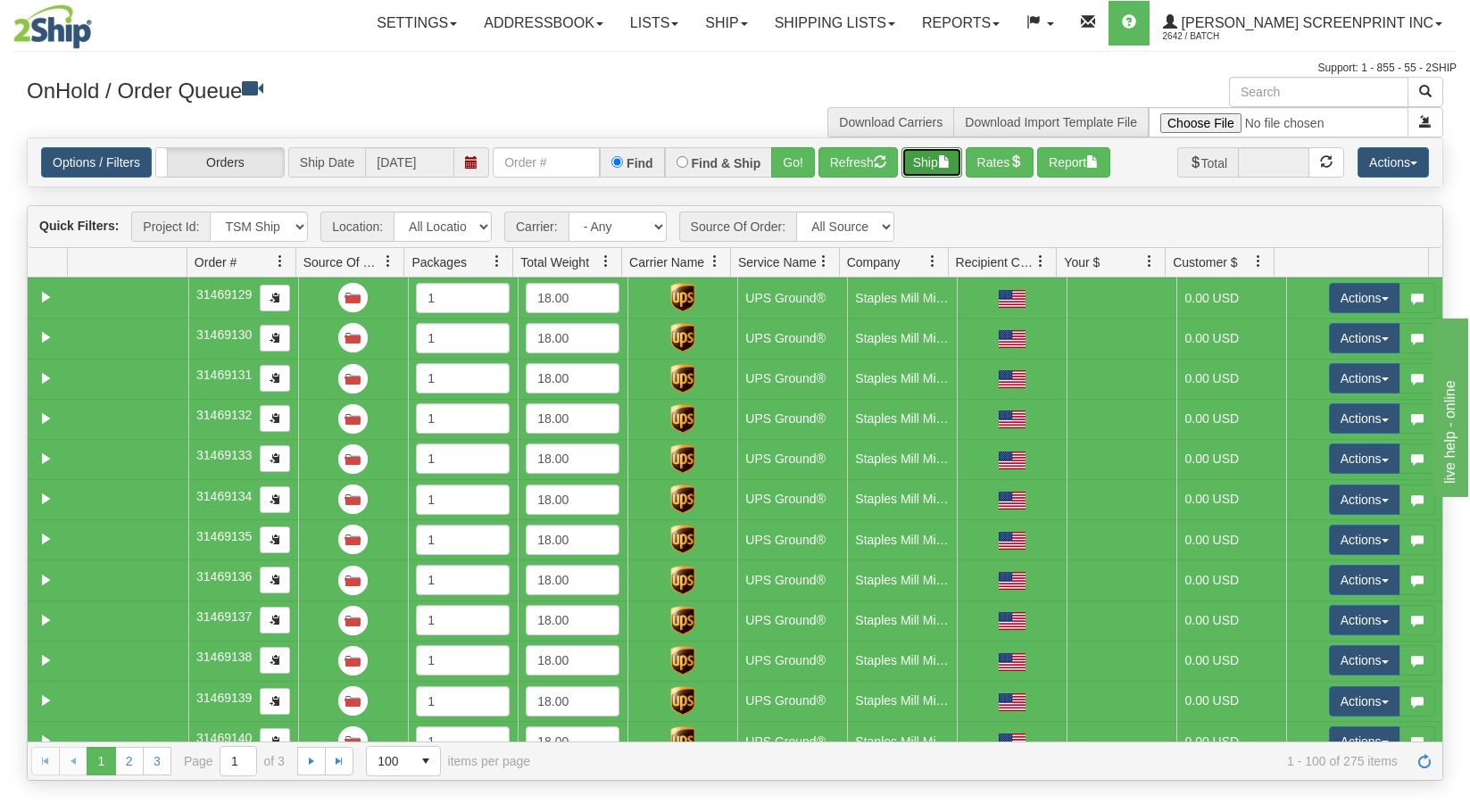
click at [945, 165] on span "button" at bounding box center [944, 161] width 13 height 13
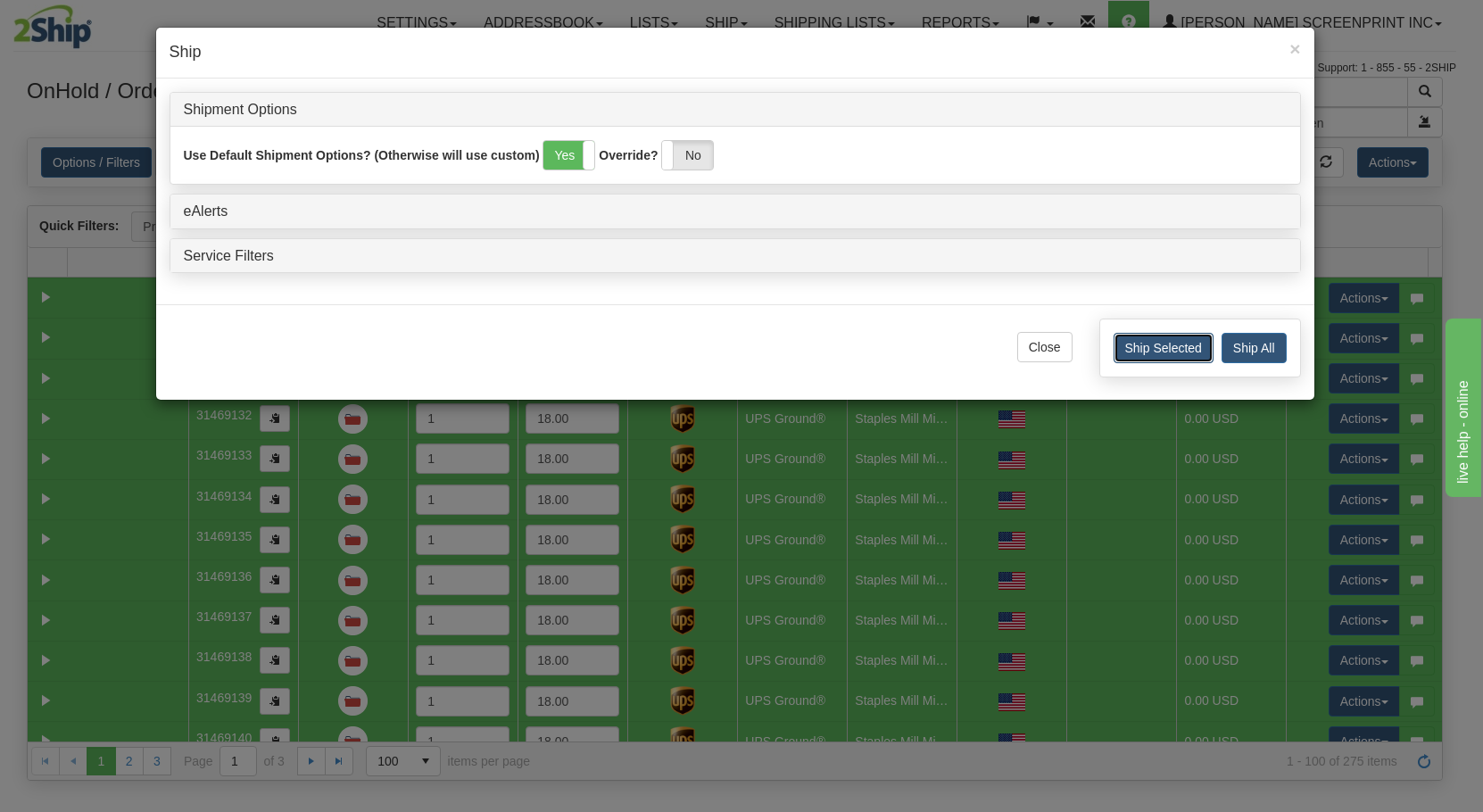
click at [1165, 343] on button "Ship Selected" at bounding box center [1163, 347] width 100 height 31
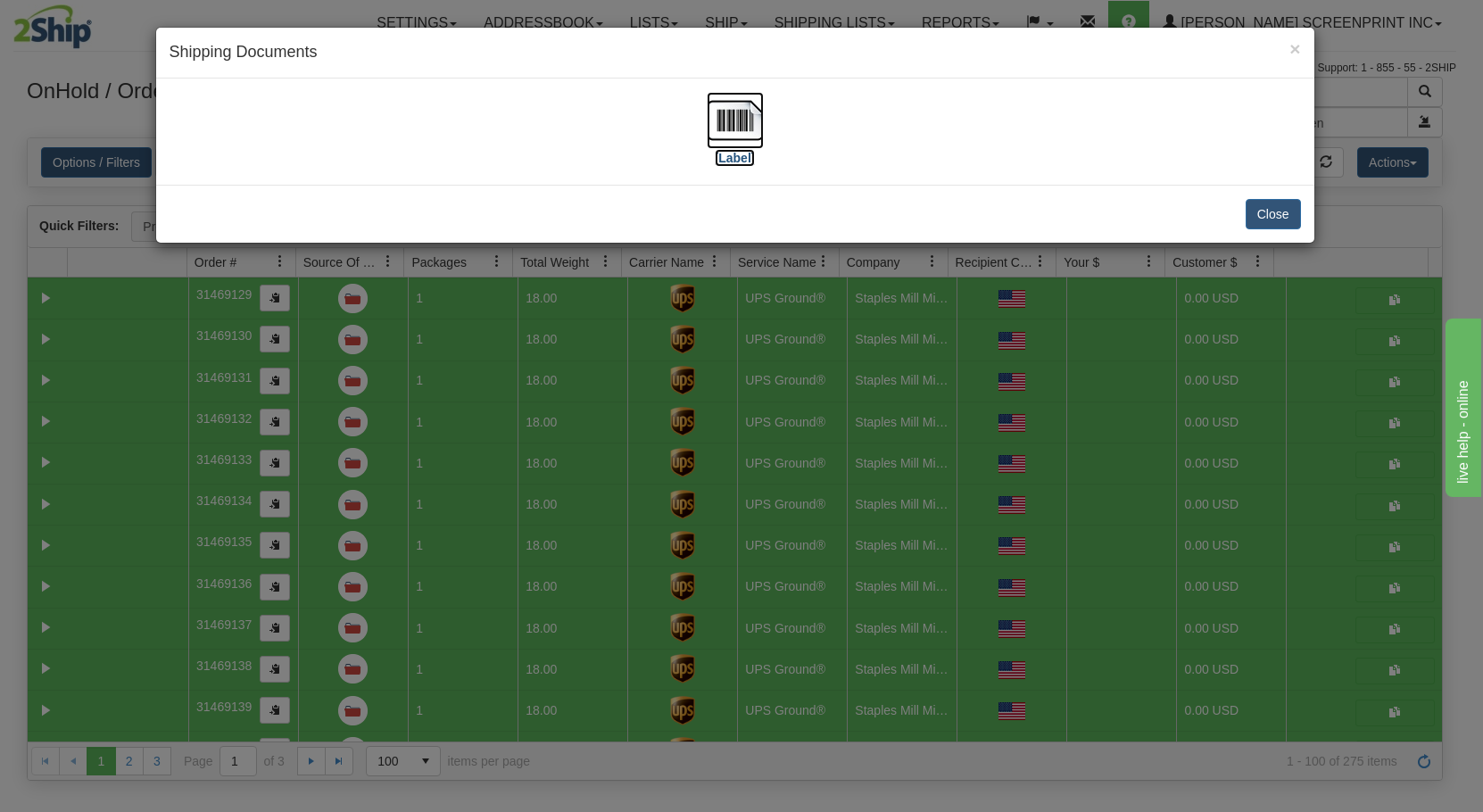
click at [741, 114] on img at bounding box center [735, 121] width 57 height 57
click at [1278, 224] on button "Close" at bounding box center [1273, 214] width 55 height 31
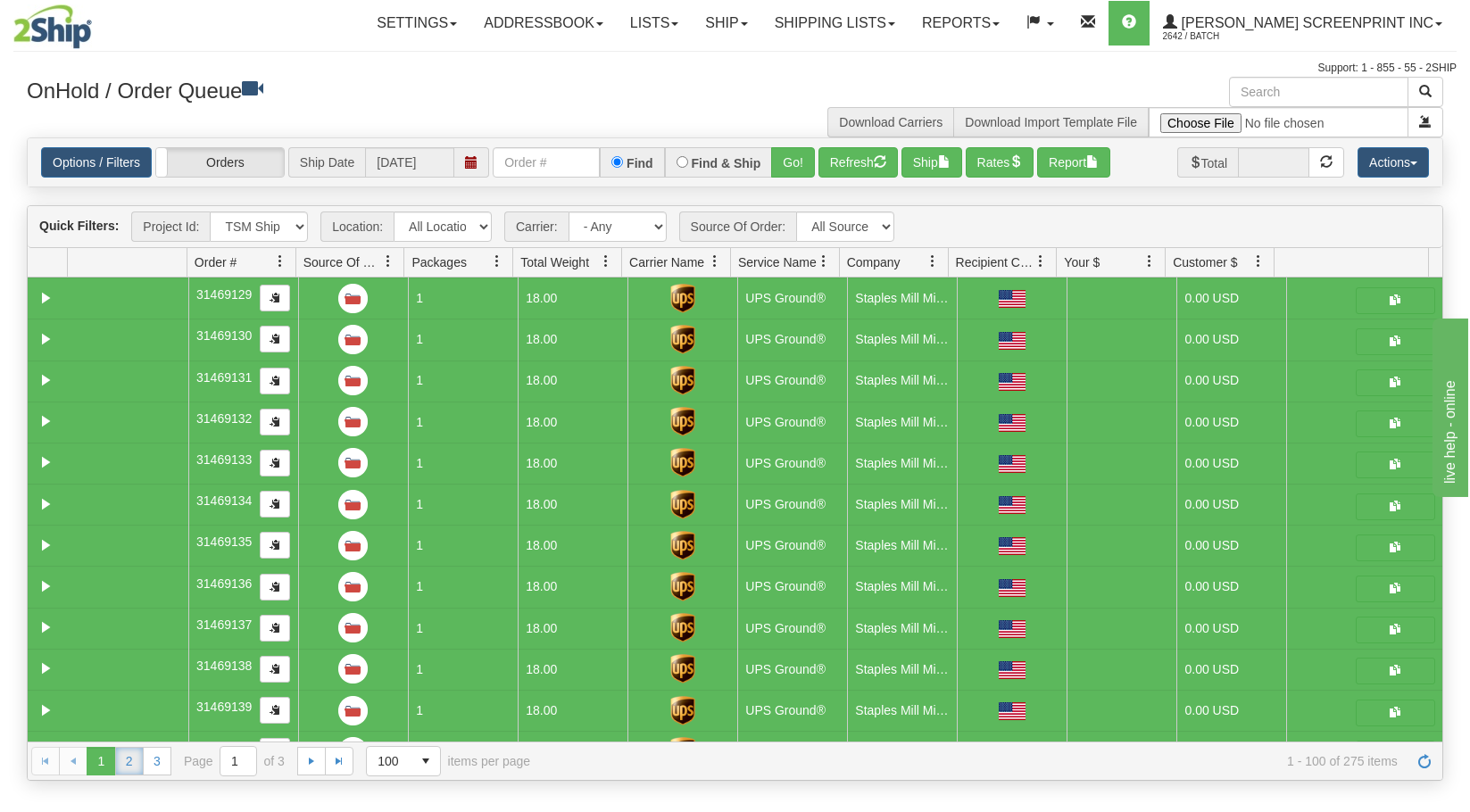
click at [120, 761] on link "2" at bounding box center [129, 761] width 29 height 29
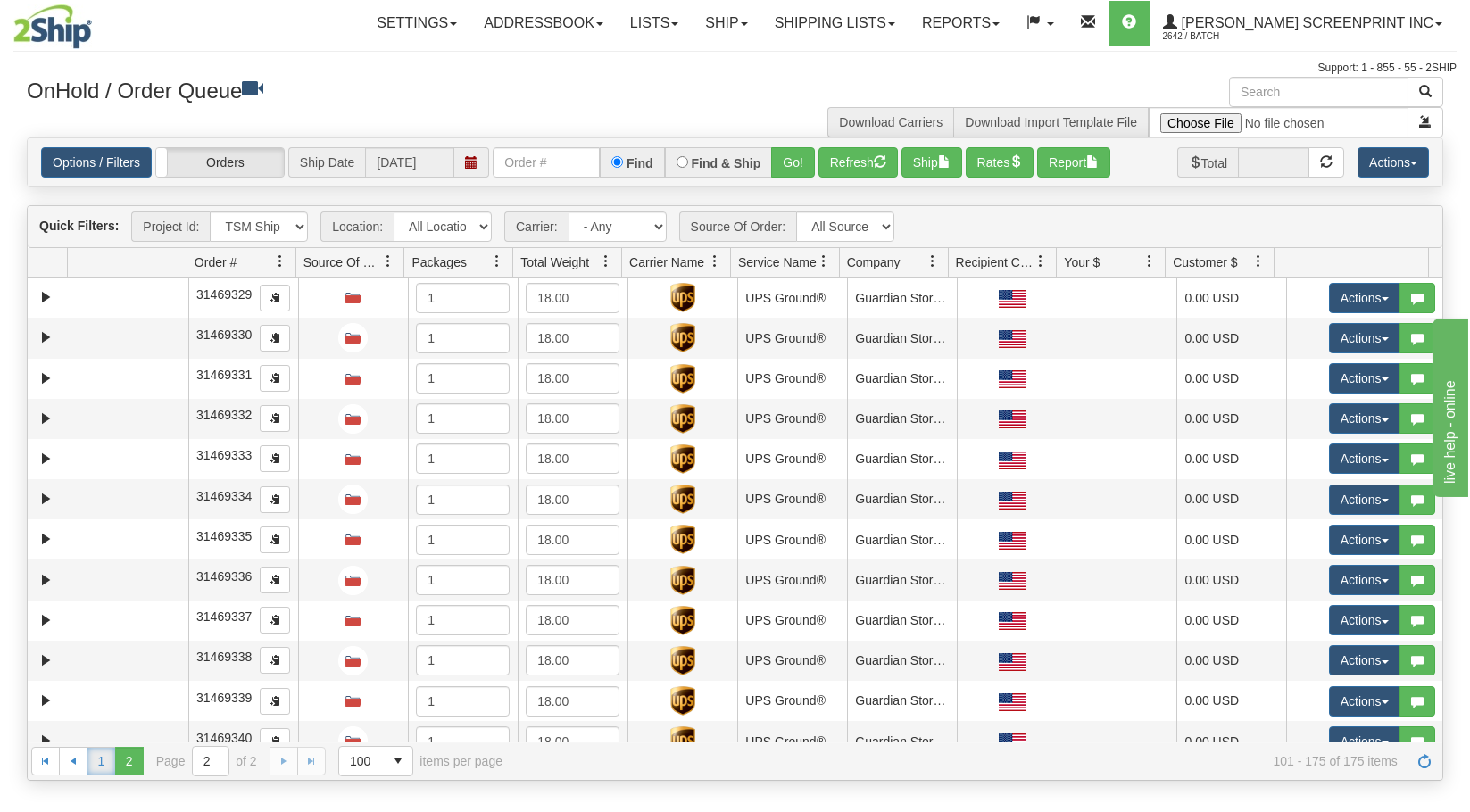
click at [104, 767] on link "1" at bounding box center [101, 761] width 29 height 29
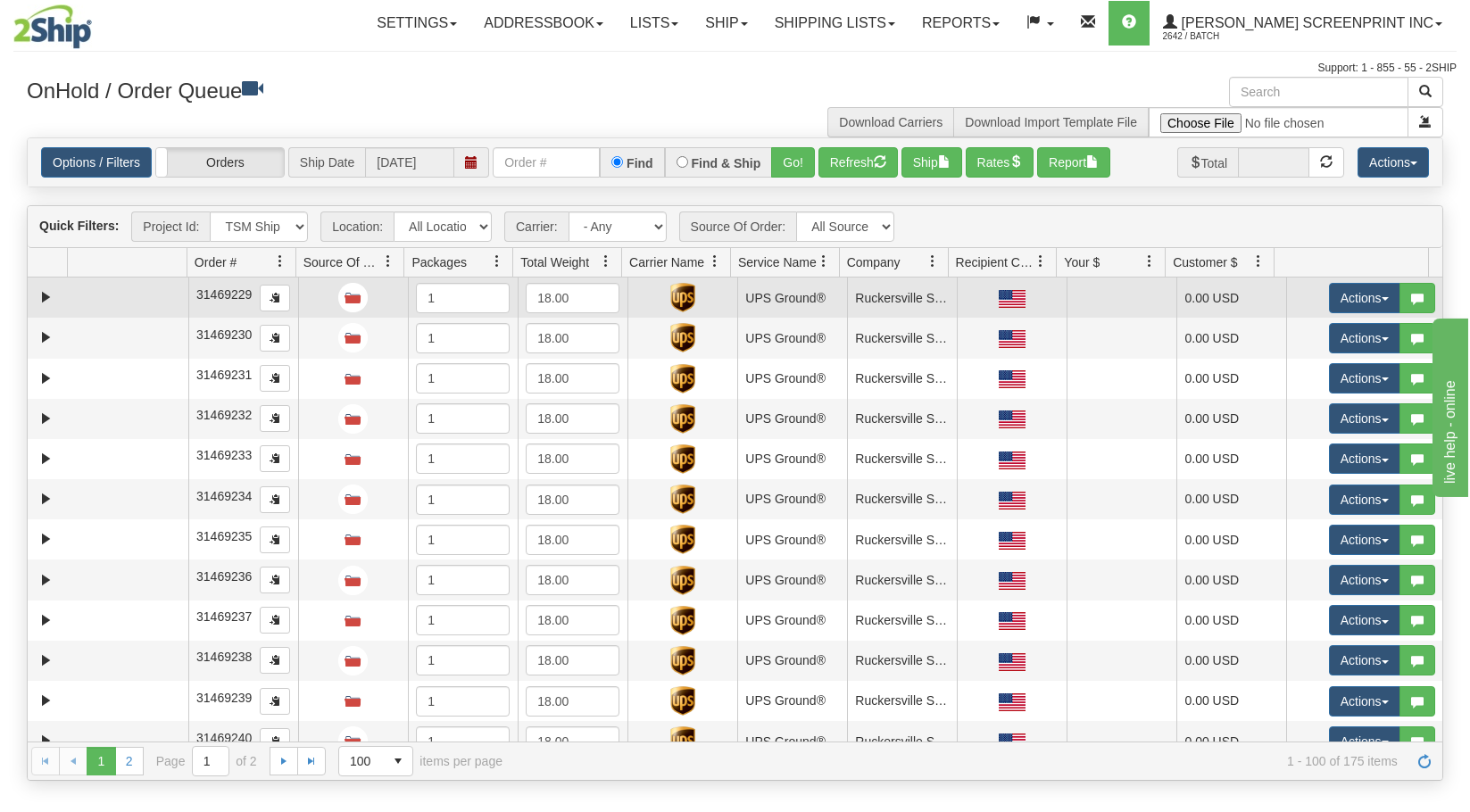
click at [115, 297] on td at bounding box center [128, 298] width 121 height 41
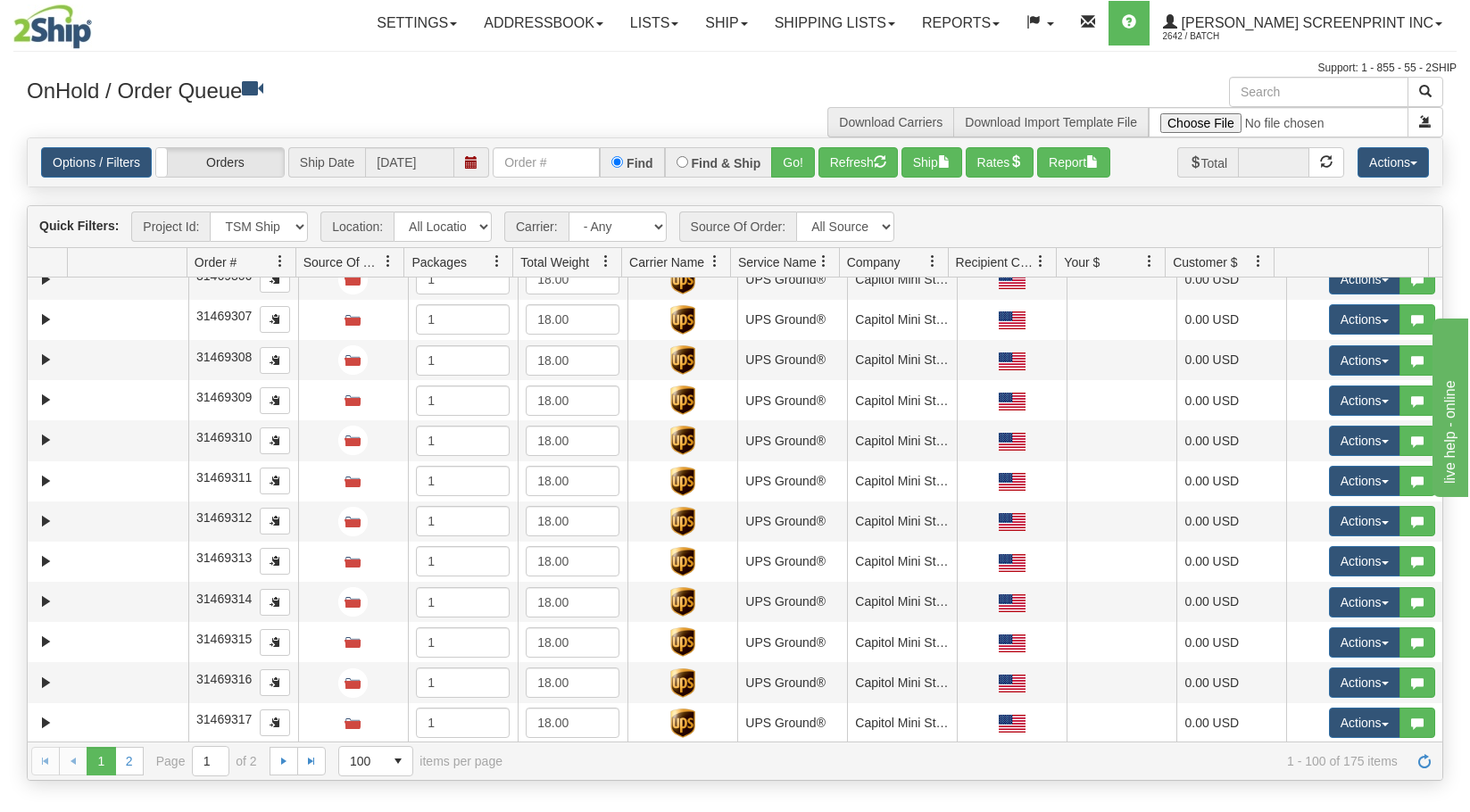
scroll to position [3567, 0]
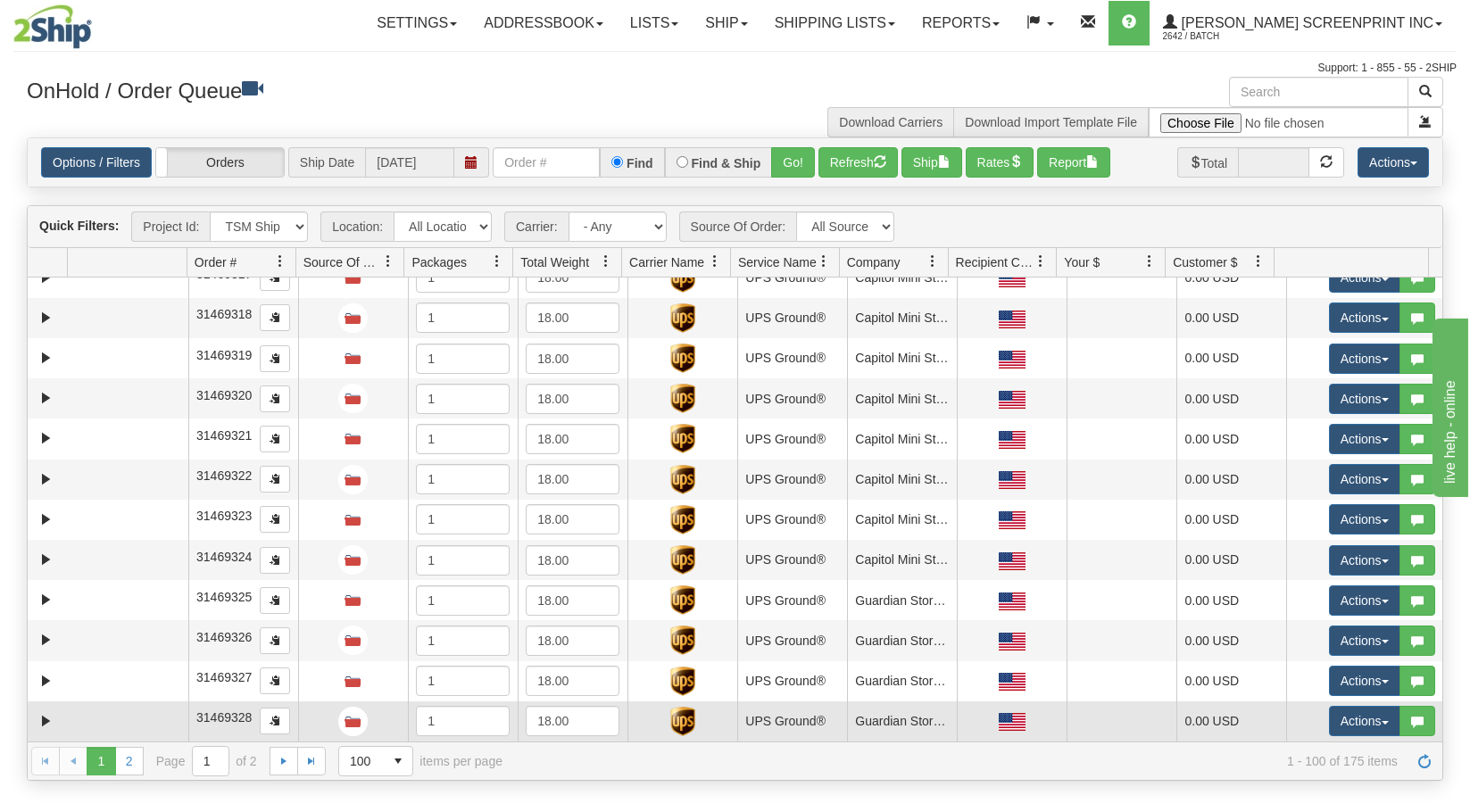
click at [106, 724] on td at bounding box center [128, 721] width 121 height 41
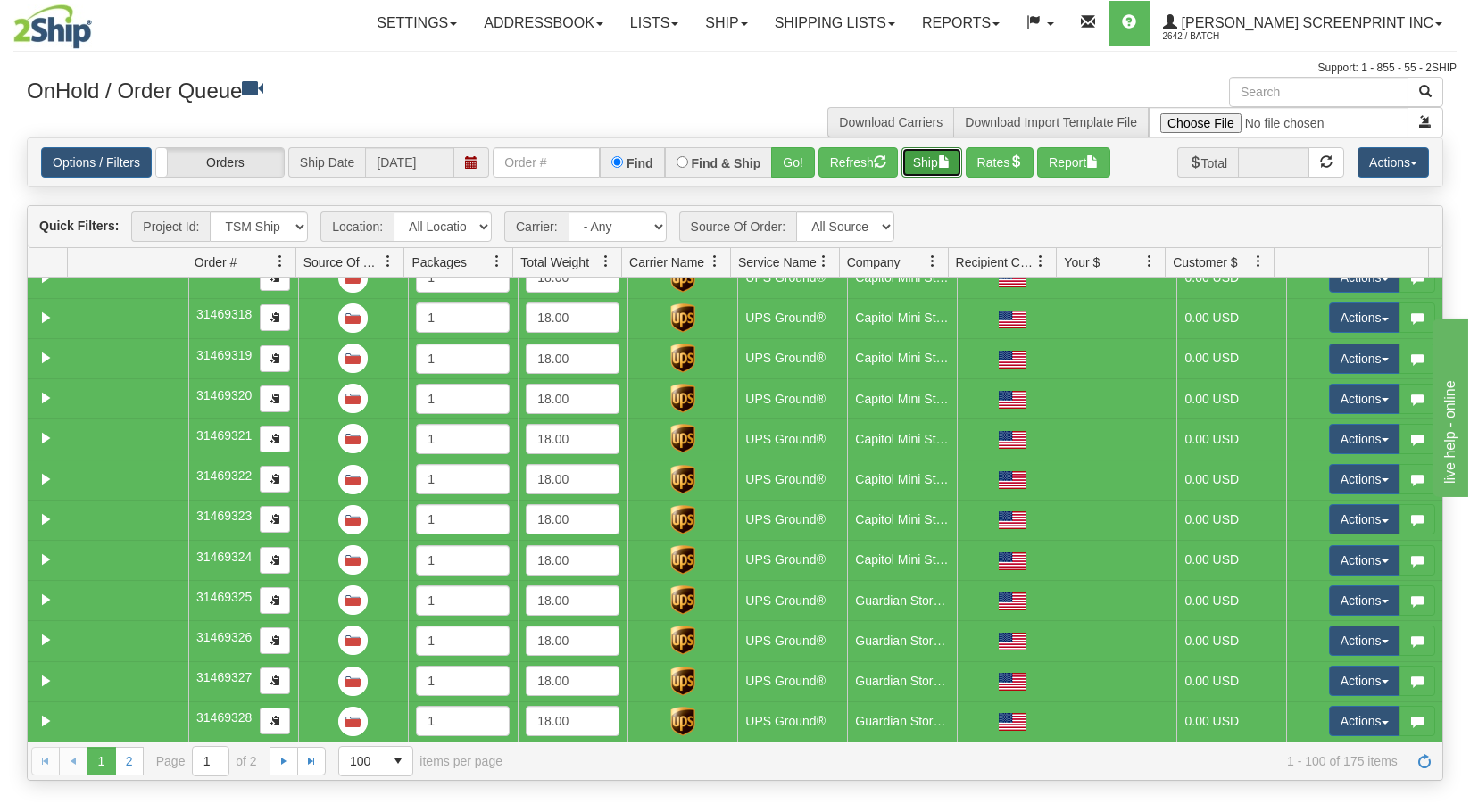
click at [951, 167] on span "button" at bounding box center [944, 161] width 13 height 13
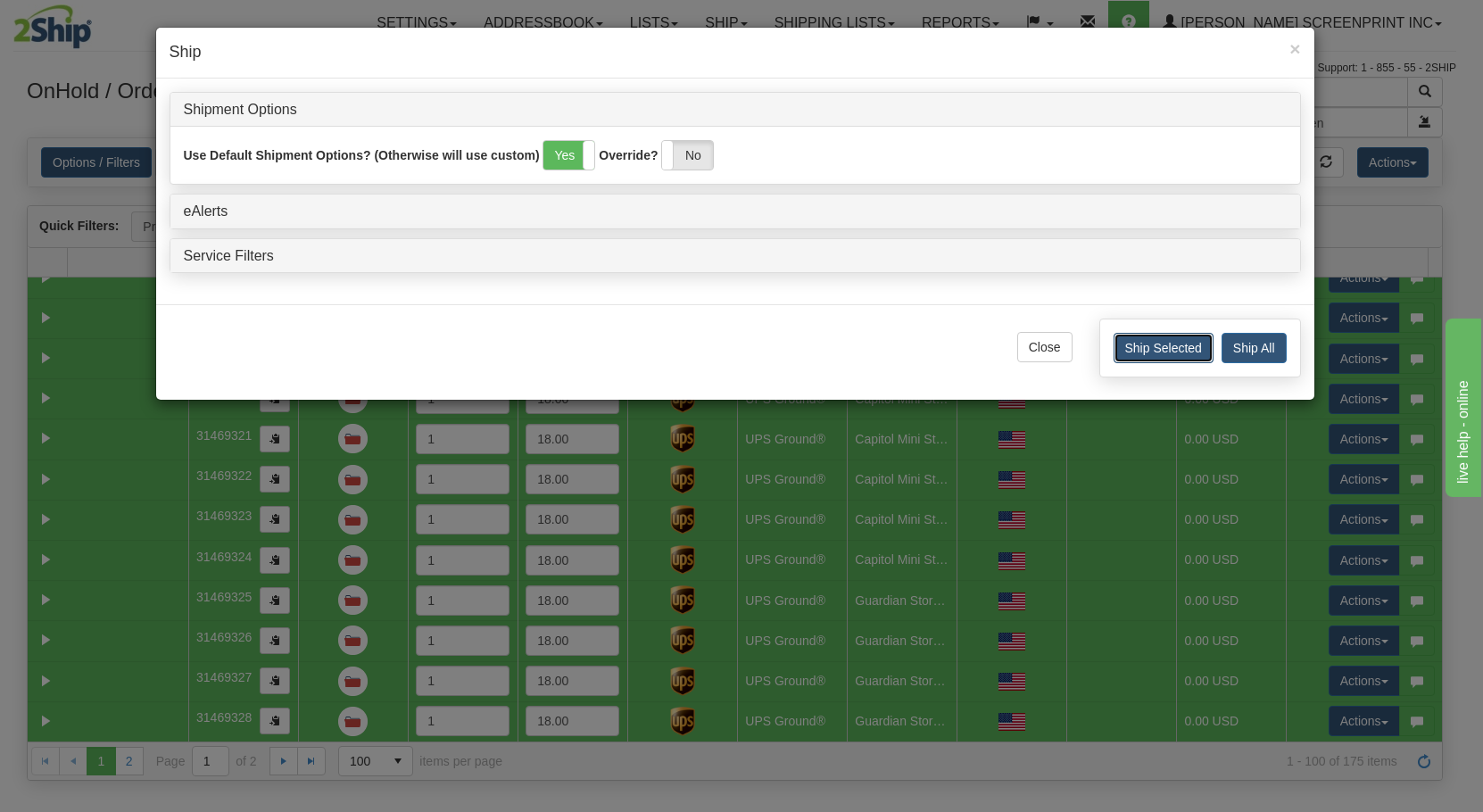
click at [1156, 341] on button "Ship Selected" at bounding box center [1163, 347] width 100 height 31
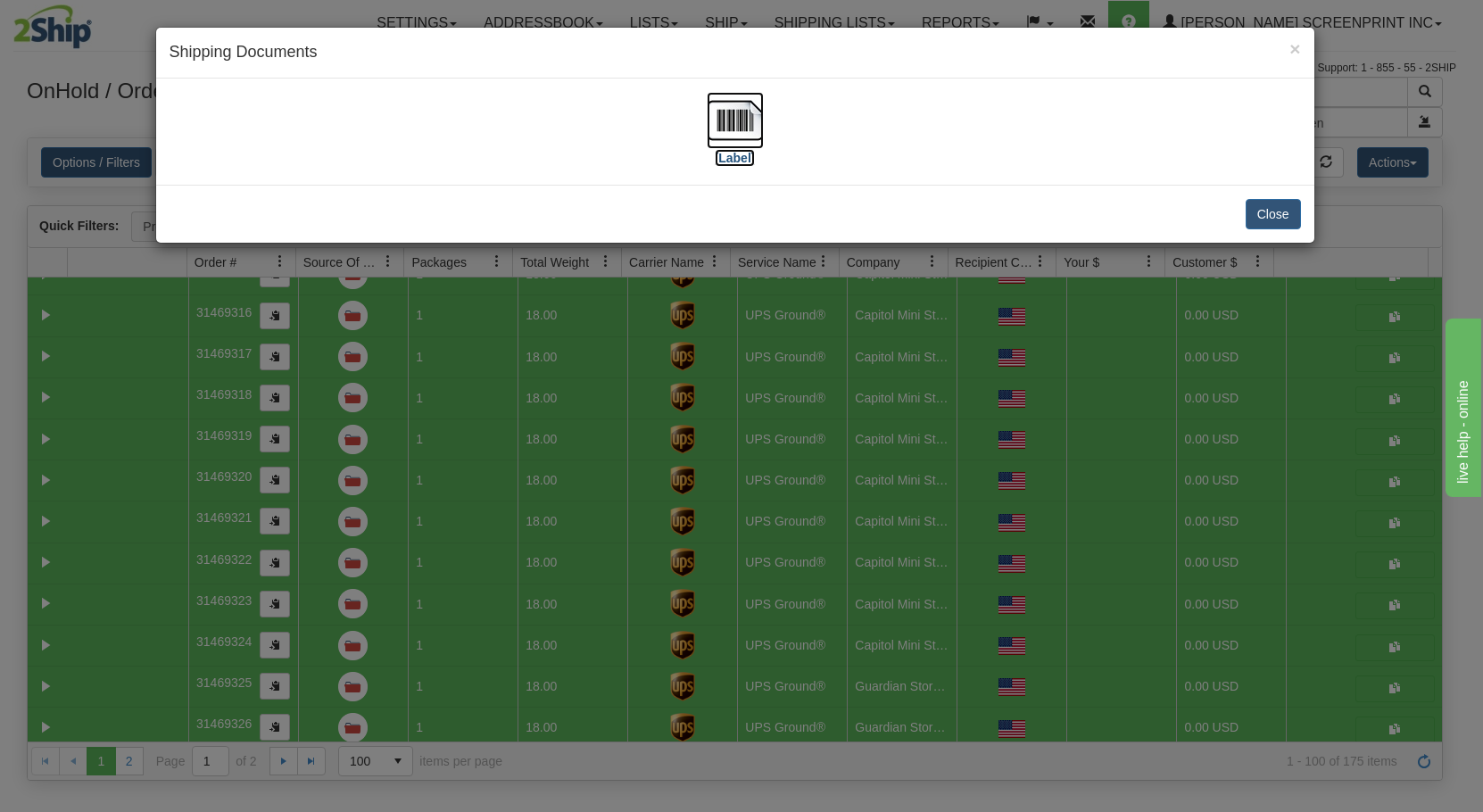
click at [717, 150] on label "[Label]" at bounding box center [735, 158] width 41 height 18
click at [1267, 212] on button "Close" at bounding box center [1273, 214] width 55 height 31
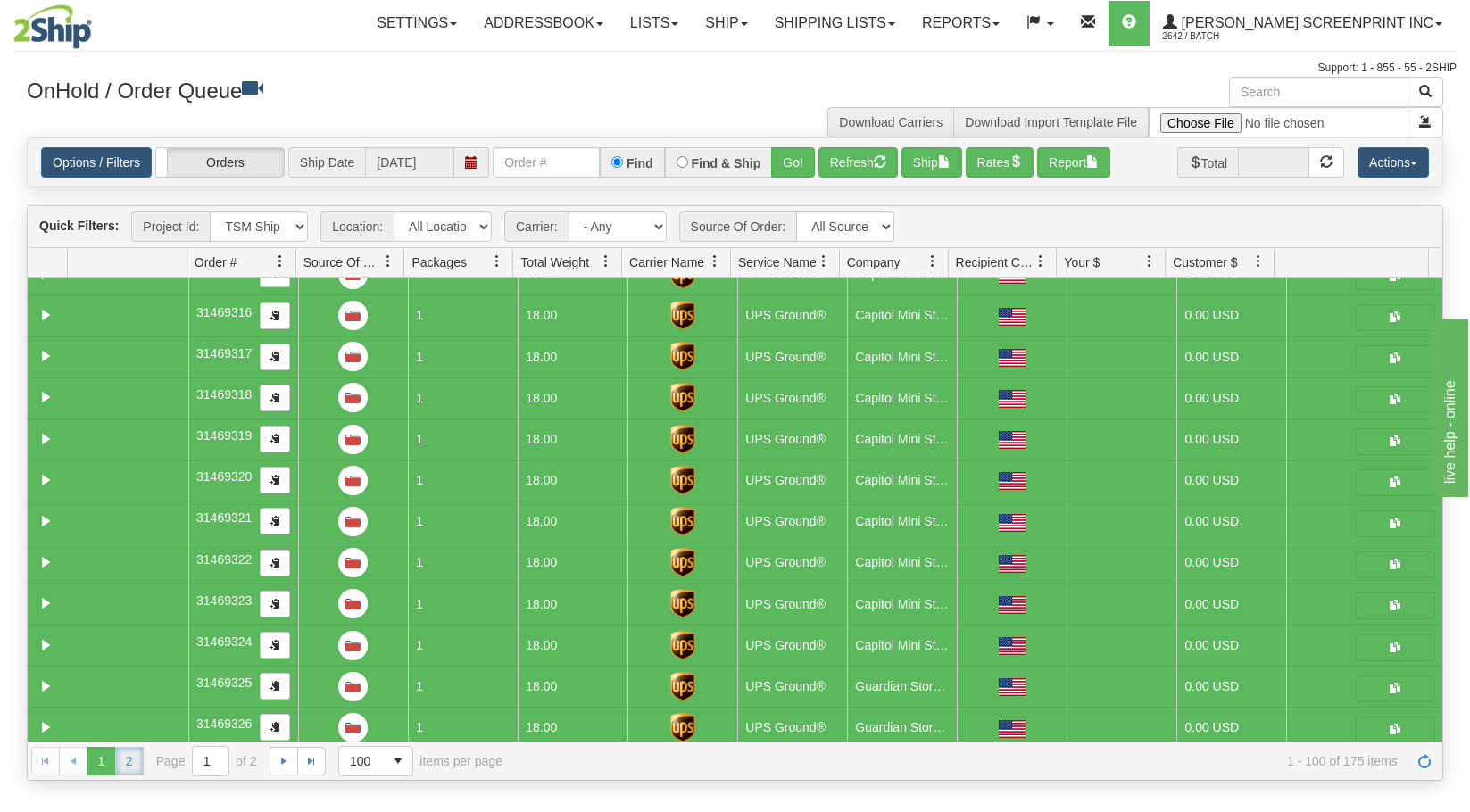
click at [128, 767] on link "2" at bounding box center [129, 761] width 29 height 29
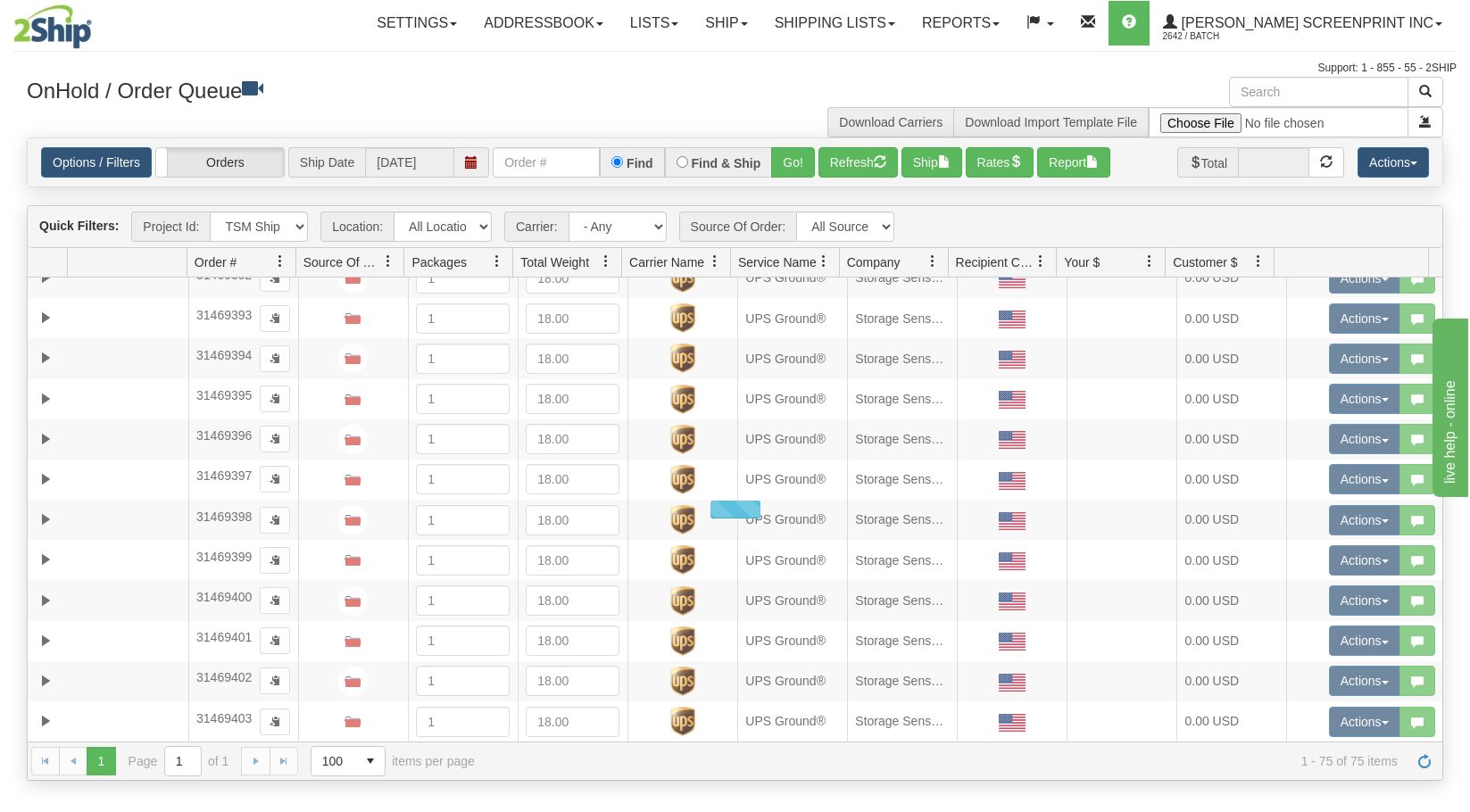
scroll to position [2560, 0]
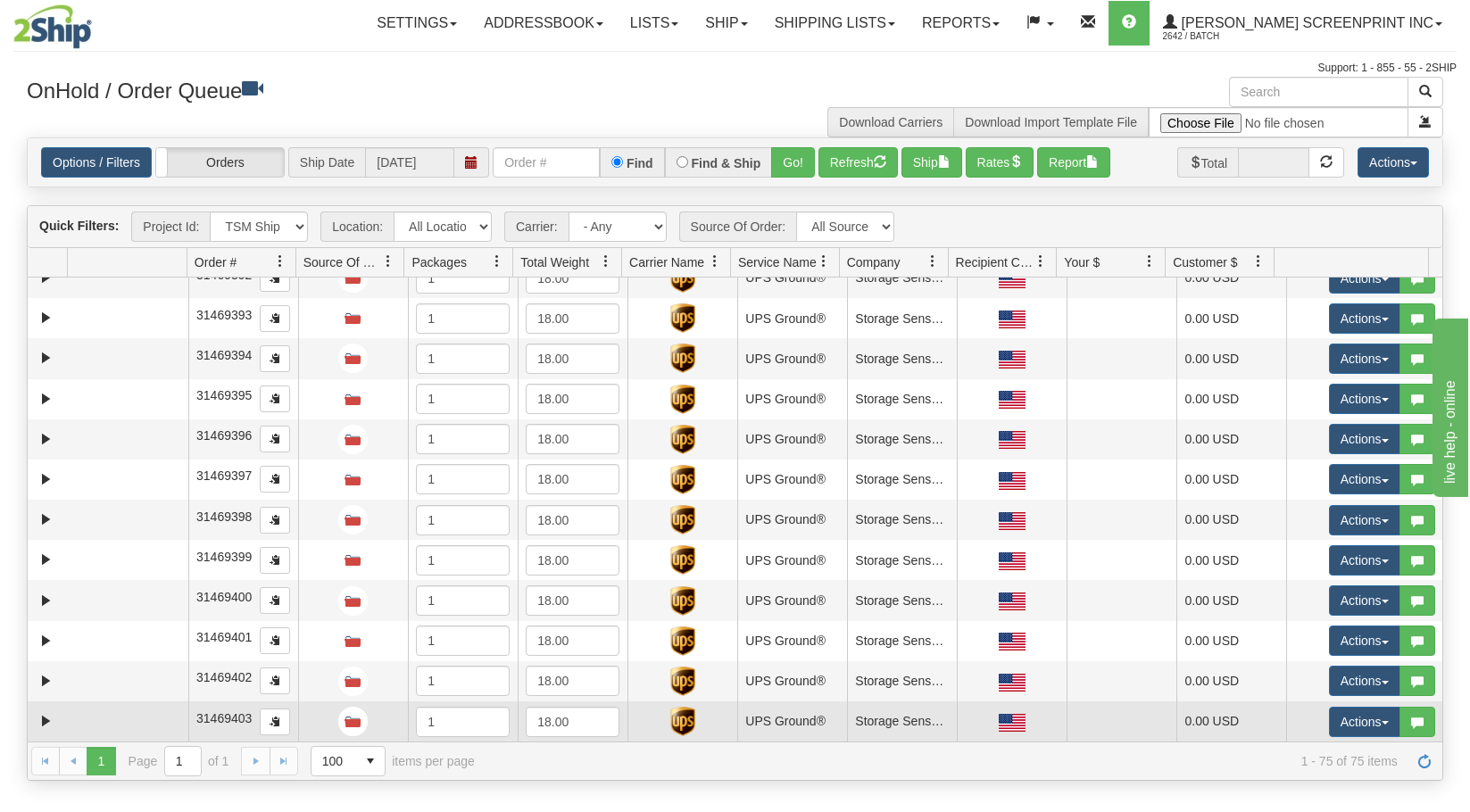
click at [134, 723] on td at bounding box center [128, 721] width 121 height 41
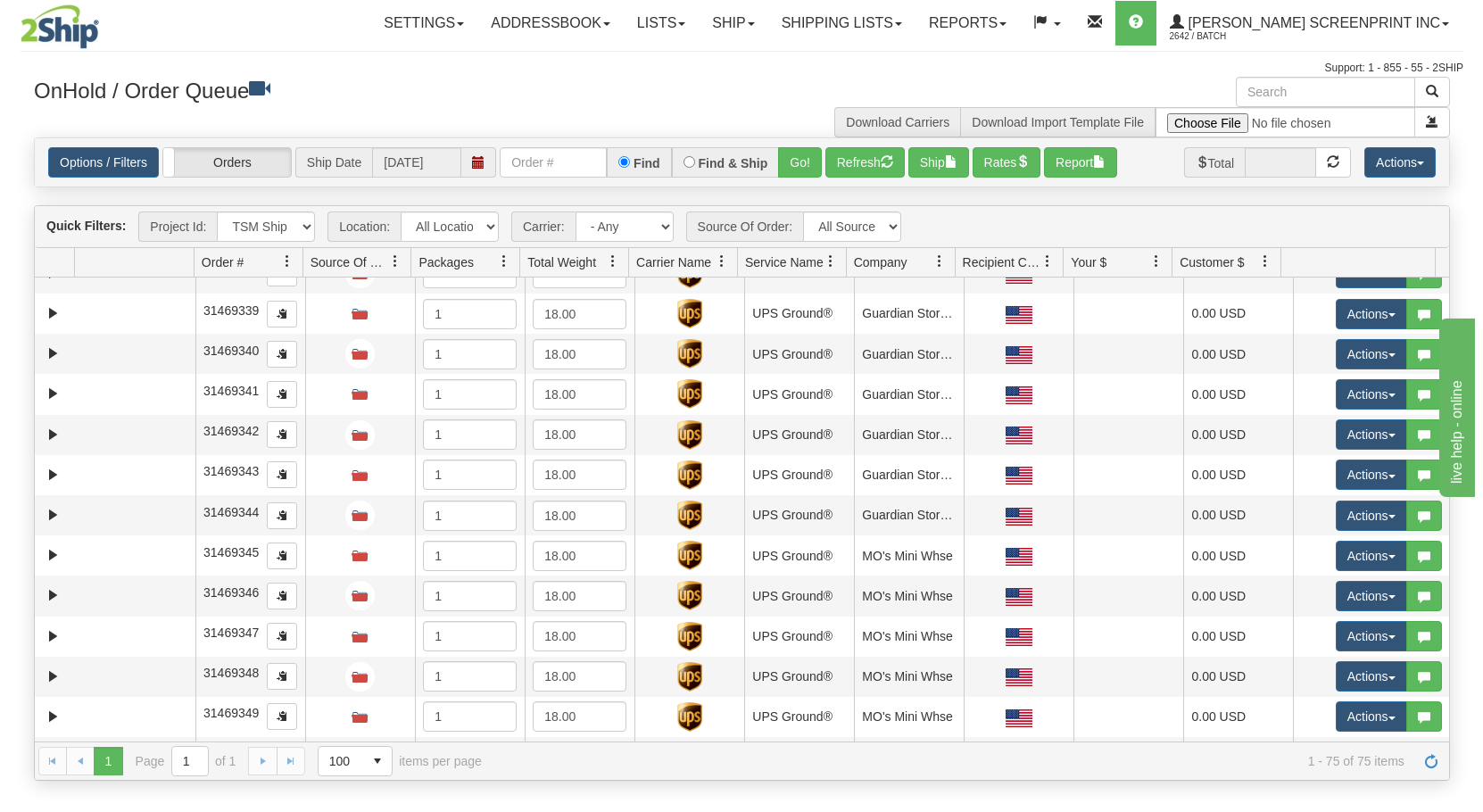
scroll to position [0, 0]
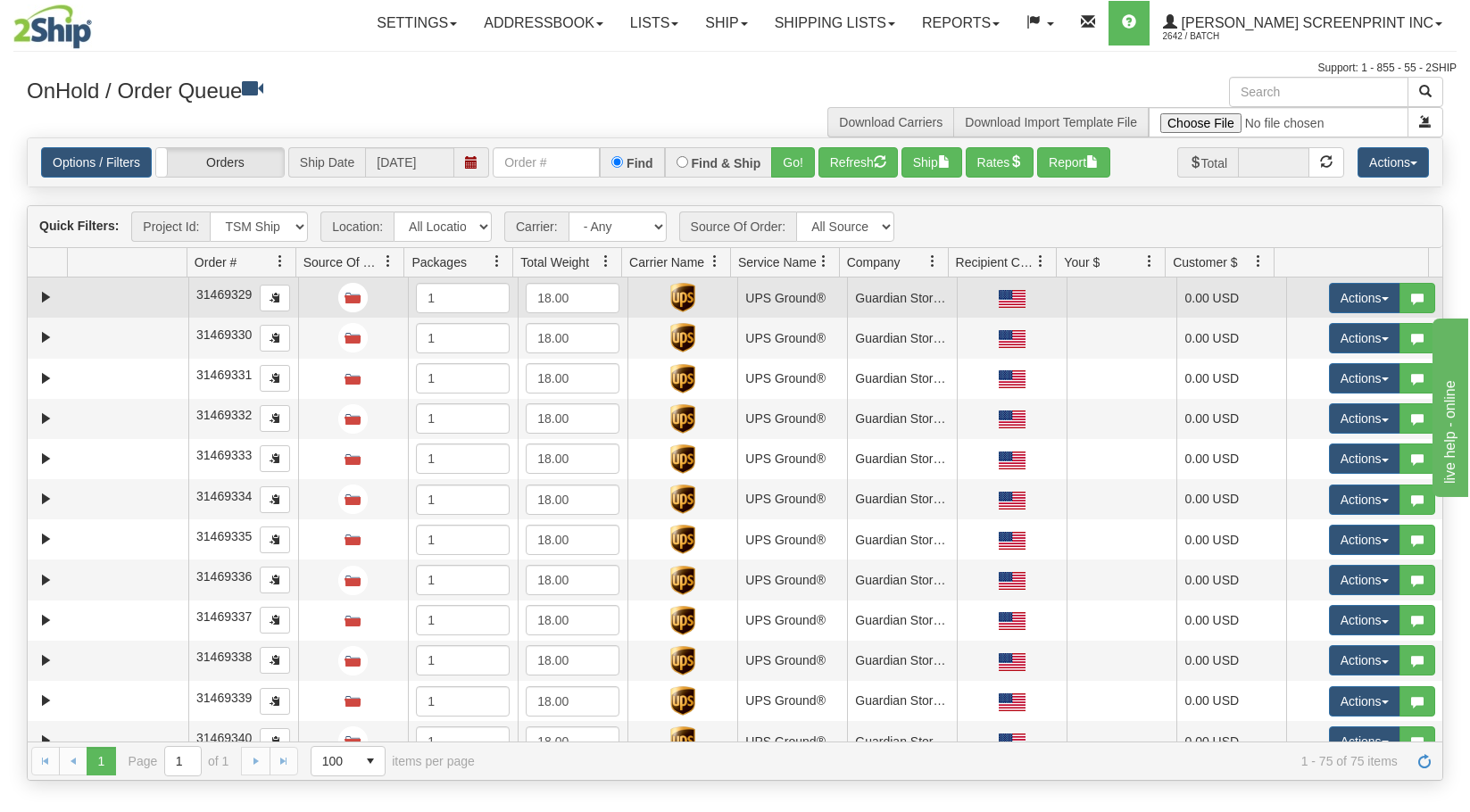
click at [124, 291] on td at bounding box center [128, 298] width 121 height 41
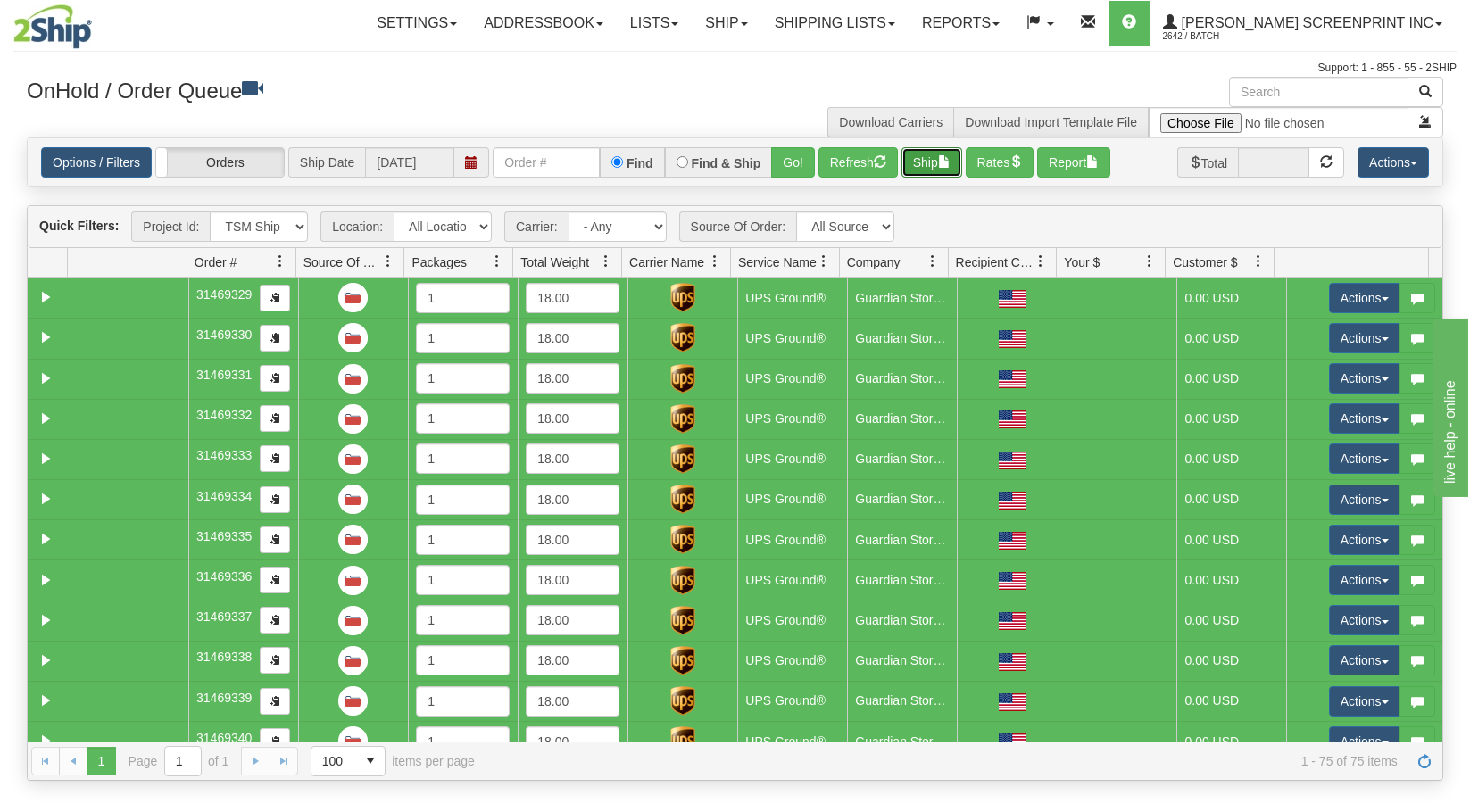
click at [928, 165] on button "Ship" at bounding box center [931, 162] width 60 height 31
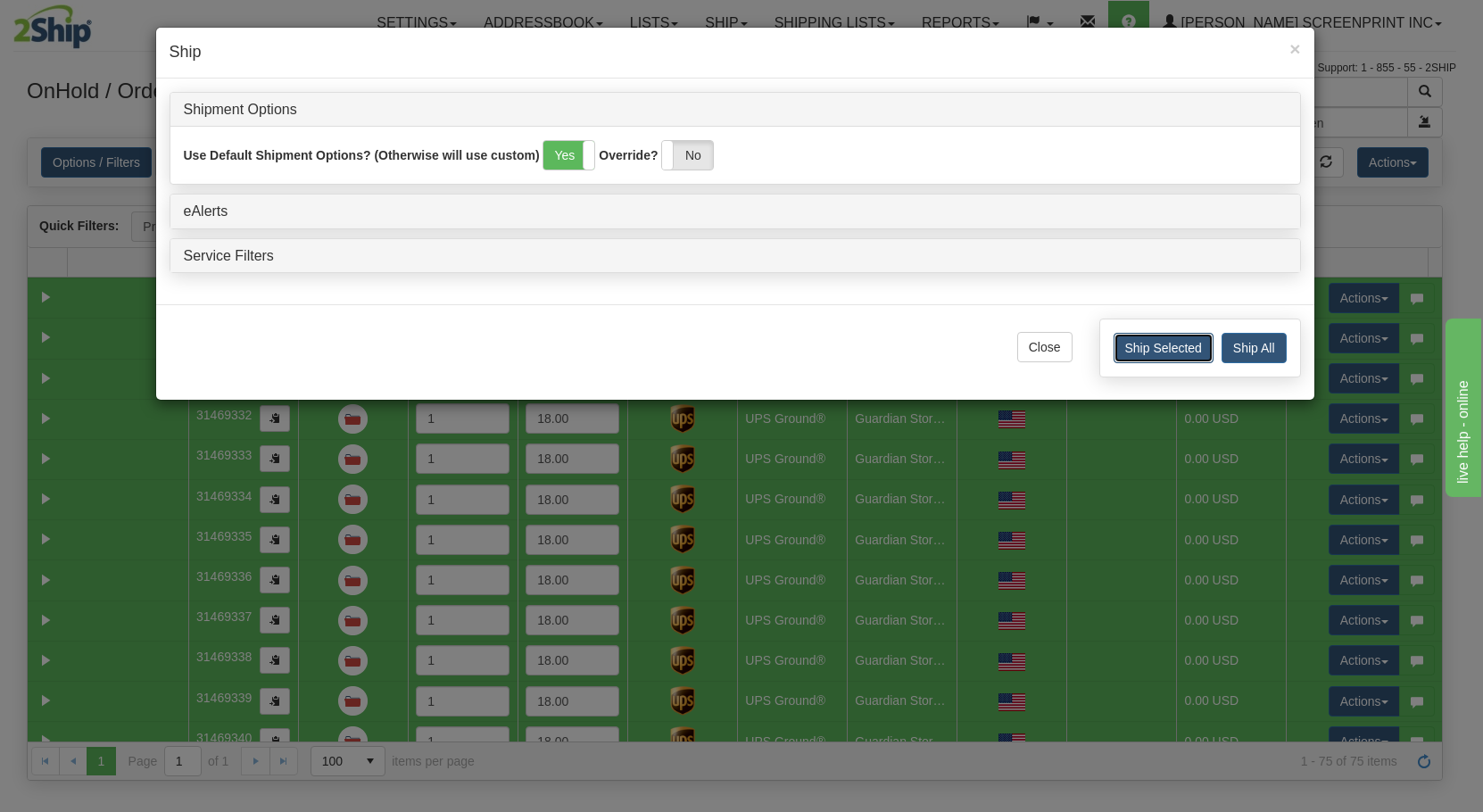
click at [1160, 344] on button "Ship Selected" at bounding box center [1163, 347] width 100 height 31
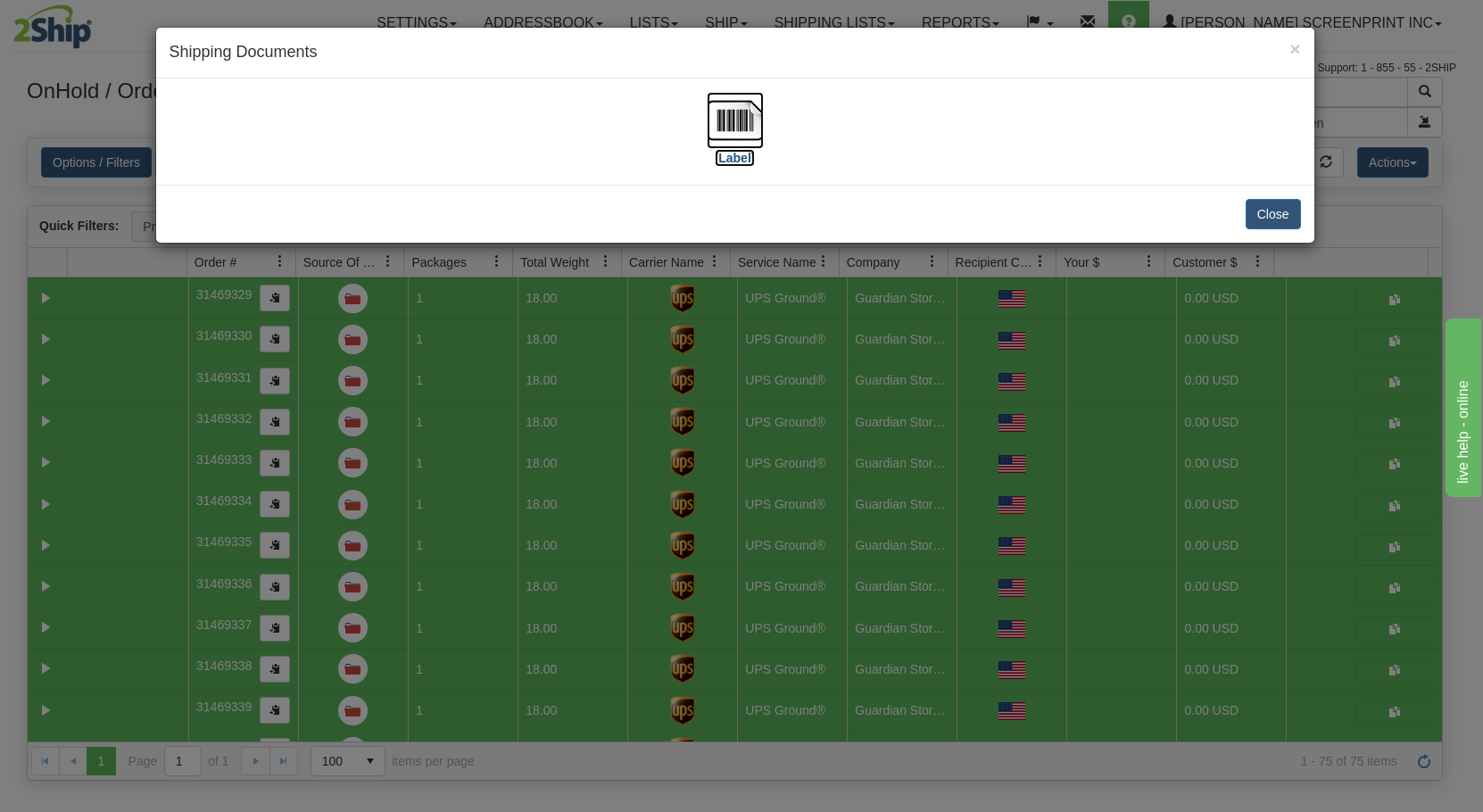
click at [733, 117] on img at bounding box center [735, 121] width 57 height 57
